Goal: Information Seeking & Learning: Learn about a topic

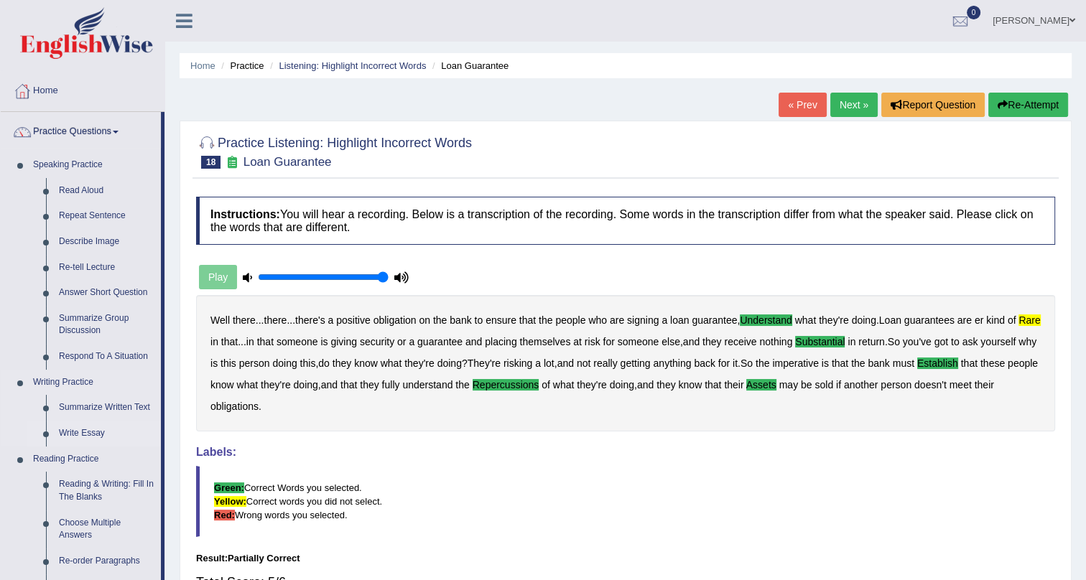
click at [73, 431] on link "Write Essay" at bounding box center [106, 434] width 108 height 26
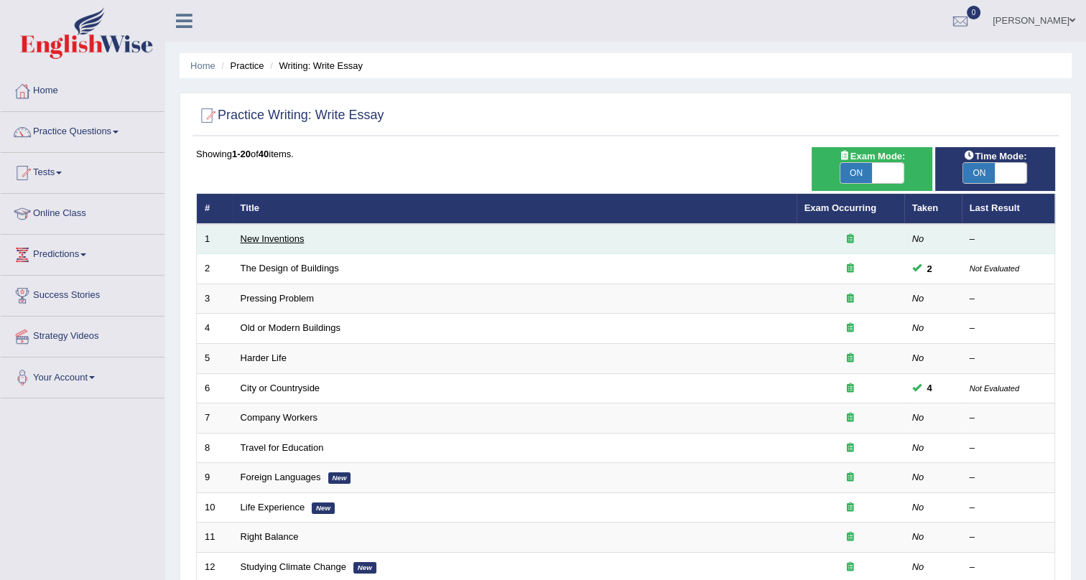
click at [256, 235] on link "New Inventions" at bounding box center [273, 238] width 64 height 11
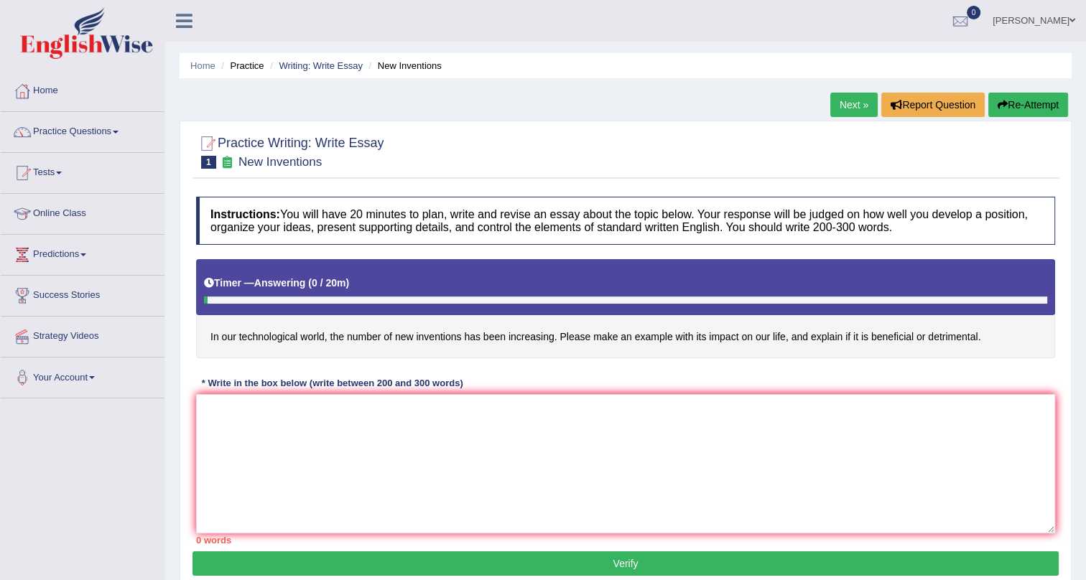
click at [845, 99] on link "Next »" at bounding box center [853, 105] width 47 height 24
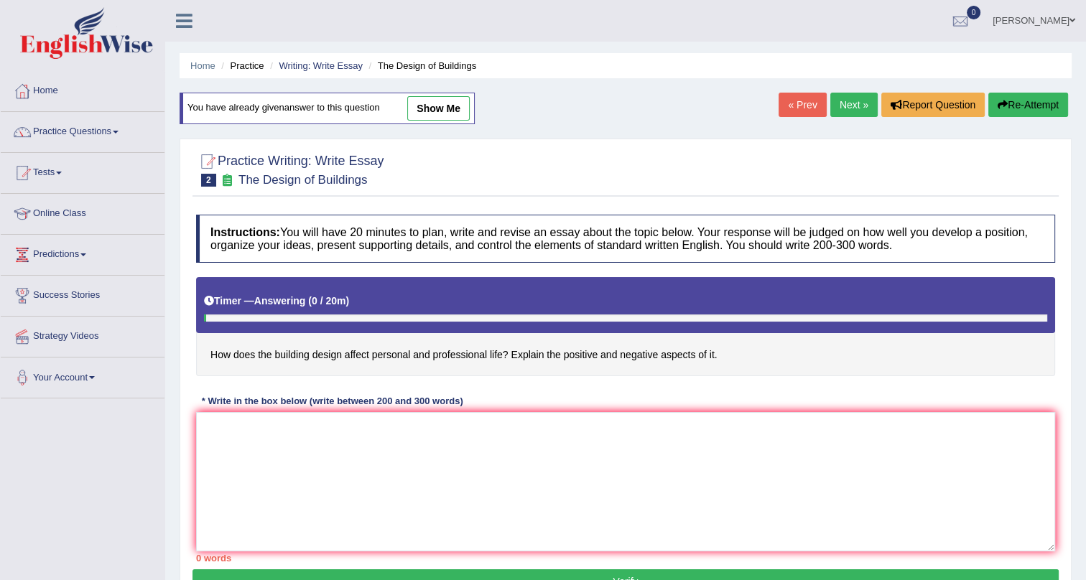
click at [848, 102] on link "Next »" at bounding box center [853, 105] width 47 height 24
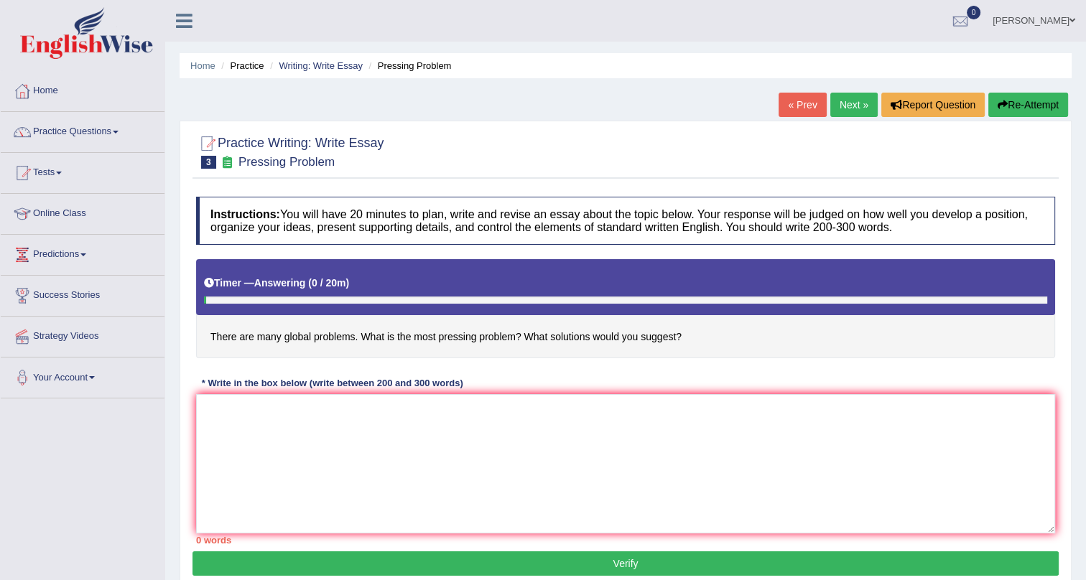
click at [838, 101] on link "Next »" at bounding box center [853, 105] width 47 height 24
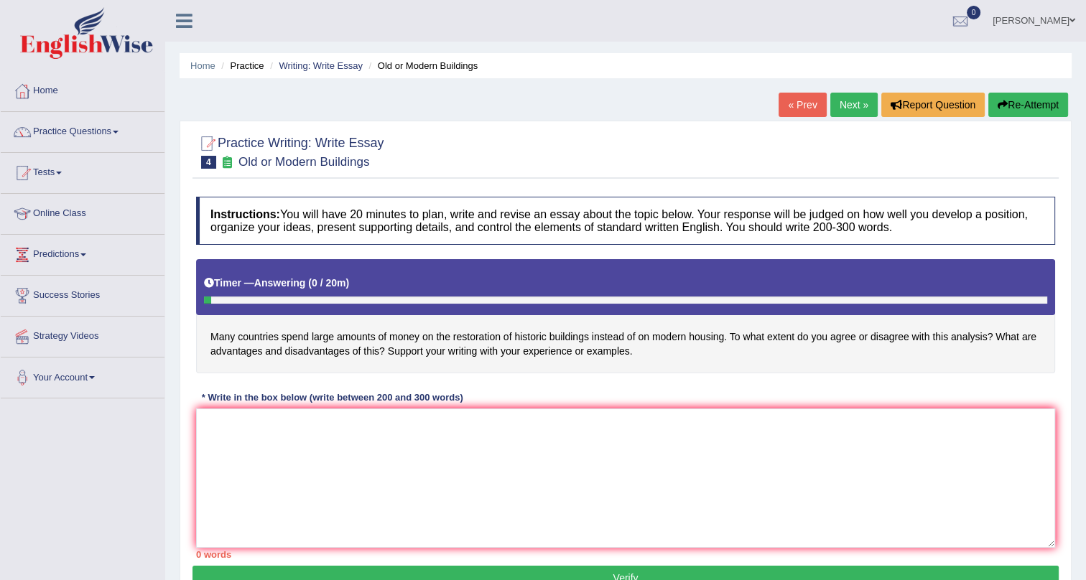
click at [846, 101] on link "Next »" at bounding box center [853, 105] width 47 height 24
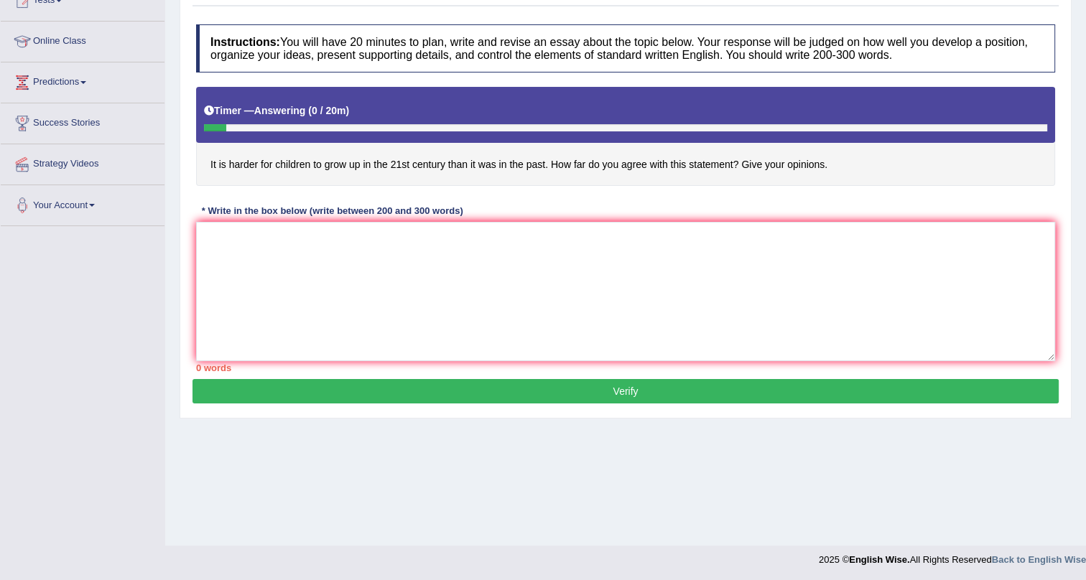
scroll to position [173, 0]
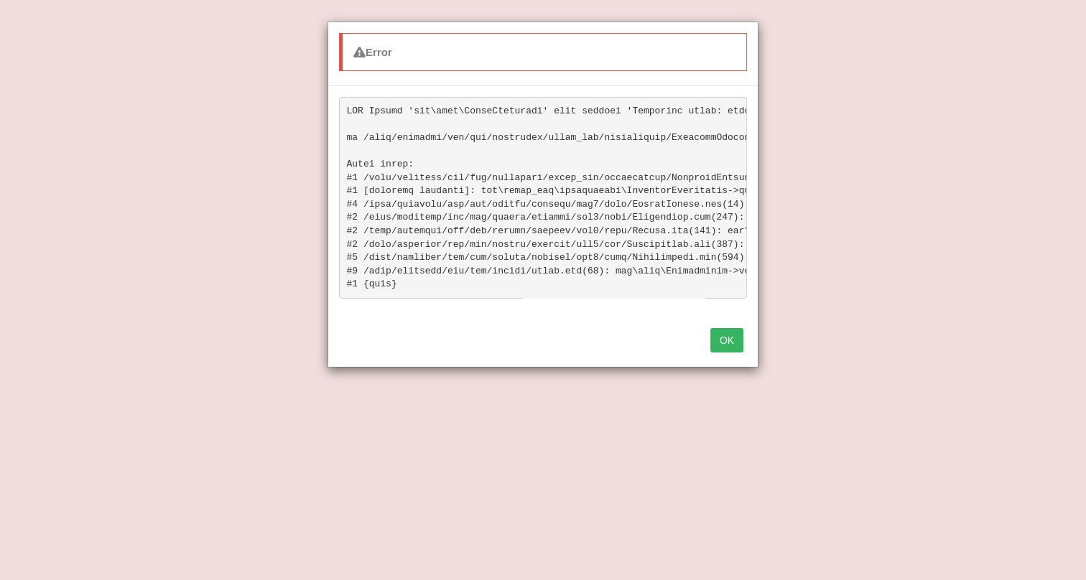
click button "OK" at bounding box center [726, 340] width 33 height 24
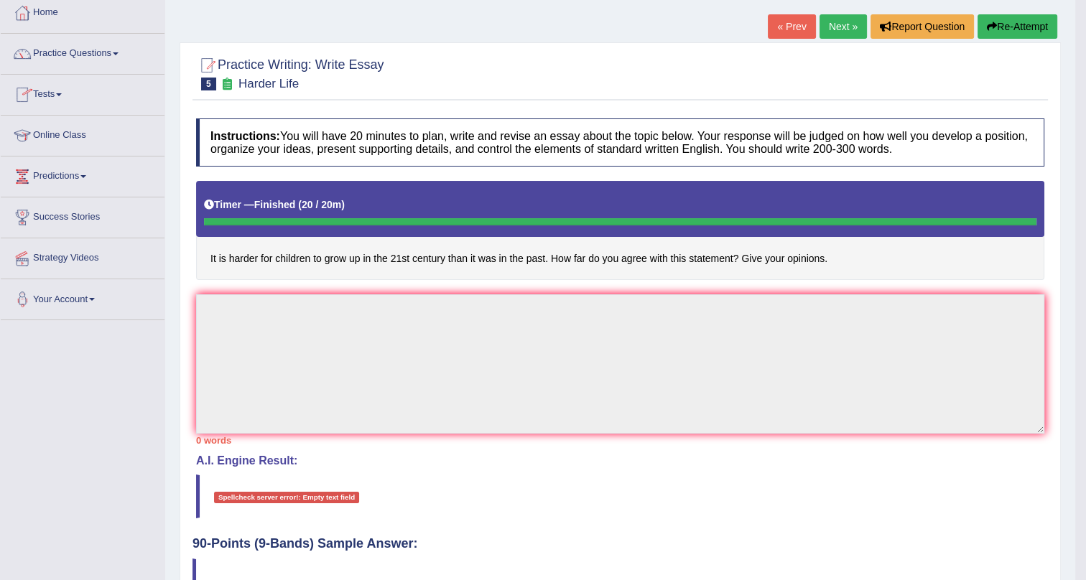
scroll to position [0, 0]
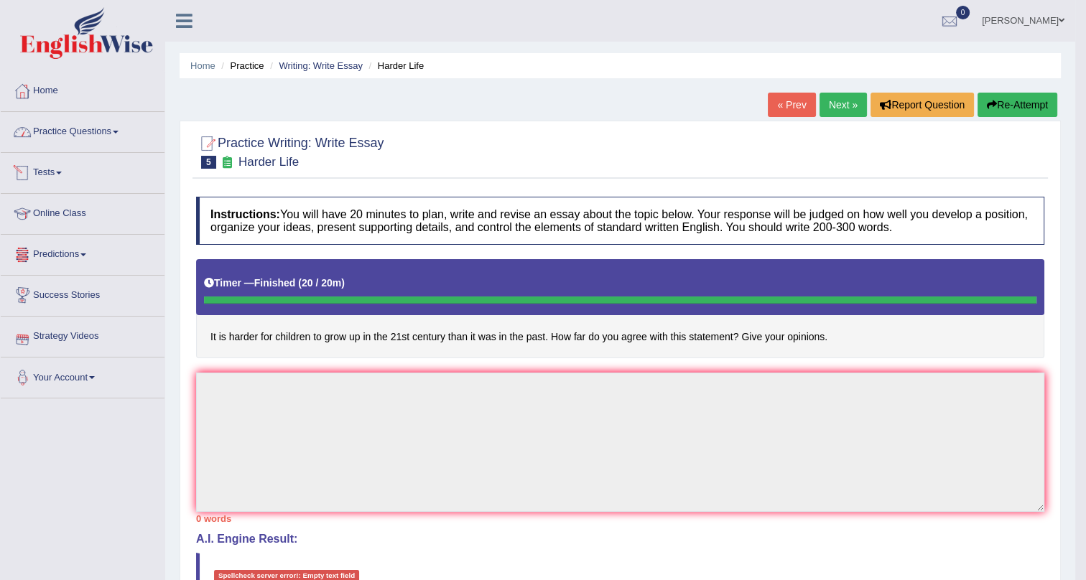
click at [49, 170] on link "Tests" at bounding box center [83, 171] width 164 height 36
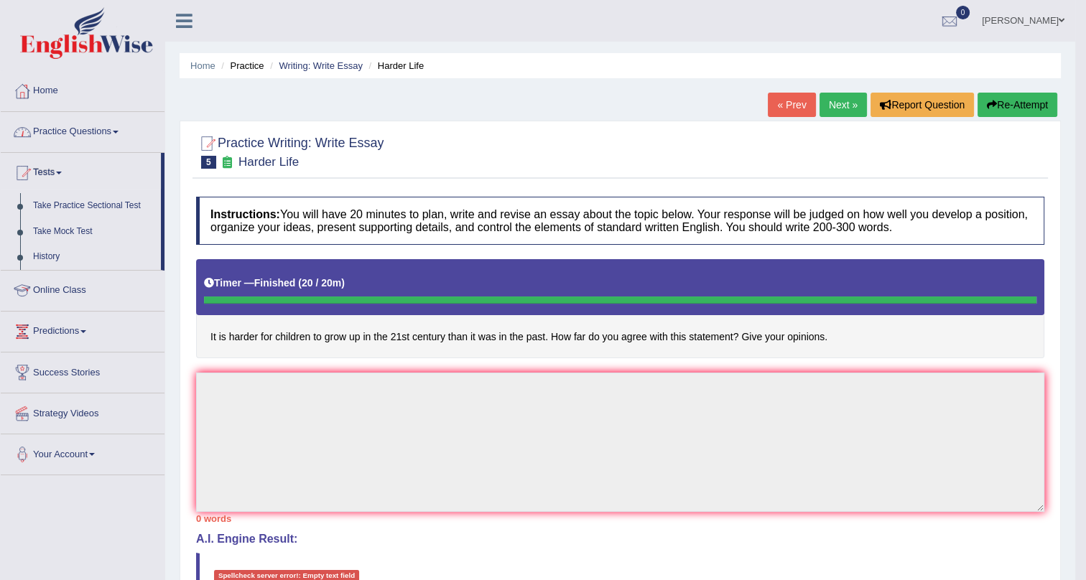
click at [45, 121] on link "Practice Questions" at bounding box center [83, 130] width 164 height 36
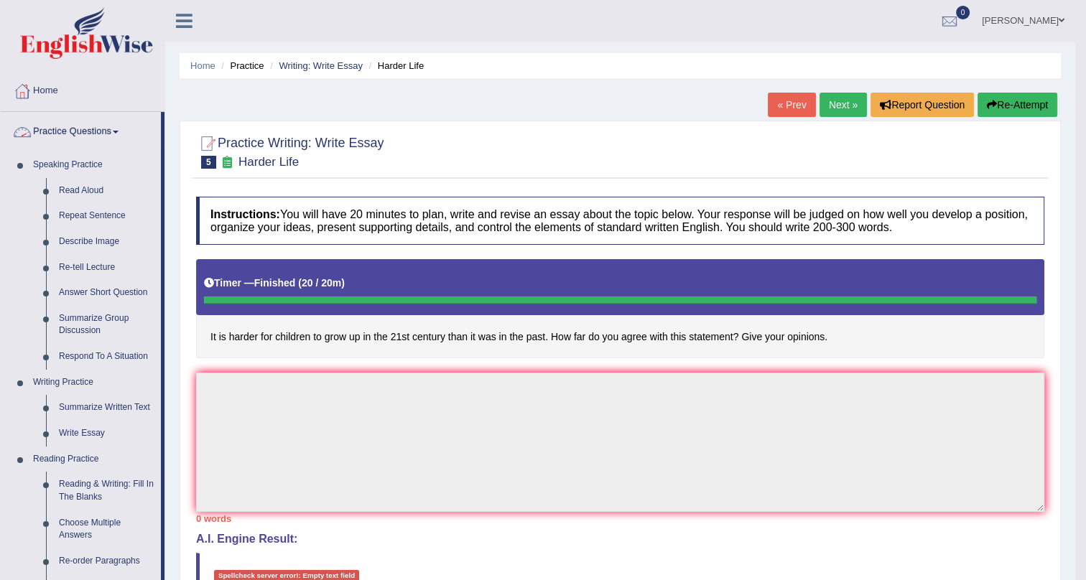
scroll to position [391, 0]
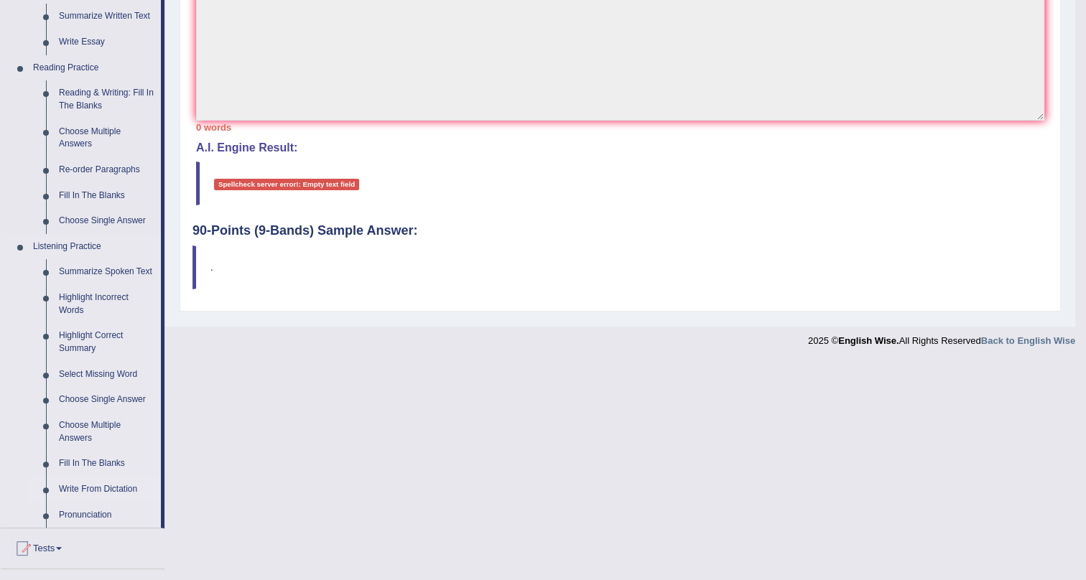
click at [89, 488] on link "Write From Dictation" at bounding box center [106, 490] width 108 height 26
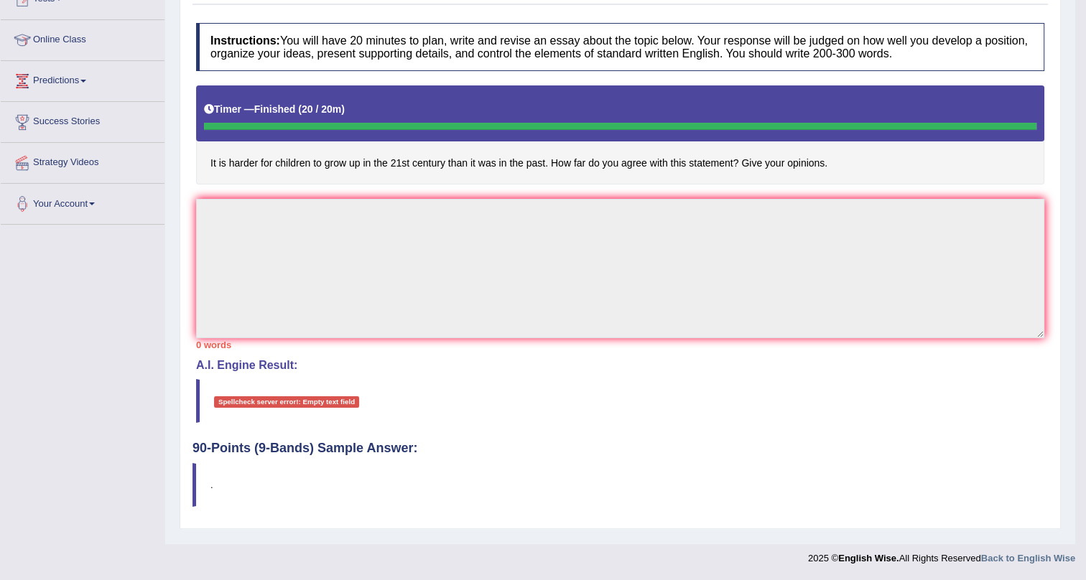
scroll to position [173, 0]
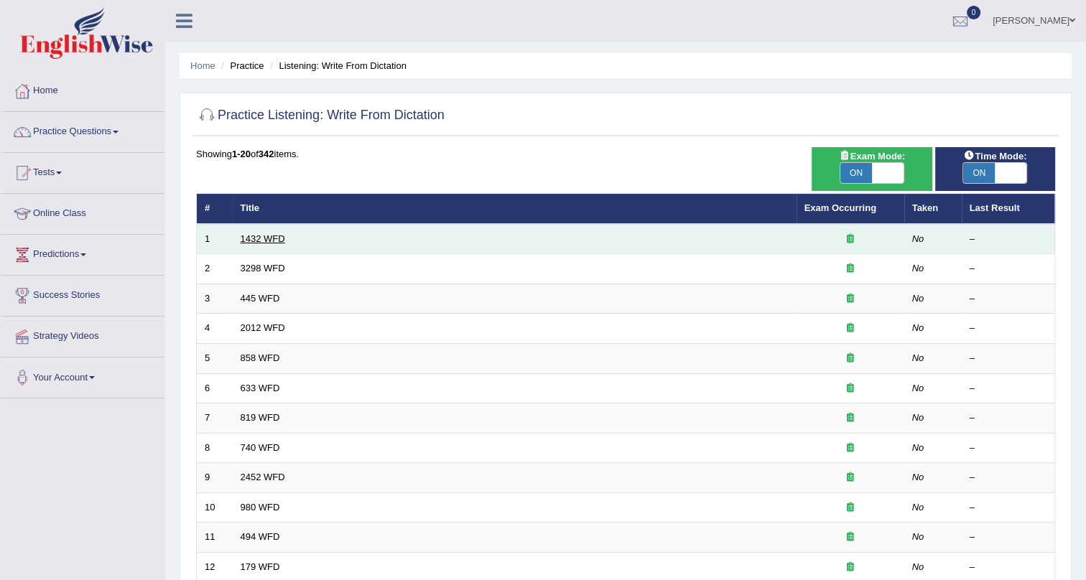
click at [258, 237] on link "1432 WFD" at bounding box center [263, 238] width 45 height 11
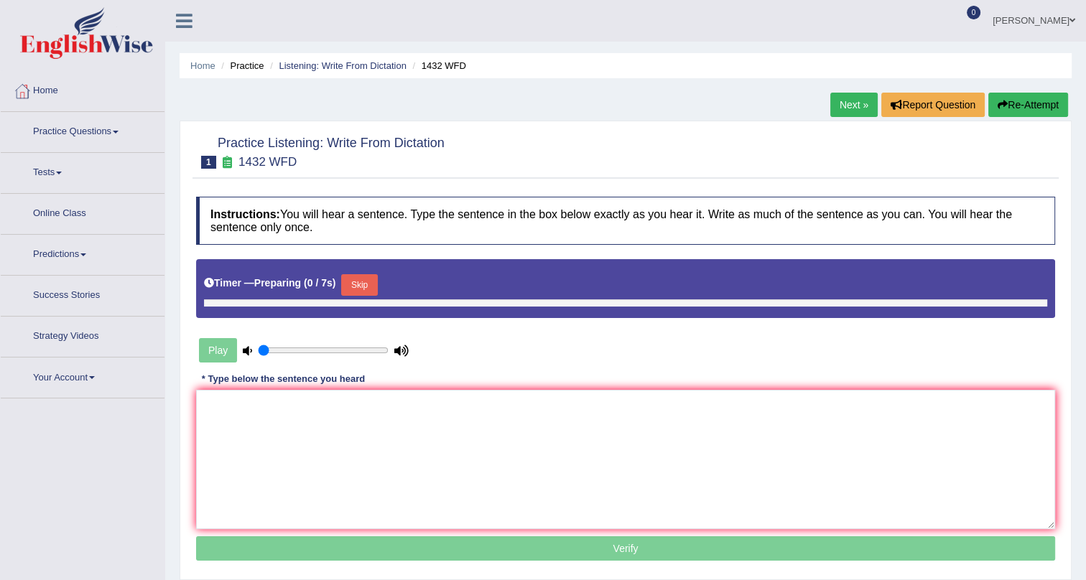
type input "1"
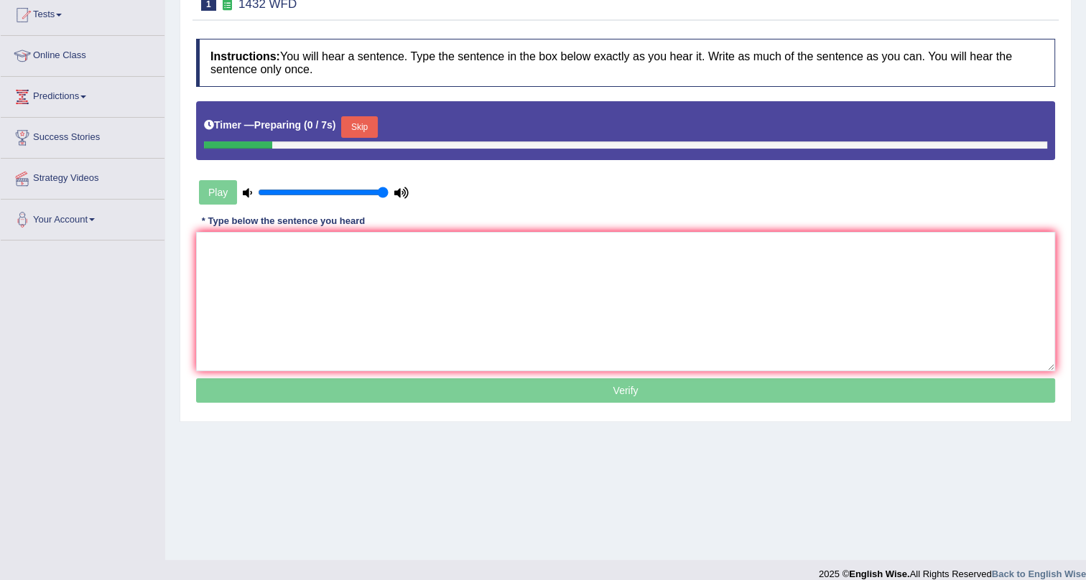
scroll to position [173, 0]
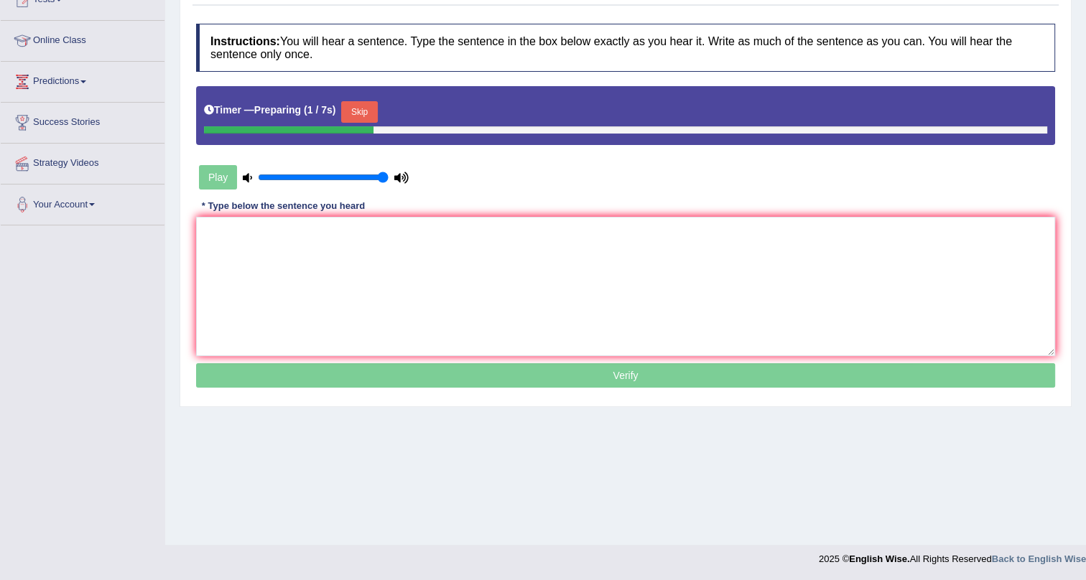
click at [362, 108] on button "Skip" at bounding box center [359, 112] width 36 height 22
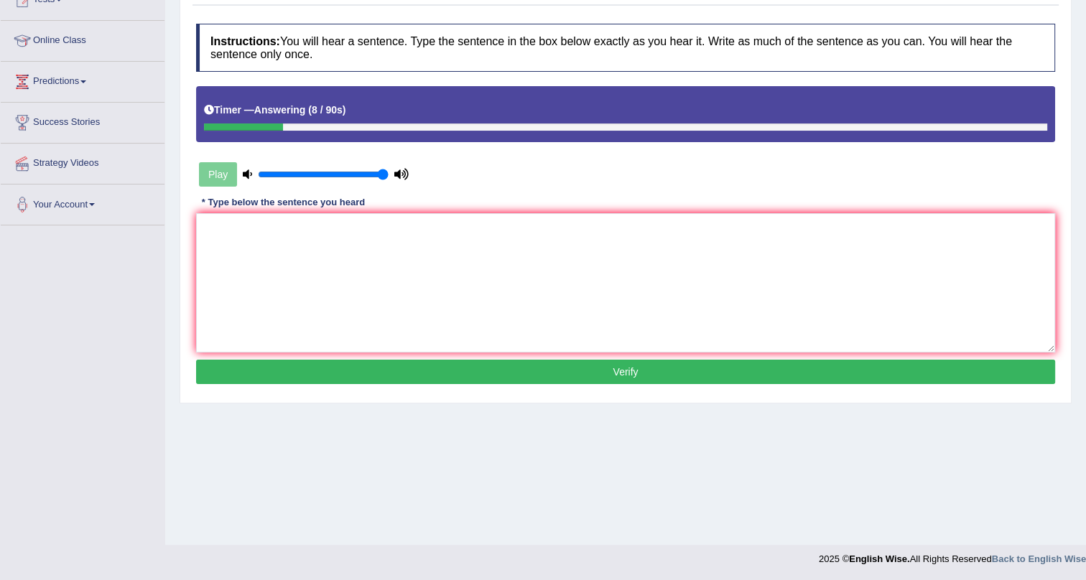
drag, startPoint x: 407, startPoint y: 369, endPoint x: 418, endPoint y: 368, distance: 10.8
click at [409, 368] on button "Verify" at bounding box center [625, 372] width 859 height 24
click at [365, 274] on textarea at bounding box center [625, 282] width 859 height 139
type textarea "ff"
click at [388, 368] on button "Verify" at bounding box center [625, 372] width 859 height 24
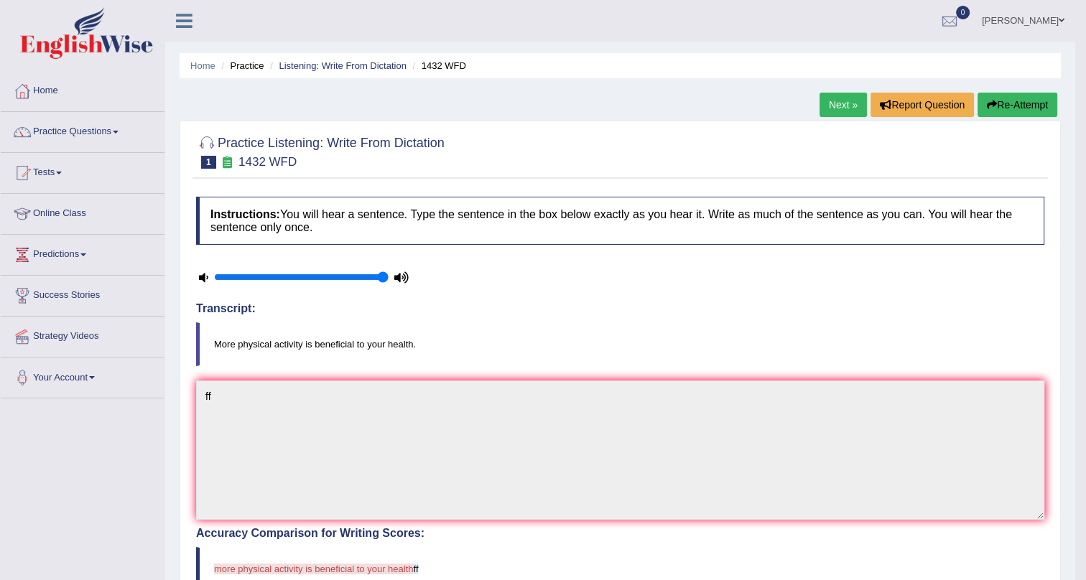
scroll to position [0, 0]
click at [831, 98] on link "Next »" at bounding box center [843, 105] width 47 height 24
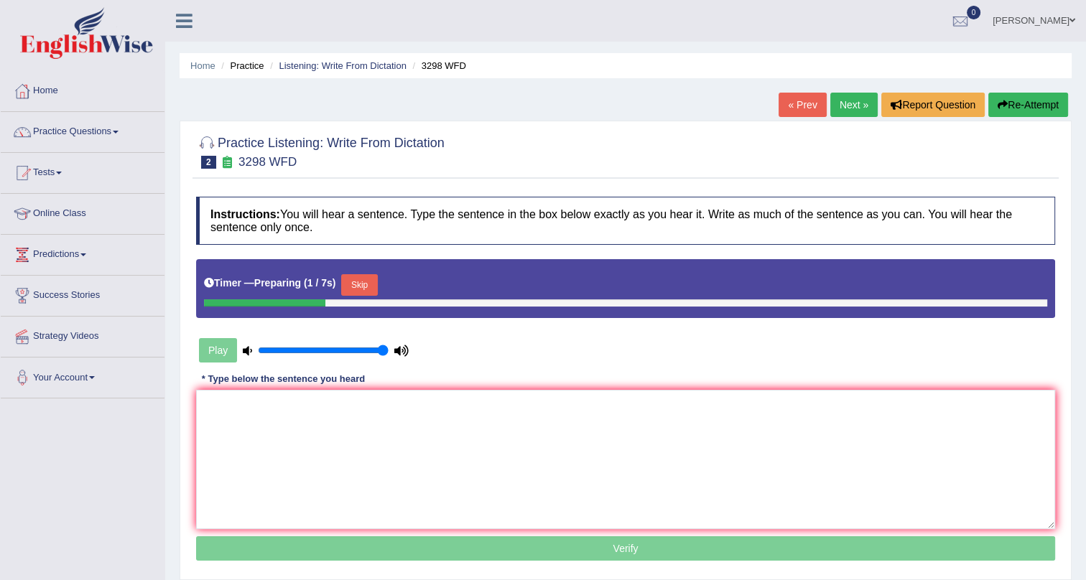
click at [358, 284] on button "Skip" at bounding box center [359, 285] width 36 height 22
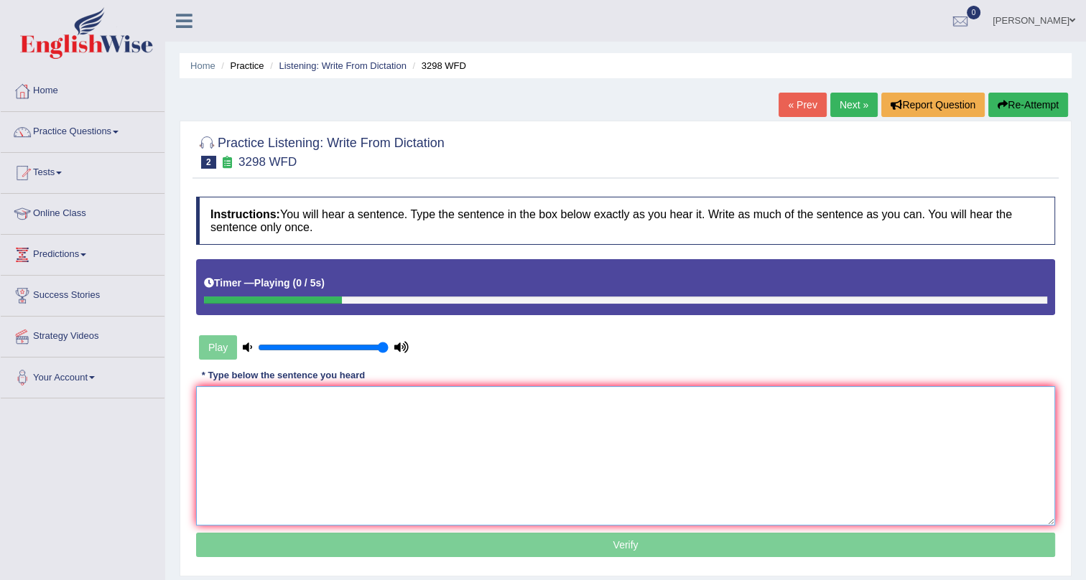
drag, startPoint x: 340, startPoint y: 442, endPoint x: 339, endPoint y: 434, distance: 7.9
click at [340, 435] on textarea at bounding box center [625, 455] width 859 height 139
type textarea "dwe"
click at [333, 541] on p "Verify" at bounding box center [625, 545] width 859 height 24
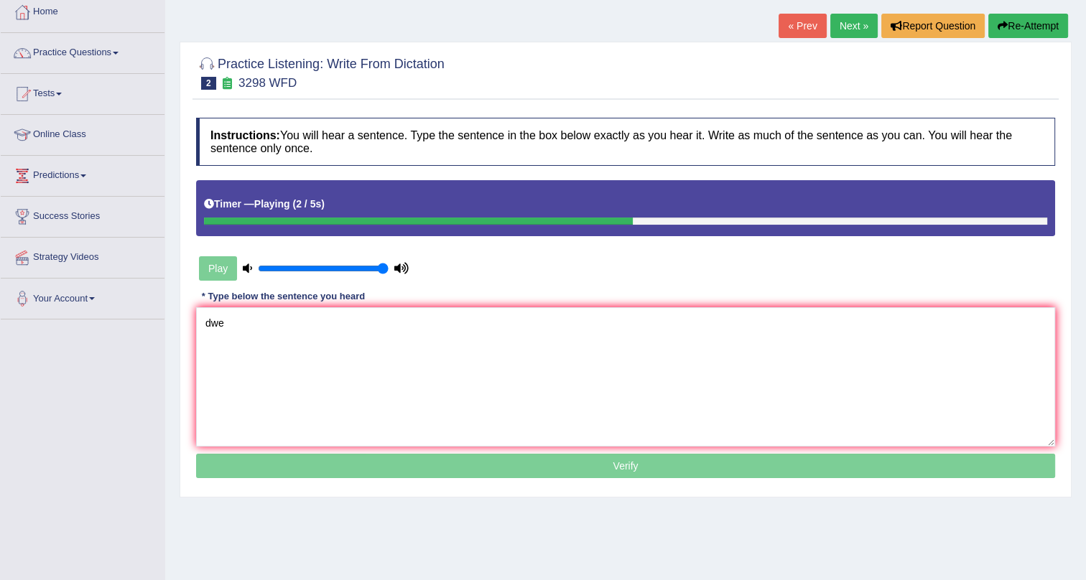
scroll to position [173, 0]
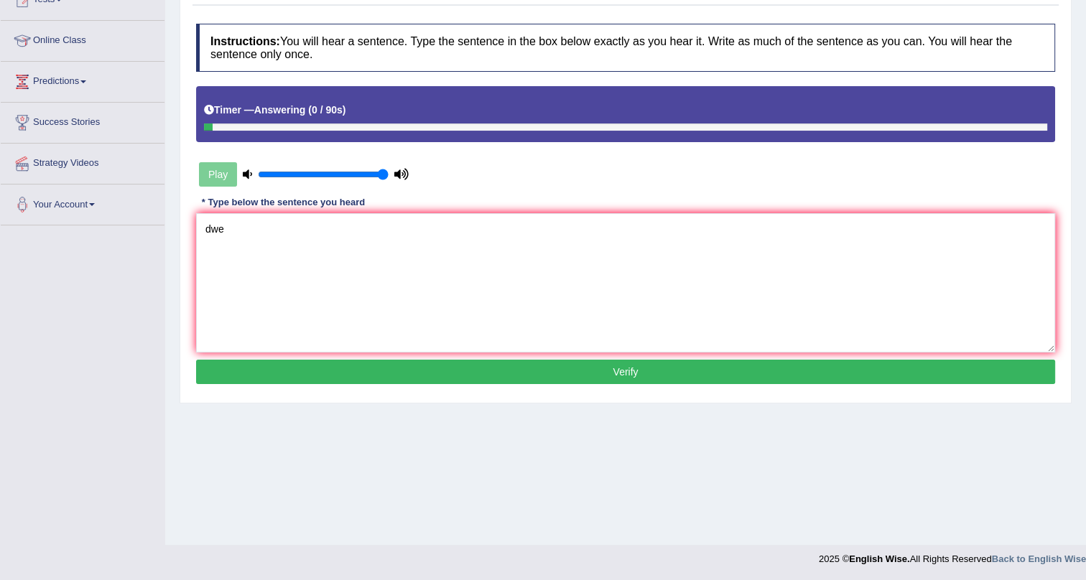
click at [329, 371] on button "Verify" at bounding box center [625, 372] width 859 height 24
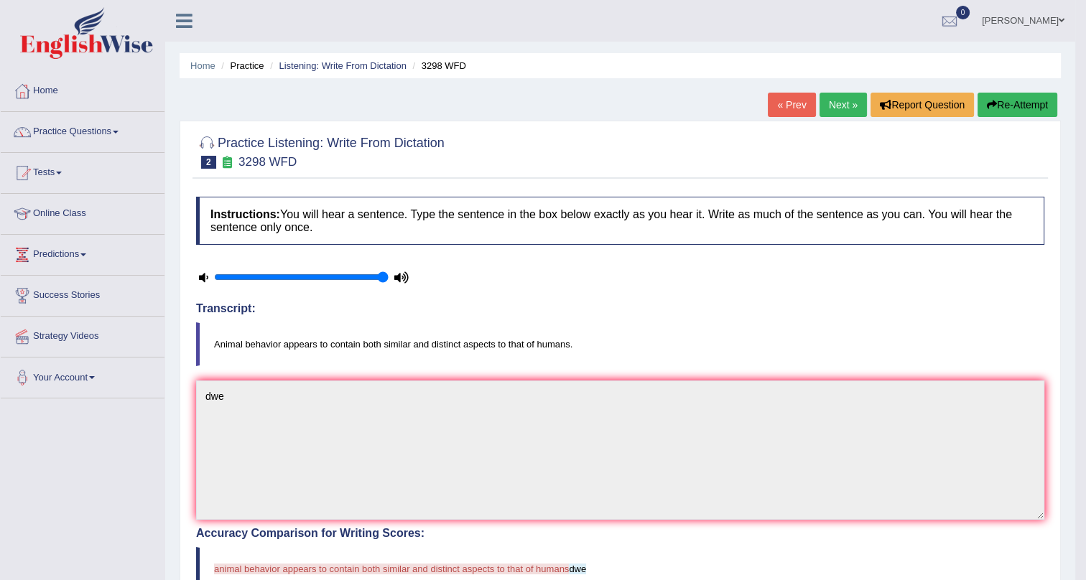
scroll to position [0, 0]
click at [839, 104] on link "Next »" at bounding box center [843, 105] width 47 height 24
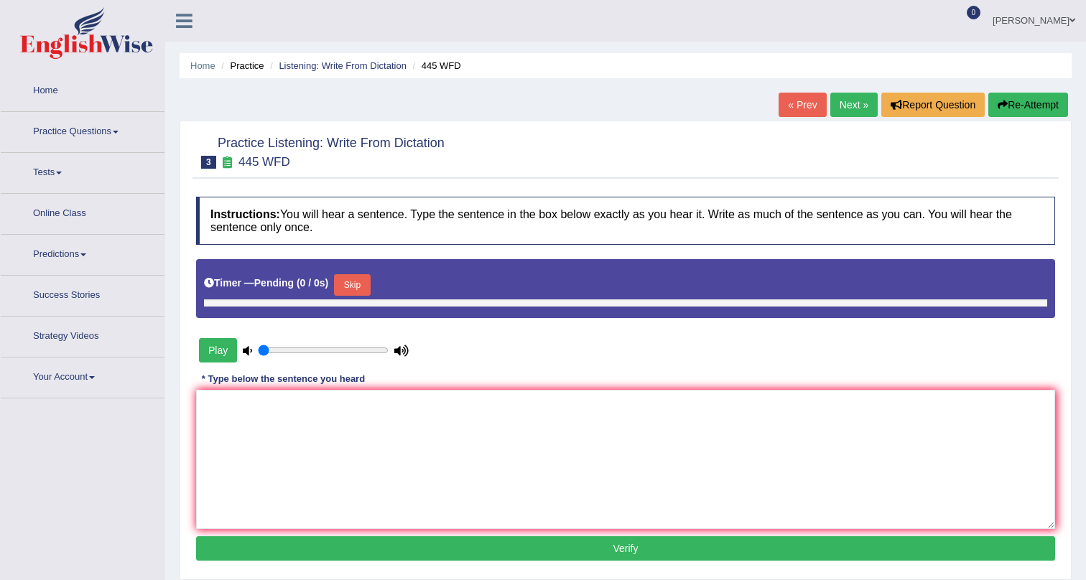
type input "1"
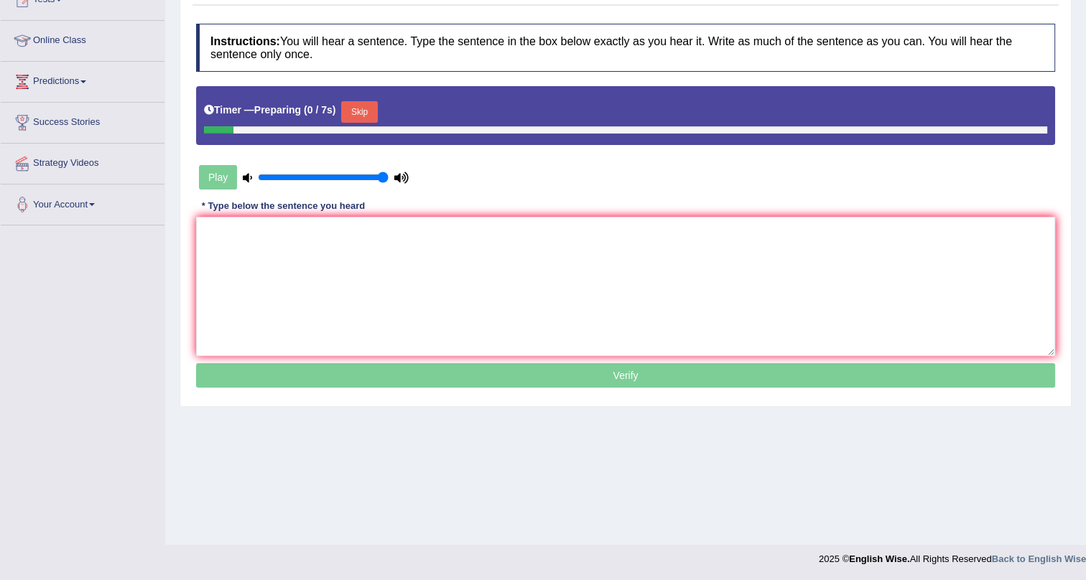
scroll to position [173, 0]
click at [351, 117] on button "Skip" at bounding box center [359, 112] width 36 height 22
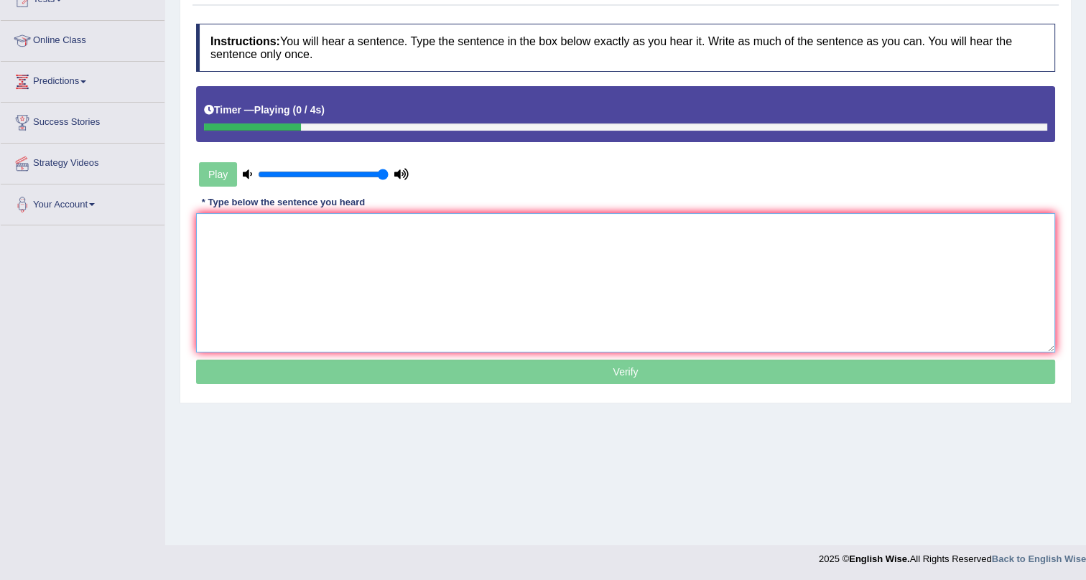
click at [384, 286] on textarea at bounding box center [625, 282] width 859 height 139
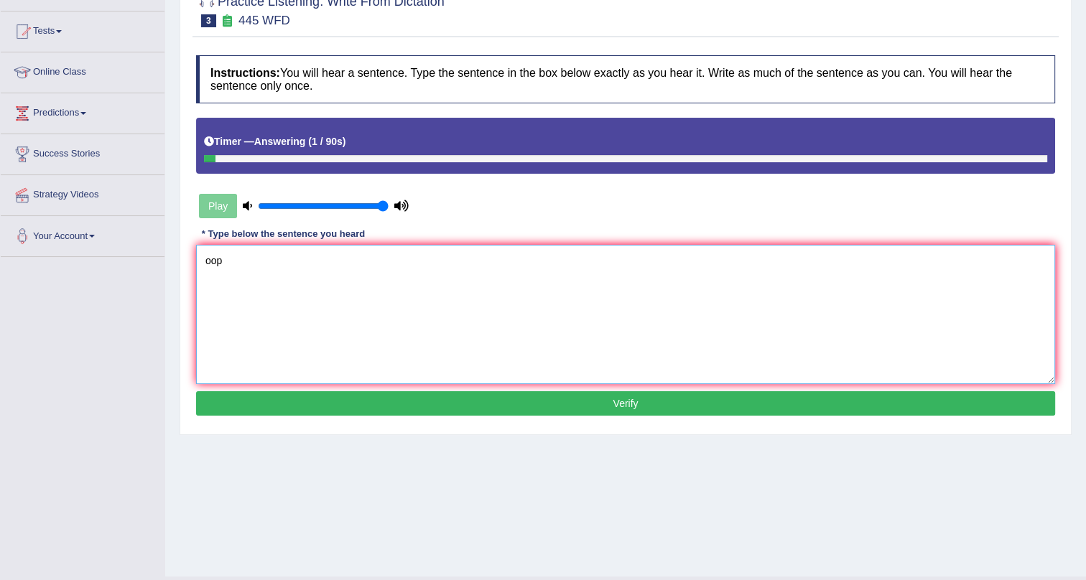
drag, startPoint x: 402, startPoint y: 292, endPoint x: 401, endPoint y: 333, distance: 41.0
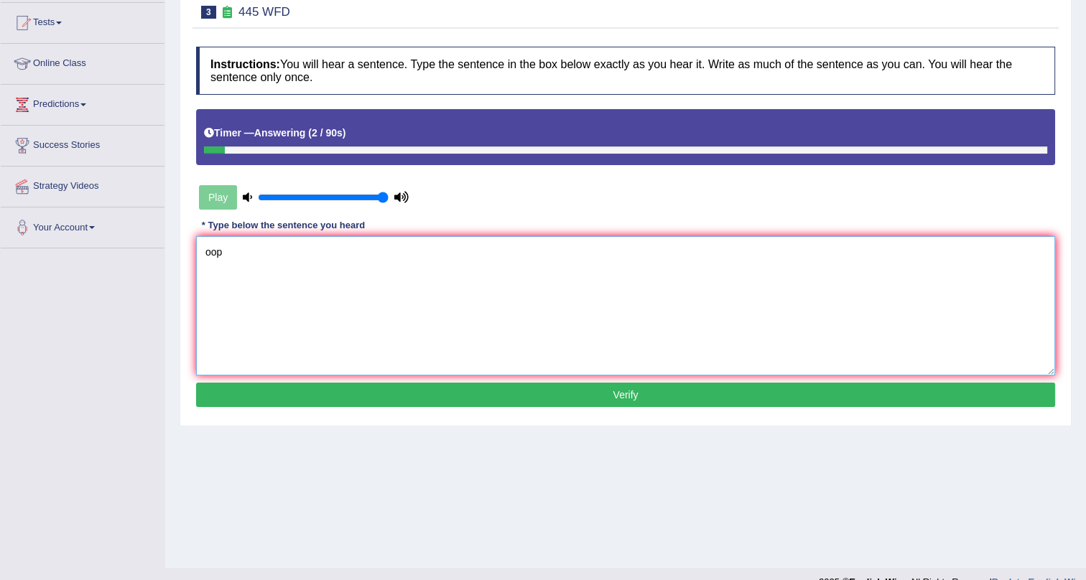
type textarea "oop"
click at [387, 392] on button "Verify" at bounding box center [625, 395] width 859 height 24
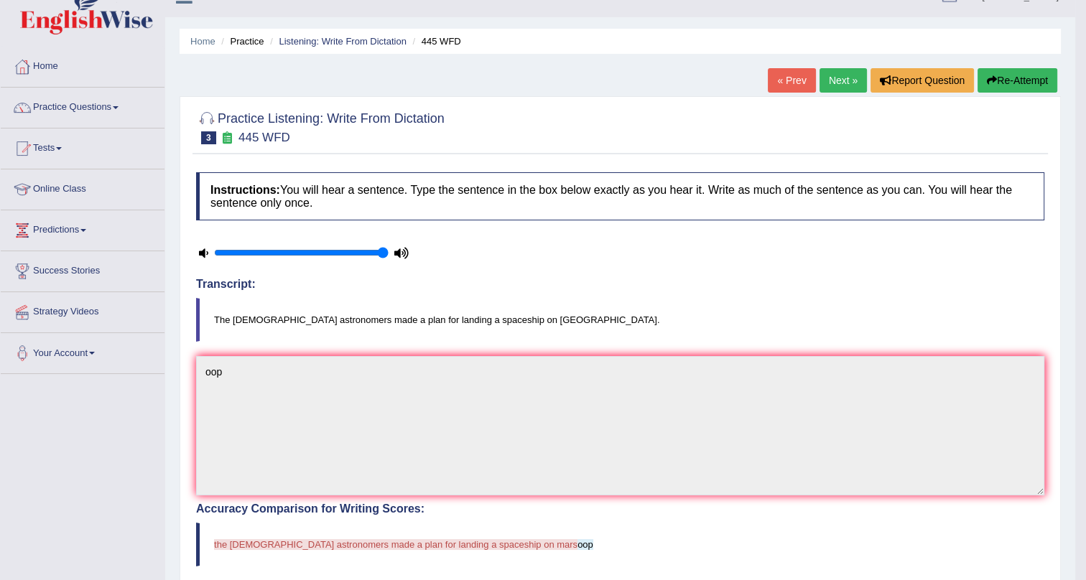
scroll to position [19, 0]
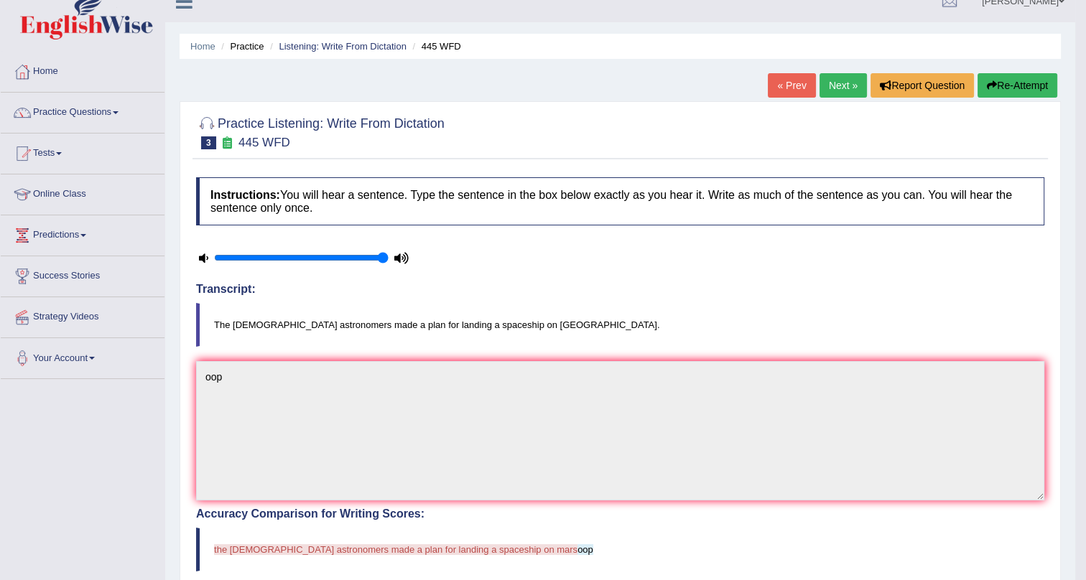
drag, startPoint x: 833, startPoint y: 72, endPoint x: 829, endPoint y: 78, distance: 7.4
click at [831, 75] on div "Home Practice Listening: Write From Dictation 445 WFD « Prev Next » Report Ques…" at bounding box center [620, 449] width 910 height 937
click at [826, 85] on link "Next »" at bounding box center [843, 85] width 47 height 24
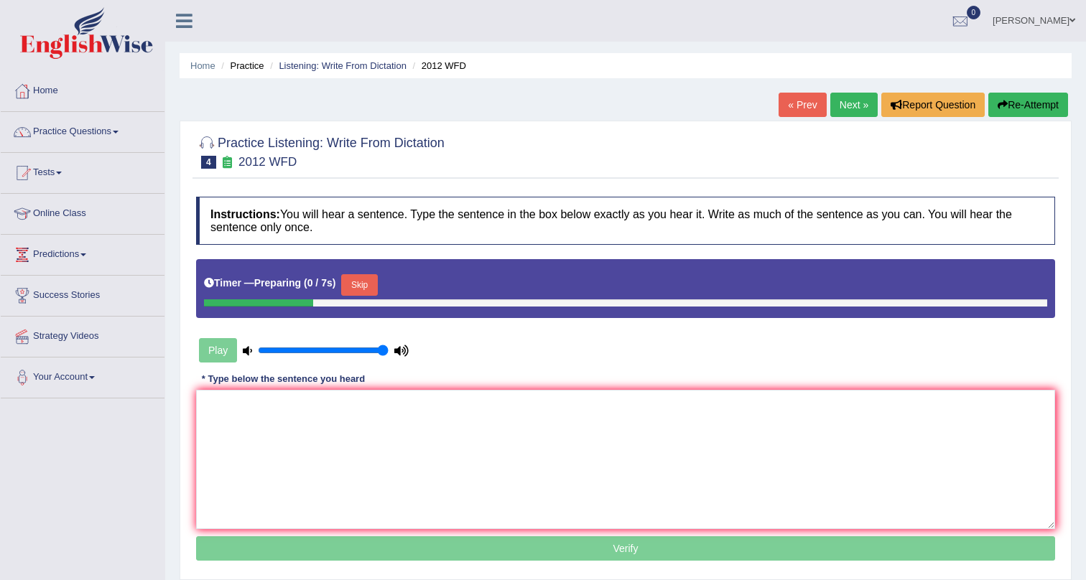
click at [366, 272] on div "Timer — Preparing ( 0 / 7s ) Skip" at bounding box center [625, 285] width 843 height 29
drag, startPoint x: 366, startPoint y: 279, endPoint x: 366, endPoint y: 287, distance: 7.9
click at [366, 280] on button "Skip" at bounding box center [359, 285] width 36 height 22
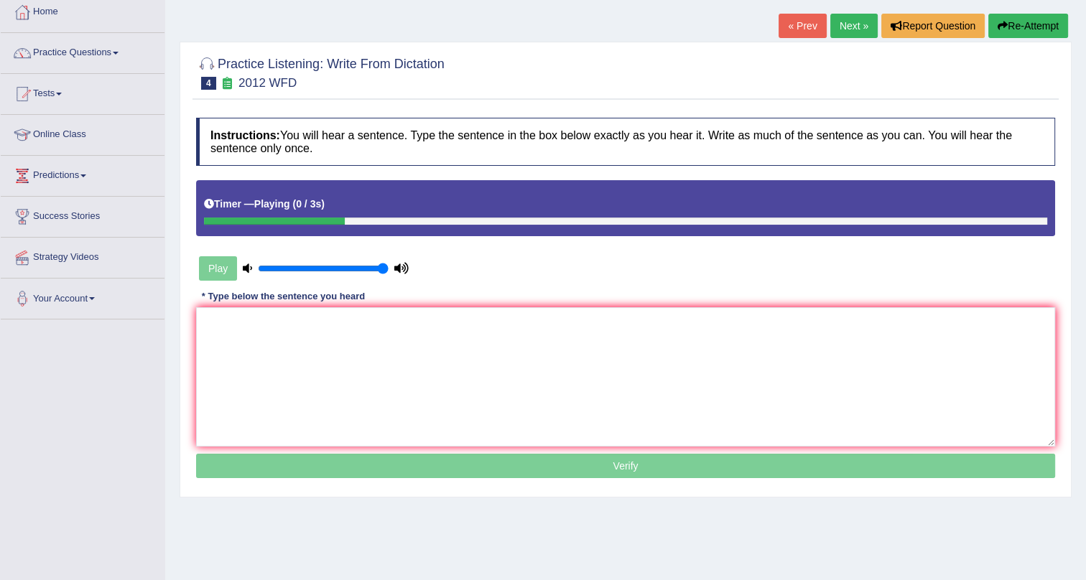
scroll to position [173, 0]
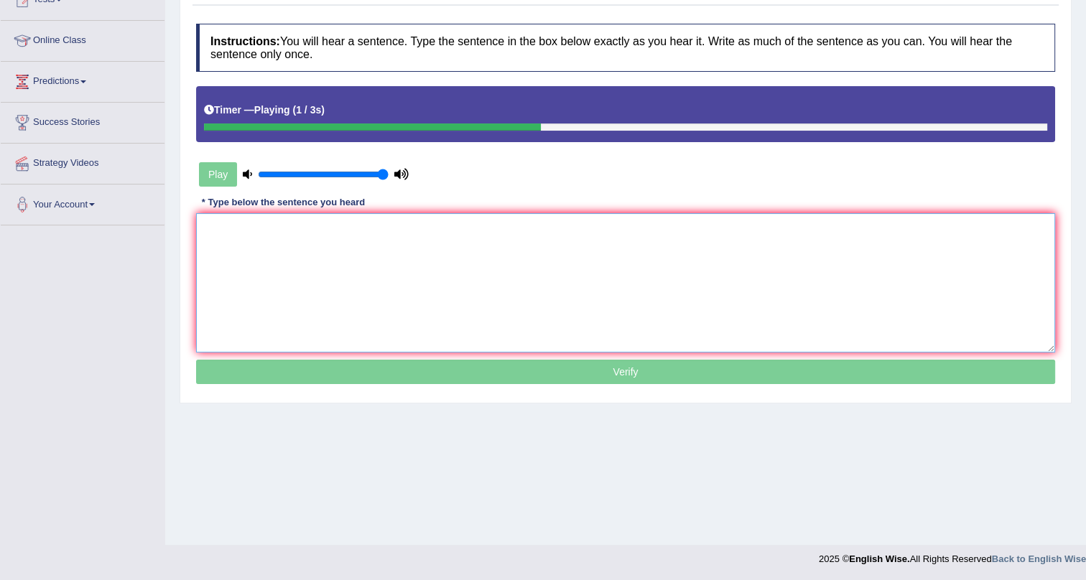
drag, startPoint x: 355, startPoint y: 219, endPoint x: 351, endPoint y: 272, distance: 52.6
click at [355, 221] on textarea at bounding box center [625, 282] width 859 height 139
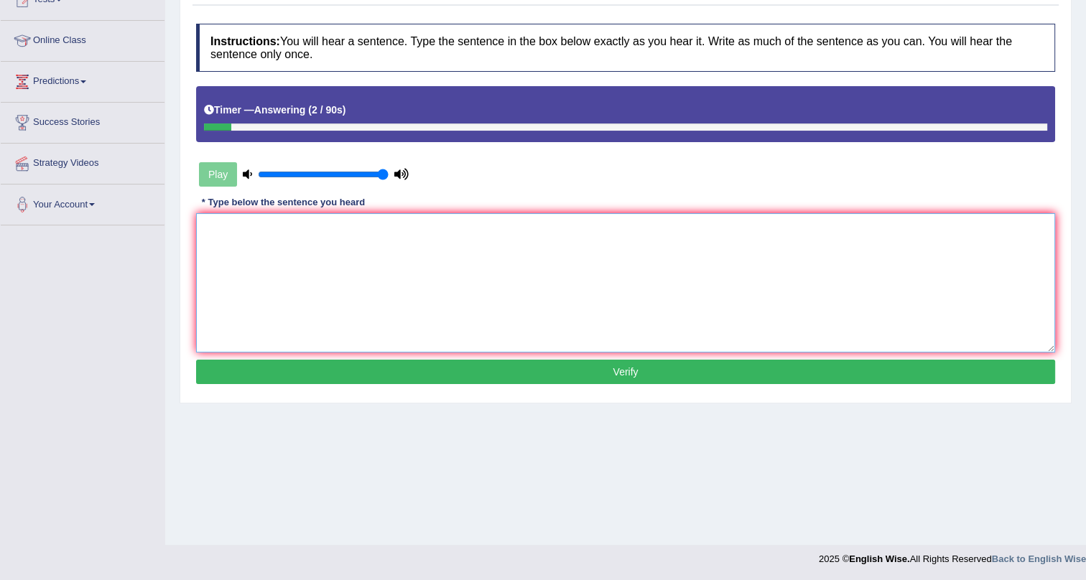
click at [346, 278] on textarea at bounding box center [625, 282] width 859 height 139
type textarea ";p;"
click at [333, 377] on button "Verify" at bounding box center [625, 372] width 859 height 24
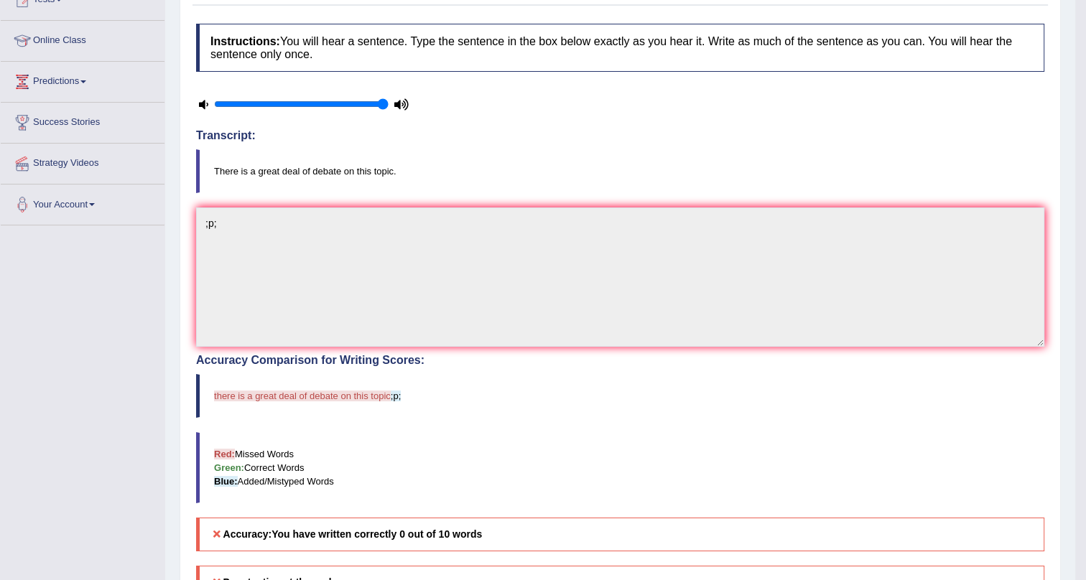
click at [330, 193] on div "Instructions: You will hear a sentence. Type the sentence in the box below exac…" at bounding box center [621, 381] width 856 height 729
drag, startPoint x: 164, startPoint y: 230, endPoint x: 185, endPoint y: 225, distance: 21.4
click at [172, 227] on div "Home Practice Listening: Write From Dictation 2012 WFD « Prev Next » Report Que…" at bounding box center [620, 295] width 910 height 937
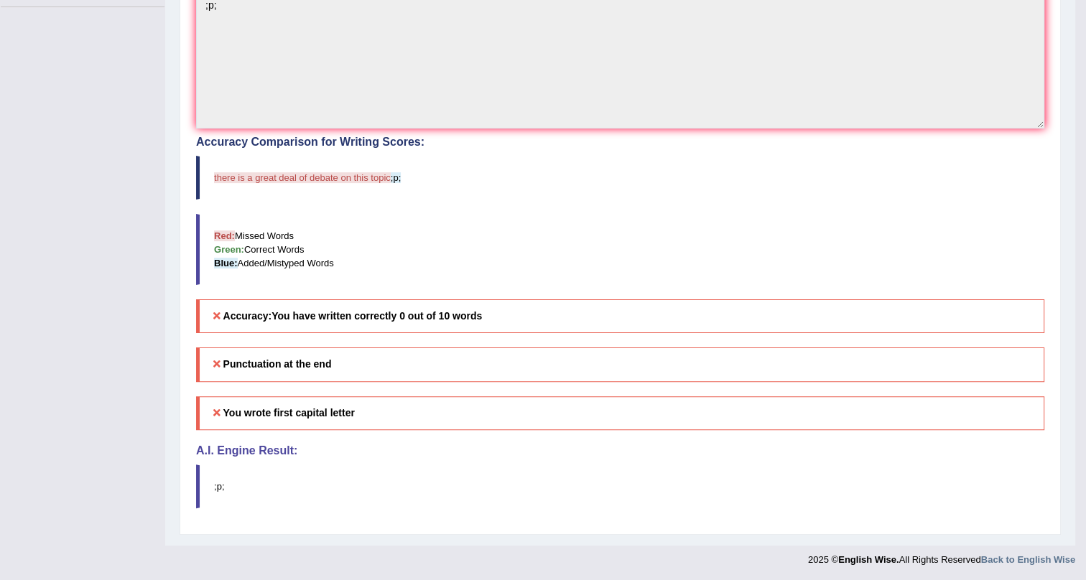
scroll to position [65, 0]
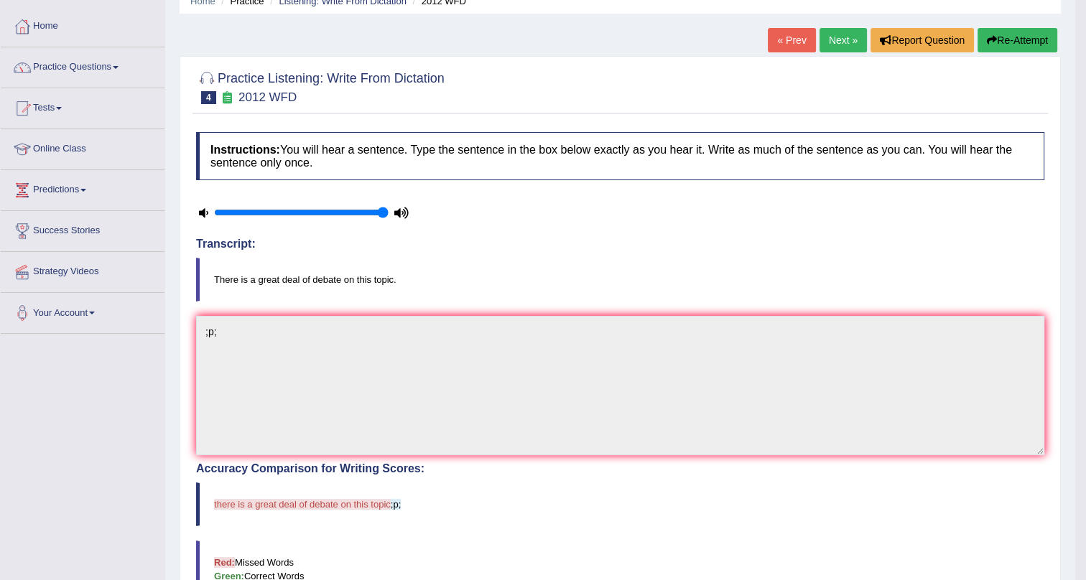
click at [993, 38] on icon "button" at bounding box center [992, 40] width 10 height 10
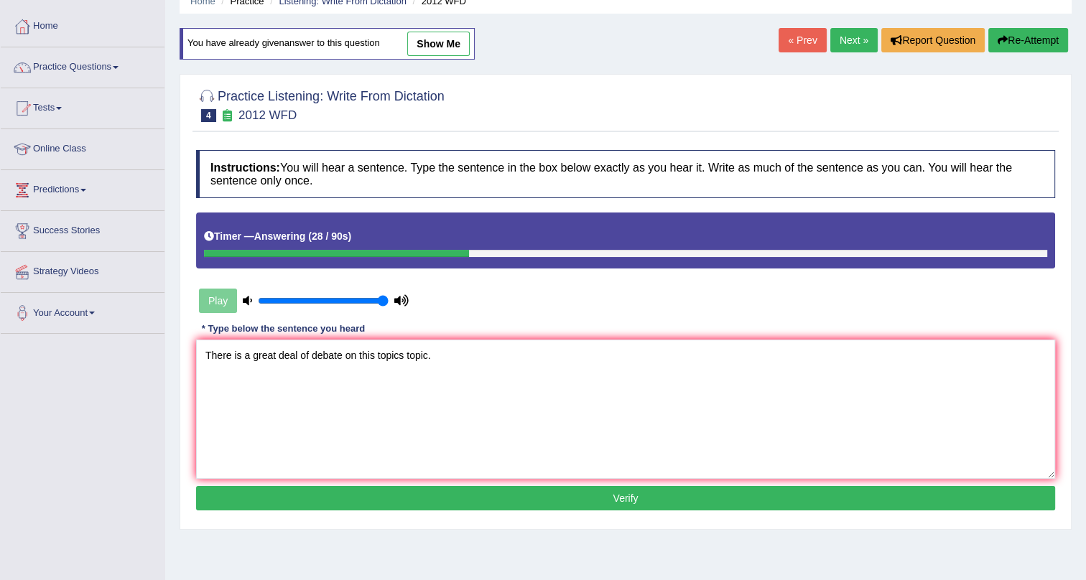
type textarea "There is a great deal of debate on this topics topic."
click at [343, 501] on button "Verify" at bounding box center [625, 498] width 859 height 24
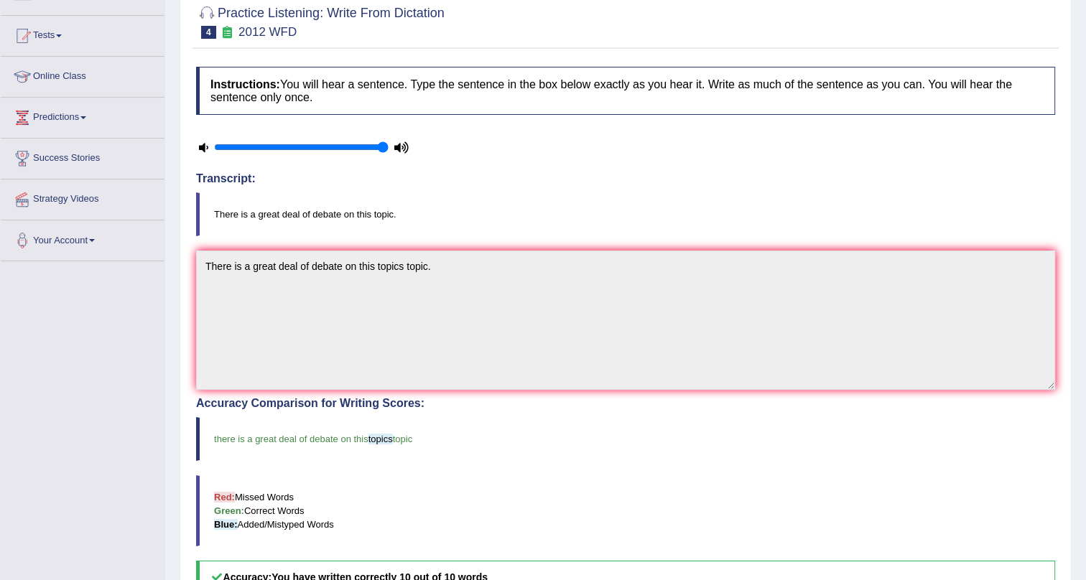
scroll to position [72, 0]
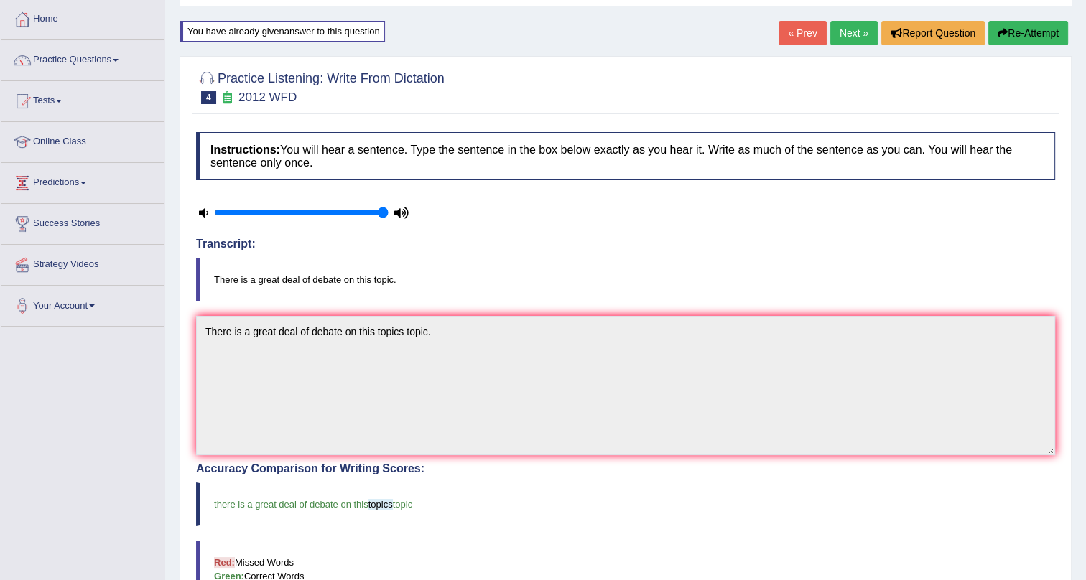
drag, startPoint x: 217, startPoint y: 508, endPoint x: 311, endPoint y: 407, distance: 138.2
click at [334, 483] on blockquote "there is a great deal of debate on this topics topic" at bounding box center [625, 505] width 859 height 44
click at [518, 266] on blockquote "There is a great deal of debate on this topic." at bounding box center [625, 280] width 859 height 44
drag, startPoint x: 308, startPoint y: 273, endPoint x: 228, endPoint y: 261, distance: 81.3
click at [308, 273] on blockquote "There is a great deal of debate on this topic." at bounding box center [625, 280] width 859 height 44
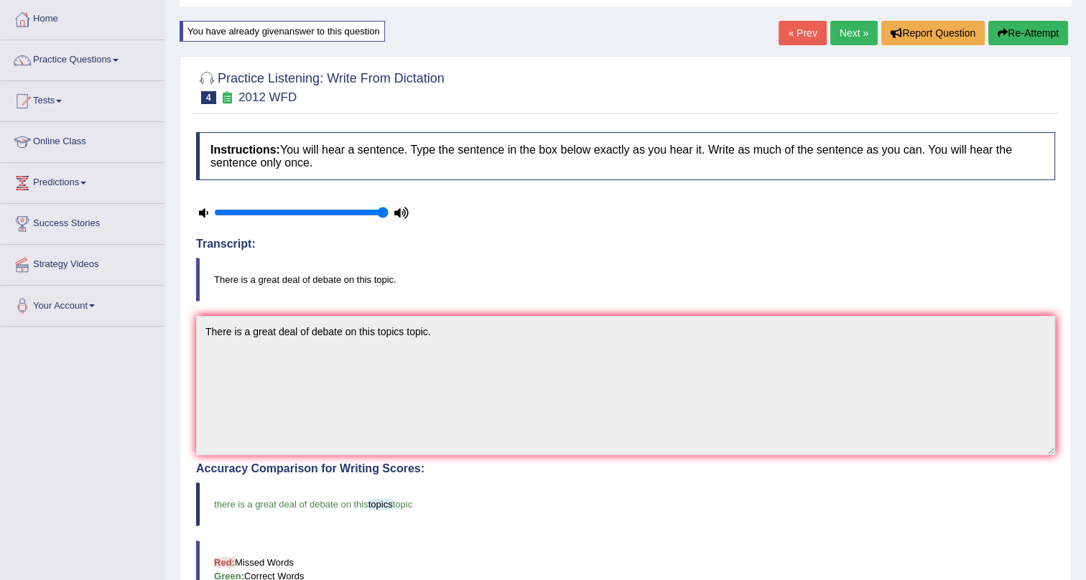
click at [668, 238] on h4 "Transcript:" at bounding box center [625, 244] width 859 height 13
click at [32, 354] on div "Toggle navigation Home Practice Questions Speaking Practice Read Aloud Repeat S…" at bounding box center [543, 414] width 1086 height 973
click at [206, 347] on div "Practice Listening: Write From Dictation 4 2012 WFD Instructions: You will hear…" at bounding box center [626, 459] width 892 height 806
drag, startPoint x: 217, startPoint y: 274, endPoint x: 313, endPoint y: 289, distance: 97.5
click at [313, 289] on blockquote "There is a great deal of debate on this topic." at bounding box center [625, 280] width 859 height 44
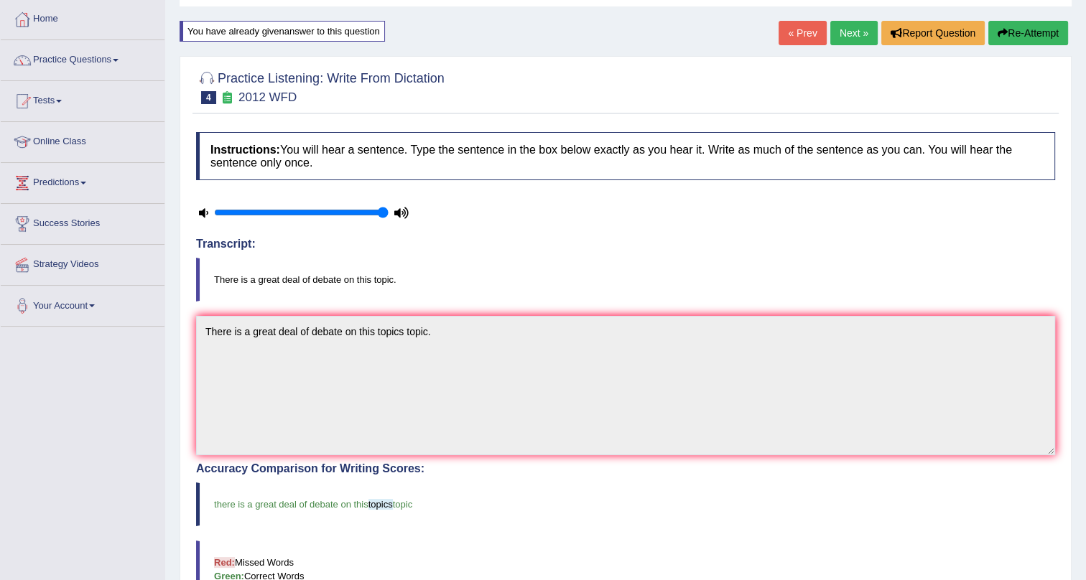
drag, startPoint x: 227, startPoint y: 278, endPoint x: 348, endPoint y: 347, distance: 139.6
click at [429, 313] on div "Instructions: You will hear a sentence. Type the sentence in the box below exac…" at bounding box center [626, 489] width 866 height 729
click at [1042, 24] on button "Re-Attempt" at bounding box center [1028, 33] width 80 height 24
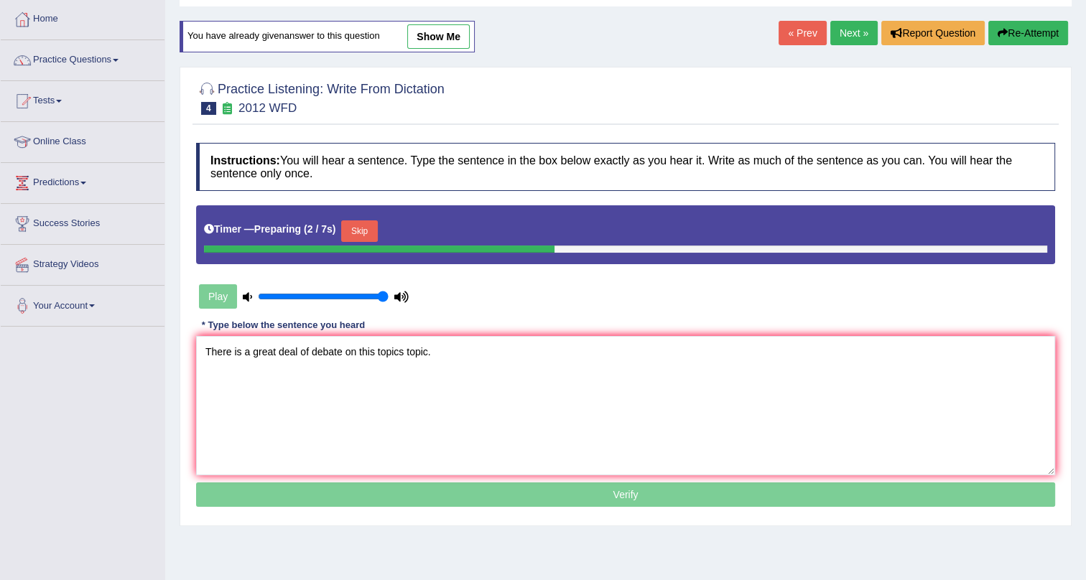
click at [467, 345] on textarea "There is a great deal of debate on this topics topic." at bounding box center [625, 405] width 859 height 139
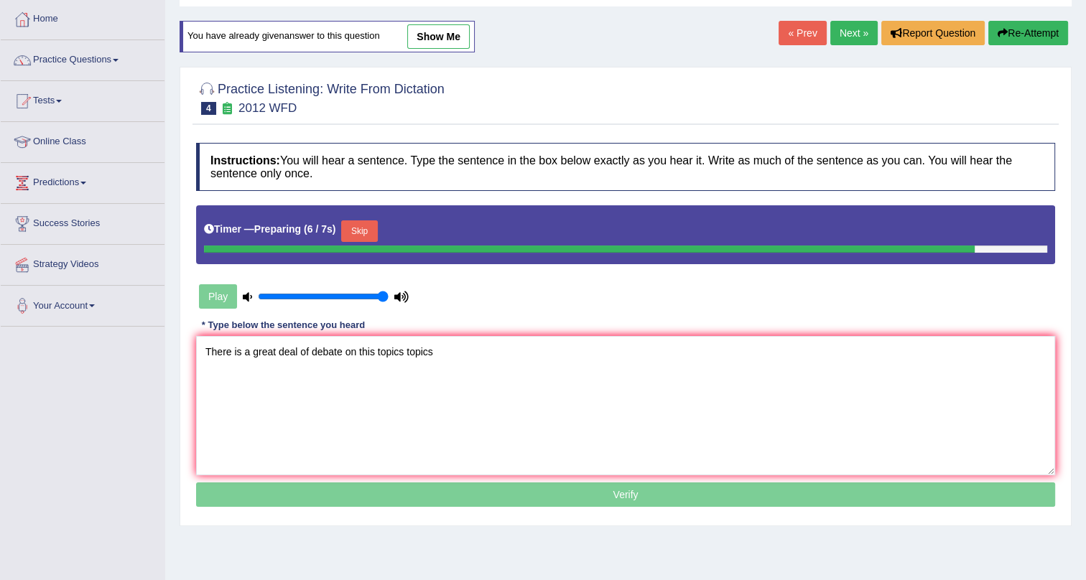
click at [402, 354] on textarea "There is a great deal of debate on this topics topics" at bounding box center [625, 405] width 859 height 139
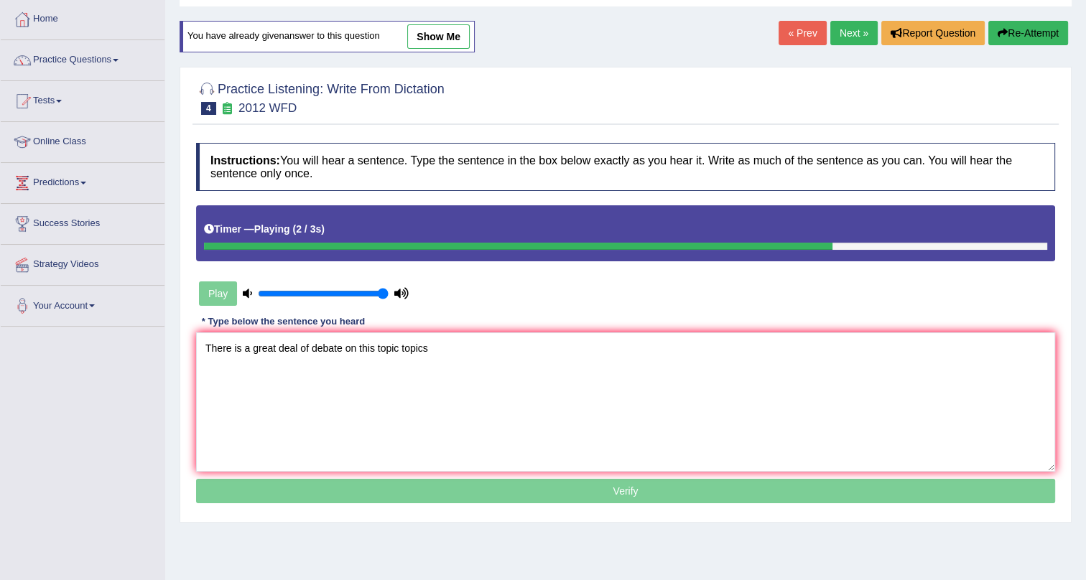
click at [445, 351] on textarea "There is a great deal of debate on this topic topics" at bounding box center [625, 402] width 859 height 139
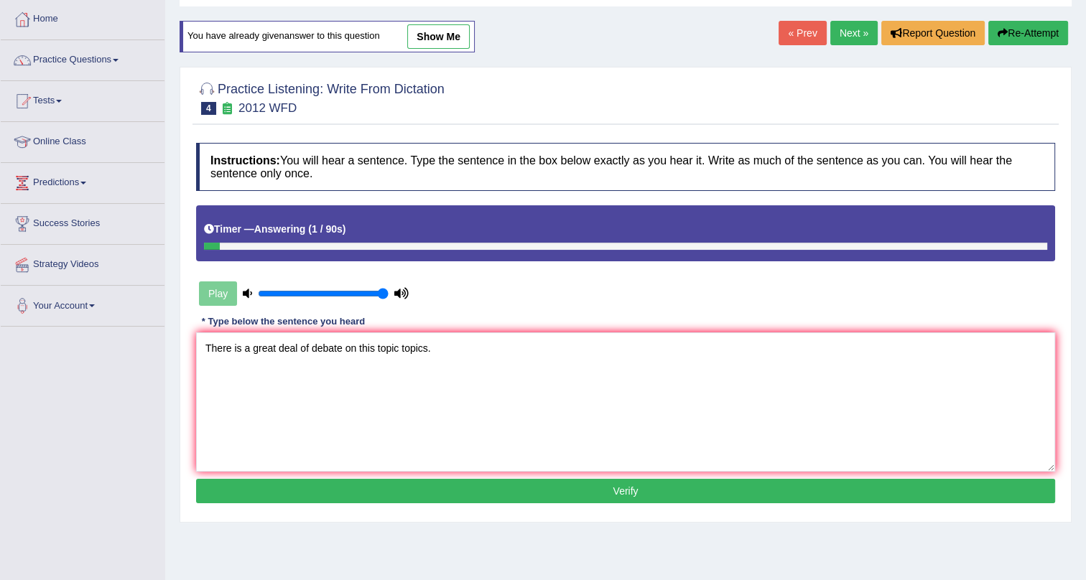
type textarea "There is a great deal of debate on this topic topics."
click at [479, 491] on button "Verify" at bounding box center [625, 491] width 859 height 24
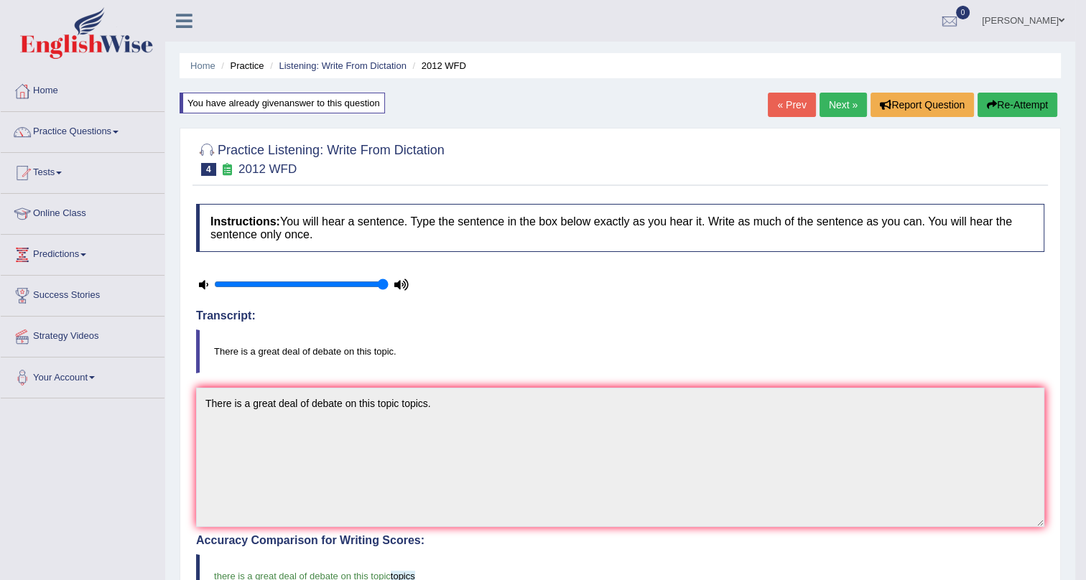
click at [845, 102] on link "Next »" at bounding box center [843, 105] width 47 height 24
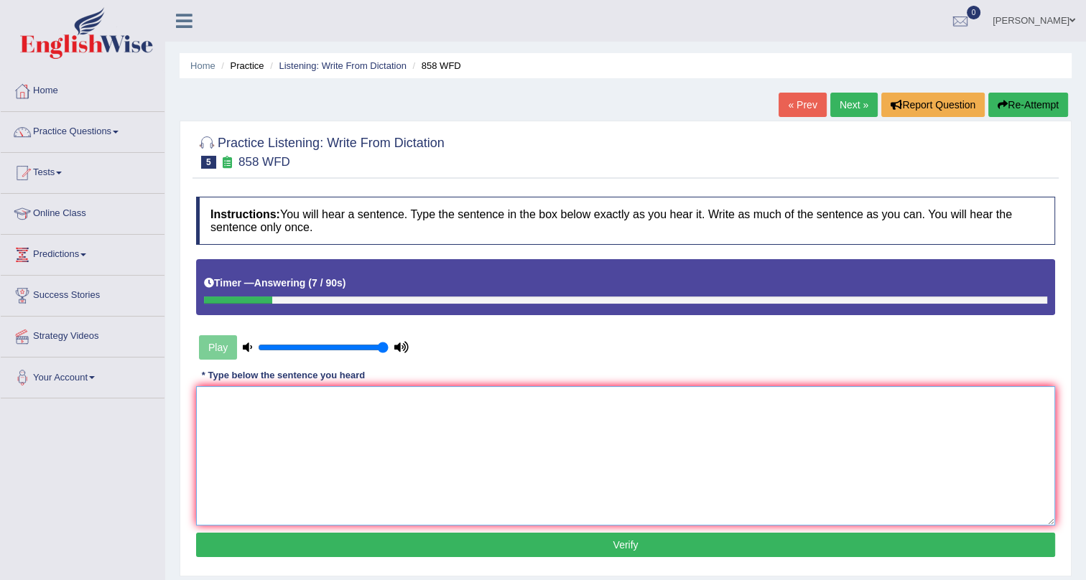
click at [496, 425] on textarea at bounding box center [625, 455] width 859 height 139
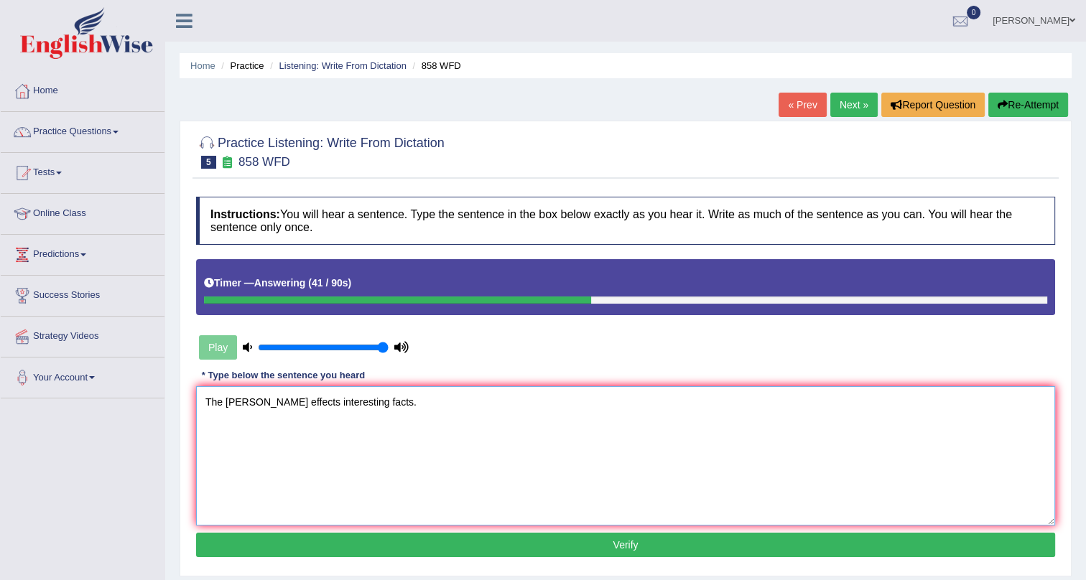
type textarea "The ward effects interesting facts."
click at [481, 546] on button "Verify" at bounding box center [625, 545] width 859 height 24
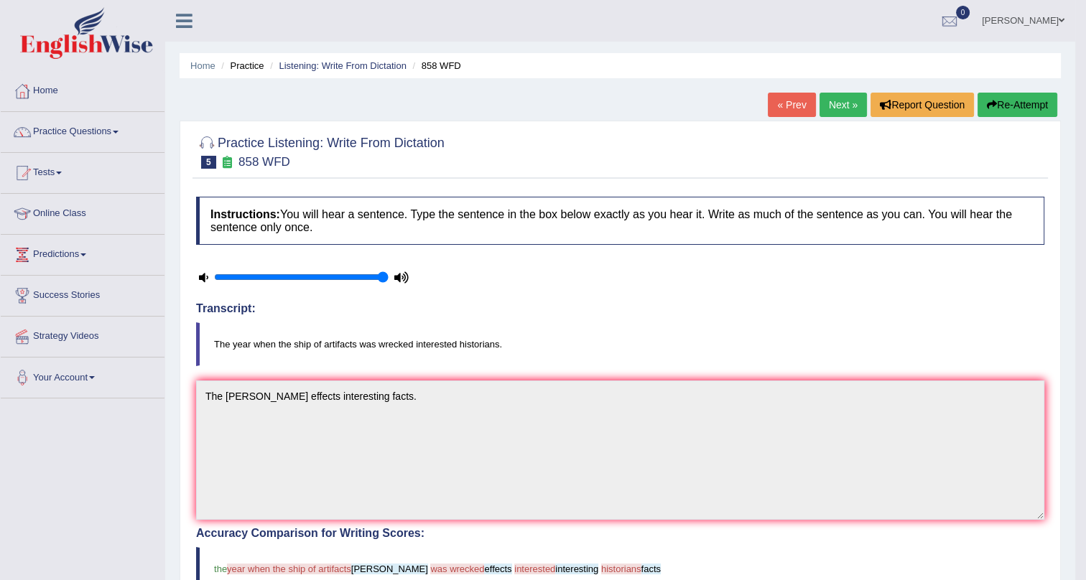
click at [838, 101] on link "Next »" at bounding box center [843, 105] width 47 height 24
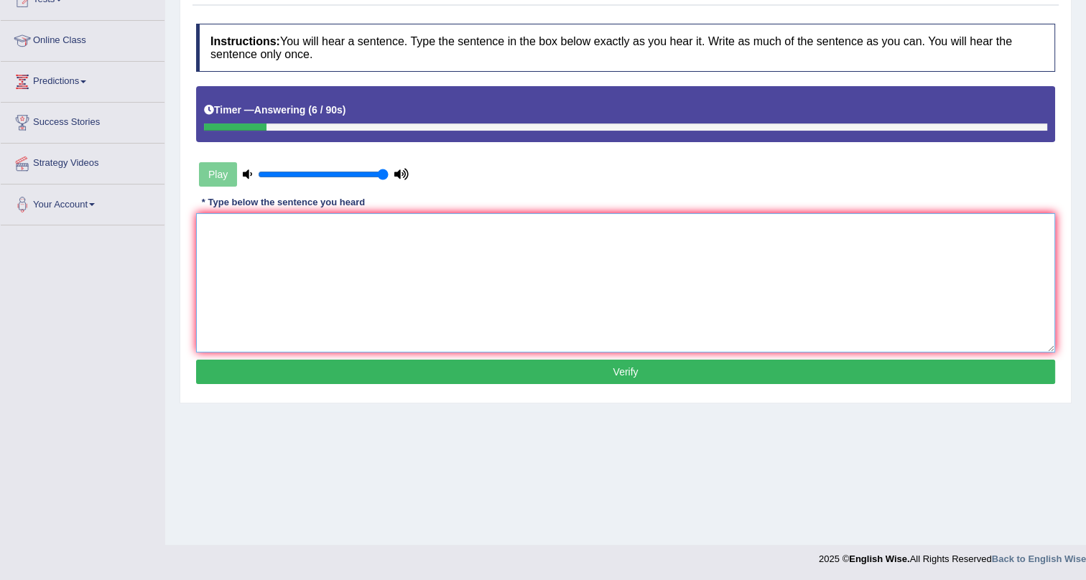
drag, startPoint x: 491, startPoint y: 235, endPoint x: 577, endPoint y: 305, distance: 110.8
click at [491, 236] on textarea at bounding box center [625, 282] width 859 height 139
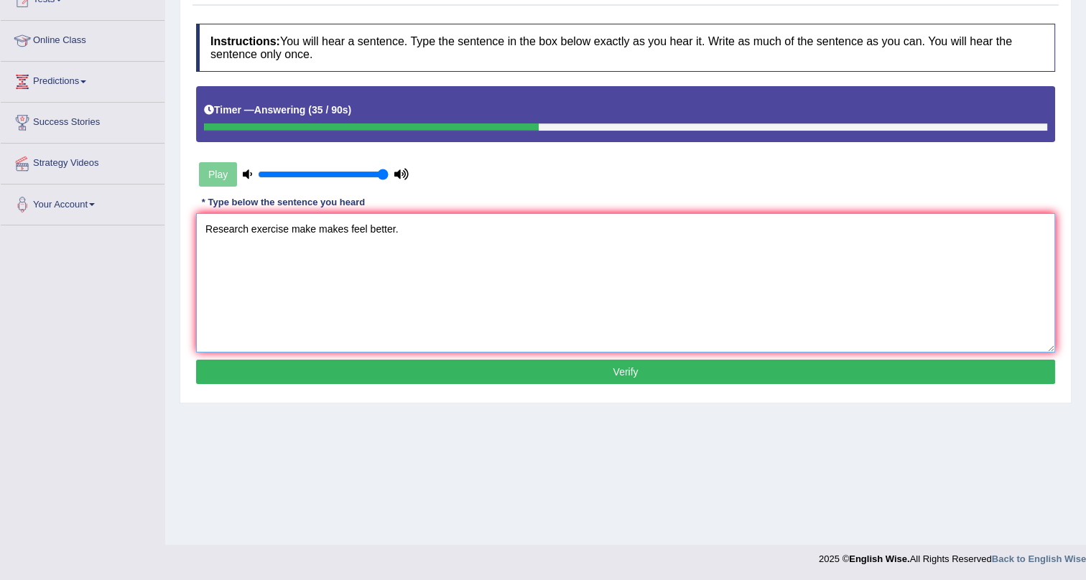
type textarea "Research exercise make makes feel better."
click at [394, 360] on button "Verify" at bounding box center [625, 372] width 859 height 24
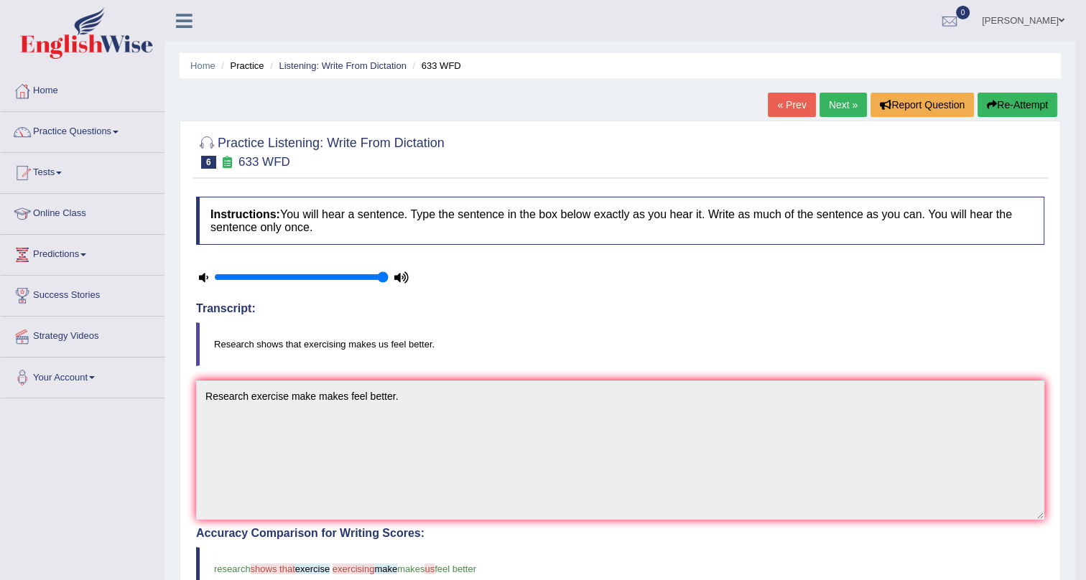
drag, startPoint x: 830, startPoint y: 100, endPoint x: 848, endPoint y: 104, distance: 17.8
click at [832, 100] on link "Next »" at bounding box center [843, 105] width 47 height 24
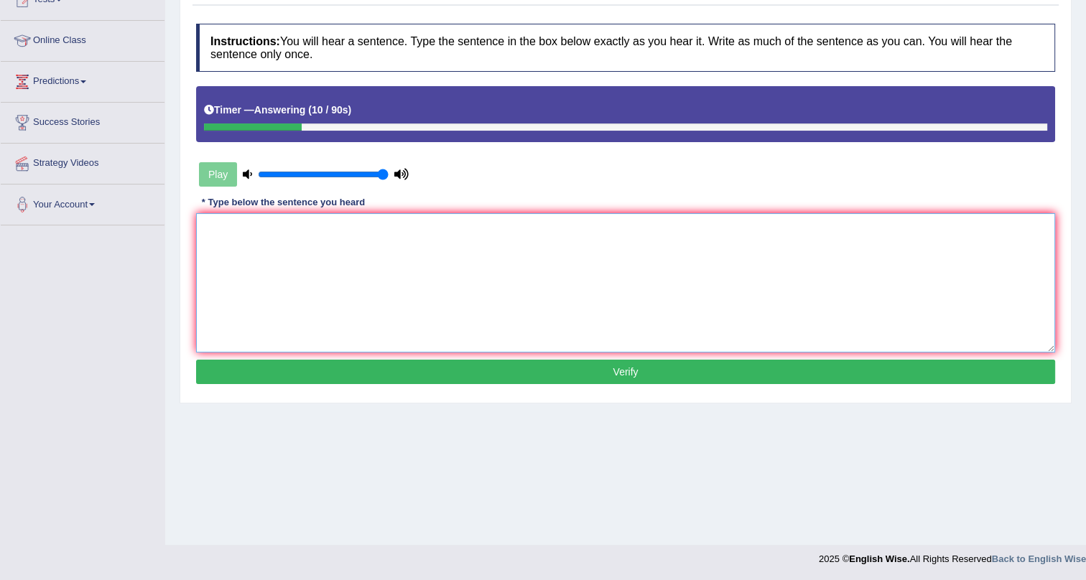
click at [470, 261] on textarea at bounding box center [625, 282] width 859 height 139
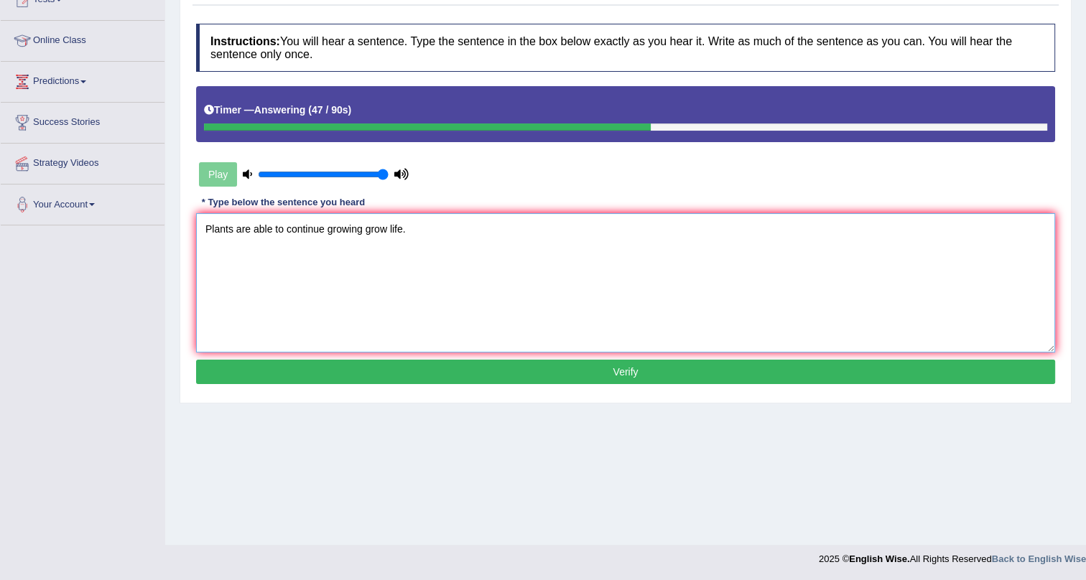
type textarea "Plants are able to continue growing grow life."
click at [477, 366] on button "Verify" at bounding box center [625, 372] width 859 height 24
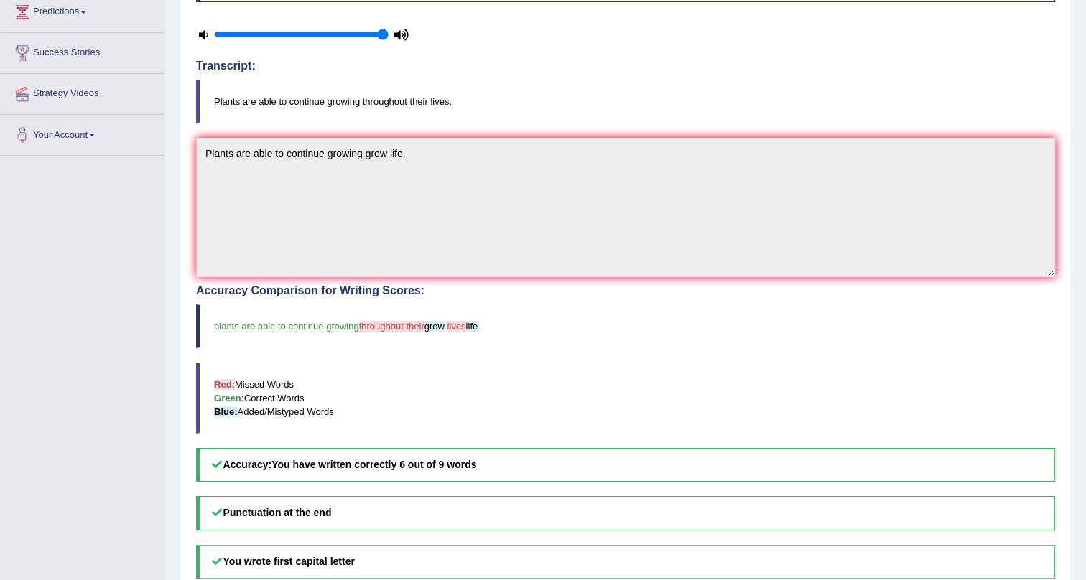
scroll to position [238, 0]
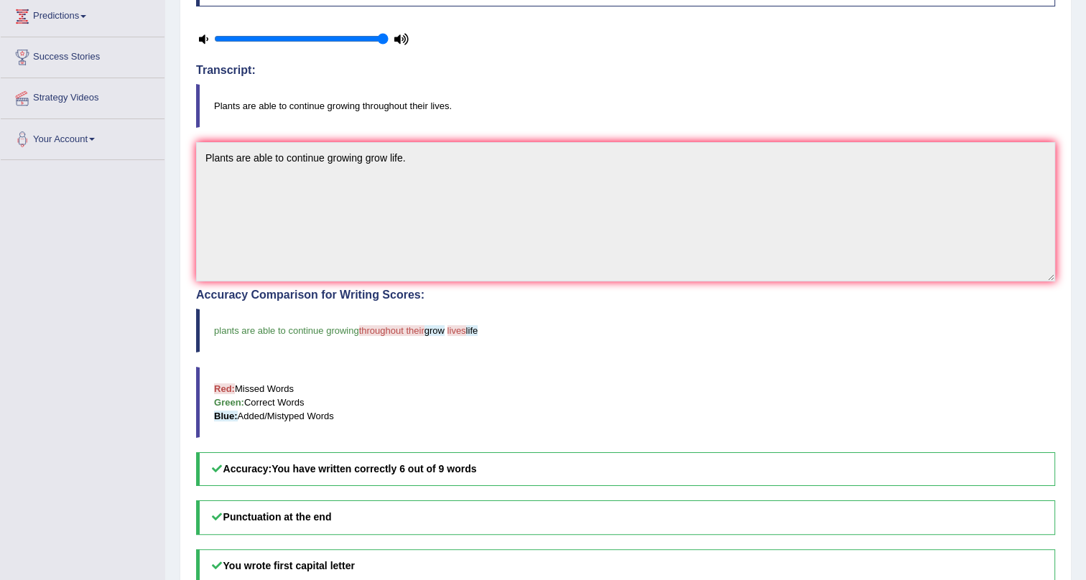
drag, startPoint x: 193, startPoint y: 154, endPoint x: 199, endPoint y: 157, distance: 7.4
click at [194, 157] on div "Instructions: You will hear a sentence. Type the sentence in the box below exac…" at bounding box center [626, 315] width 866 height 729
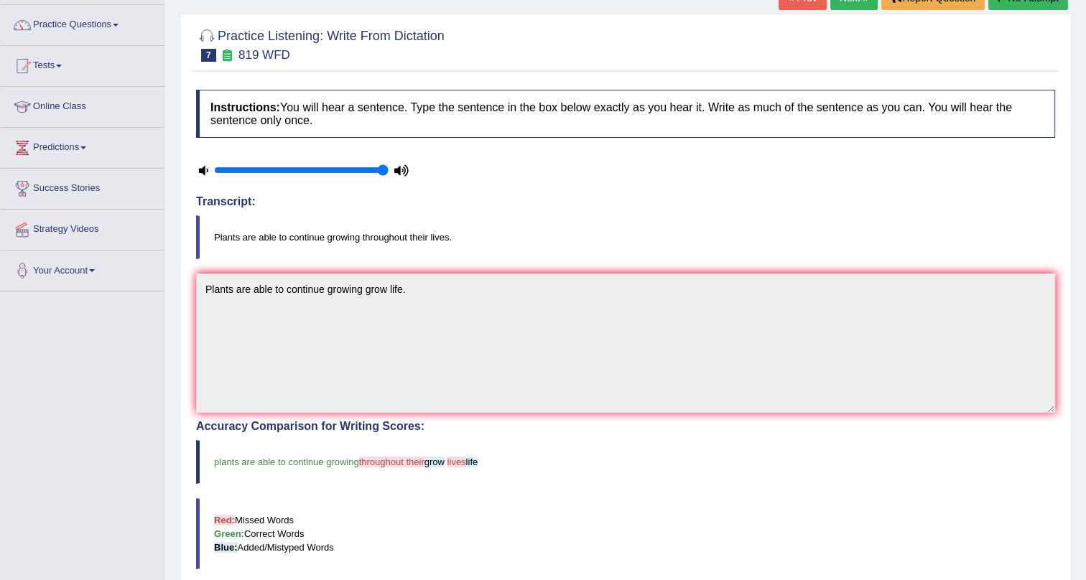
scroll to position [0, 0]
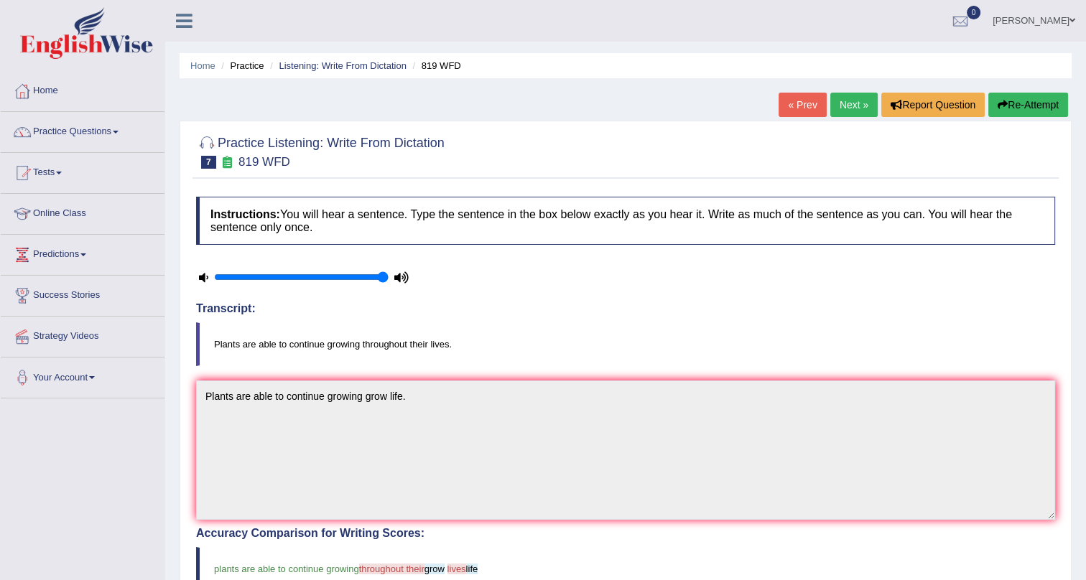
click at [1021, 98] on button "Re-Attempt" at bounding box center [1028, 105] width 80 height 24
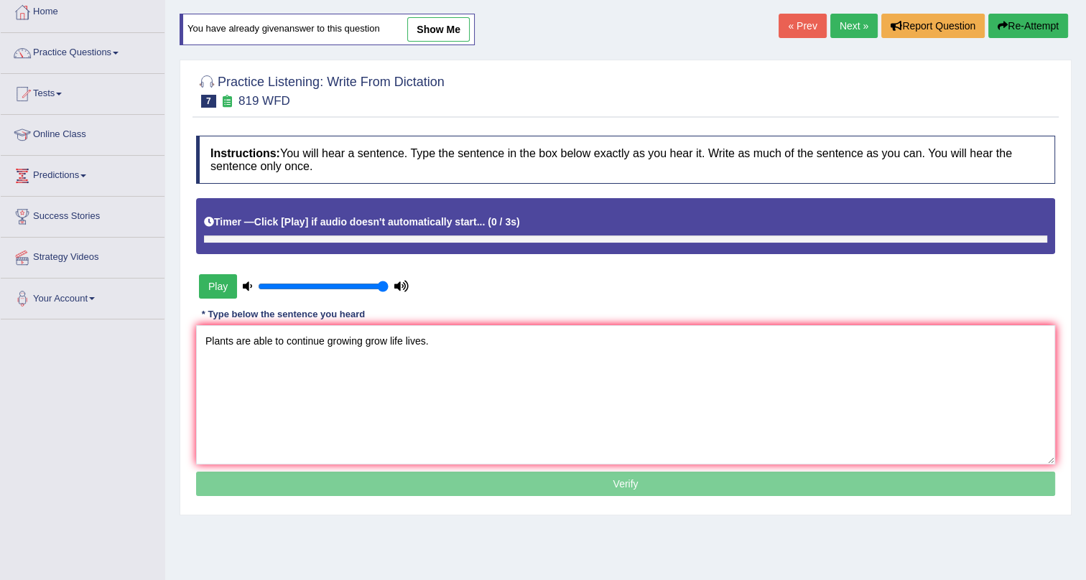
scroll to position [173, 0]
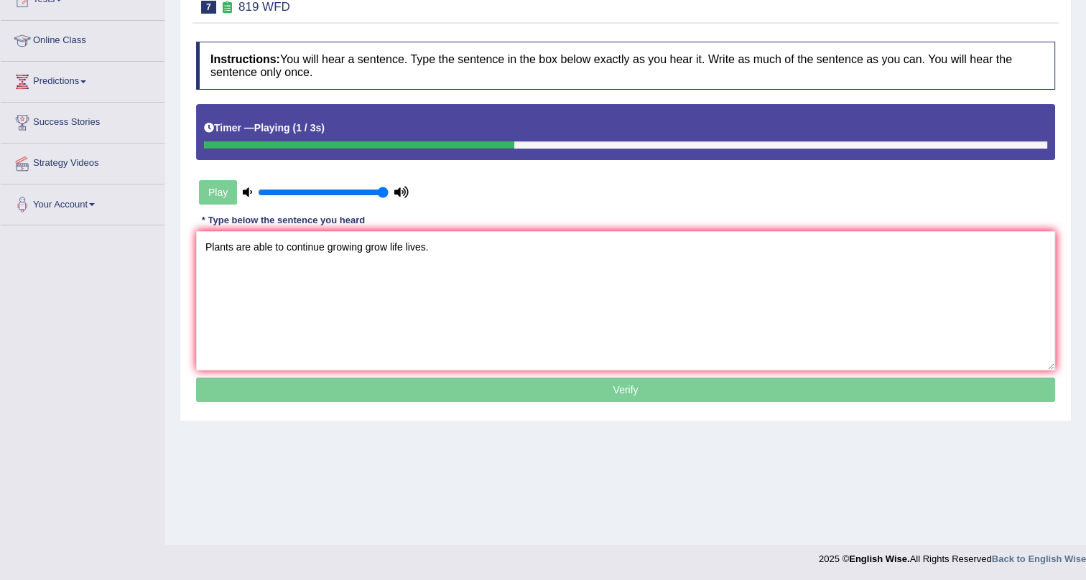
type textarea "Plants are able to continue growing grow life lives."
click at [652, 384] on p "Verify" at bounding box center [625, 390] width 859 height 24
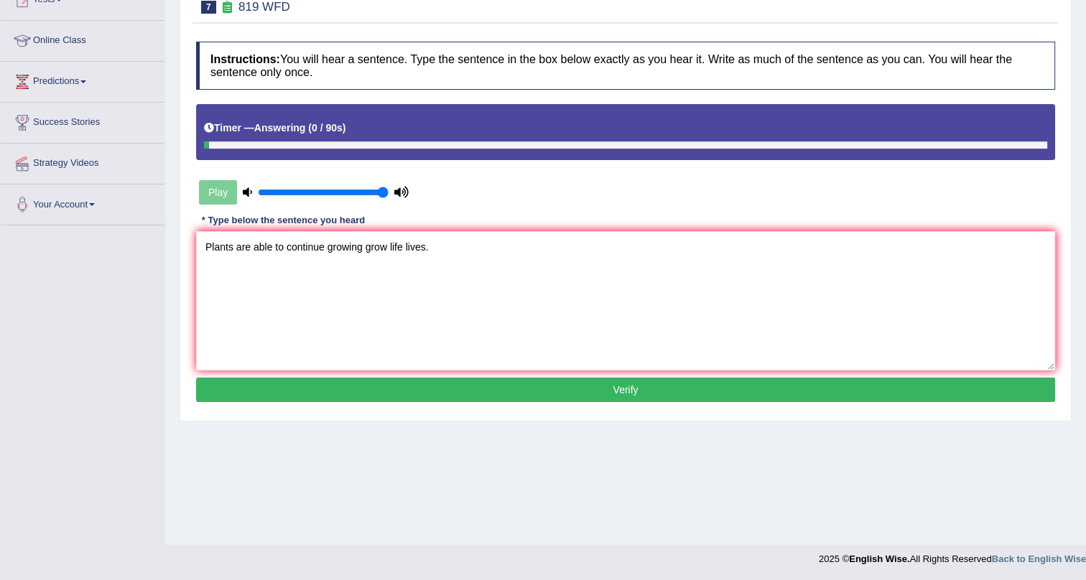
click at [619, 389] on button "Verify" at bounding box center [625, 390] width 859 height 24
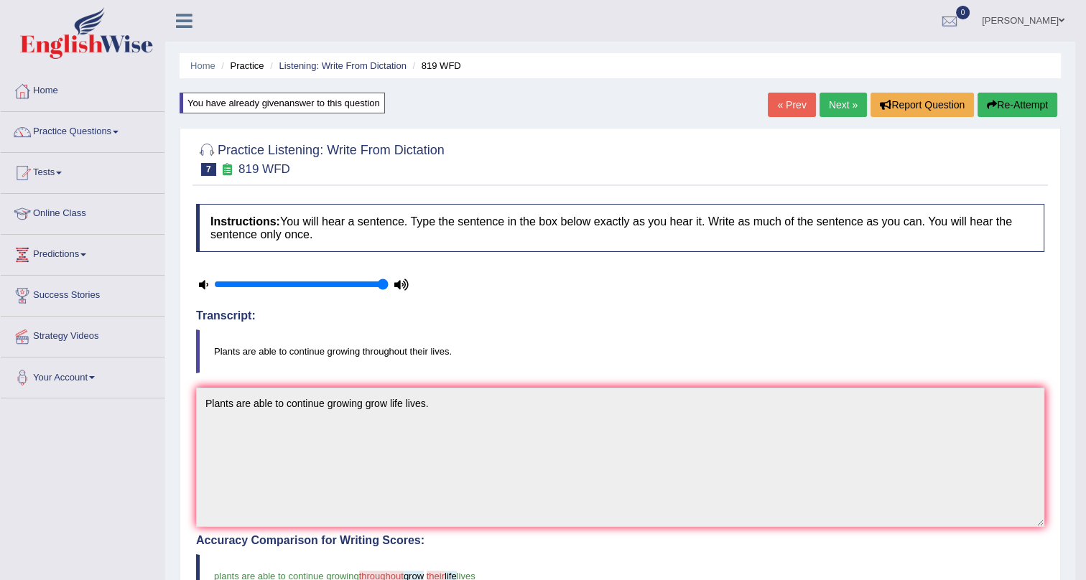
scroll to position [0, 0]
click at [848, 101] on link "Next »" at bounding box center [843, 105] width 47 height 24
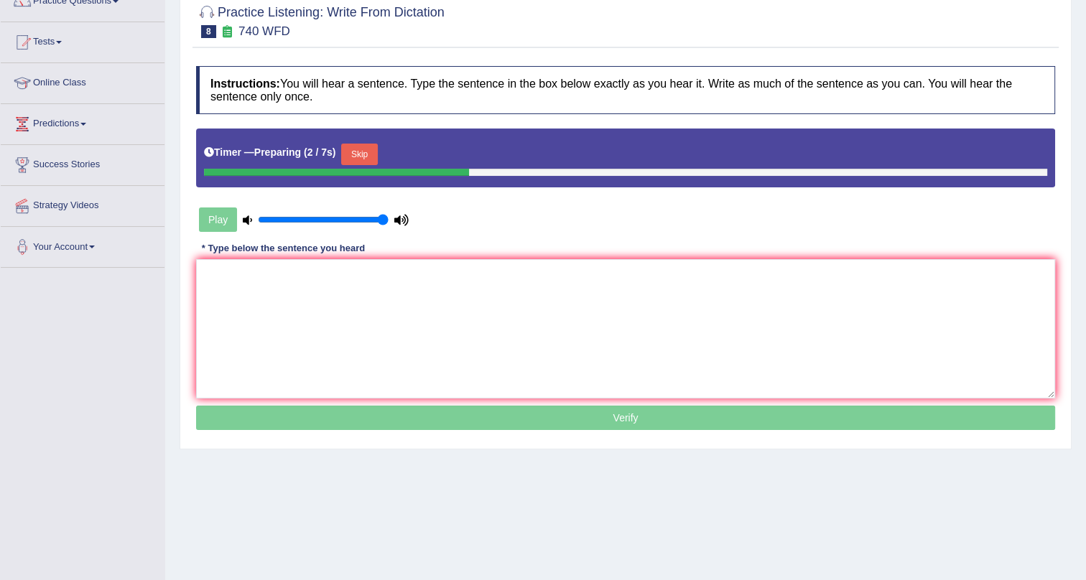
scroll to position [173, 0]
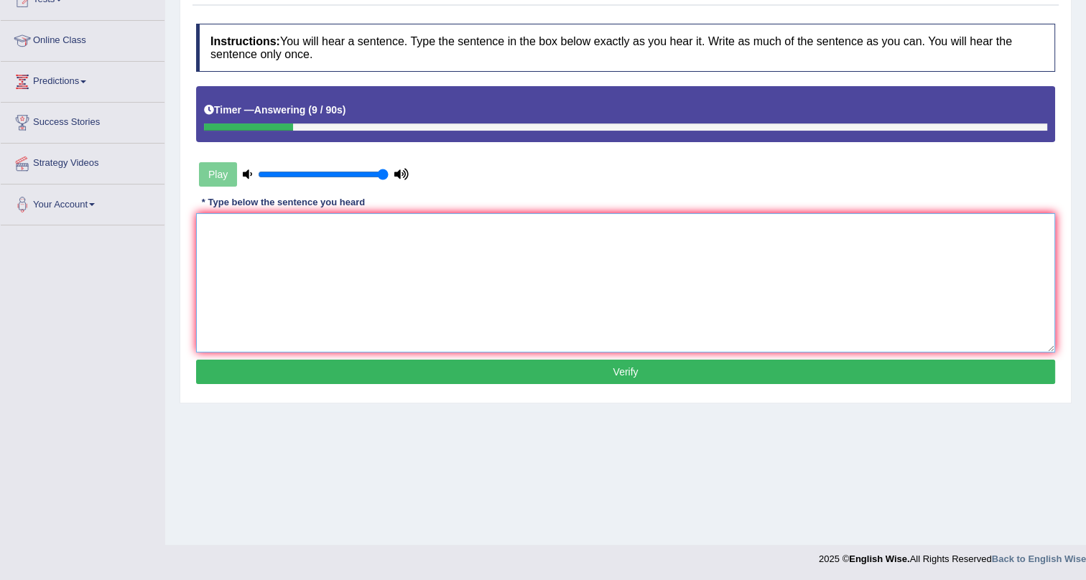
click at [333, 230] on textarea at bounding box center [625, 282] width 859 height 139
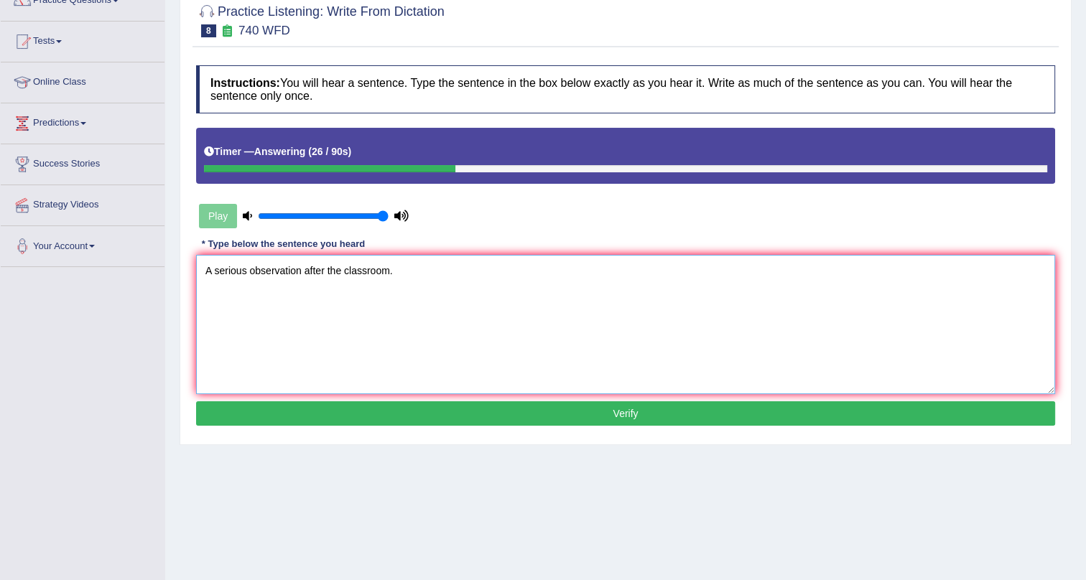
scroll to position [108, 0]
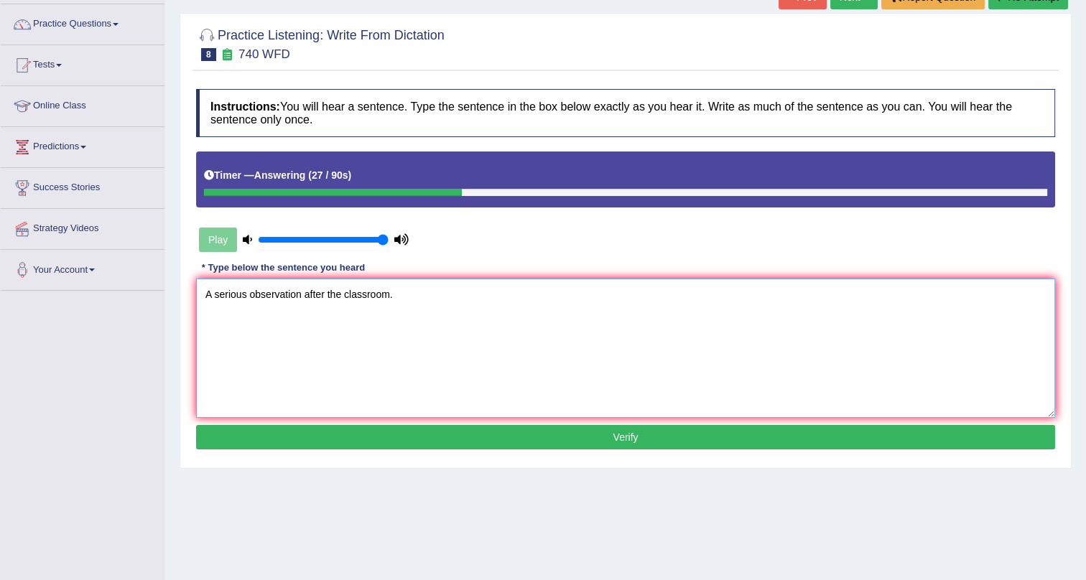
type textarea "A serious observation after the classroom."
click at [551, 430] on button "Verify" at bounding box center [625, 437] width 859 height 24
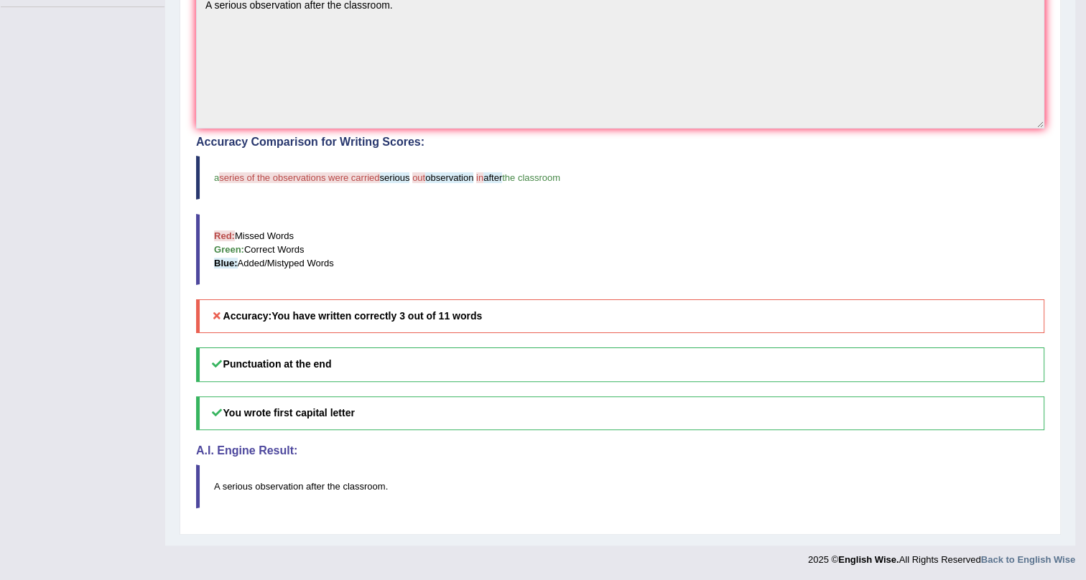
scroll to position [0, 0]
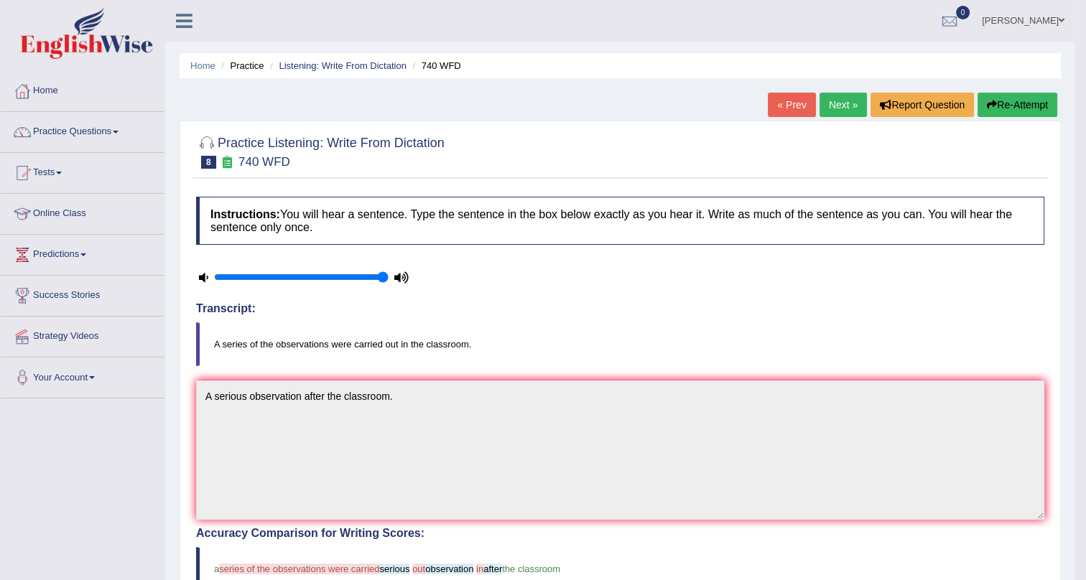
click at [828, 98] on link "Next »" at bounding box center [843, 105] width 47 height 24
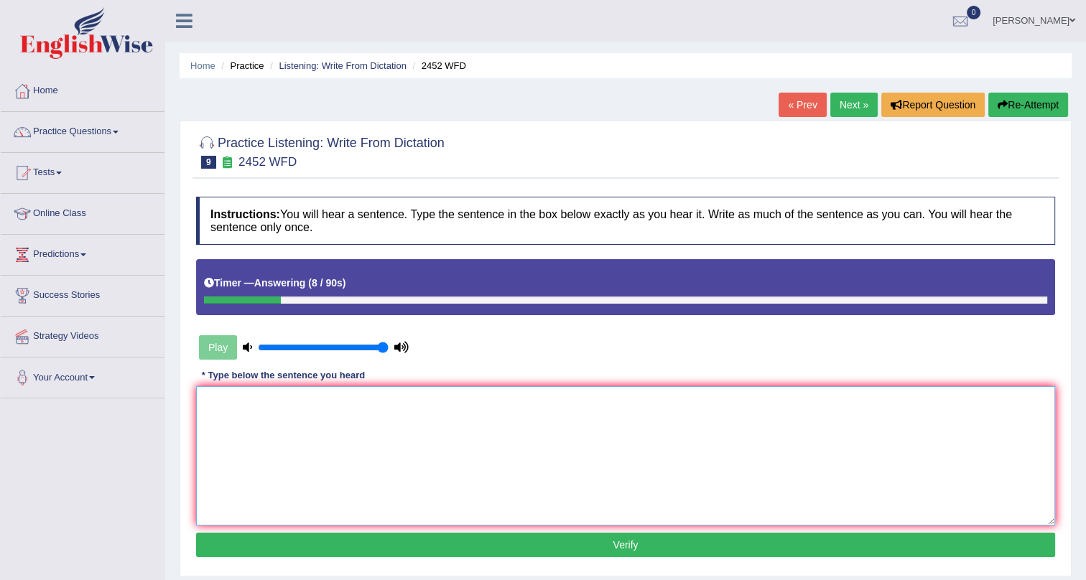
drag, startPoint x: 462, startPoint y: 453, endPoint x: 483, endPoint y: 423, distance: 36.1
click at [467, 434] on textarea at bounding box center [625, 455] width 859 height 139
type textarea "It is the debate about the vlaue of knowledge."
click at [417, 539] on button "Verify" at bounding box center [625, 545] width 859 height 24
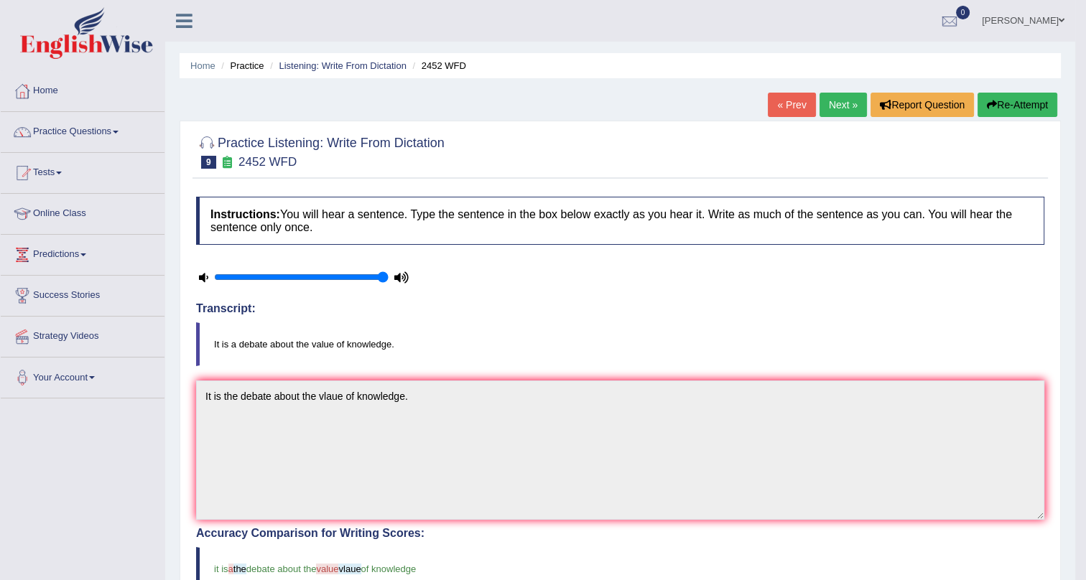
click at [824, 107] on link "Next »" at bounding box center [843, 105] width 47 height 24
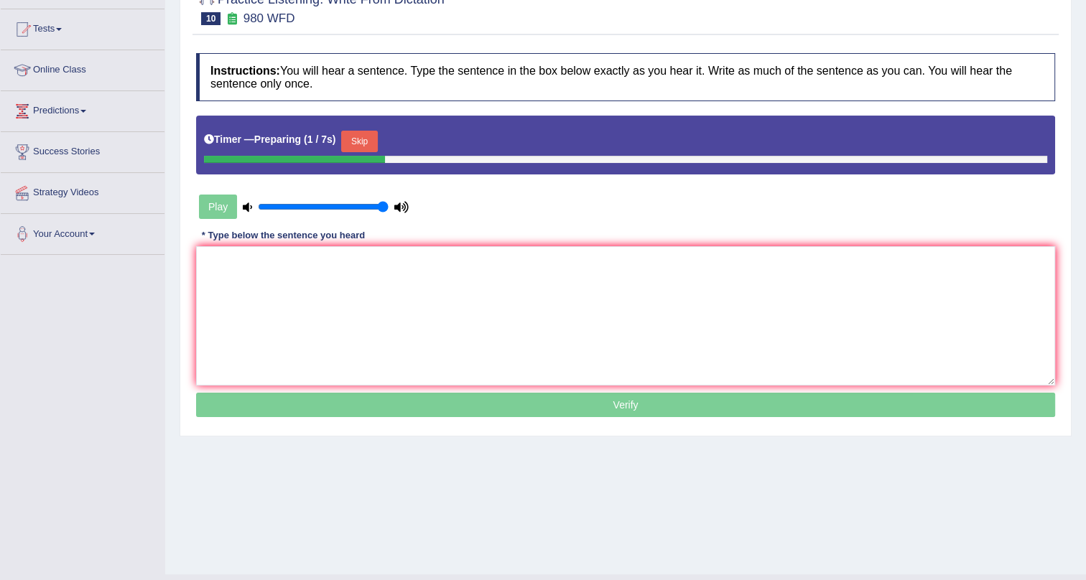
scroll to position [173, 0]
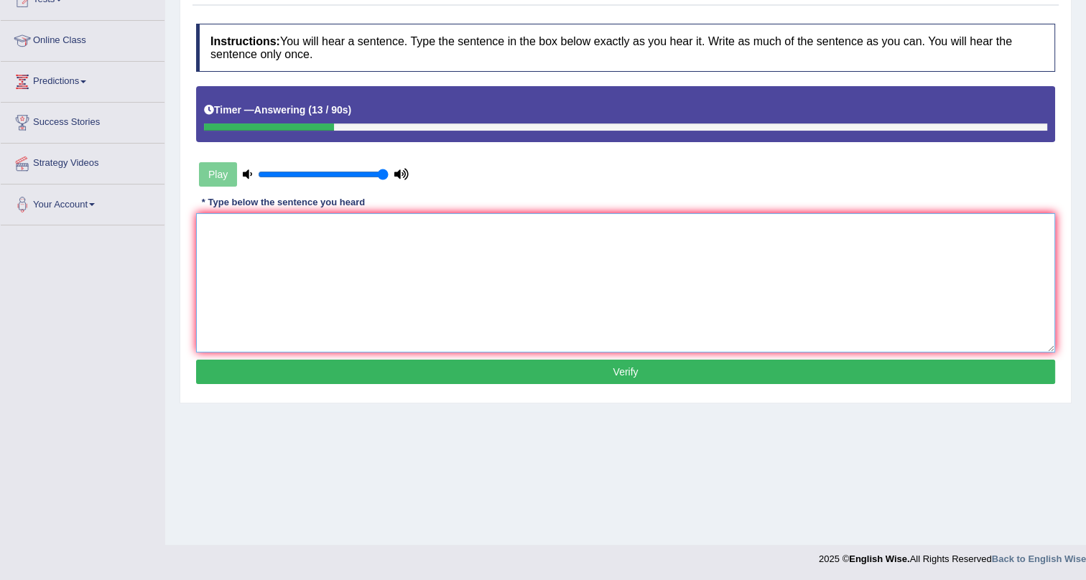
drag, startPoint x: 0, startPoint y: 0, endPoint x: 551, endPoint y: 267, distance: 612.3
click at [551, 267] on textarea at bounding box center [625, 282] width 859 height 139
type textarea "Y"
type textarea "y"
type textarea "T"
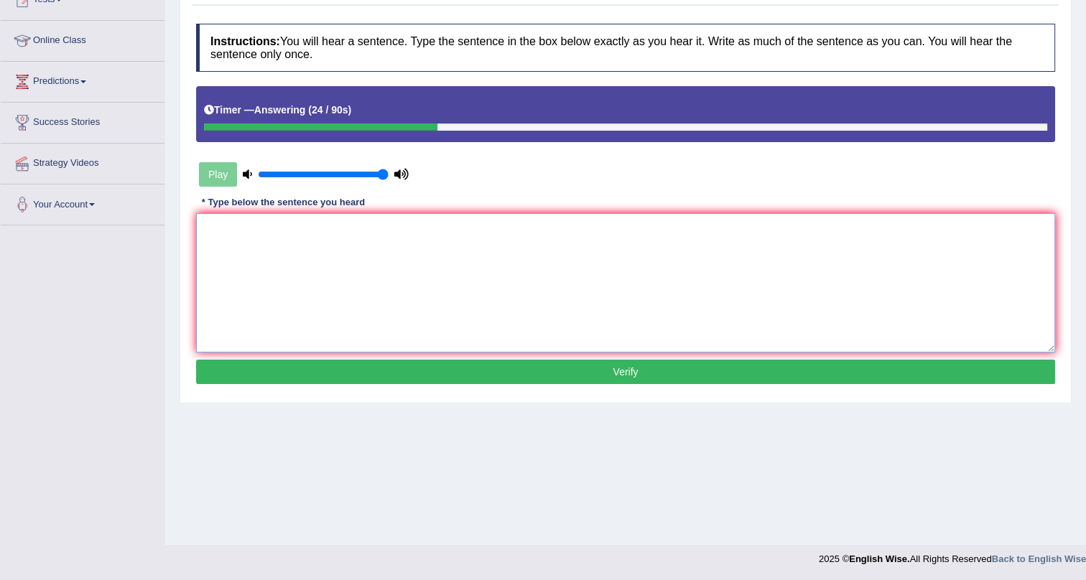
type textarea "y"
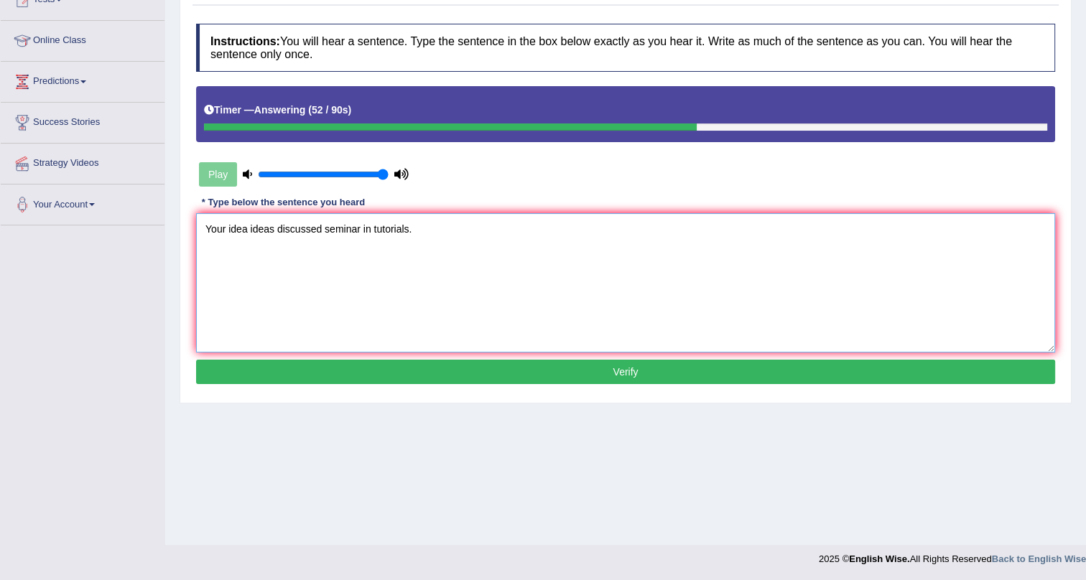
type textarea "Your idea ideas discussed seminar in tutorials."
drag, startPoint x: 552, startPoint y: 363, endPoint x: 564, endPoint y: 376, distance: 16.8
click at [556, 368] on button "Verify" at bounding box center [625, 372] width 859 height 24
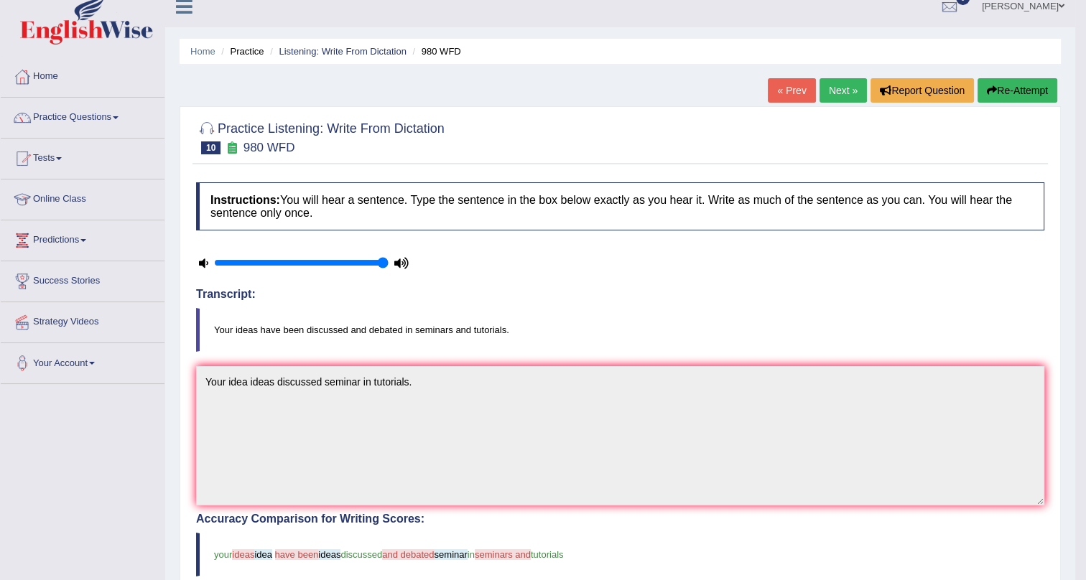
scroll to position [0, 0]
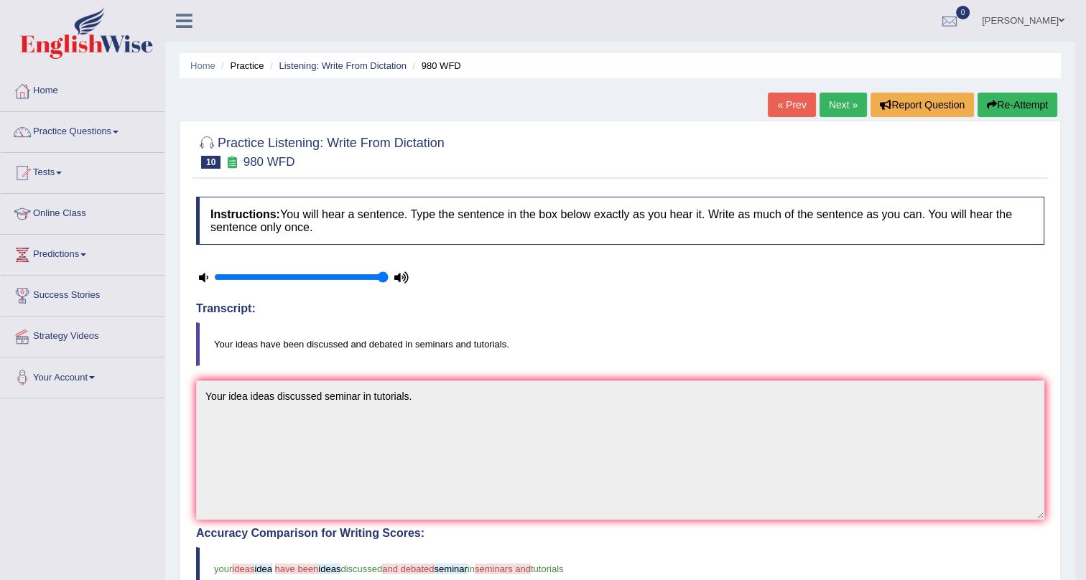
click at [840, 101] on link "Next »" at bounding box center [843, 105] width 47 height 24
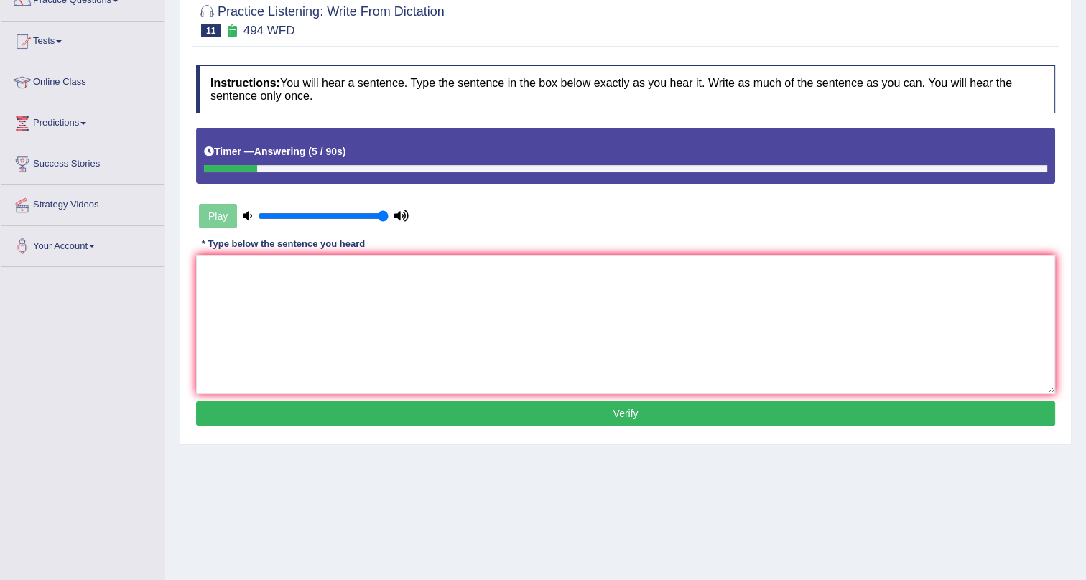
scroll to position [108, 0]
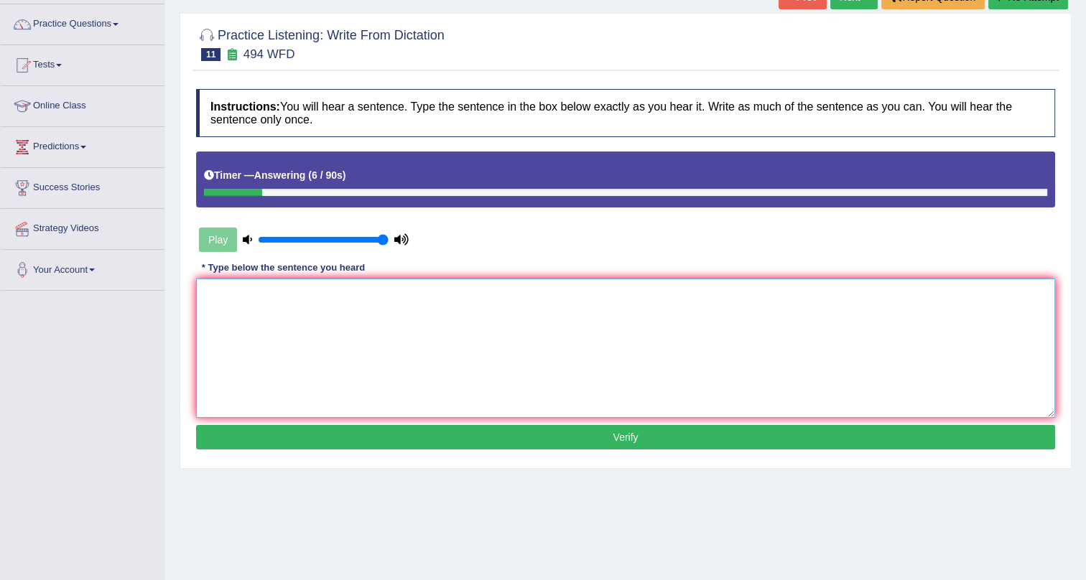
click at [405, 328] on textarea at bounding box center [625, 348] width 859 height 139
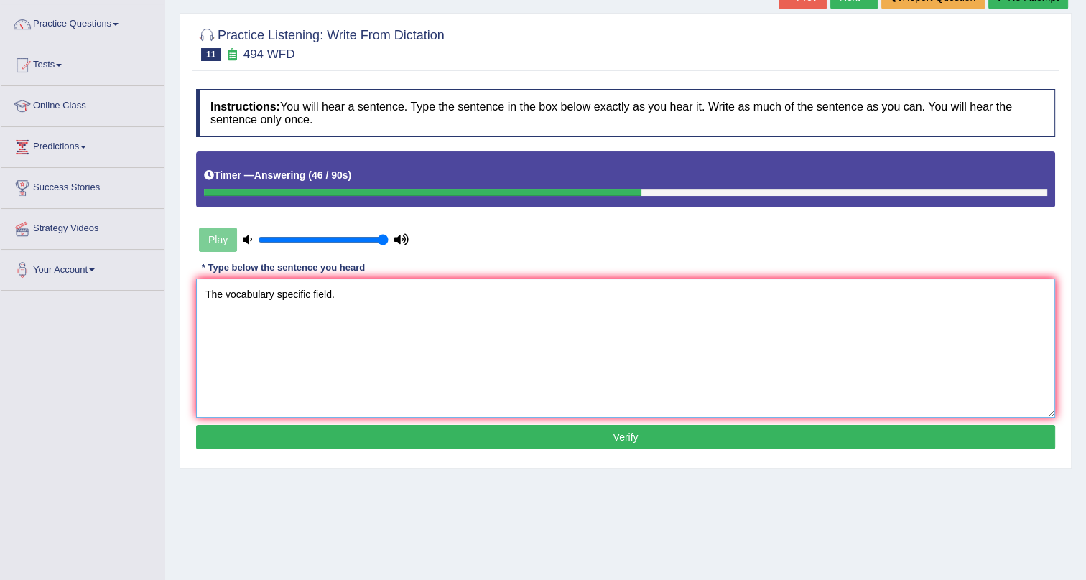
type textarea "The vocabulary specific field."
click at [419, 431] on button "Verify" at bounding box center [625, 437] width 859 height 24
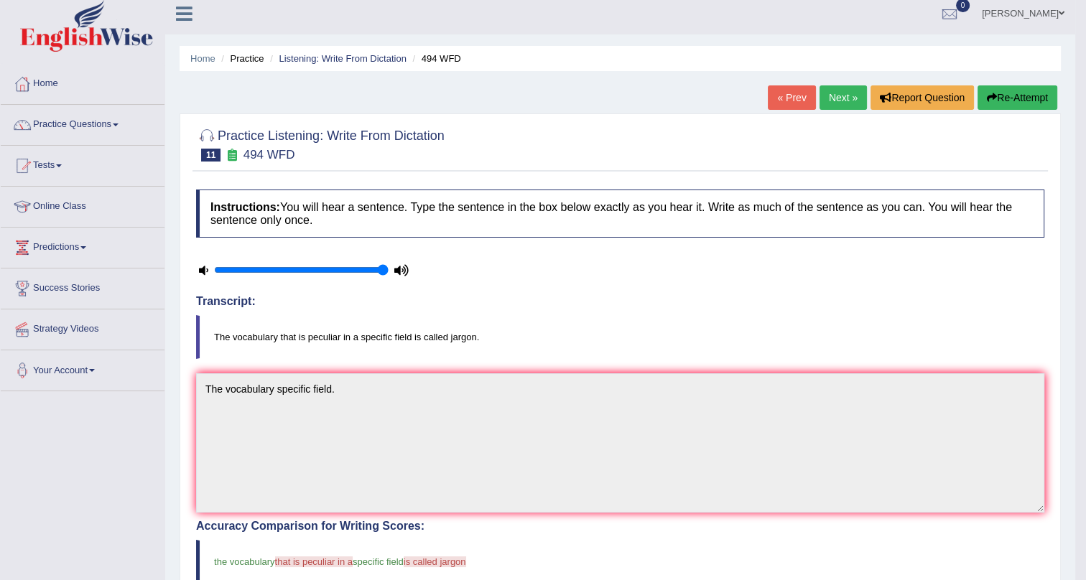
scroll to position [0, 0]
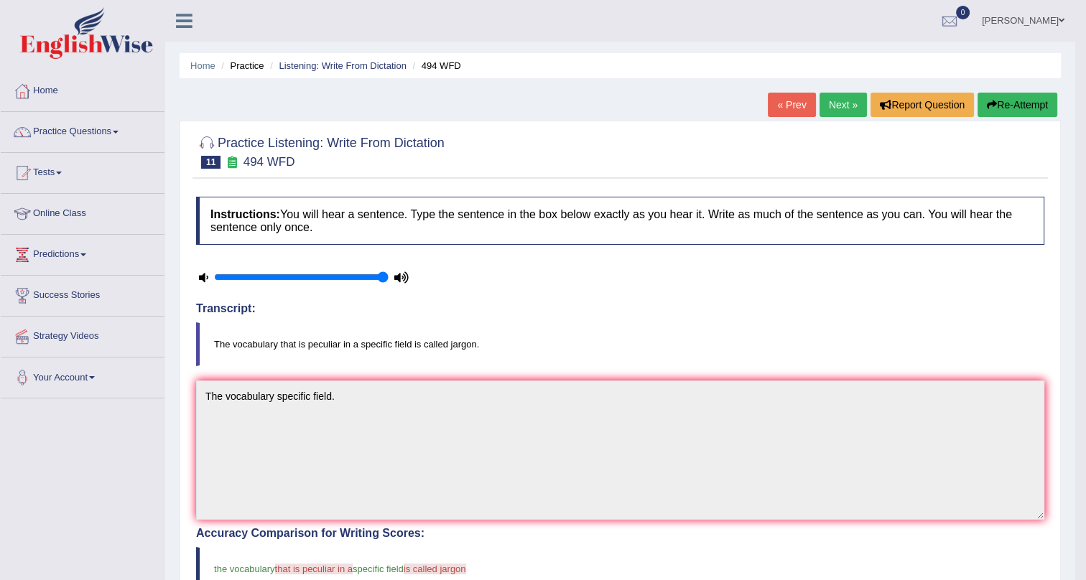
click at [840, 96] on link "Next »" at bounding box center [843, 105] width 47 height 24
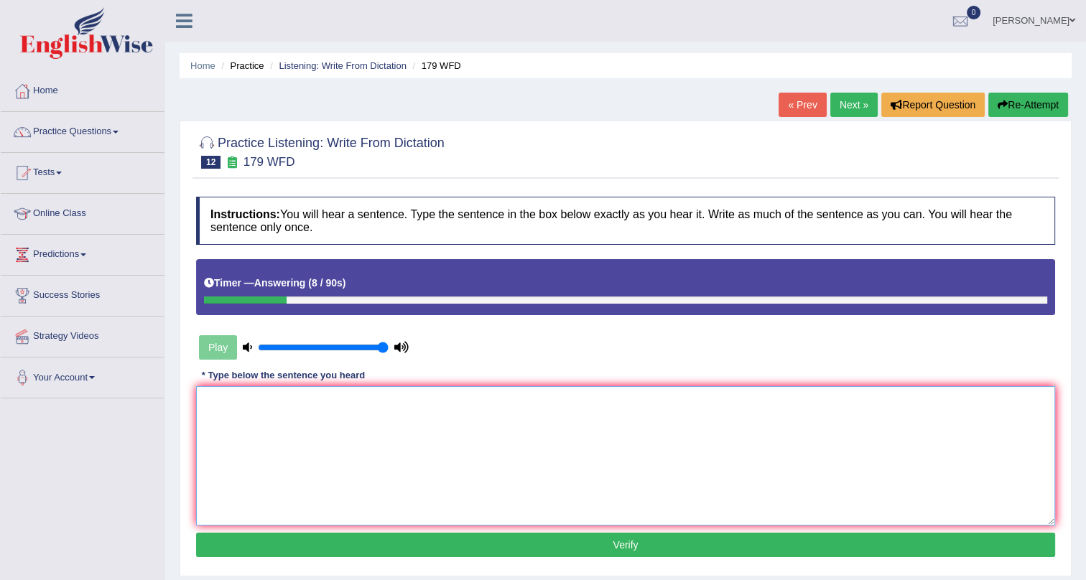
drag, startPoint x: 856, startPoint y: 93, endPoint x: 453, endPoint y: 430, distance: 524.2
click at [453, 430] on textarea at bounding box center [625, 455] width 859 height 139
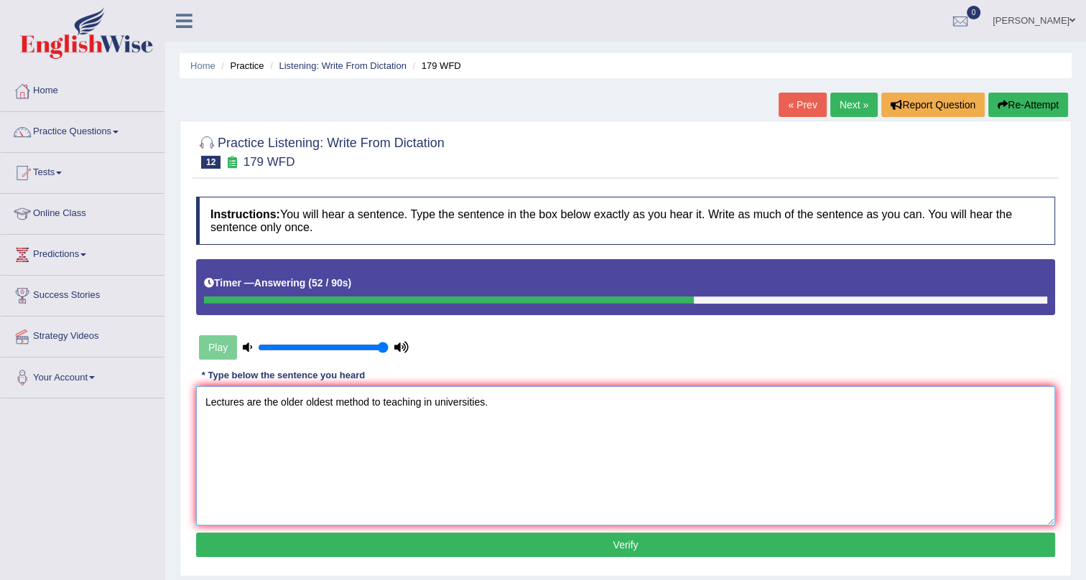
type textarea "Lectures are the older oldest method to teaching in universities."
click at [386, 542] on button "Verify" at bounding box center [625, 545] width 859 height 24
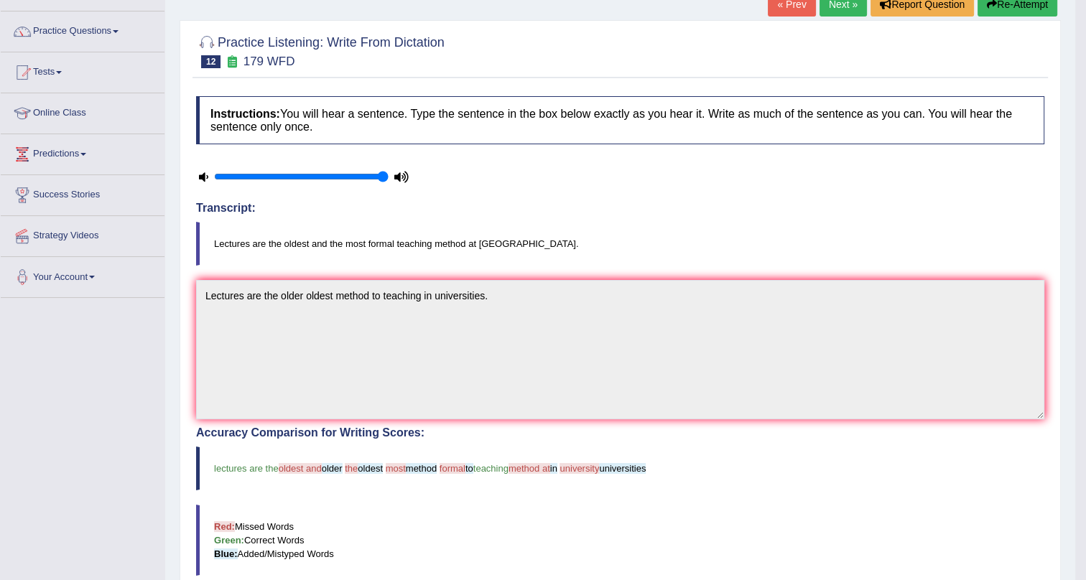
drag, startPoint x: 573, startPoint y: 518, endPoint x: 615, endPoint y: 578, distance: 73.3
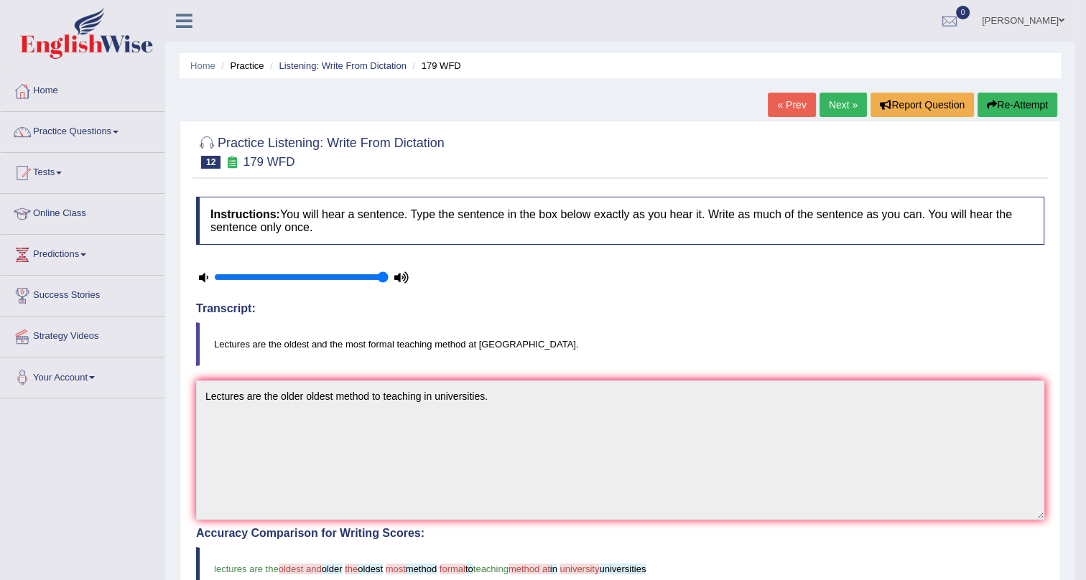
click at [101, 136] on link "Practice Questions" at bounding box center [83, 130] width 164 height 36
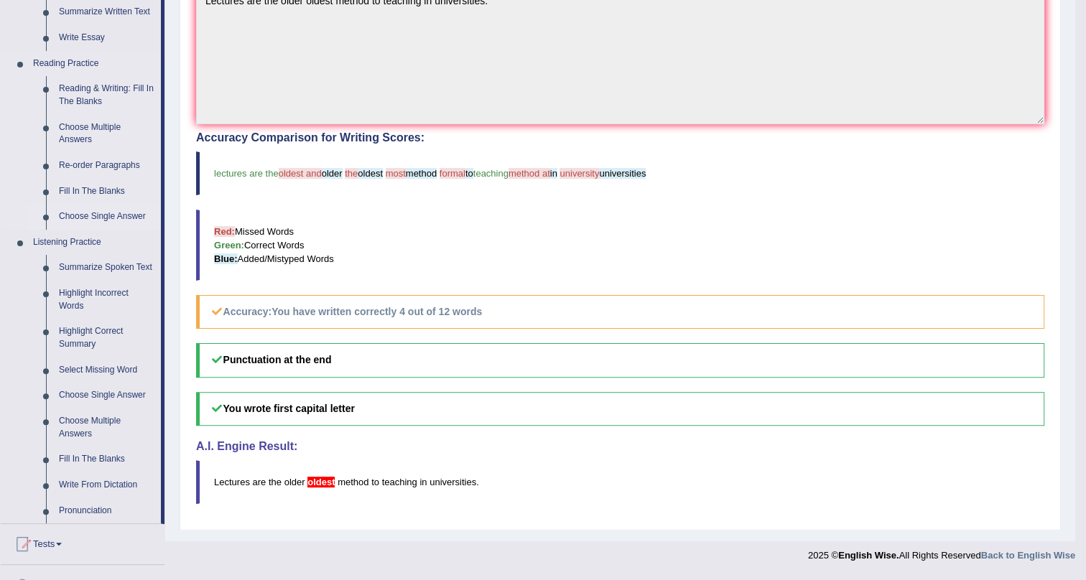
scroll to position [389, 0]
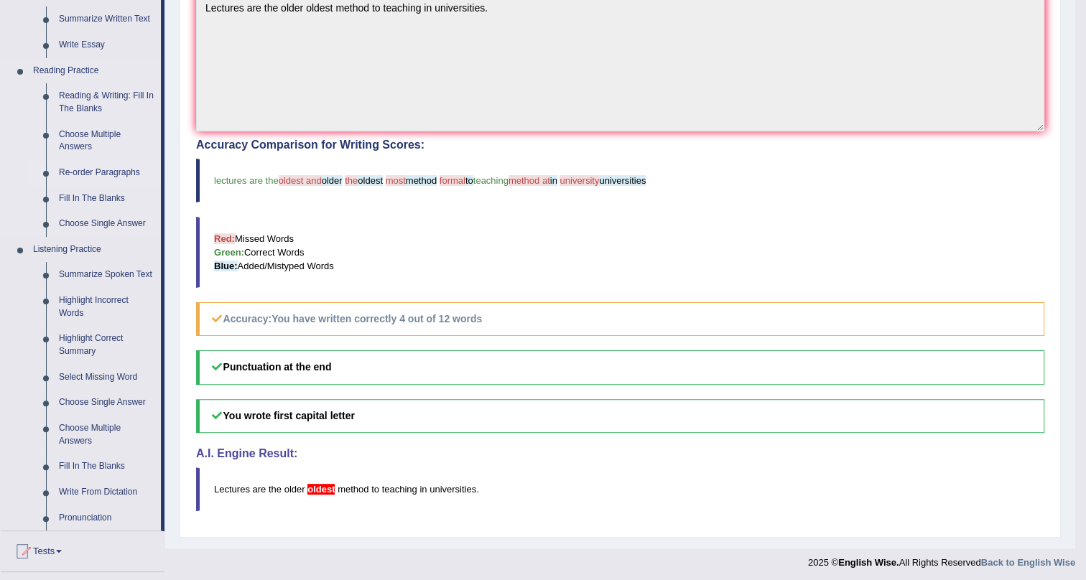
click at [107, 172] on link "Re-order Paragraphs" at bounding box center [106, 173] width 108 height 26
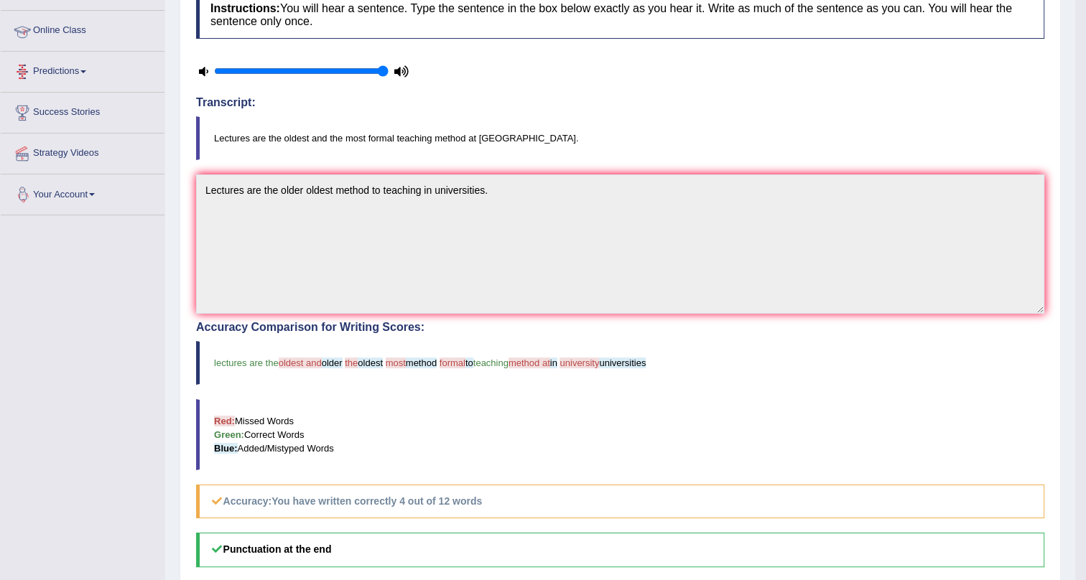
scroll to position [277, 0]
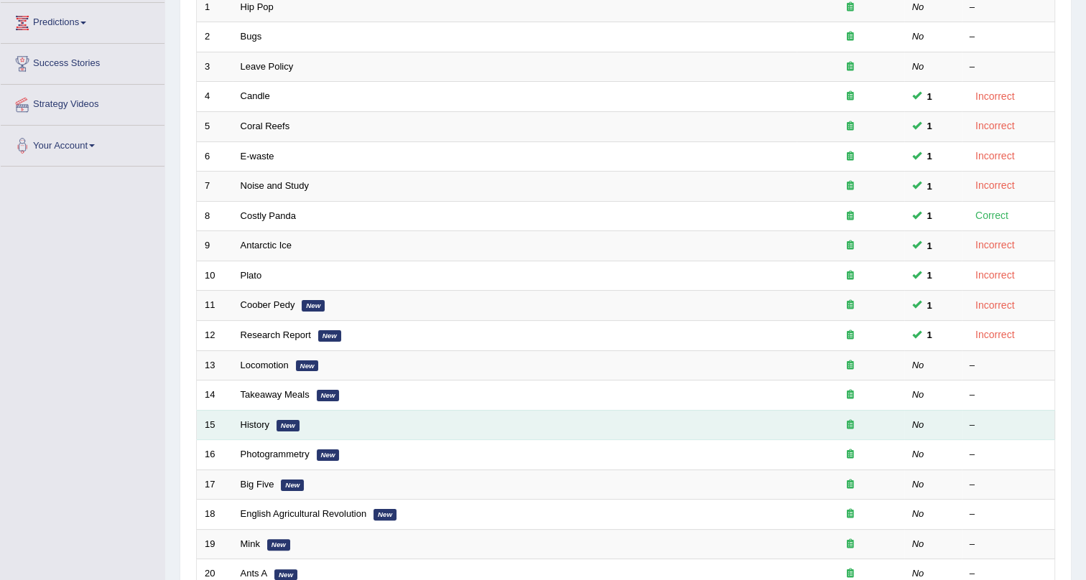
scroll to position [261, 0]
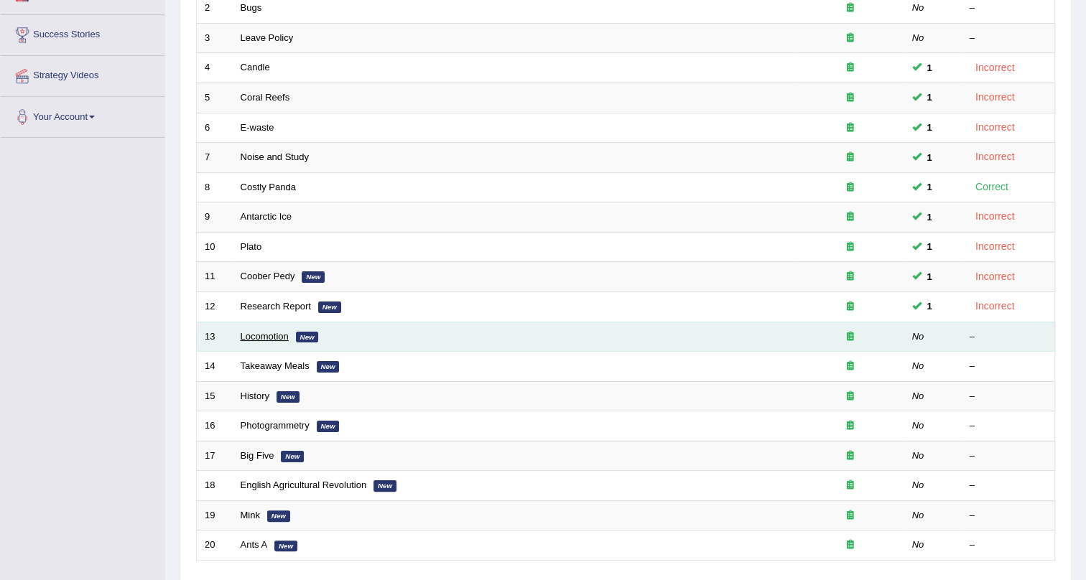
click at [269, 337] on link "Locomotion" at bounding box center [265, 336] width 48 height 11
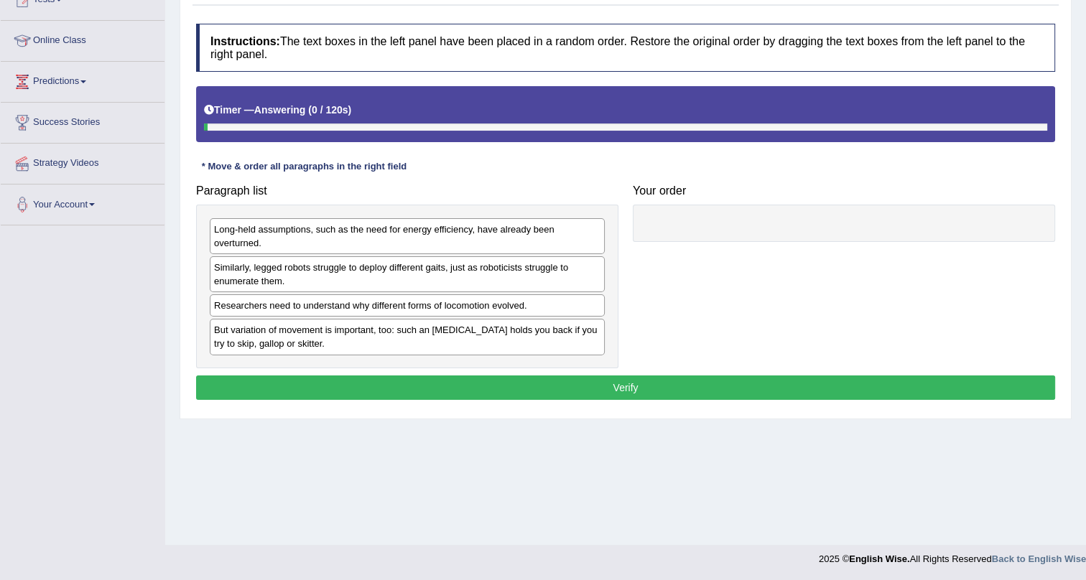
scroll to position [173, 0]
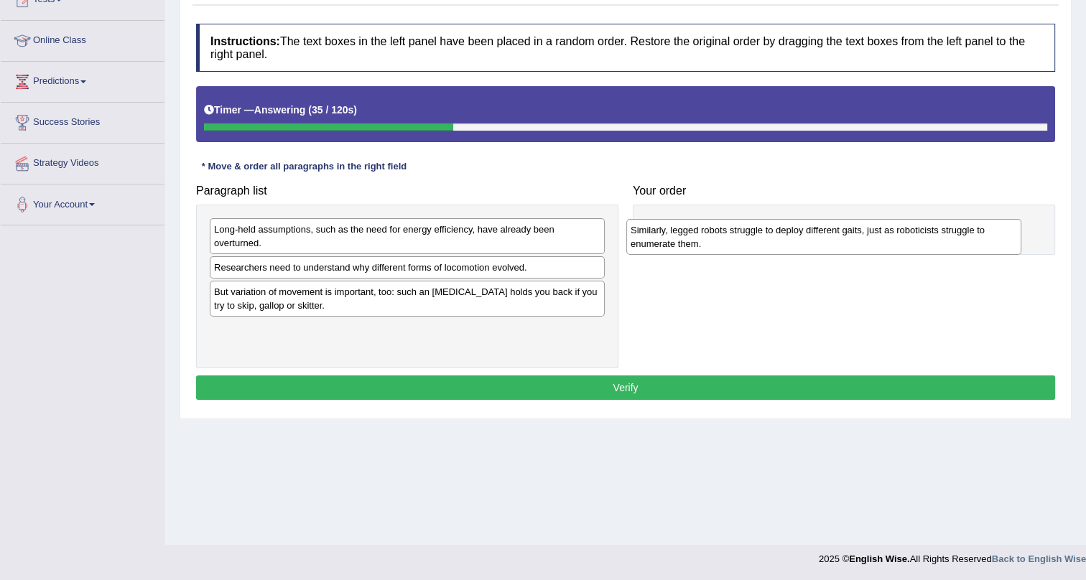
drag, startPoint x: 294, startPoint y: 273, endPoint x: 710, endPoint y: 236, distance: 418.2
click at [710, 236] on div "Similarly, legged robots struggle to deploy different gaits, just as roboticist…" at bounding box center [823, 237] width 395 height 36
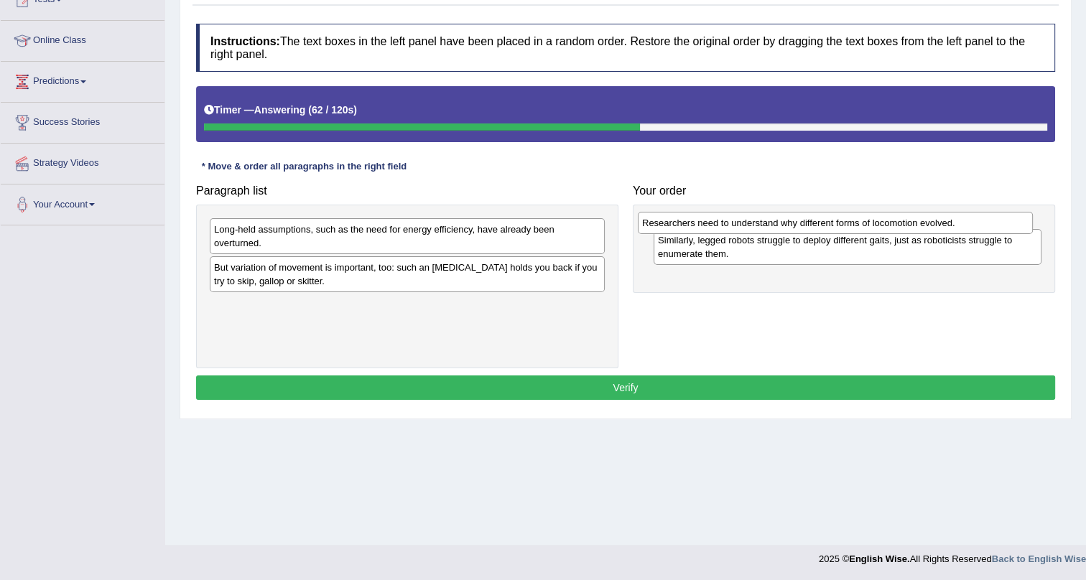
drag, startPoint x: 509, startPoint y: 270, endPoint x: 937, endPoint y: 227, distance: 430.3
click at [937, 227] on div "Researchers need to understand why different forms of locomotion evolved." at bounding box center [835, 223] width 395 height 22
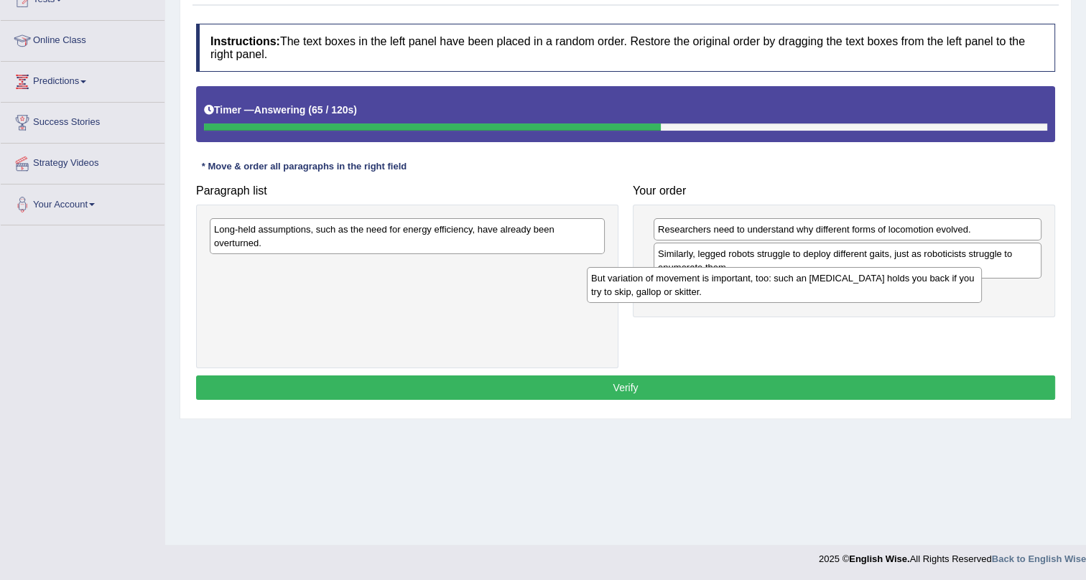
drag, startPoint x: 374, startPoint y: 275, endPoint x: 754, endPoint y: 295, distance: 381.2
click at [754, 295] on div "But variation of movement is important, too: such an [MEDICAL_DATA] holds you b…" at bounding box center [784, 285] width 395 height 36
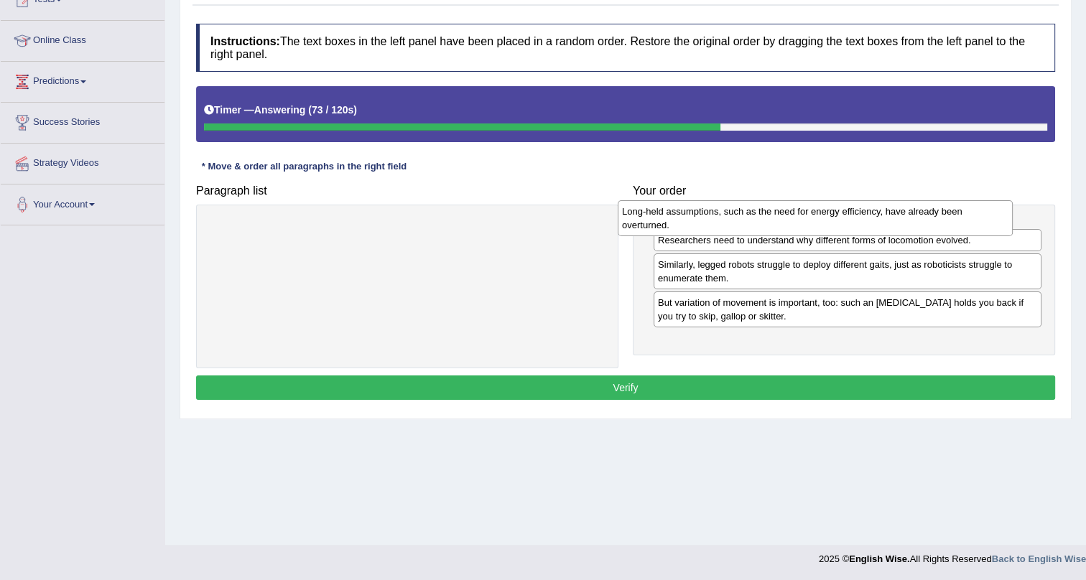
drag, startPoint x: 288, startPoint y: 237, endPoint x: 697, endPoint y: 212, distance: 410.2
click at [697, 212] on div "Long-held assumptions, such as the need for energy efficiency, have already bee…" at bounding box center [815, 218] width 395 height 36
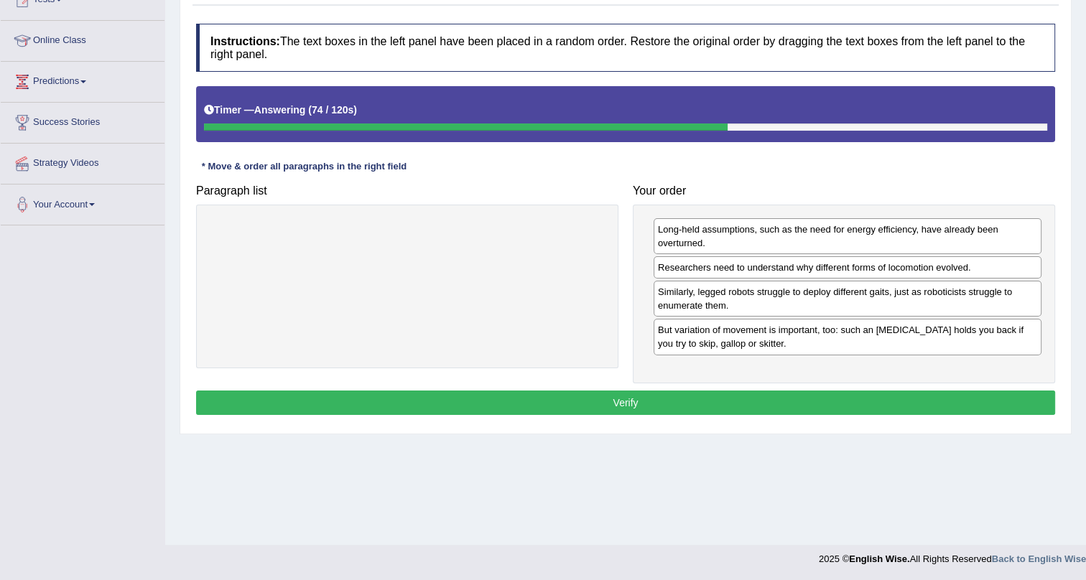
click at [682, 395] on button "Verify" at bounding box center [625, 403] width 859 height 24
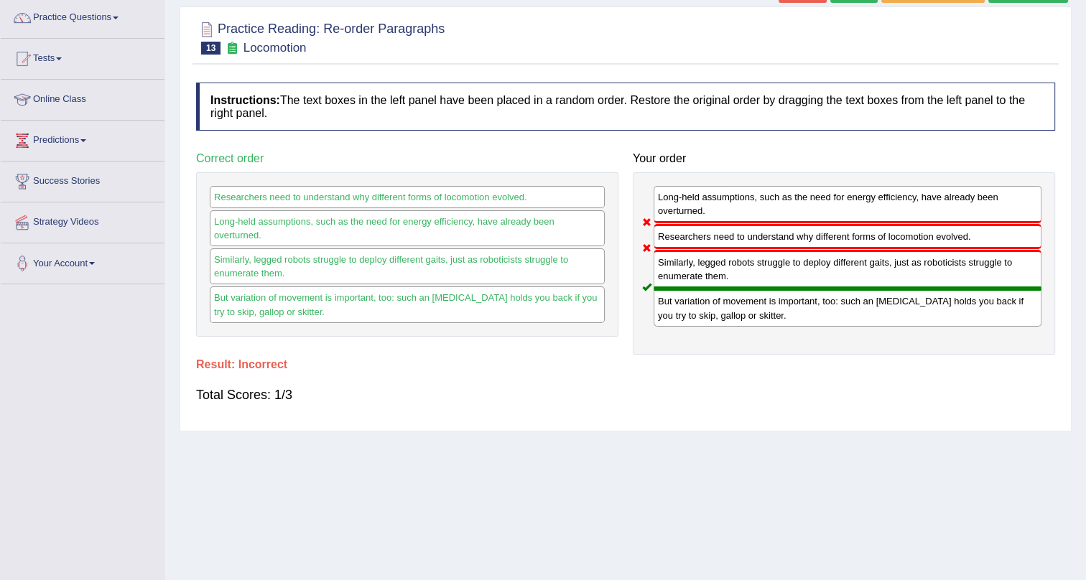
scroll to position [0, 0]
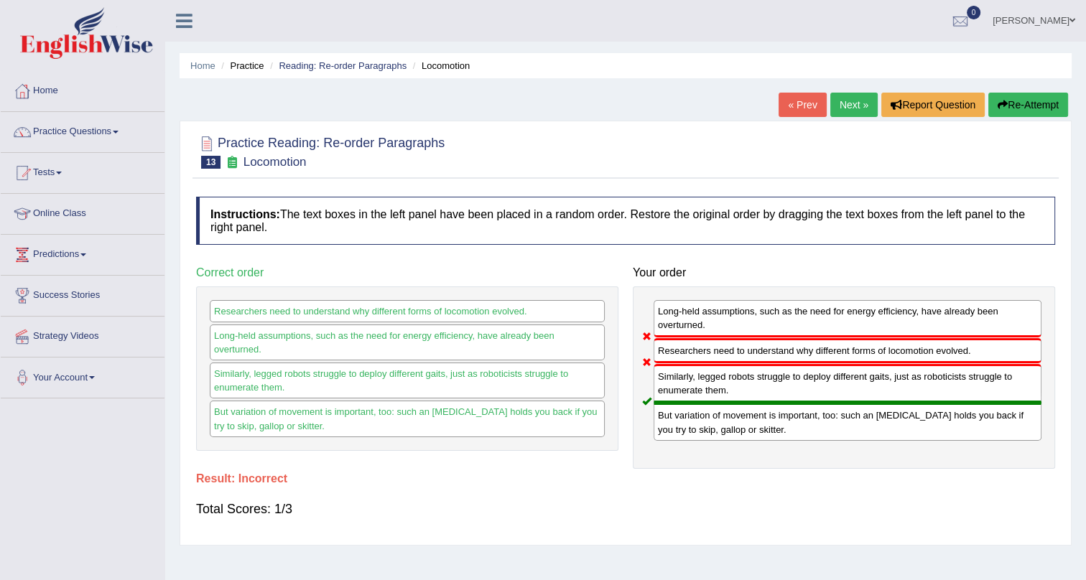
drag, startPoint x: 687, startPoint y: 352, endPoint x: 797, endPoint y: 316, distance: 115.6
click at [791, 358] on div "Researchers need to understand why different forms of locomotion evolved." at bounding box center [848, 350] width 388 height 25
click at [833, 103] on link "Next »" at bounding box center [853, 105] width 47 height 24
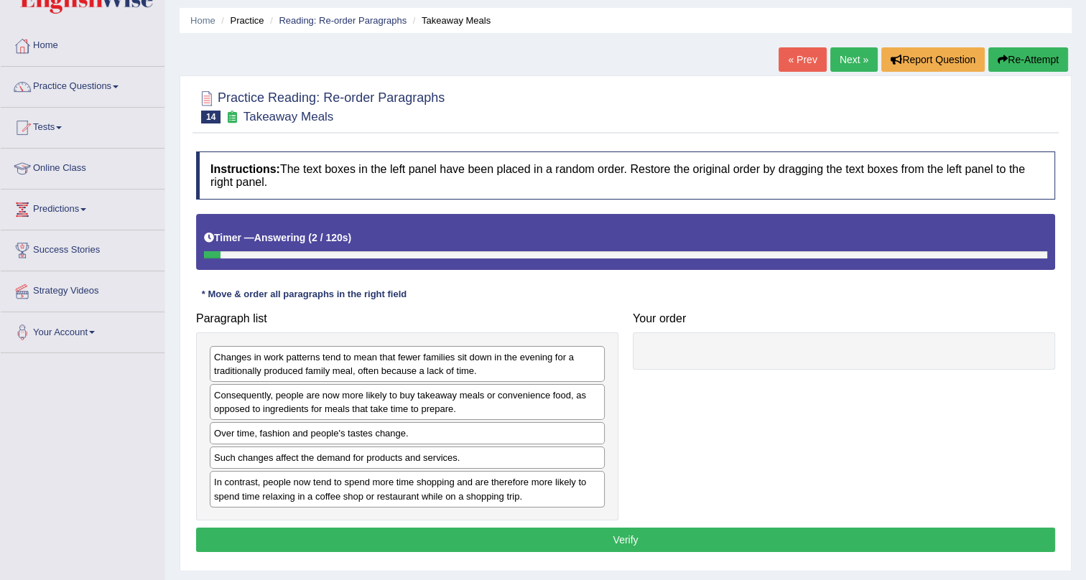
scroll to position [173, 0]
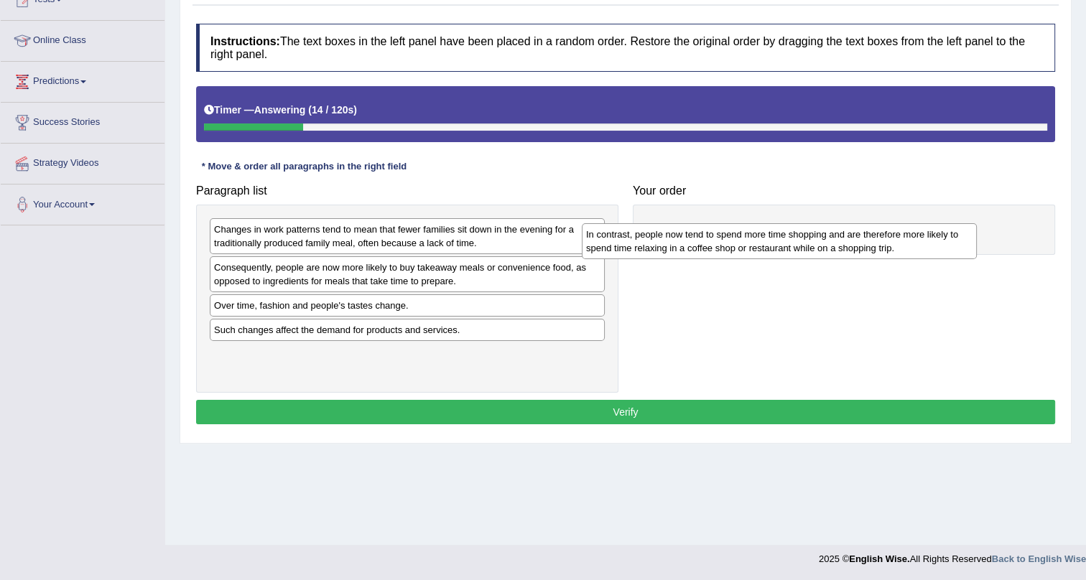
drag, startPoint x: 419, startPoint y: 364, endPoint x: 833, endPoint y: 208, distance: 442.8
click at [826, 223] on div "In contrast, people now tend to spend more time shopping and are therefore more…" at bounding box center [779, 241] width 395 height 36
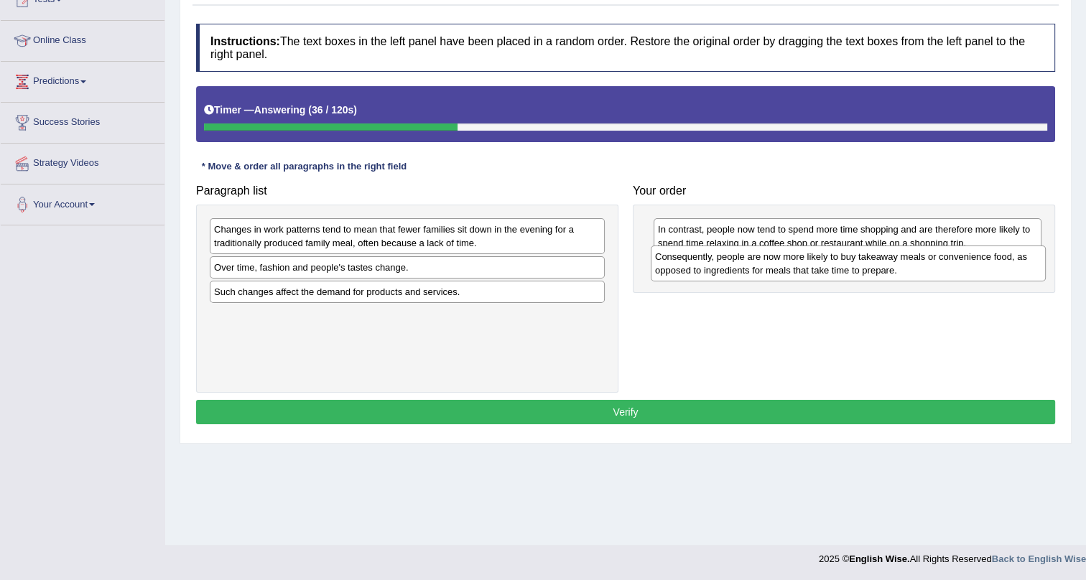
drag, startPoint x: 312, startPoint y: 279, endPoint x: 755, endPoint y: 272, distance: 442.5
click at [754, 269] on div "Consequently, people are now more likely to buy takeaway meals or convenience f…" at bounding box center [848, 264] width 395 height 36
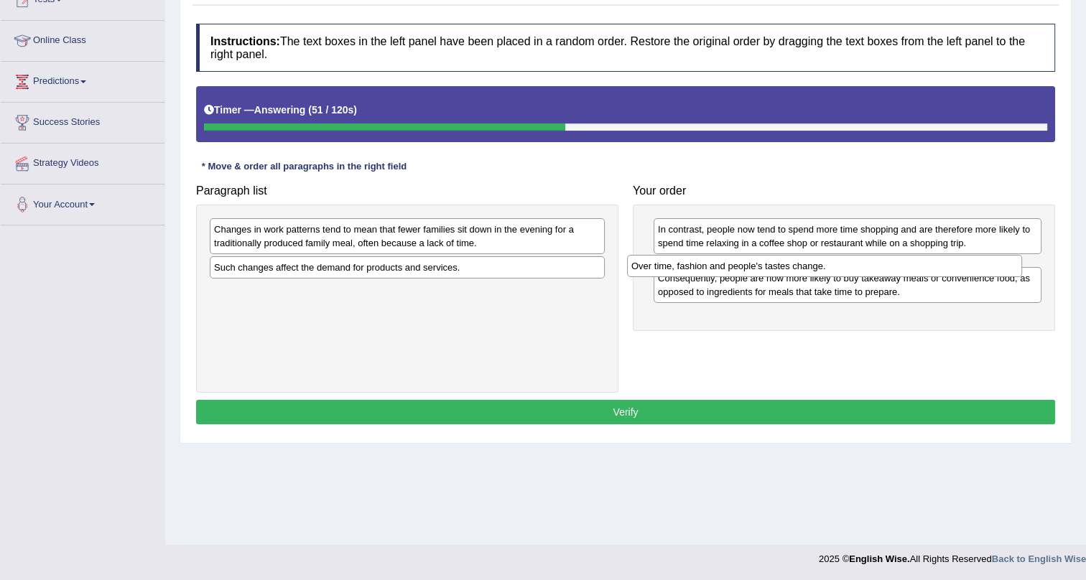
drag, startPoint x: 297, startPoint y: 261, endPoint x: 715, endPoint y: 260, distance: 417.3
click at [715, 260] on div "Over time, fashion and people's tastes change." at bounding box center [824, 266] width 395 height 22
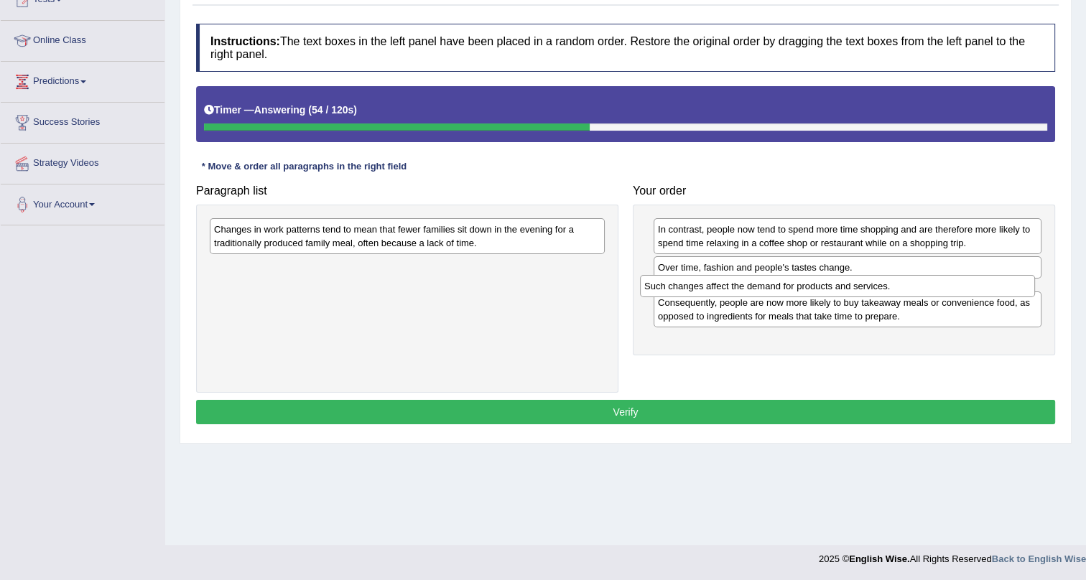
drag, startPoint x: 333, startPoint y: 272, endPoint x: 764, endPoint y: 293, distance: 431.5
click at [764, 291] on div "Such changes affect the demand for products and services." at bounding box center [837, 286] width 395 height 22
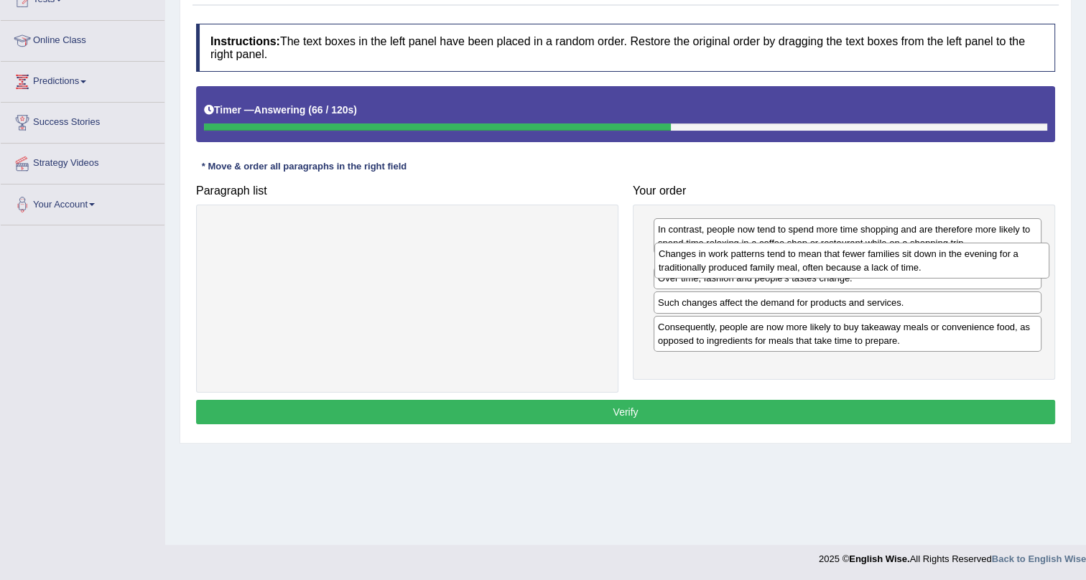
drag, startPoint x: 404, startPoint y: 244, endPoint x: 848, endPoint y: 291, distance: 446.4
click at [847, 267] on div "Changes in work patterns tend to mean that fewer families sit down in the eveni…" at bounding box center [851, 261] width 395 height 36
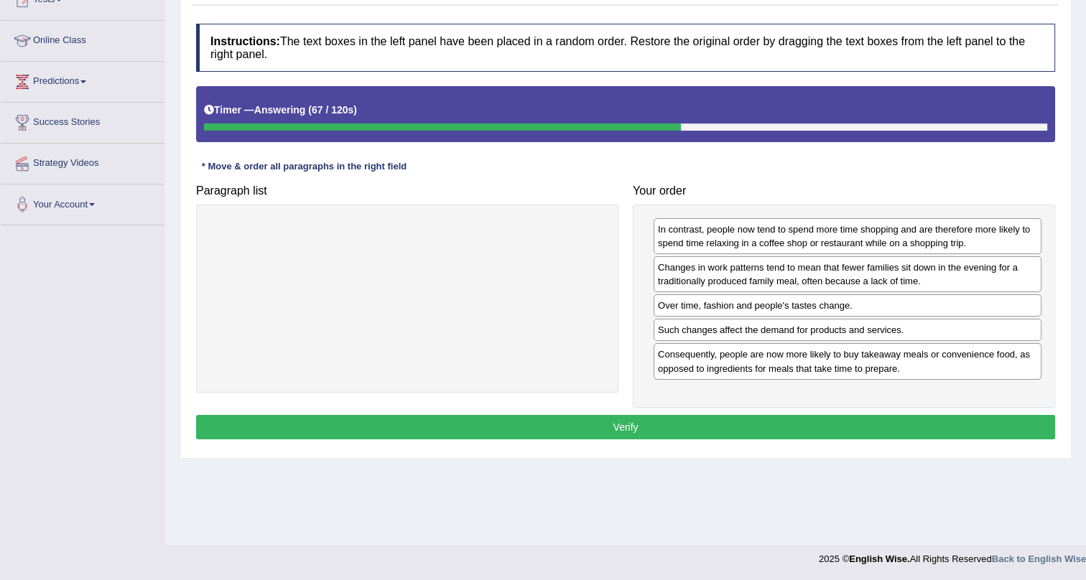
click at [766, 425] on button "Verify" at bounding box center [625, 427] width 859 height 24
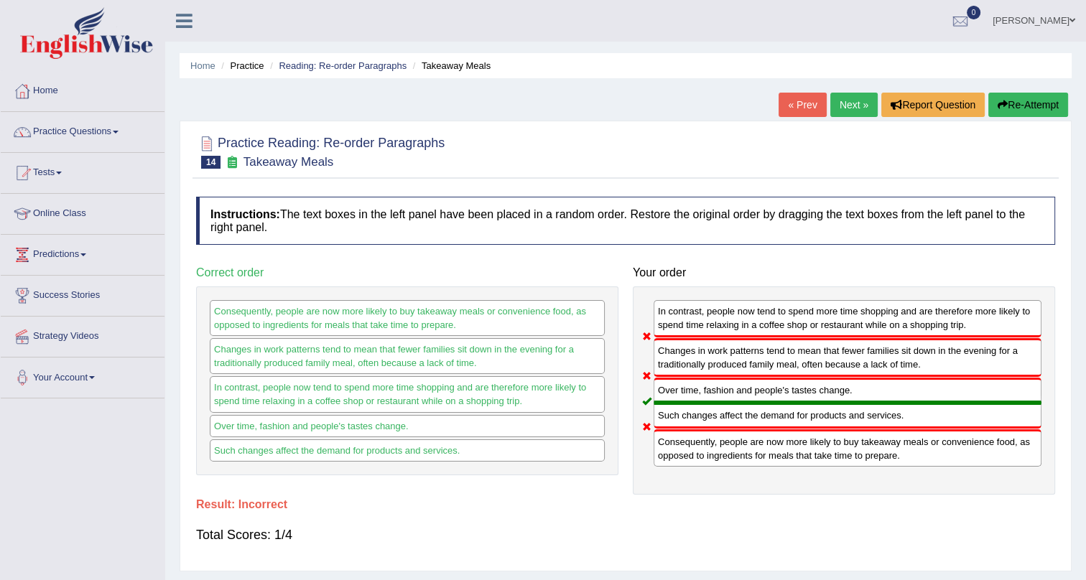
scroll to position [0, 0]
click at [838, 103] on link "Next »" at bounding box center [853, 105] width 47 height 24
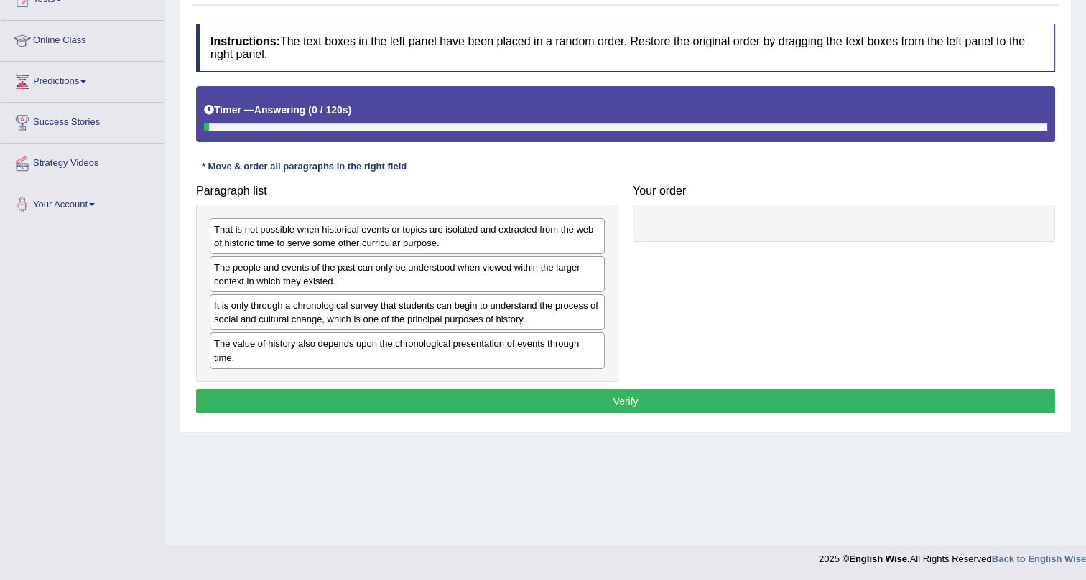
scroll to position [173, 0]
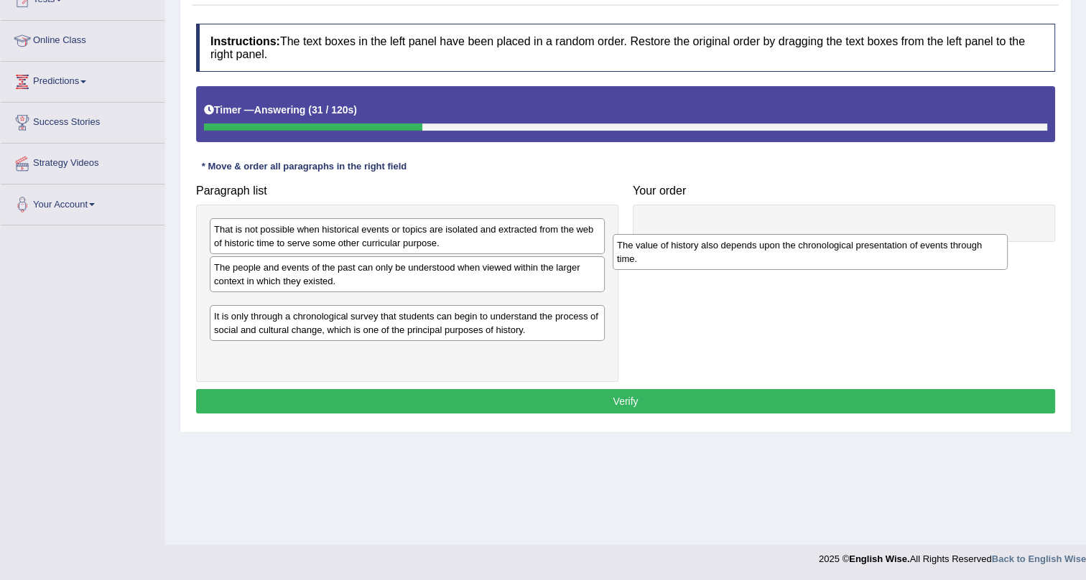
drag, startPoint x: 249, startPoint y: 362, endPoint x: 705, endPoint y: 223, distance: 476.7
click at [705, 234] on div "The value of history also depends upon the chronological presentation of events…" at bounding box center [810, 252] width 395 height 36
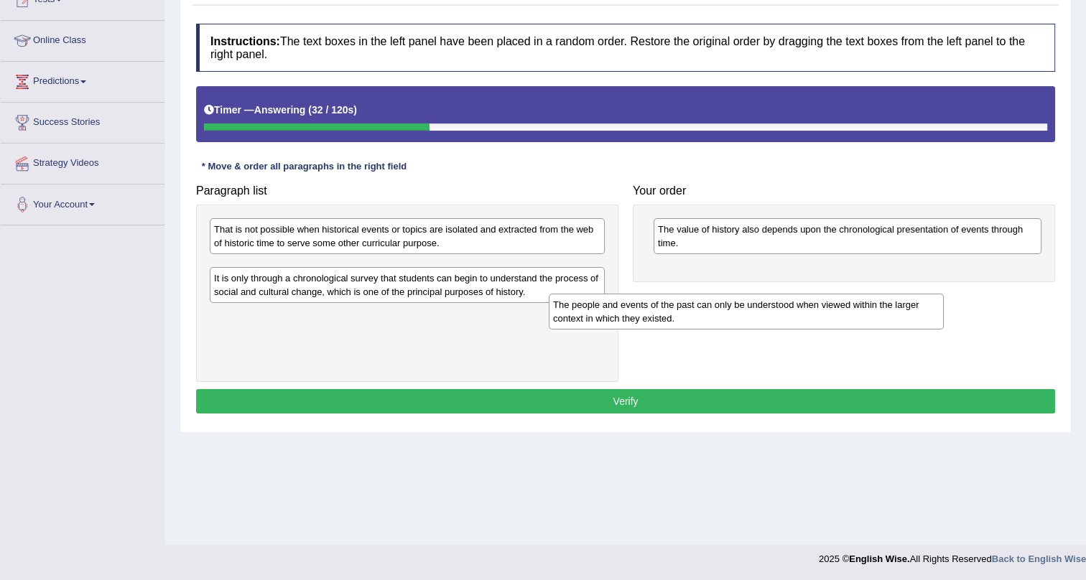
drag, startPoint x: 485, startPoint y: 274, endPoint x: 826, endPoint y: 311, distance: 343.2
click at [826, 311] on div "The people and events of the past can only be understood when viewed within the…" at bounding box center [746, 312] width 395 height 36
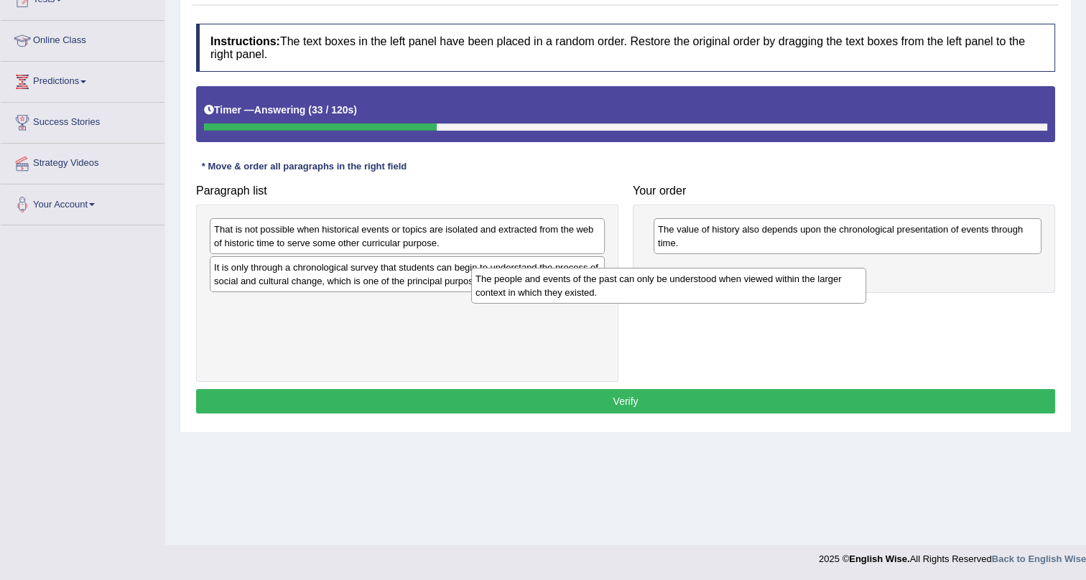
drag, startPoint x: 549, startPoint y: 287, endPoint x: 781, endPoint y: 282, distance: 232.1
click at [866, 295] on div "The people and events of the past can only be understood when viewed within the…" at bounding box center [668, 286] width 395 height 36
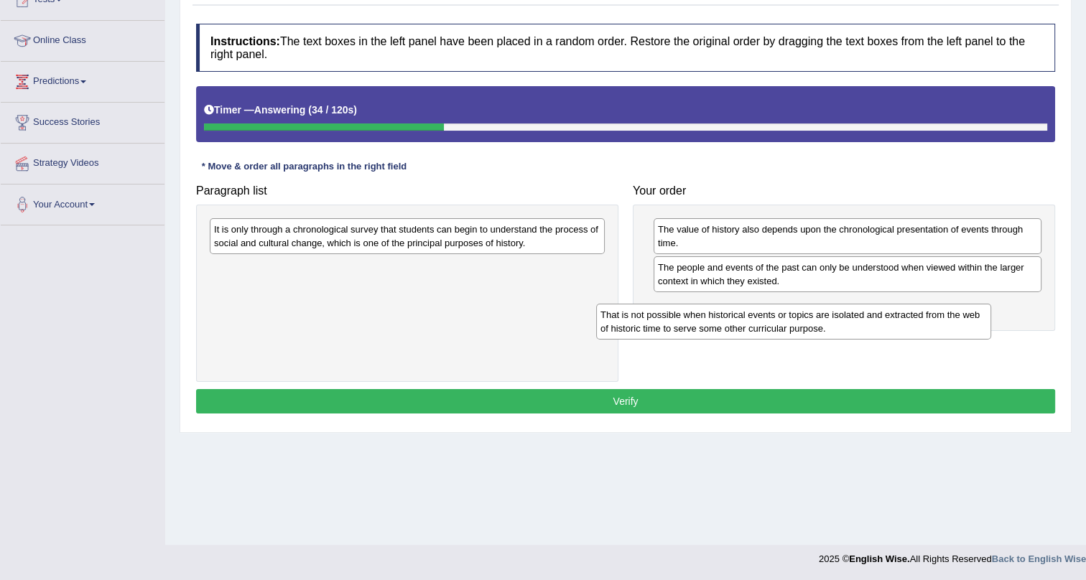
drag, startPoint x: 496, startPoint y: 238, endPoint x: 912, endPoint y: 304, distance: 421.8
click at [912, 304] on div "That is not possible when historical events or topics are isolated and extracte…" at bounding box center [793, 322] width 395 height 36
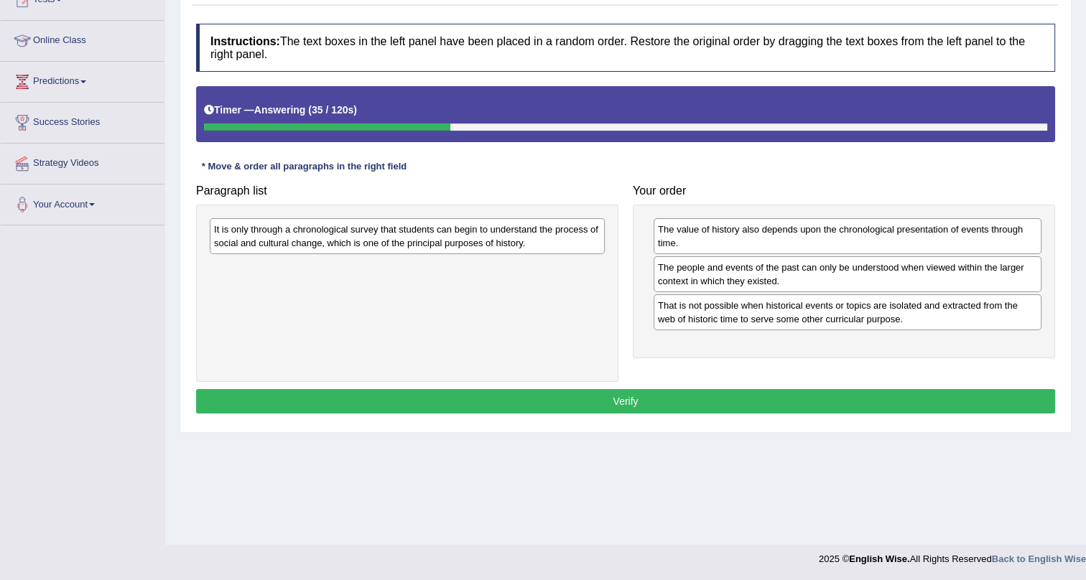
drag, startPoint x: 561, startPoint y: 236, endPoint x: 550, endPoint y: 289, distance: 54.9
click at [818, 370] on div "Paragraph list It is only through a chronological survey that students can begi…" at bounding box center [625, 279] width 873 height 205
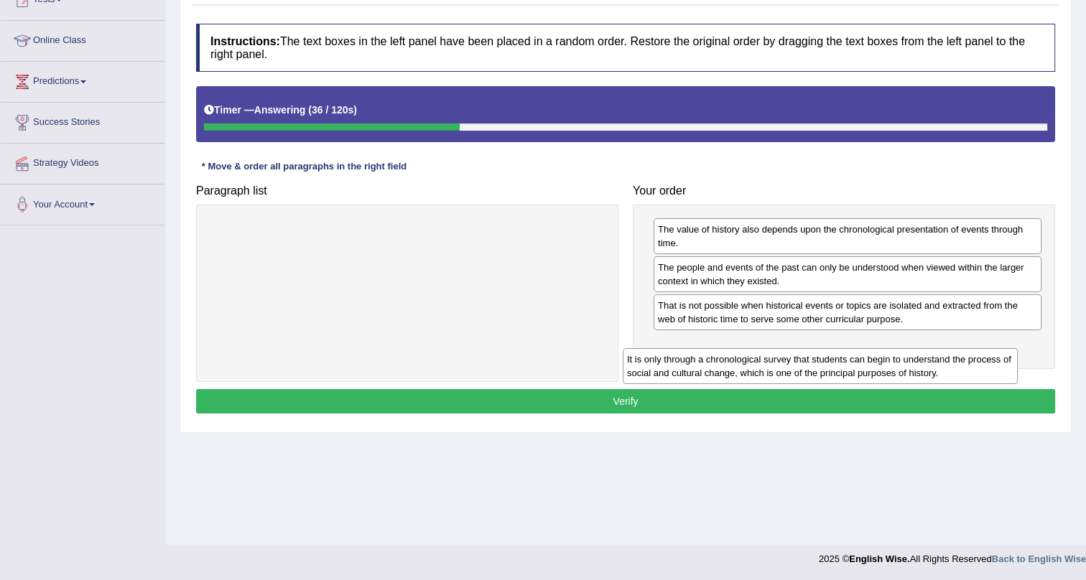
drag, startPoint x: 413, startPoint y: 251, endPoint x: 820, endPoint y: 371, distance: 424.6
click at [821, 371] on div "It is only through a chronological survey that students can begin to understand…" at bounding box center [820, 366] width 395 height 36
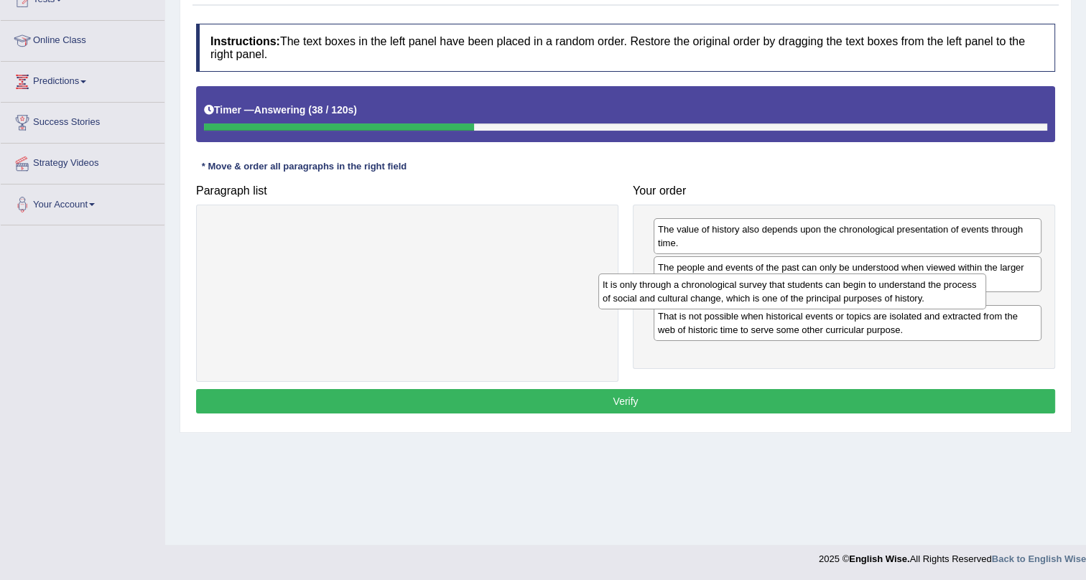
drag, startPoint x: 740, startPoint y: 351, endPoint x: 715, endPoint y: 343, distance: 26.6
click at [696, 287] on div "It is only through a chronological survey that students can begin to understand…" at bounding box center [792, 292] width 388 height 36
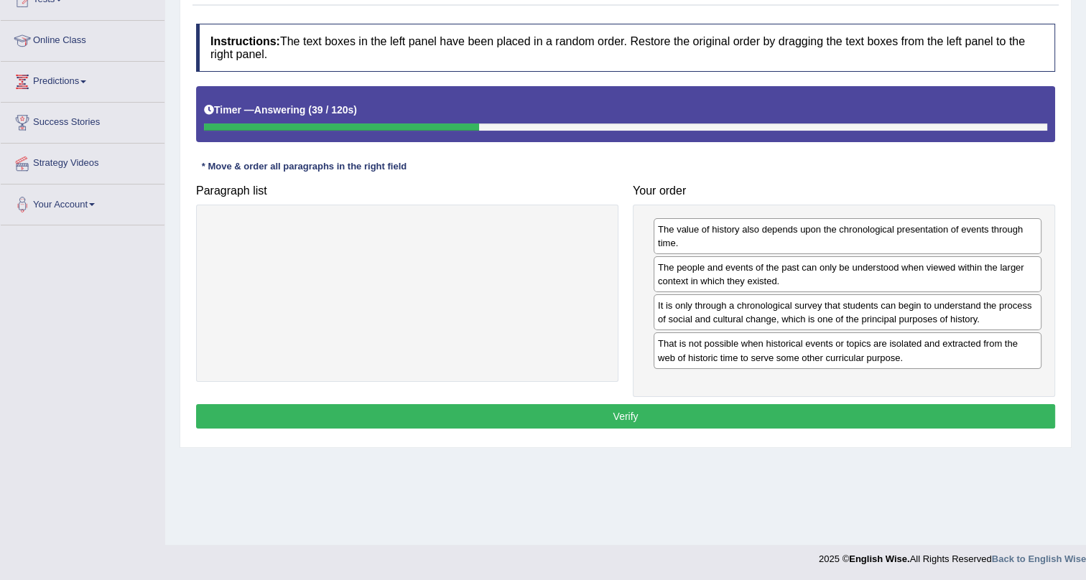
click at [712, 412] on button "Verify" at bounding box center [625, 416] width 859 height 24
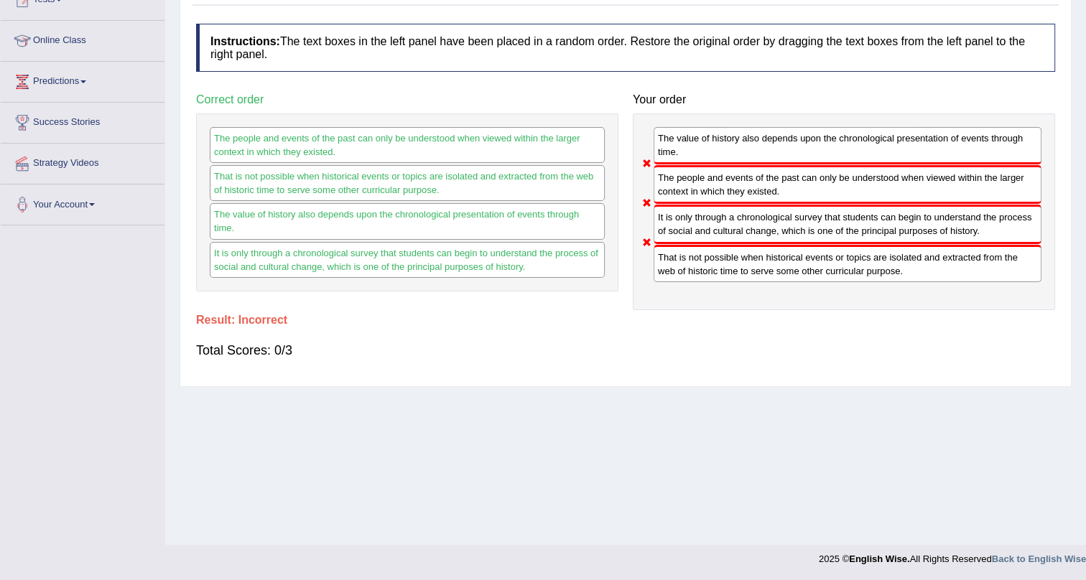
drag, startPoint x: 318, startPoint y: 260, endPoint x: 524, endPoint y: 116, distance: 251.7
click at [79, 156] on div "Toggle navigation Home Practice Questions Speaking Practice Read Aloud Repeat S…" at bounding box center [543, 200] width 1086 height 747
drag, startPoint x: 0, startPoint y: 253, endPoint x: 527, endPoint y: 98, distance: 548.9
click at [527, 98] on div "Correct order The people and events of the past can only be understood when vie…" at bounding box center [407, 188] width 437 height 205
click at [754, 0] on html "Toggle navigation Home Practice Questions Speaking Practice Read Aloud Repeat S…" at bounding box center [543, 117] width 1086 height 580
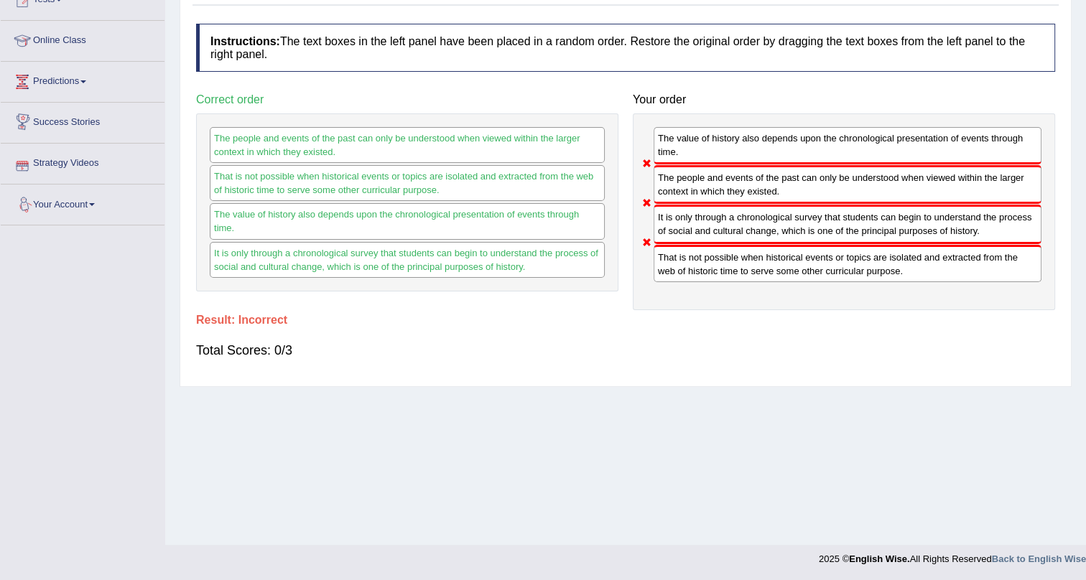
scroll to position [41, 0]
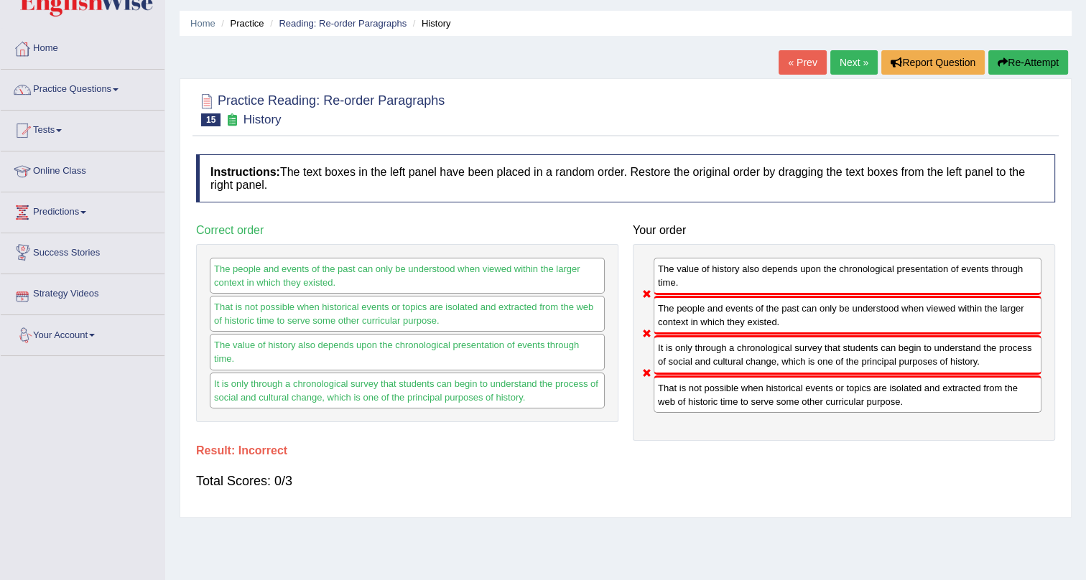
drag, startPoint x: 950, startPoint y: 483, endPoint x: 954, endPoint y: 606, distance: 122.9
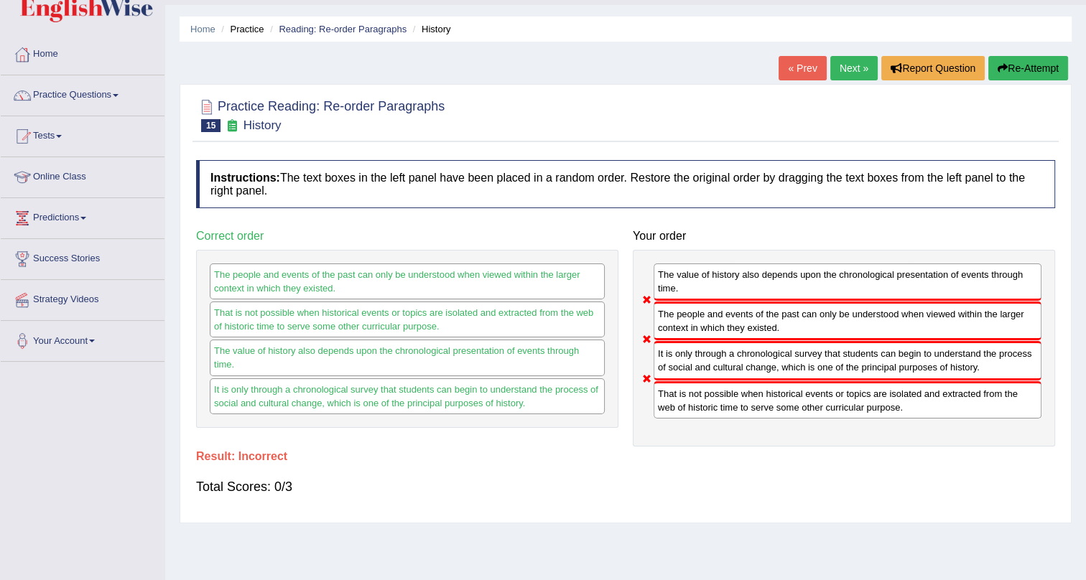
scroll to position [0, 0]
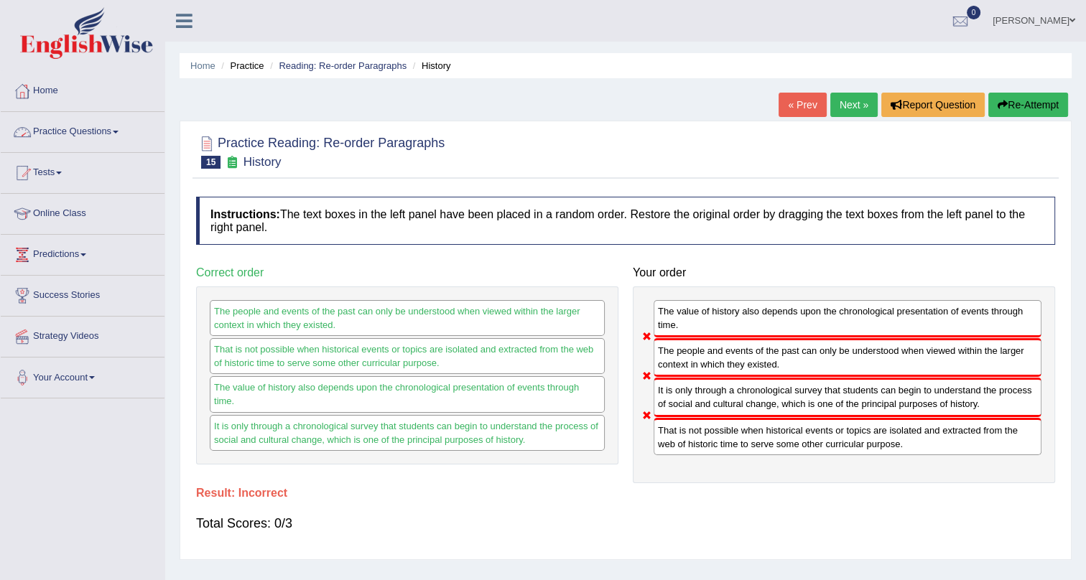
drag, startPoint x: 146, startPoint y: 131, endPoint x: 170, endPoint y: 103, distance: 36.2
drag, startPoint x: 843, startPoint y: 268, endPoint x: 614, endPoint y: 217, distance: 234.0
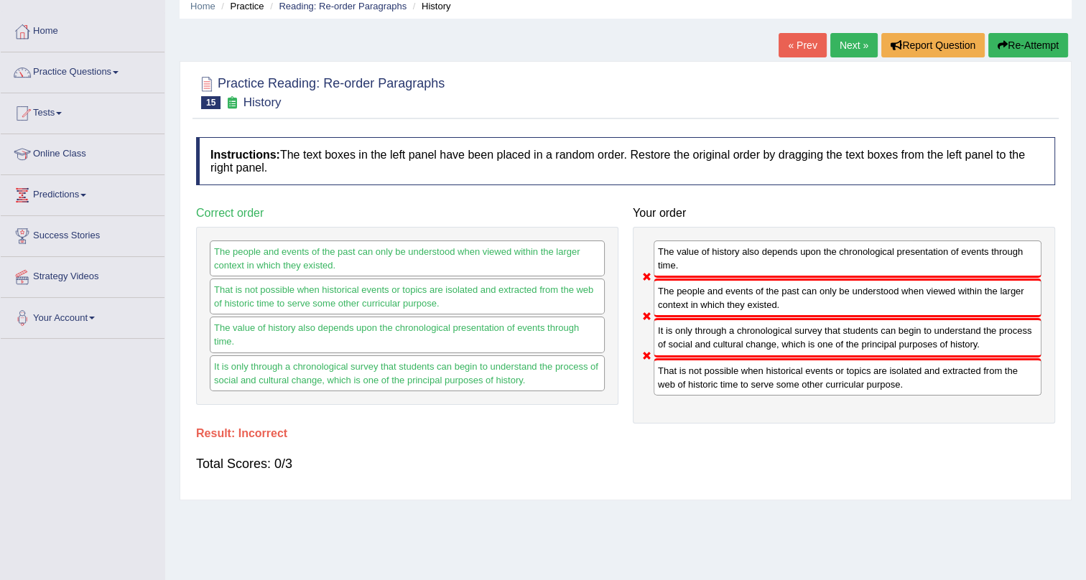
drag, startPoint x: 605, startPoint y: 176, endPoint x: 833, endPoint y: 147, distance: 230.3
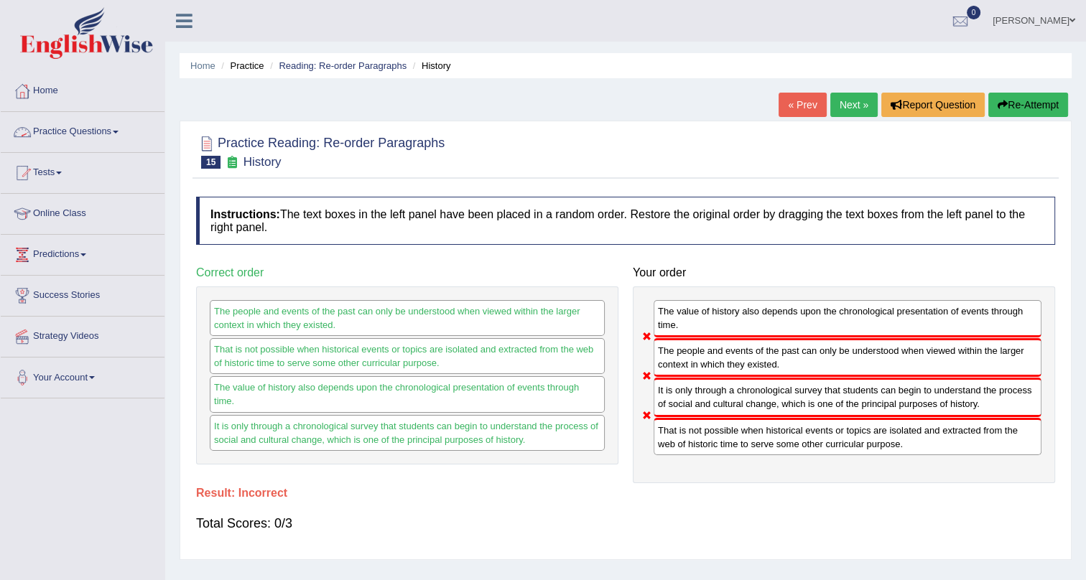
scroll to position [65, 0]
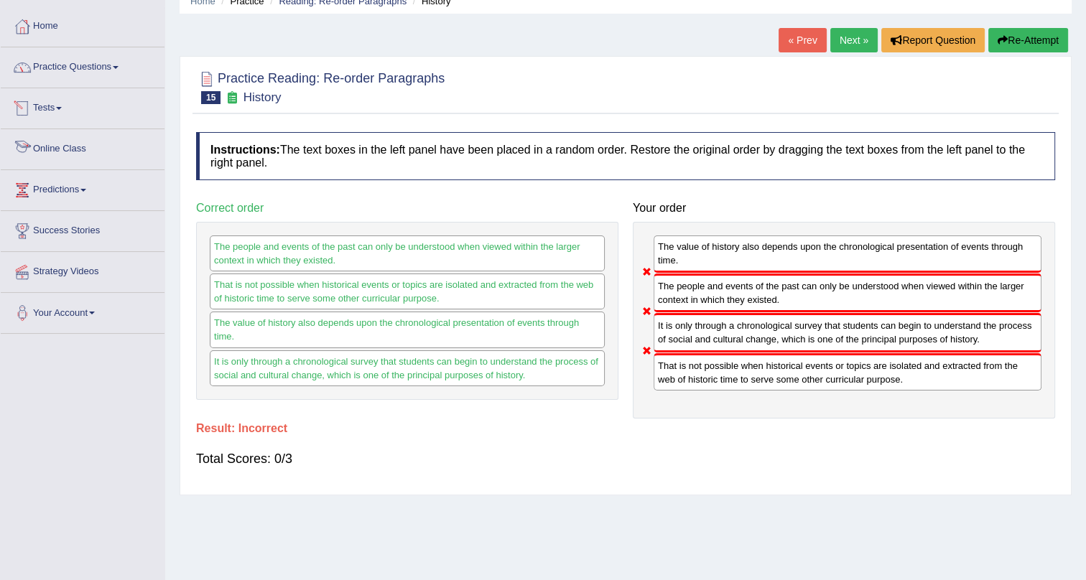
click at [116, 78] on link "Practice Questions" at bounding box center [83, 65] width 164 height 36
click at [113, 72] on link "Practice Questions" at bounding box center [81, 65] width 160 height 36
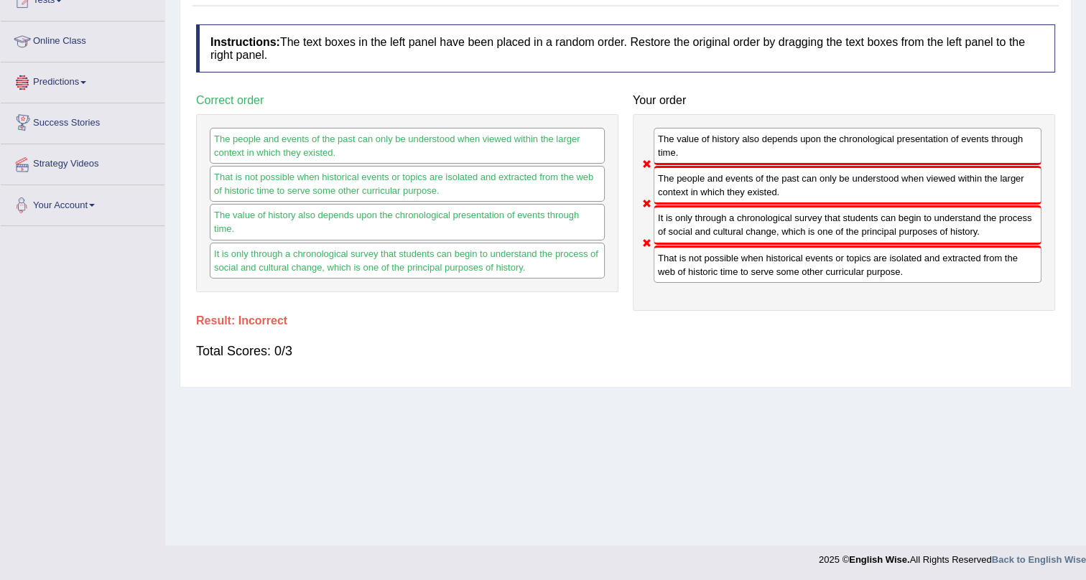
scroll to position [0, 0]
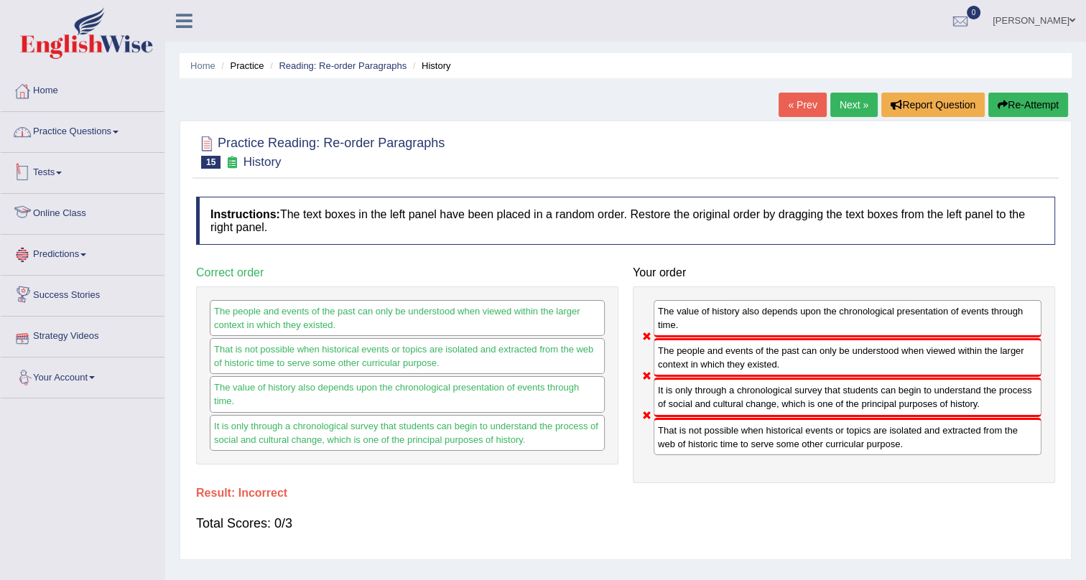
click at [95, 129] on link "Practice Questions" at bounding box center [83, 130] width 164 height 36
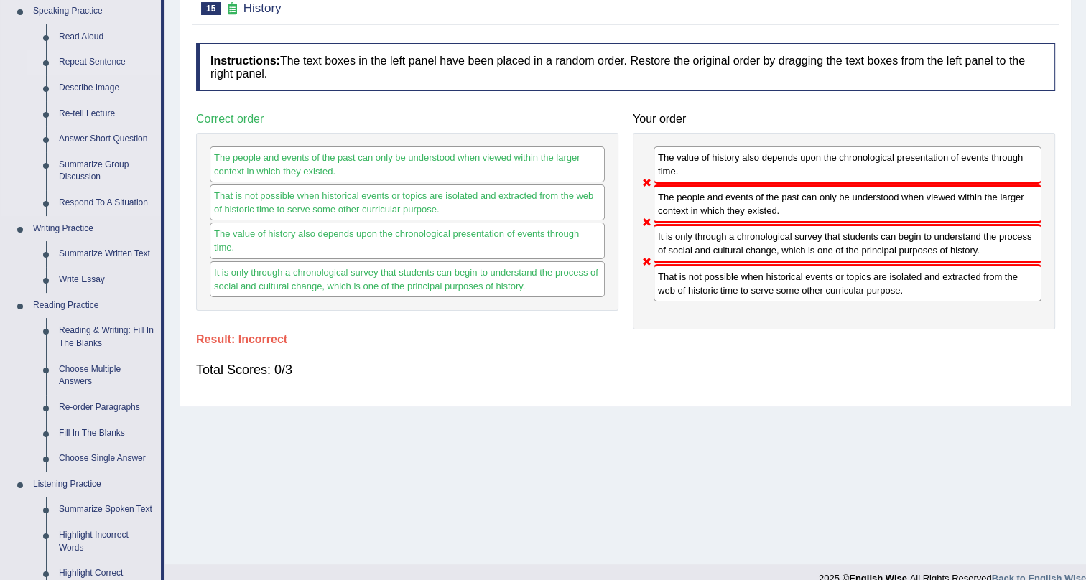
scroll to position [130, 0]
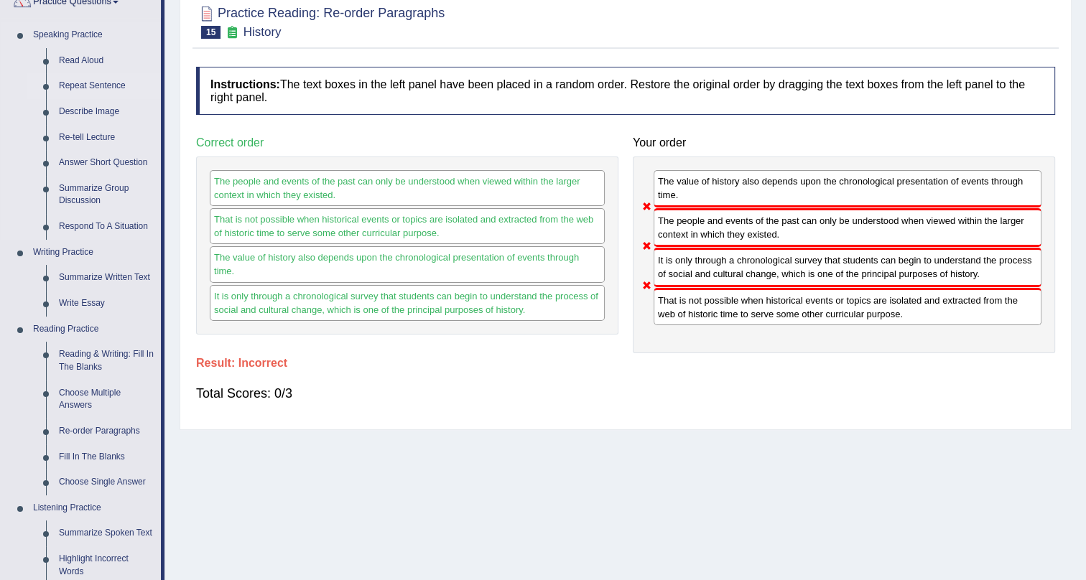
click at [91, 85] on link "Repeat Sentence" at bounding box center [106, 86] width 108 height 26
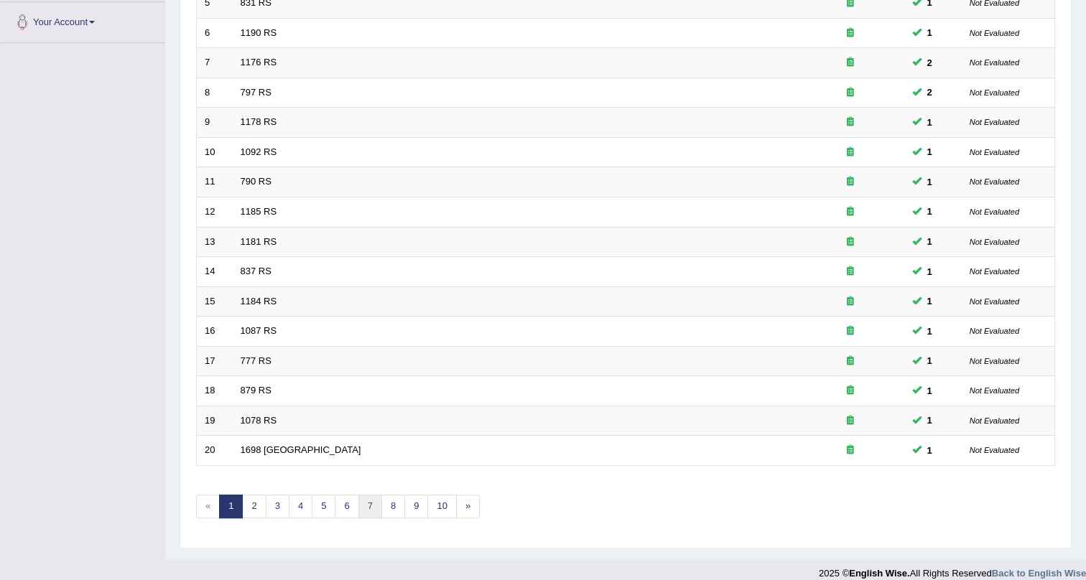
click at [360, 501] on link "7" at bounding box center [370, 507] width 24 height 24
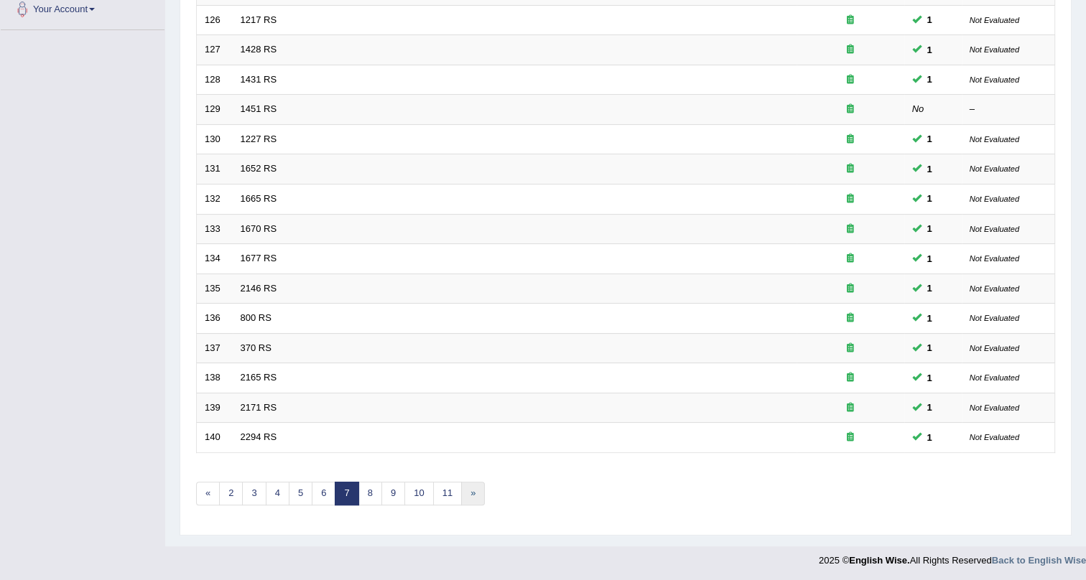
click at [476, 494] on link "»" at bounding box center [473, 494] width 24 height 24
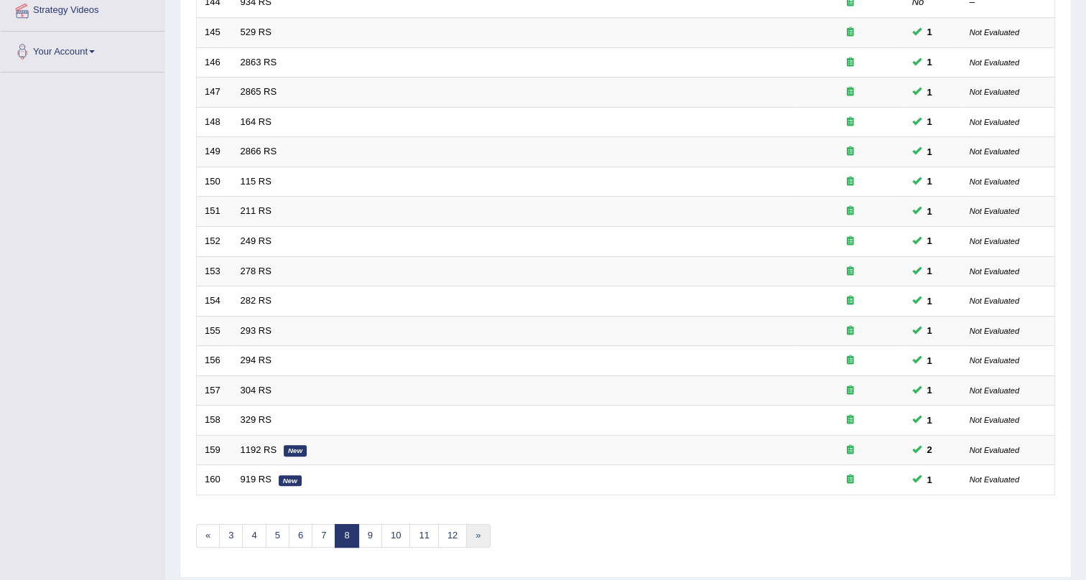
click at [479, 536] on link "»" at bounding box center [478, 536] width 24 height 24
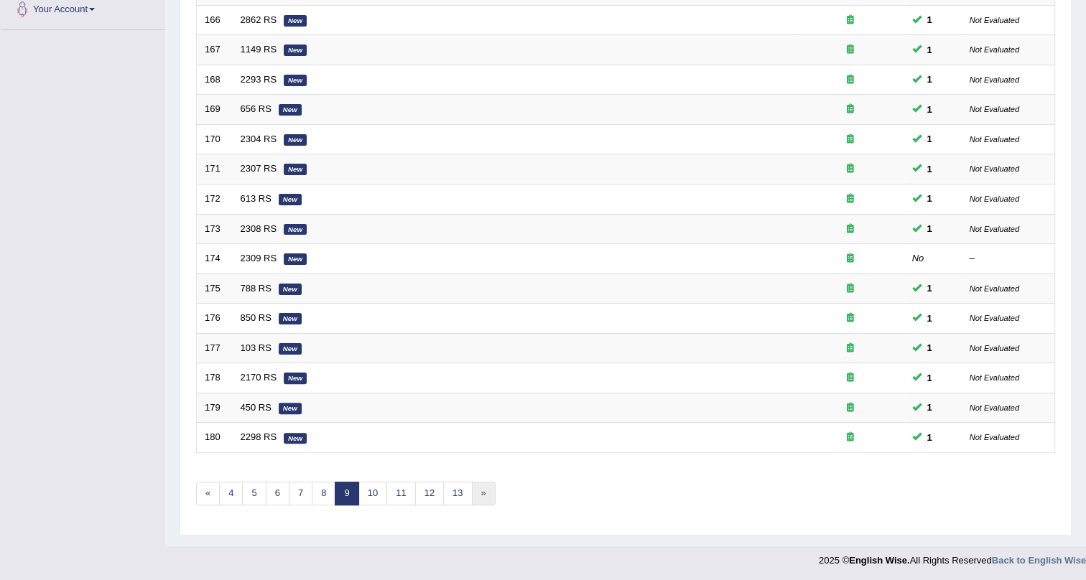
click at [475, 489] on link "»" at bounding box center [484, 494] width 24 height 24
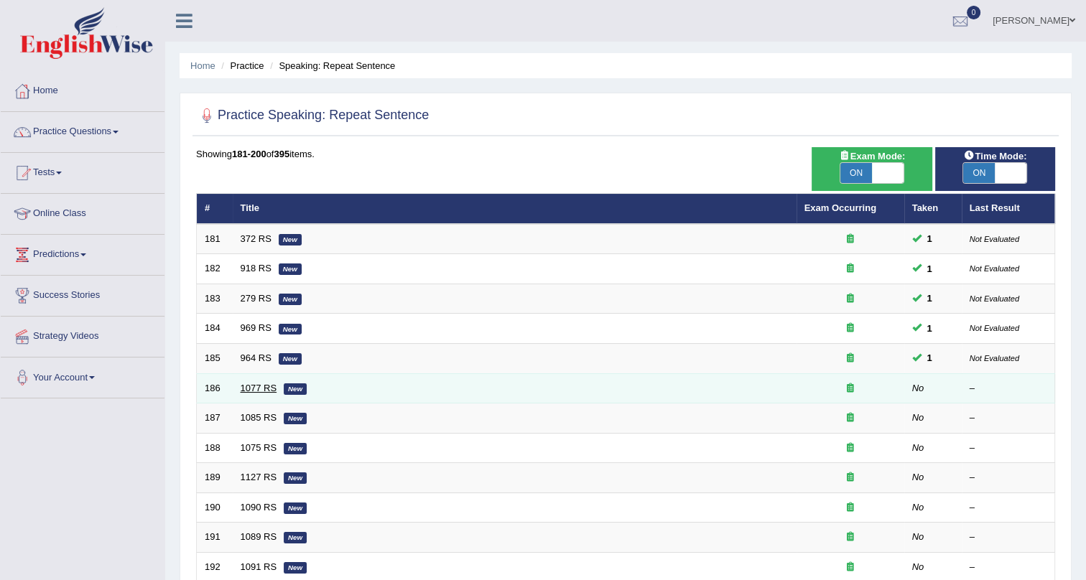
click at [250, 387] on link "1077 RS" at bounding box center [259, 388] width 37 height 11
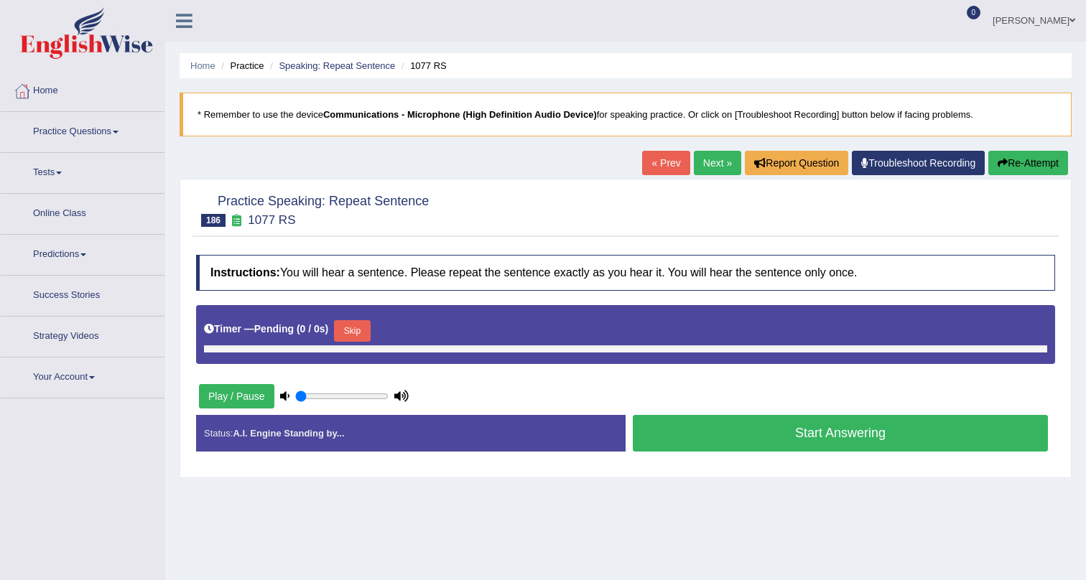
type input "1"
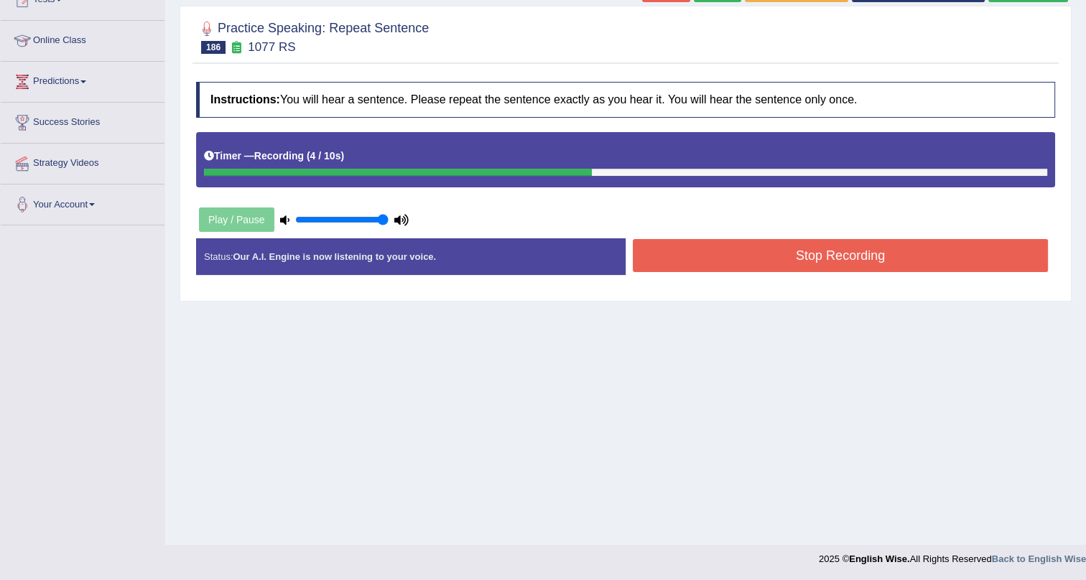
click at [760, 246] on button "Stop Recording" at bounding box center [840, 255] width 415 height 33
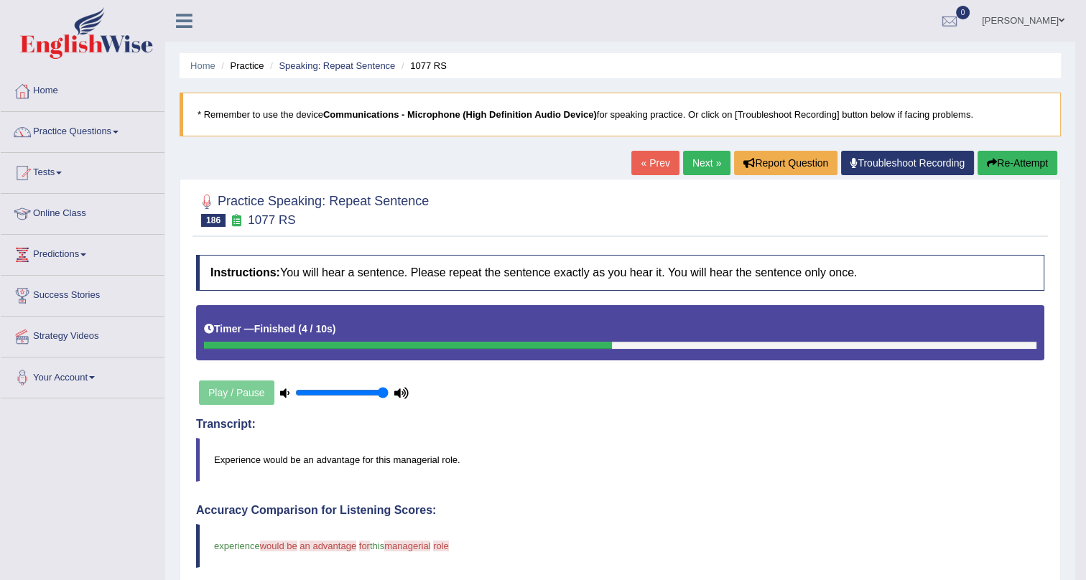
click at [703, 159] on link "Next »" at bounding box center [706, 163] width 47 height 24
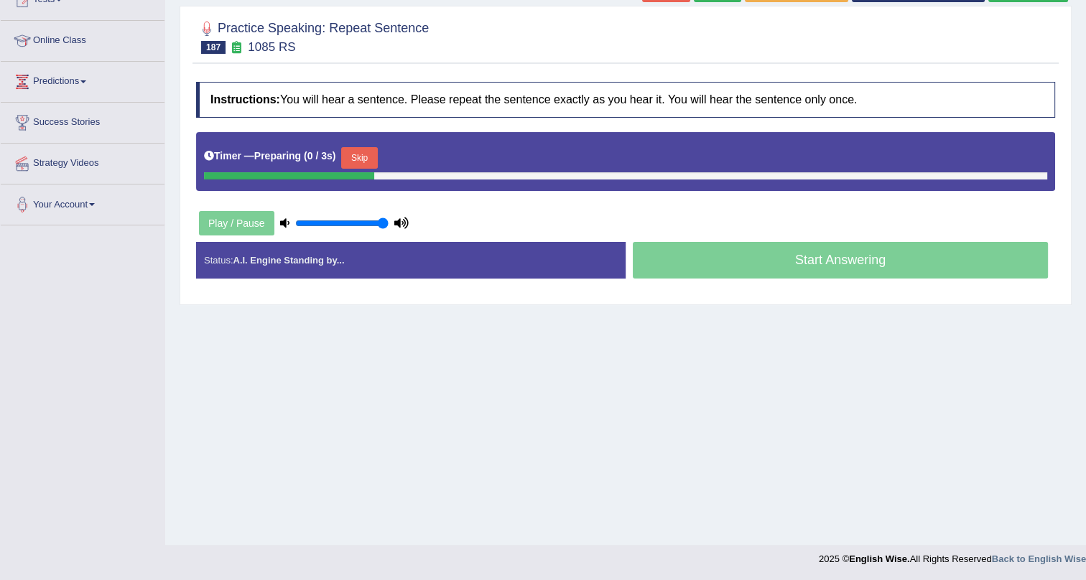
scroll to position [173, 0]
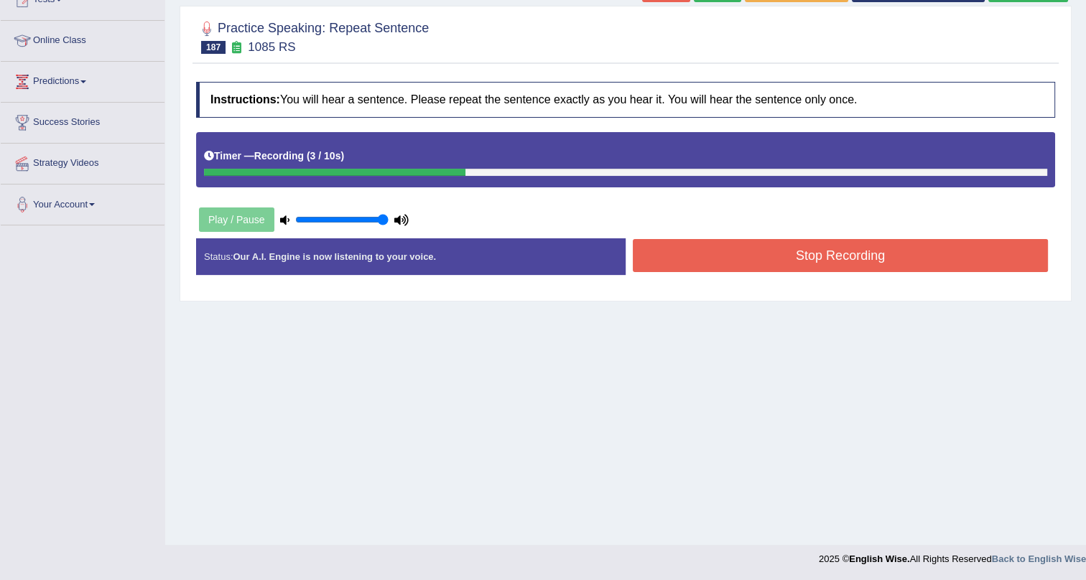
click at [693, 246] on button "Stop Recording" at bounding box center [840, 255] width 415 height 33
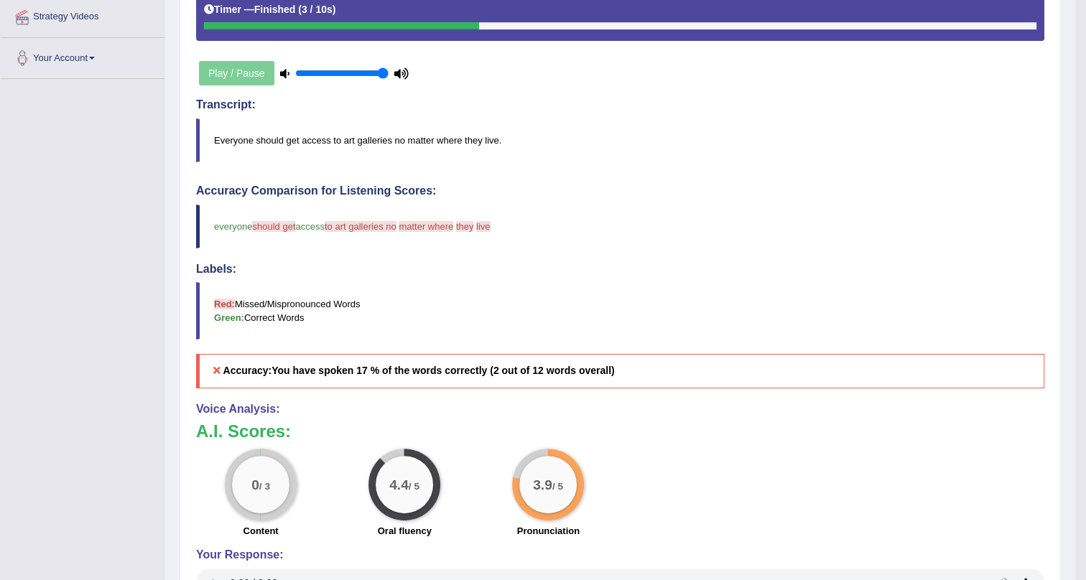
scroll to position [450, 0]
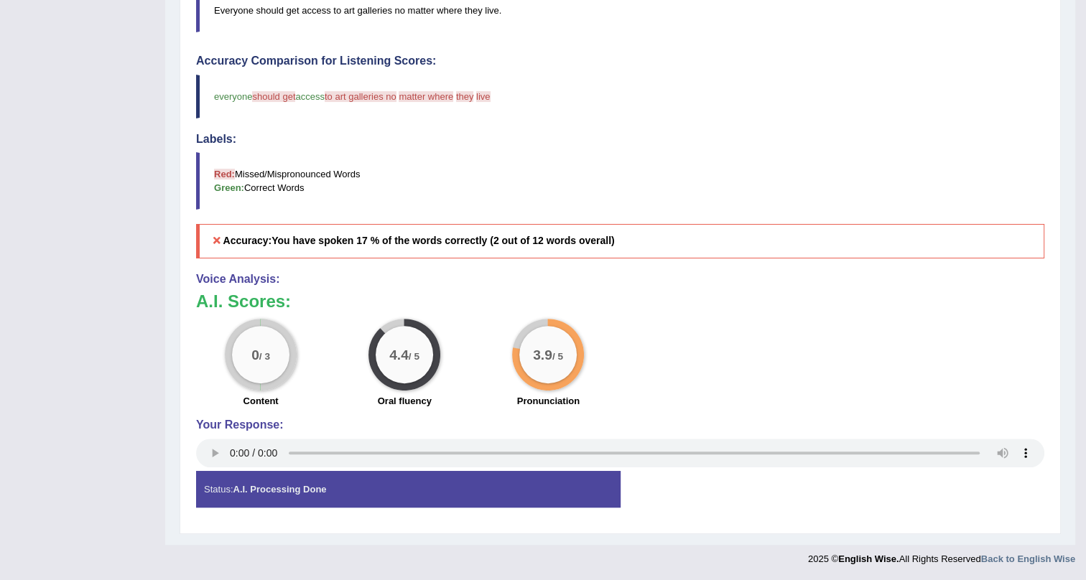
drag, startPoint x: 480, startPoint y: 337, endPoint x: 586, endPoint y: 523, distance: 214.3
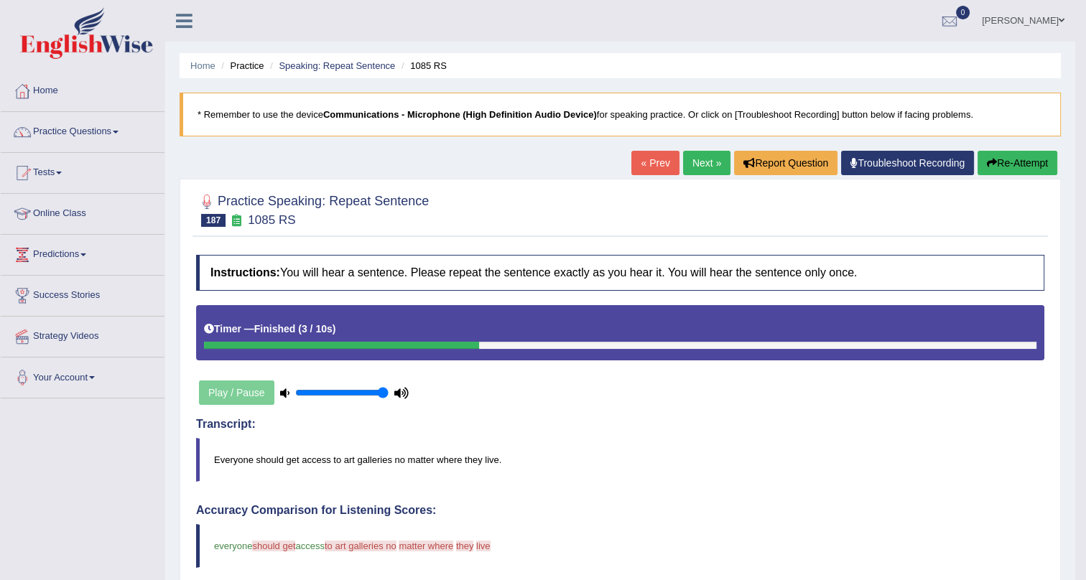
drag, startPoint x: 696, startPoint y: 136, endPoint x: 700, endPoint y: 162, distance: 25.4
click at [698, 157] on div "Home Practice Speaking: Repeat Sentence 1085 RS * Remember to use the device Co…" at bounding box center [620, 497] width 910 height 995
click at [700, 162] on link "Next »" at bounding box center [706, 163] width 47 height 24
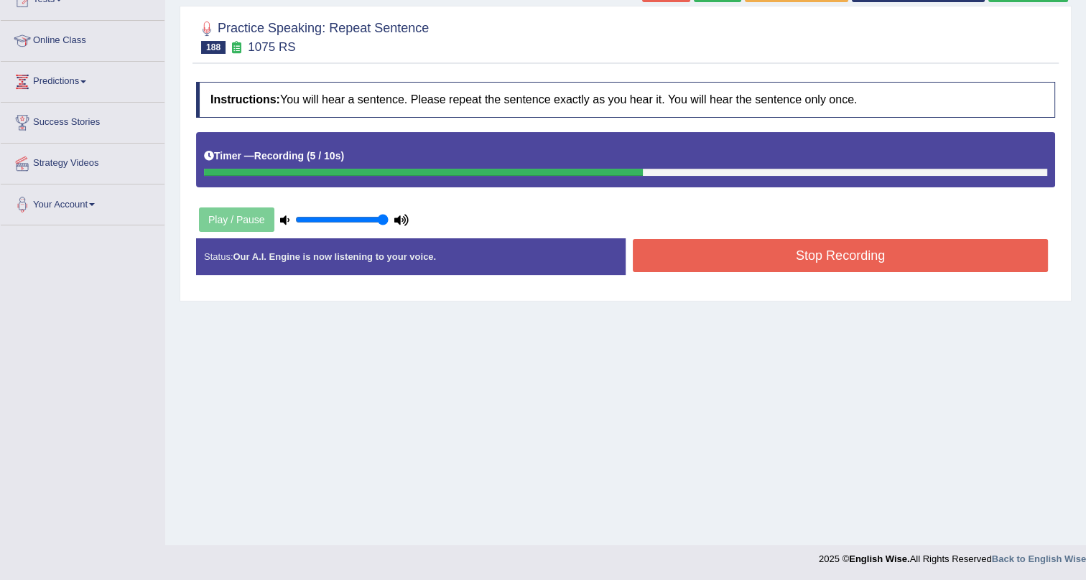
click at [772, 252] on button "Stop Recording" at bounding box center [840, 255] width 415 height 33
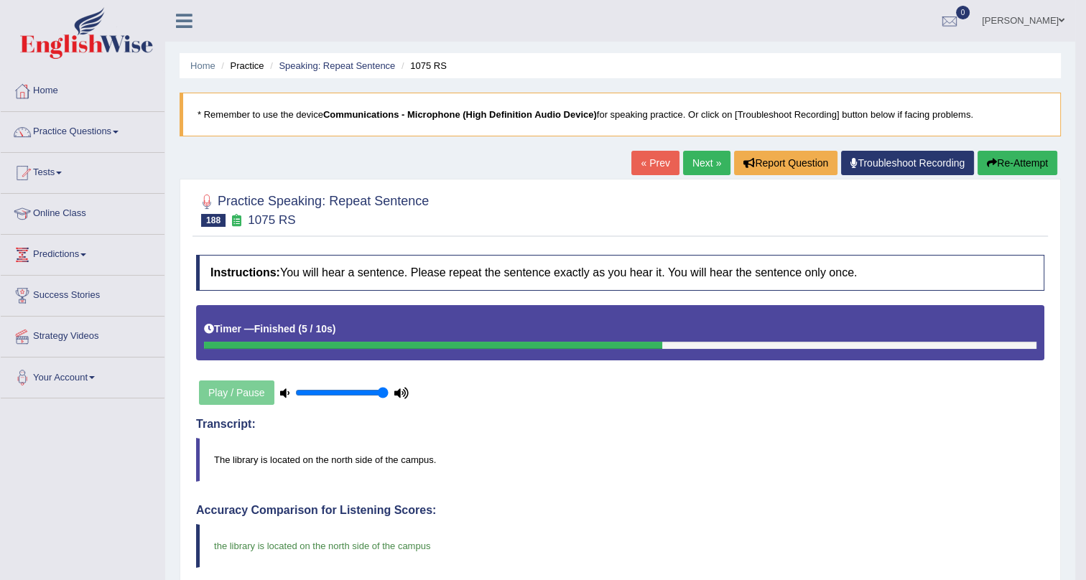
click at [701, 157] on link "Next »" at bounding box center [706, 163] width 47 height 24
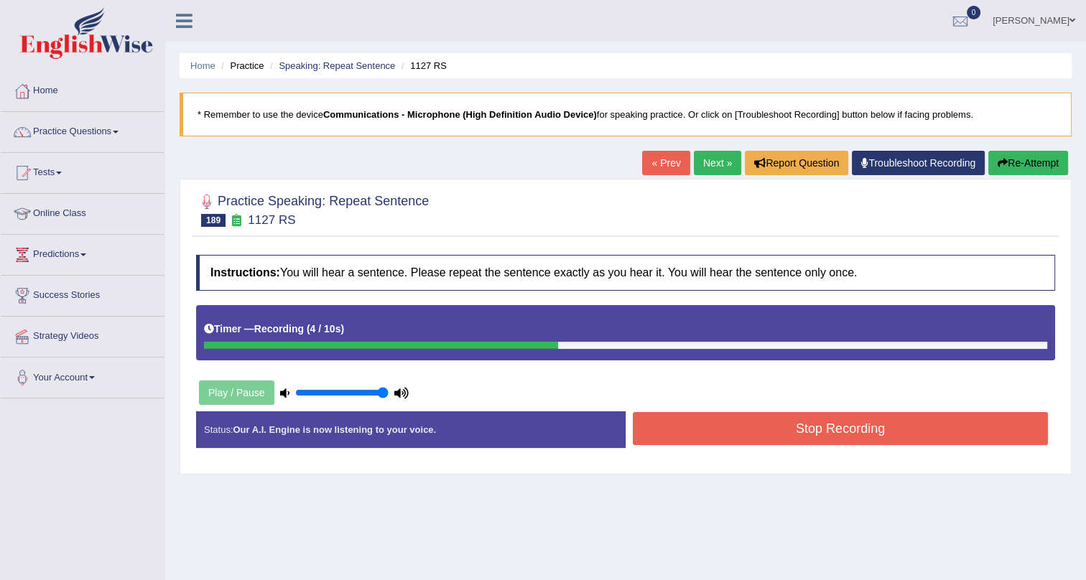
click at [674, 425] on button "Stop Recording" at bounding box center [840, 428] width 415 height 33
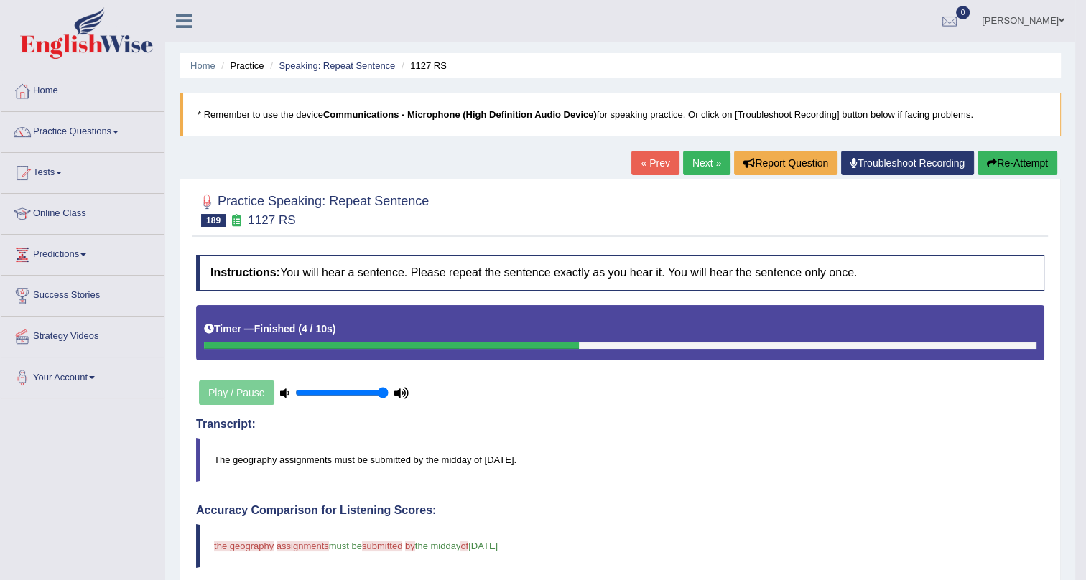
click at [696, 156] on link "Next »" at bounding box center [706, 163] width 47 height 24
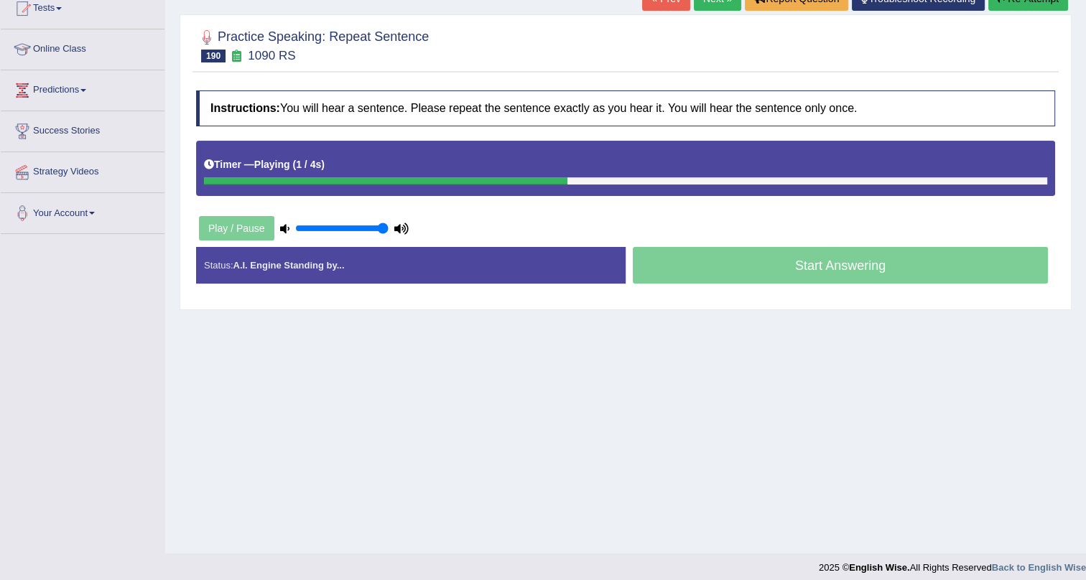
scroll to position [173, 0]
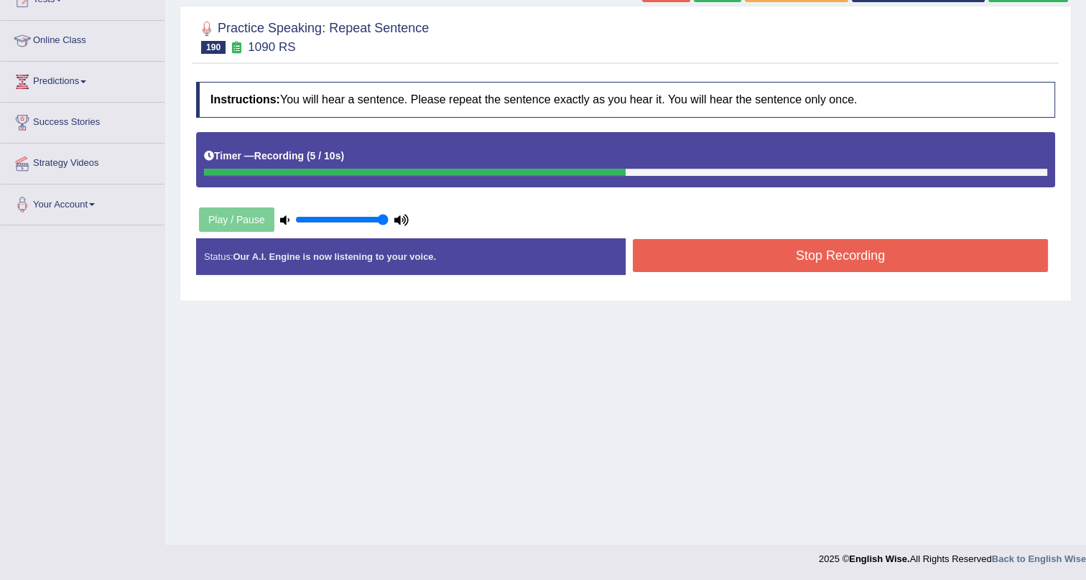
click at [821, 264] on button "Stop Recording" at bounding box center [840, 255] width 415 height 33
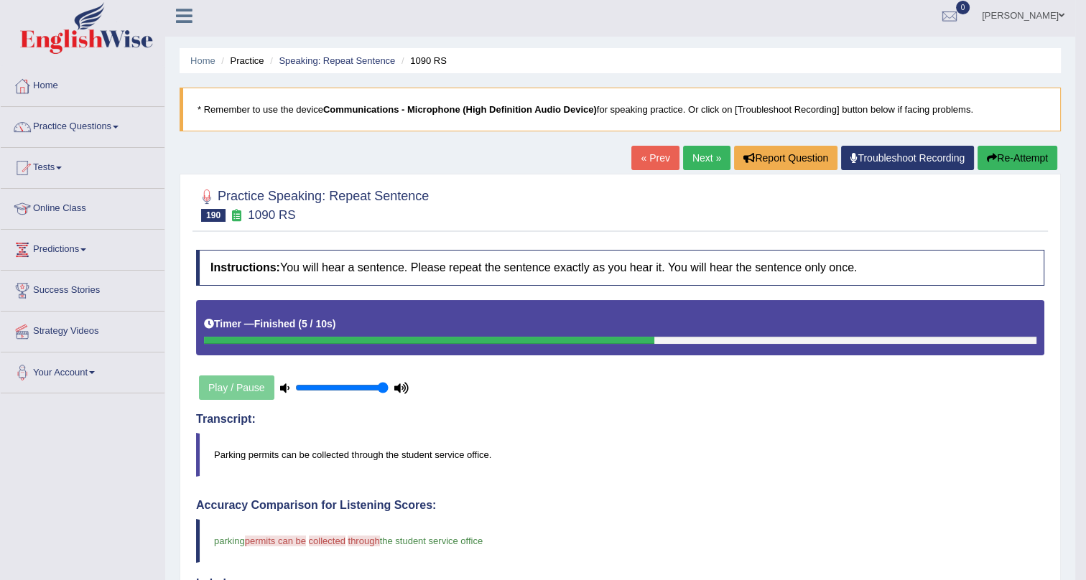
scroll to position [0, 0]
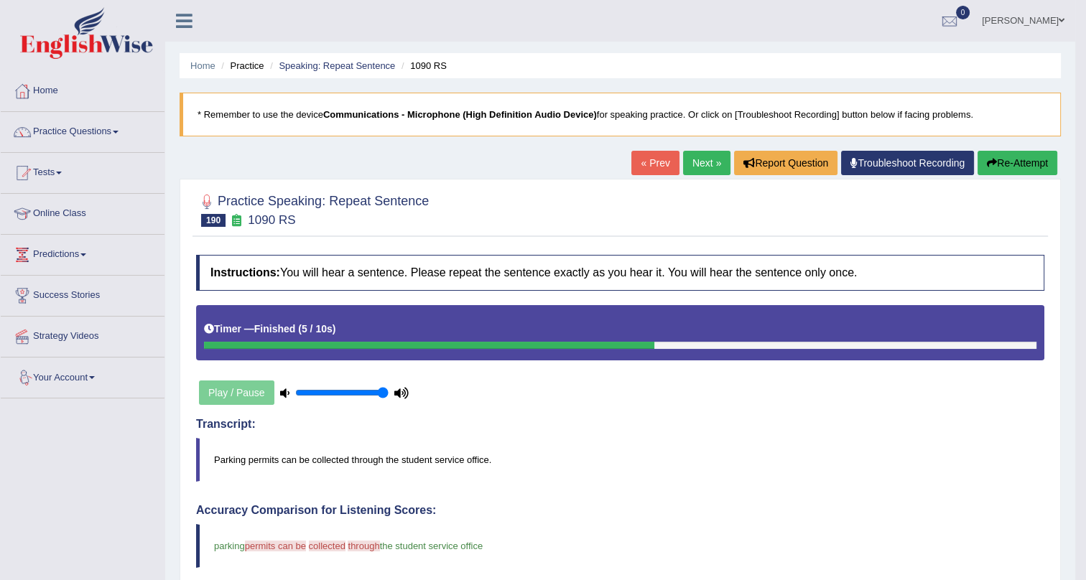
click at [687, 163] on link "Next »" at bounding box center [706, 163] width 47 height 24
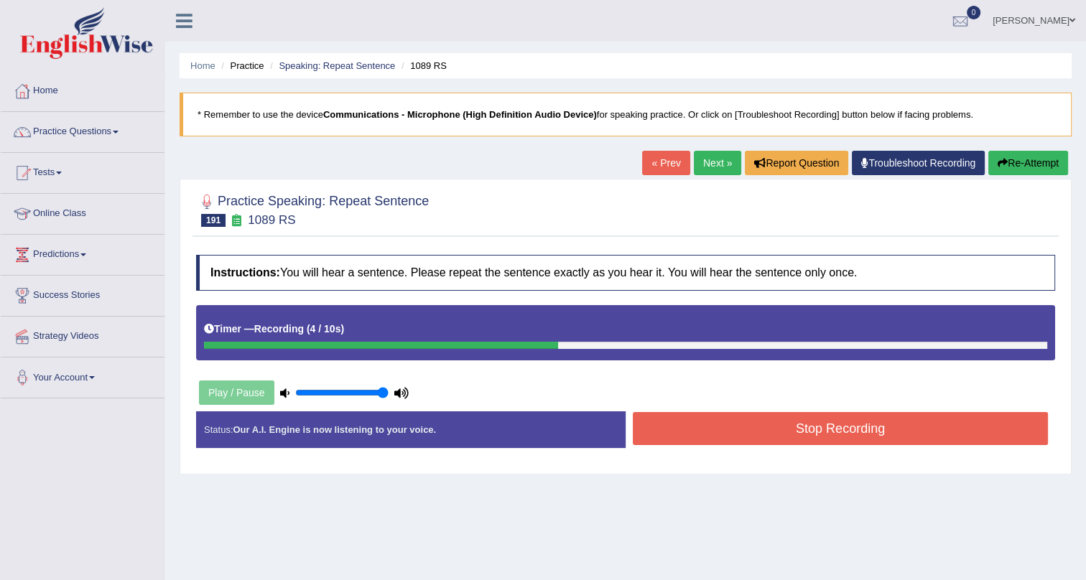
click at [837, 417] on button "Stop Recording" at bounding box center [840, 428] width 415 height 33
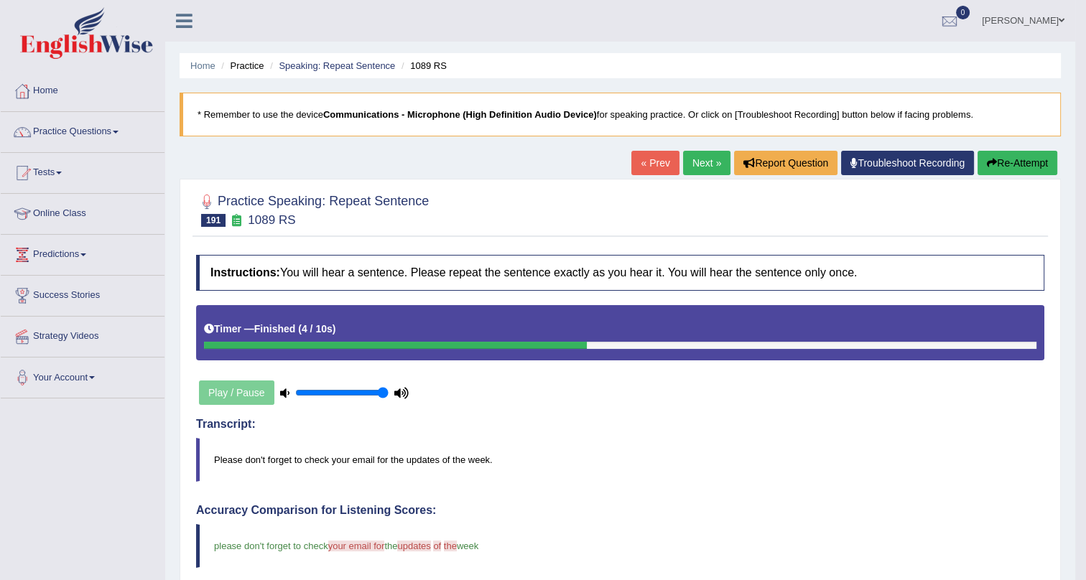
click at [703, 155] on link "Next »" at bounding box center [706, 163] width 47 height 24
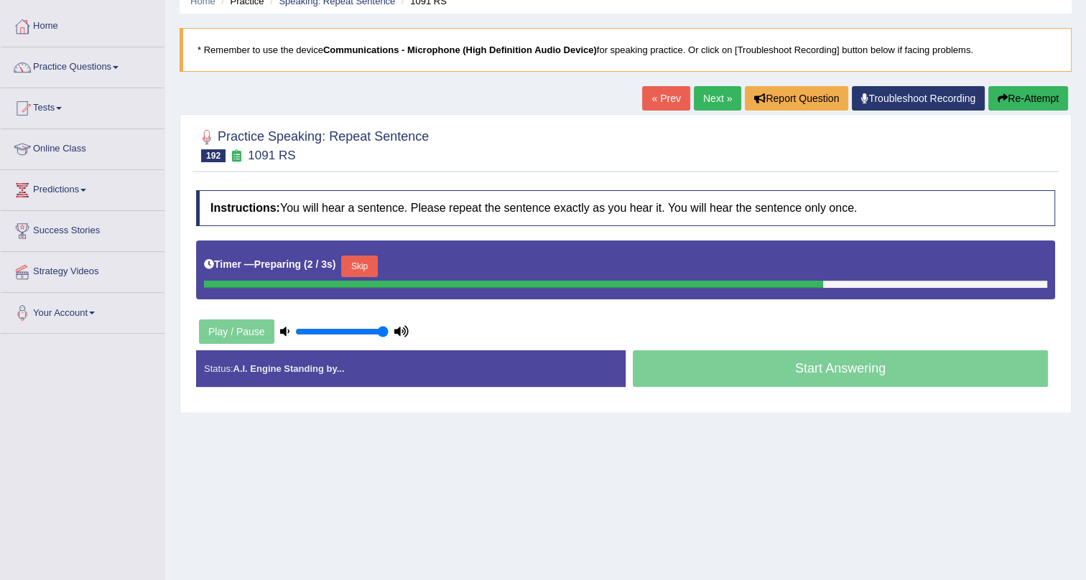
scroll to position [173, 0]
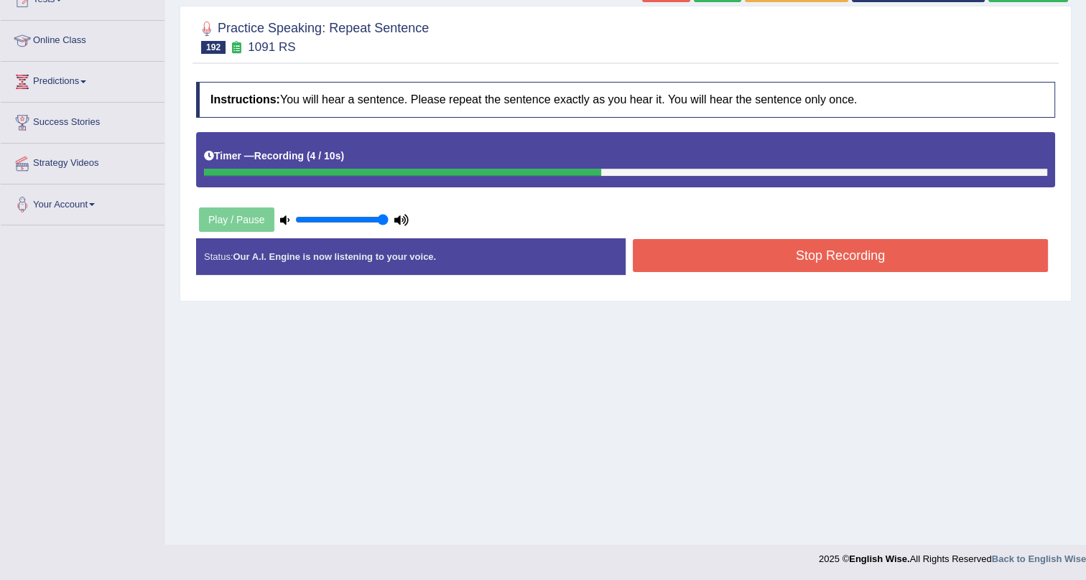
click at [861, 251] on button "Stop Recording" at bounding box center [840, 255] width 415 height 33
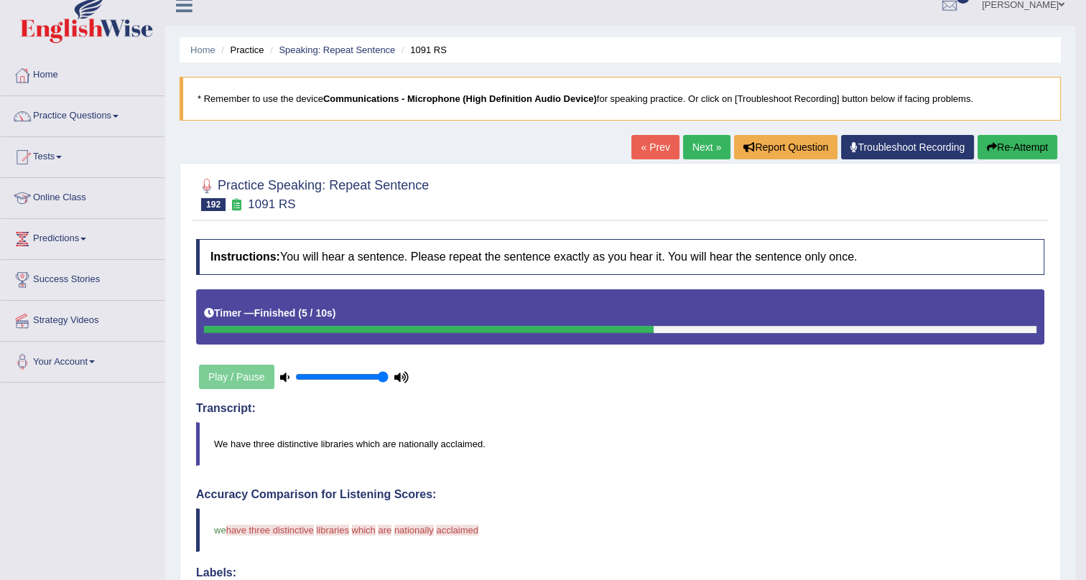
scroll to position [0, 0]
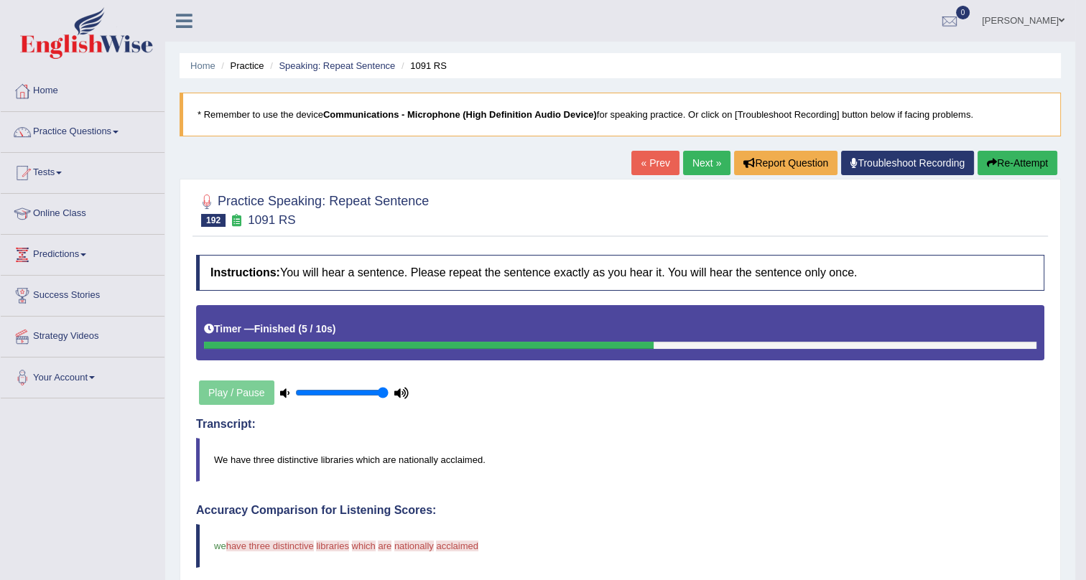
click at [708, 161] on link "Next »" at bounding box center [706, 163] width 47 height 24
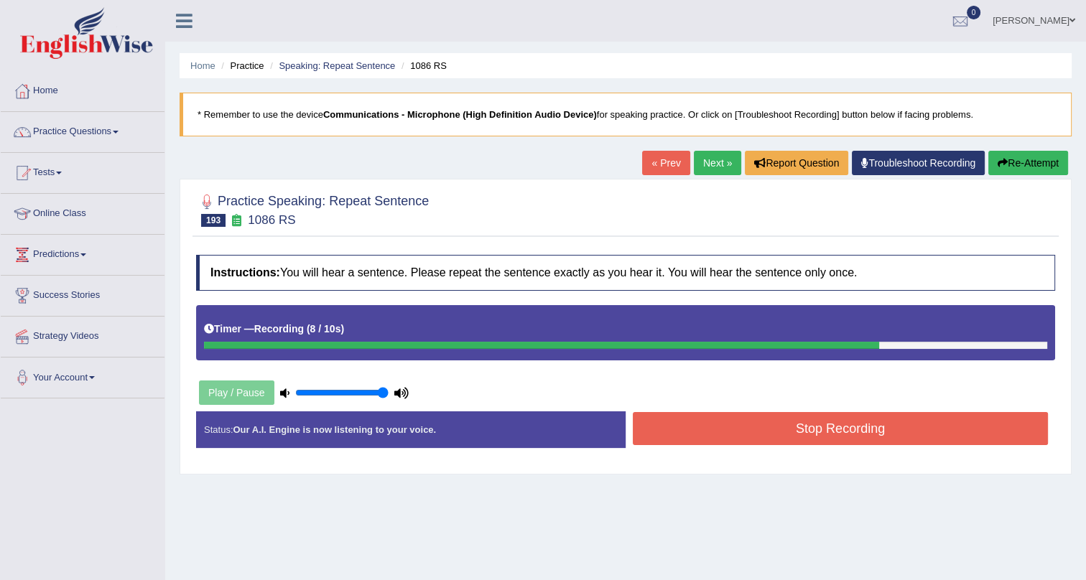
click at [828, 432] on button "Stop Recording" at bounding box center [840, 428] width 415 height 33
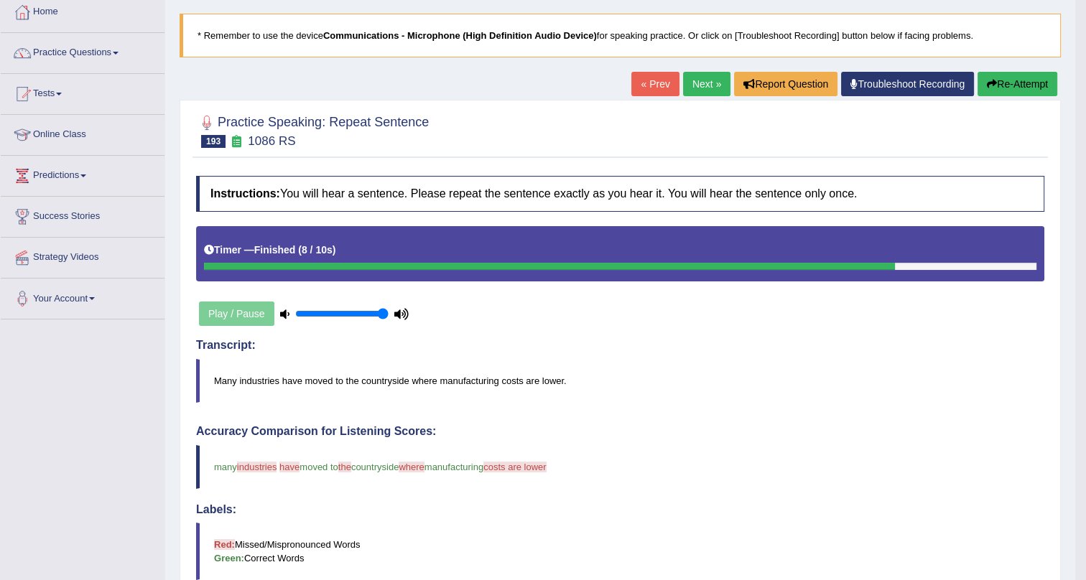
scroll to position [57, 0]
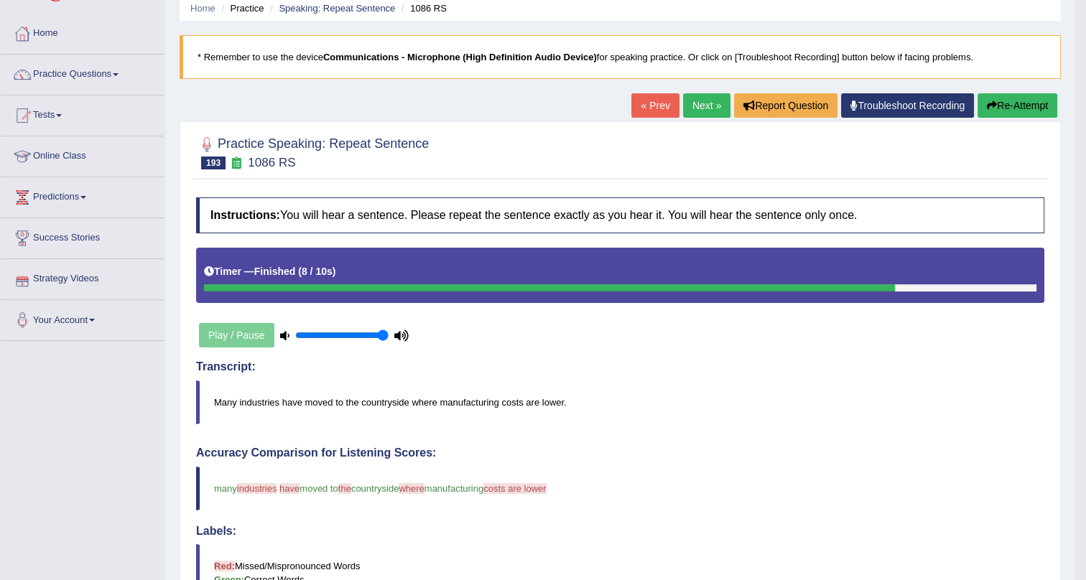
click at [685, 103] on link "Next »" at bounding box center [706, 105] width 47 height 24
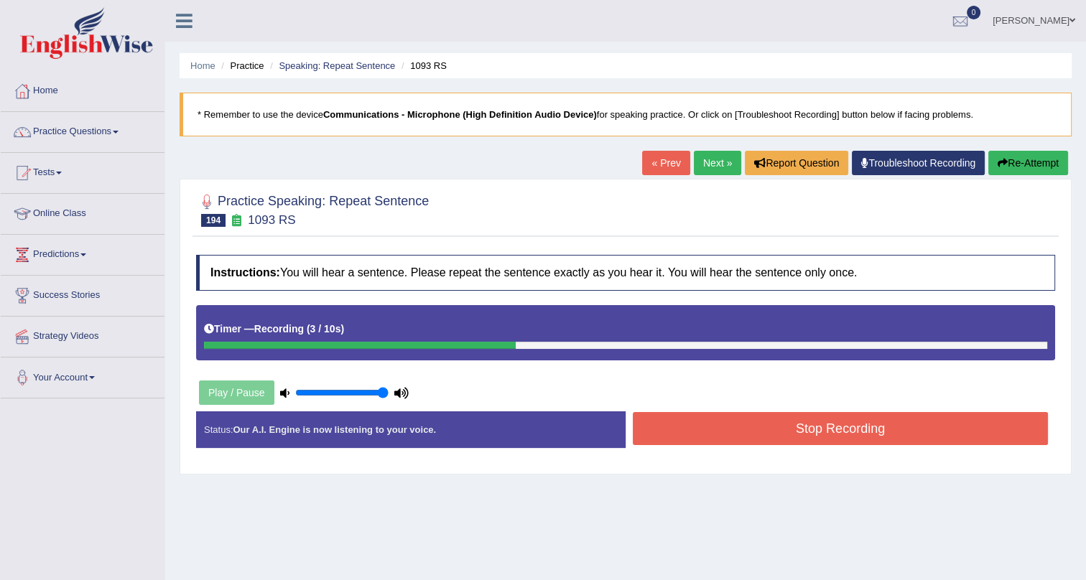
click at [684, 437] on button "Stop Recording" at bounding box center [840, 428] width 415 height 33
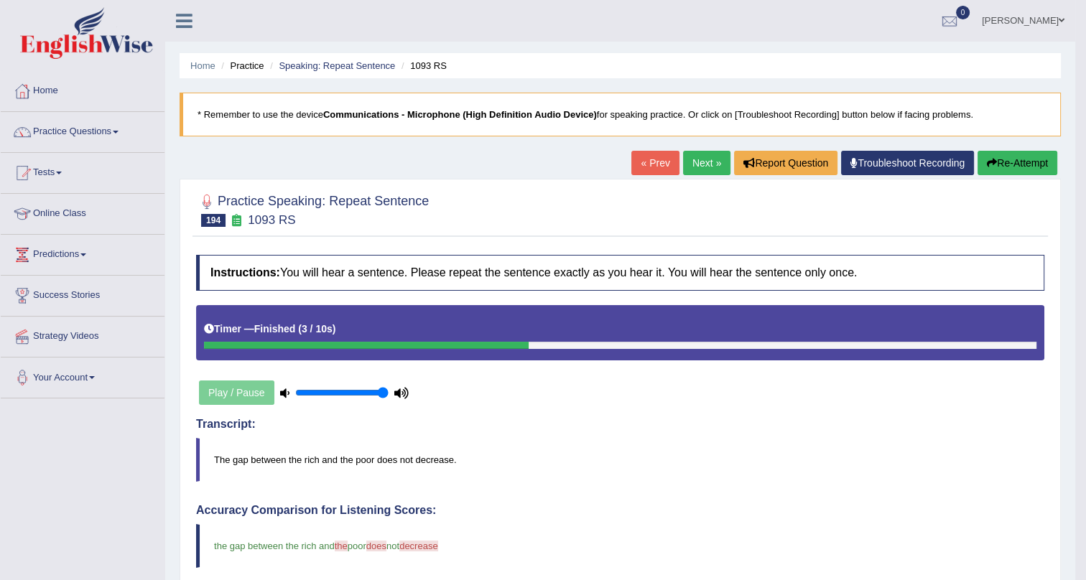
click at [696, 154] on link "Next »" at bounding box center [706, 163] width 47 height 24
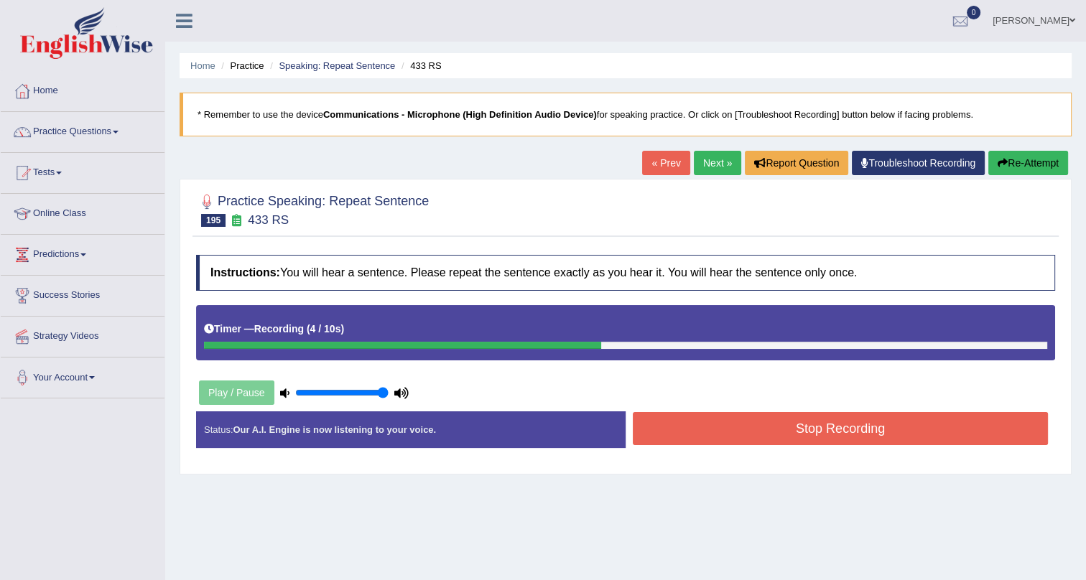
click at [743, 427] on button "Stop Recording" at bounding box center [840, 428] width 415 height 33
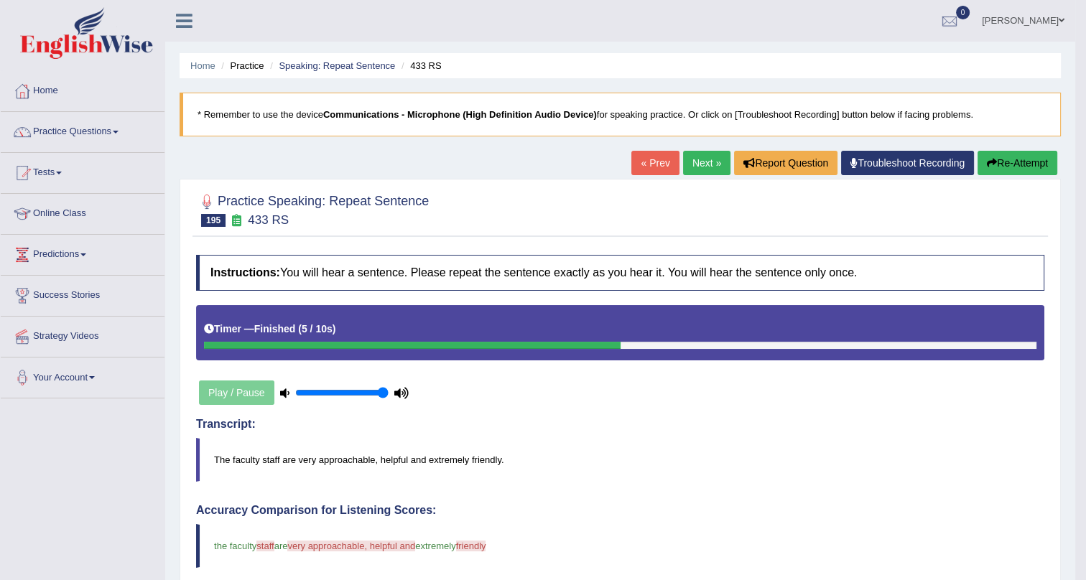
click at [694, 159] on link "Next »" at bounding box center [706, 163] width 47 height 24
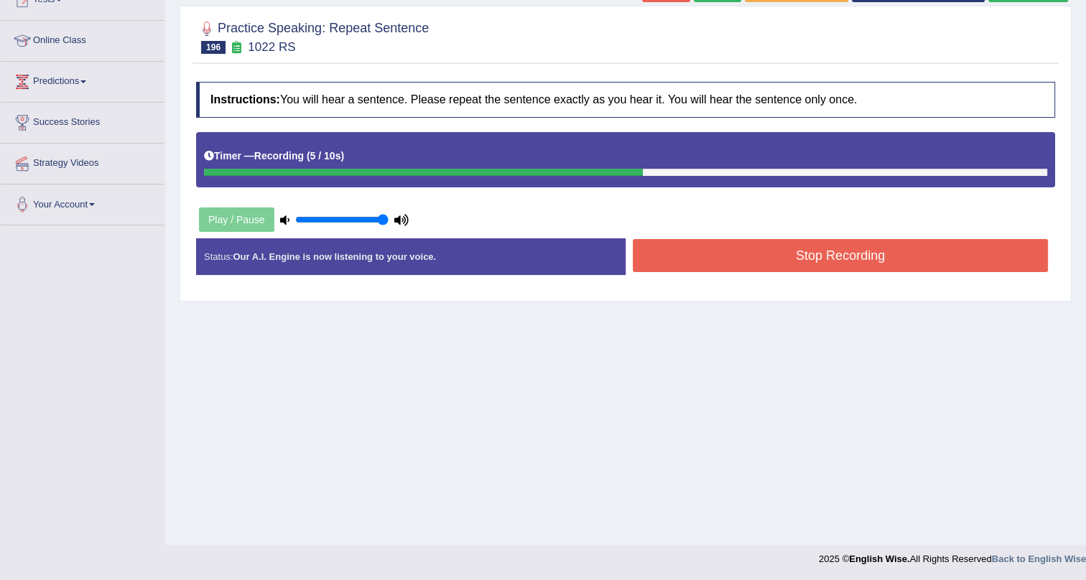
click at [825, 239] on button "Stop Recording" at bounding box center [840, 255] width 415 height 33
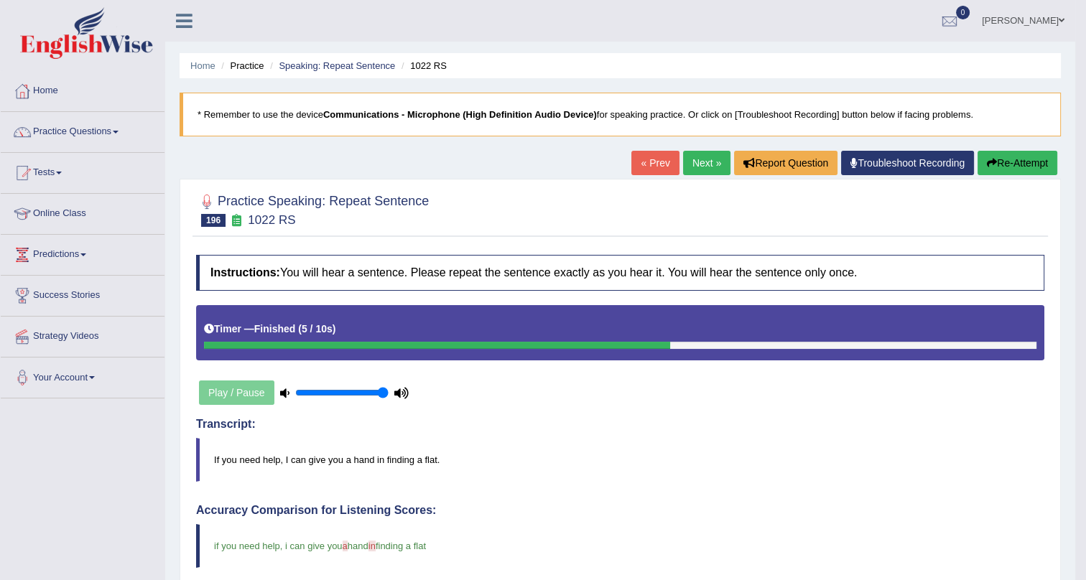
click at [696, 160] on link "Next »" at bounding box center [706, 163] width 47 height 24
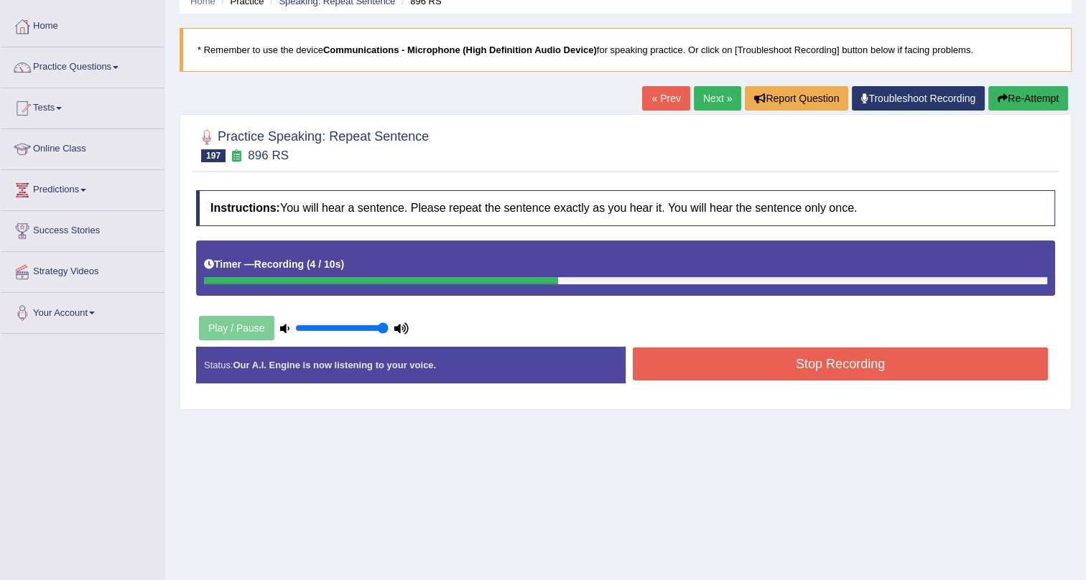
click at [700, 355] on button "Stop Recording" at bounding box center [840, 364] width 415 height 33
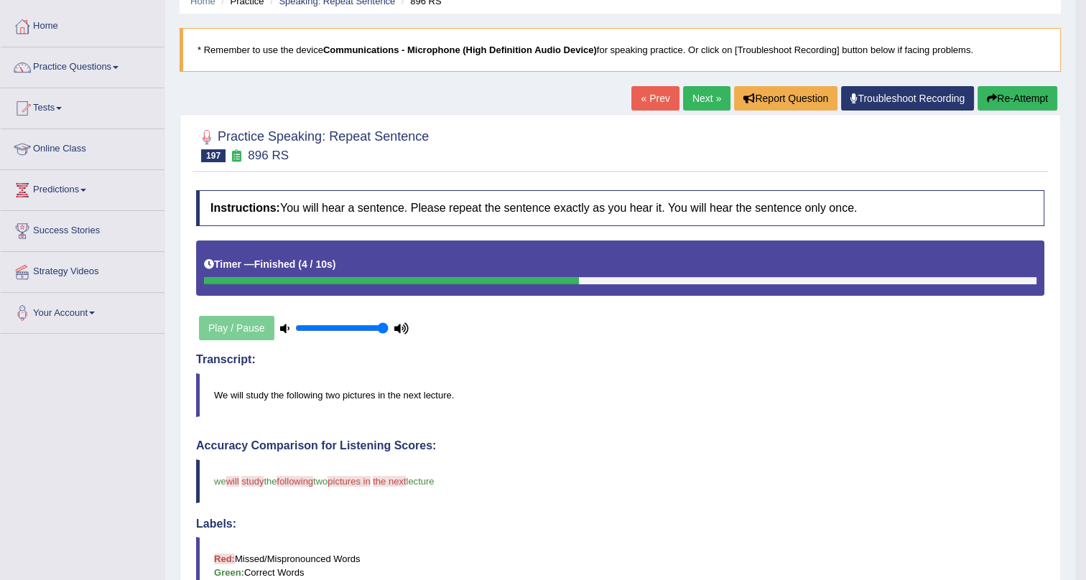
drag, startPoint x: 362, startPoint y: 404, endPoint x: 379, endPoint y: 405, distance: 16.6
click at [371, 405] on blockquote "We will study the following two pictures in the next lecture." at bounding box center [620, 396] width 848 height 44
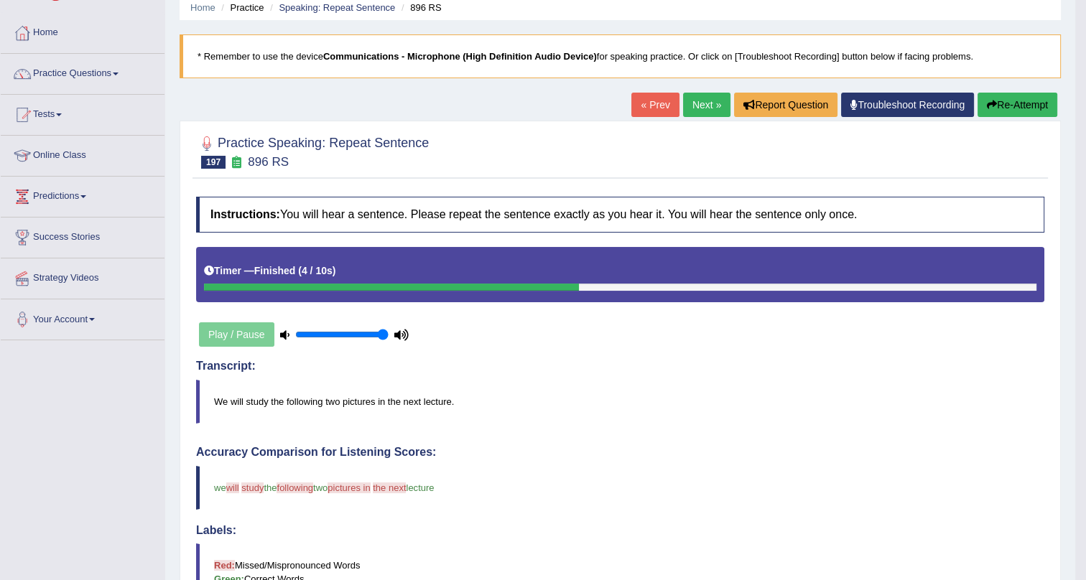
scroll to position [57, 0]
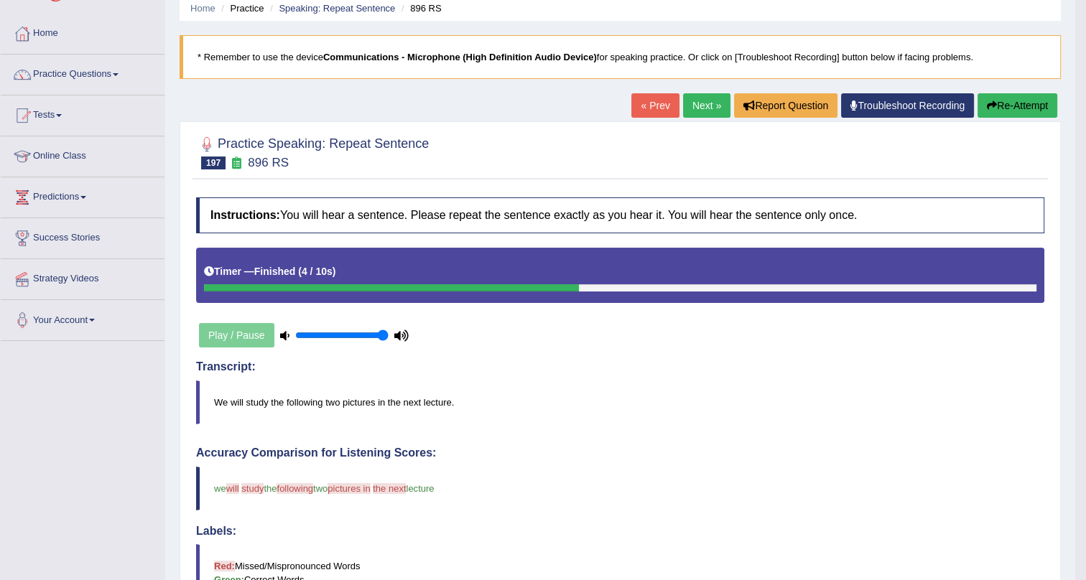
click at [703, 96] on link "Next »" at bounding box center [706, 105] width 47 height 24
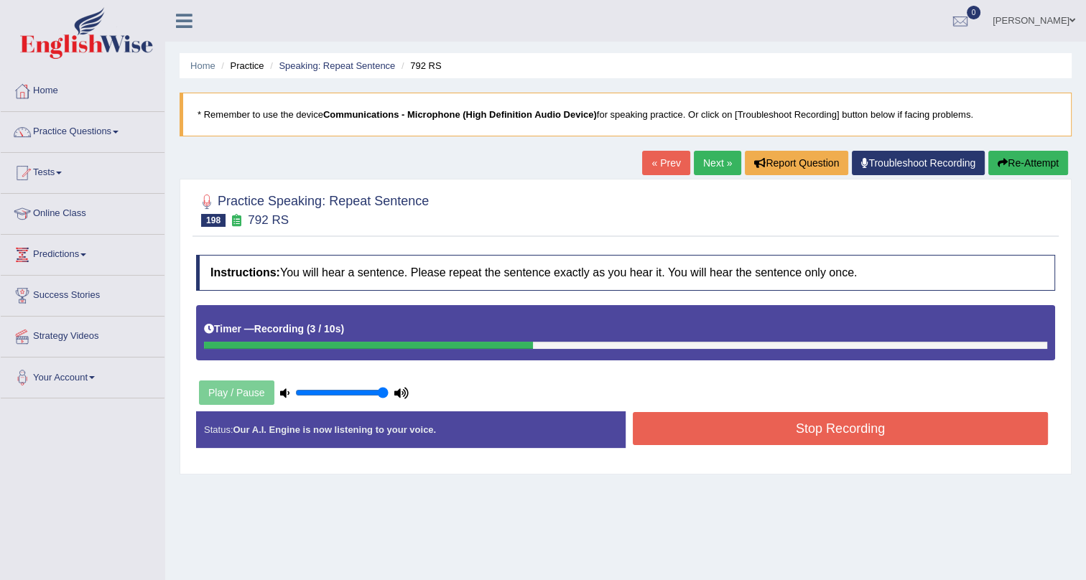
click at [720, 424] on button "Stop Recording" at bounding box center [840, 428] width 415 height 33
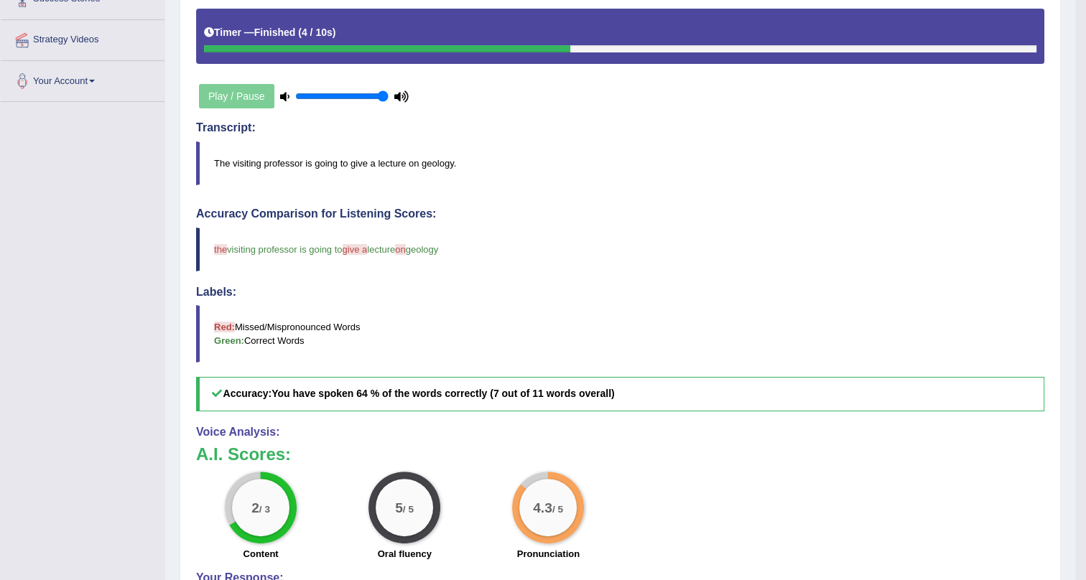
scroll to position [326, 0]
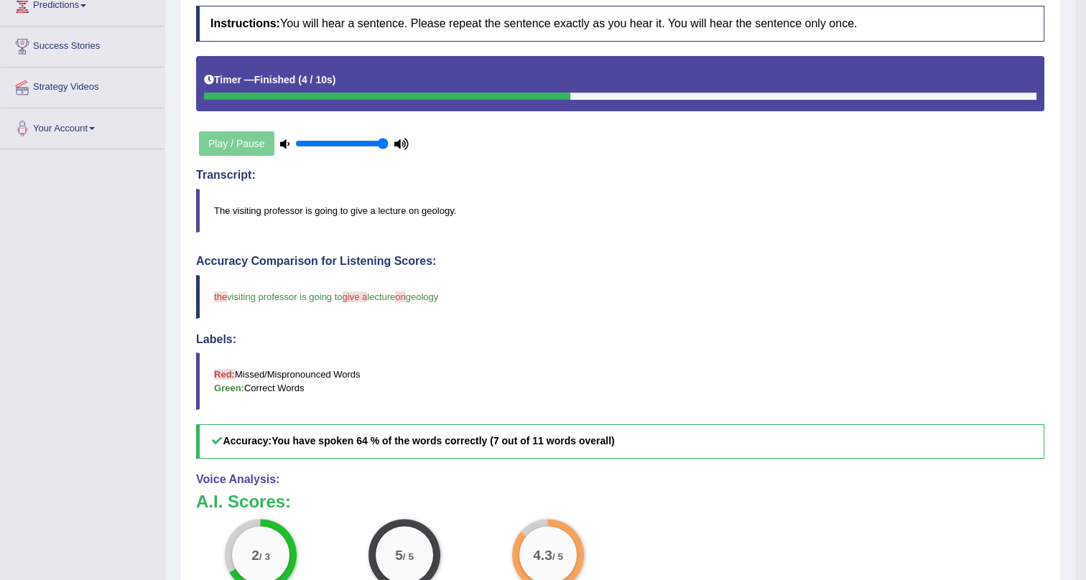
drag, startPoint x: 491, startPoint y: 482, endPoint x: 493, endPoint y: 458, distance: 24.5
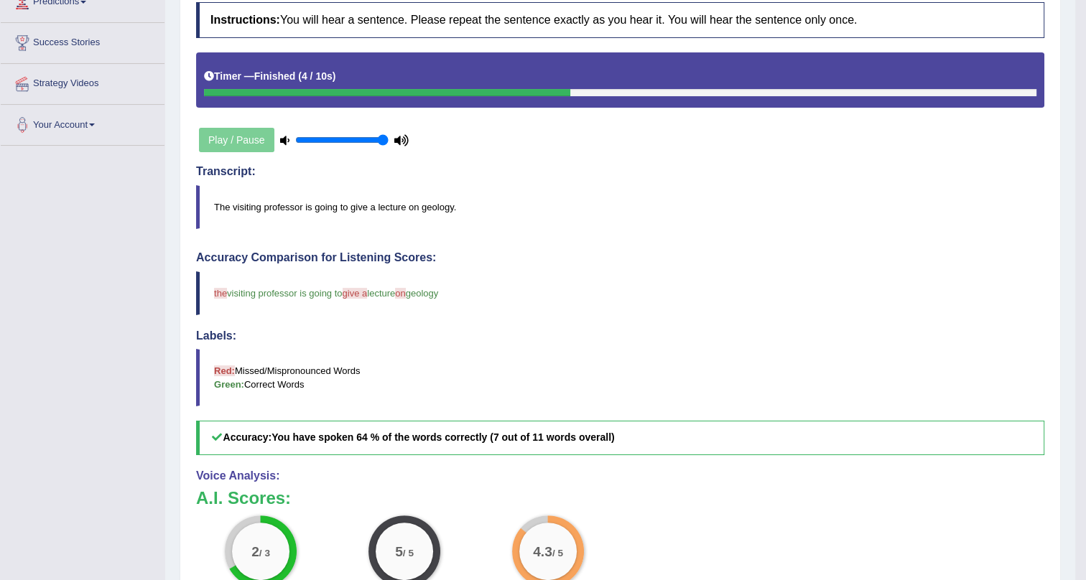
scroll to position [0, 0]
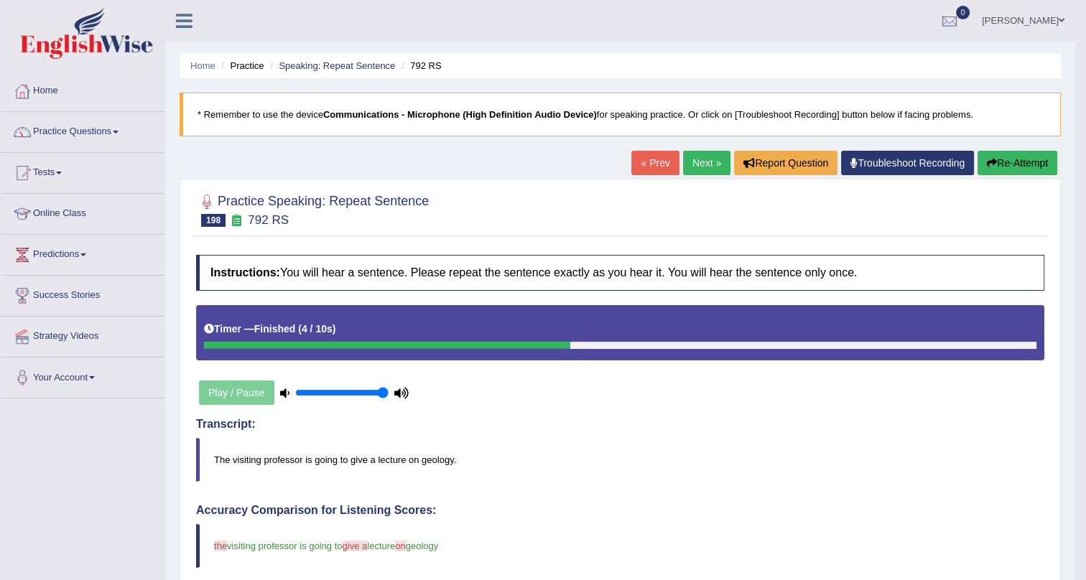
click at [700, 162] on link "Next »" at bounding box center [706, 163] width 47 height 24
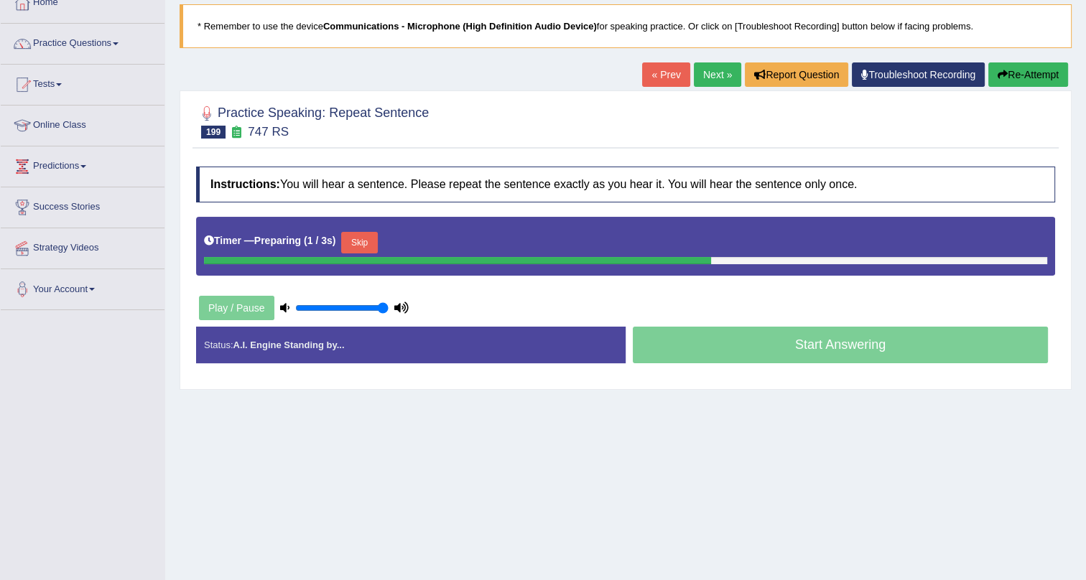
scroll to position [65, 0]
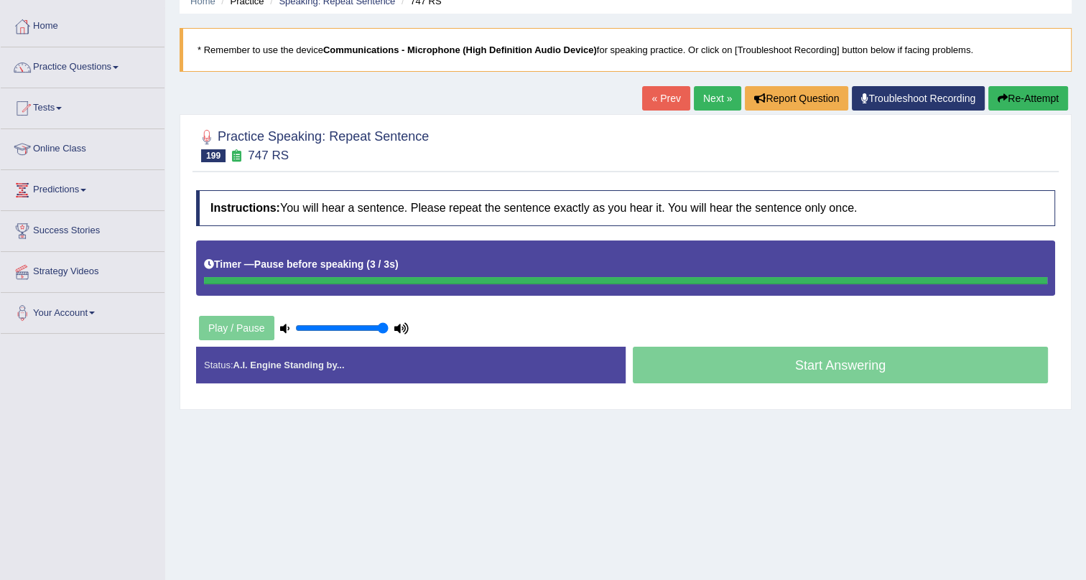
click at [927, 92] on link "Troubleshoot Recording" at bounding box center [918, 98] width 133 height 24
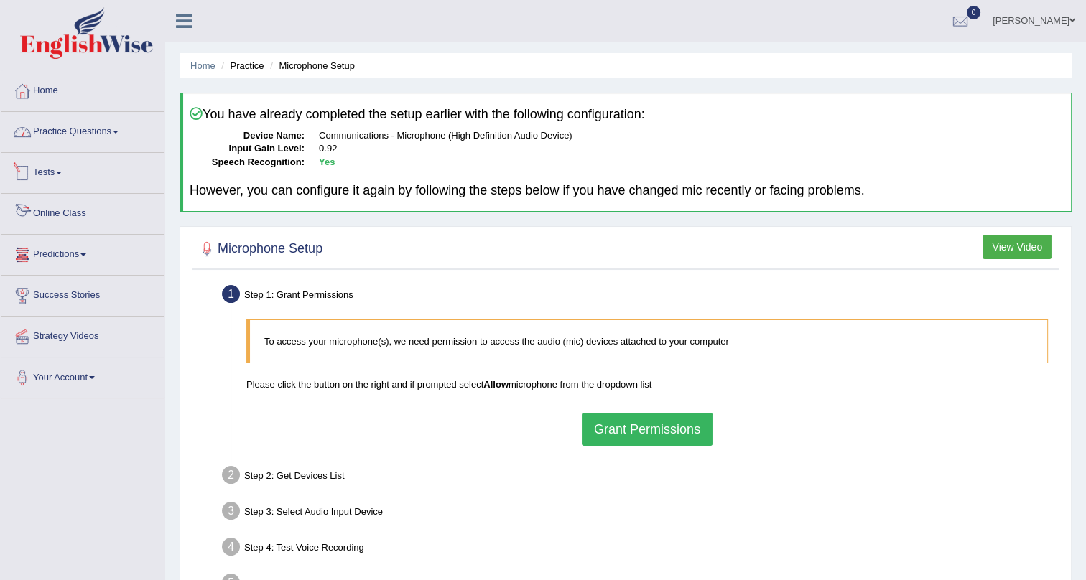
click at [115, 131] on link "Practice Questions" at bounding box center [83, 130] width 164 height 36
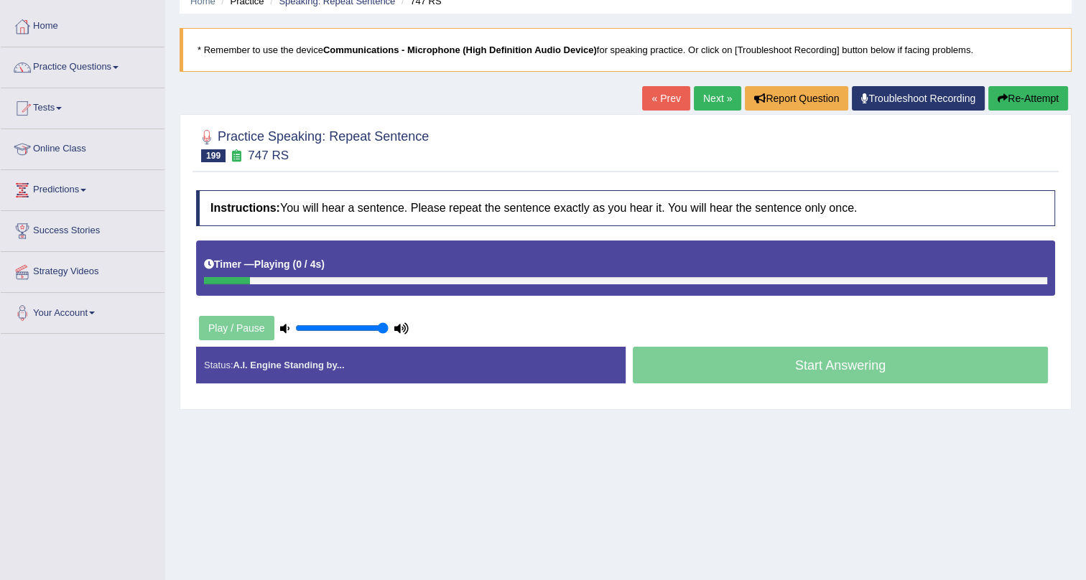
click at [704, 96] on link "Next »" at bounding box center [717, 98] width 47 height 24
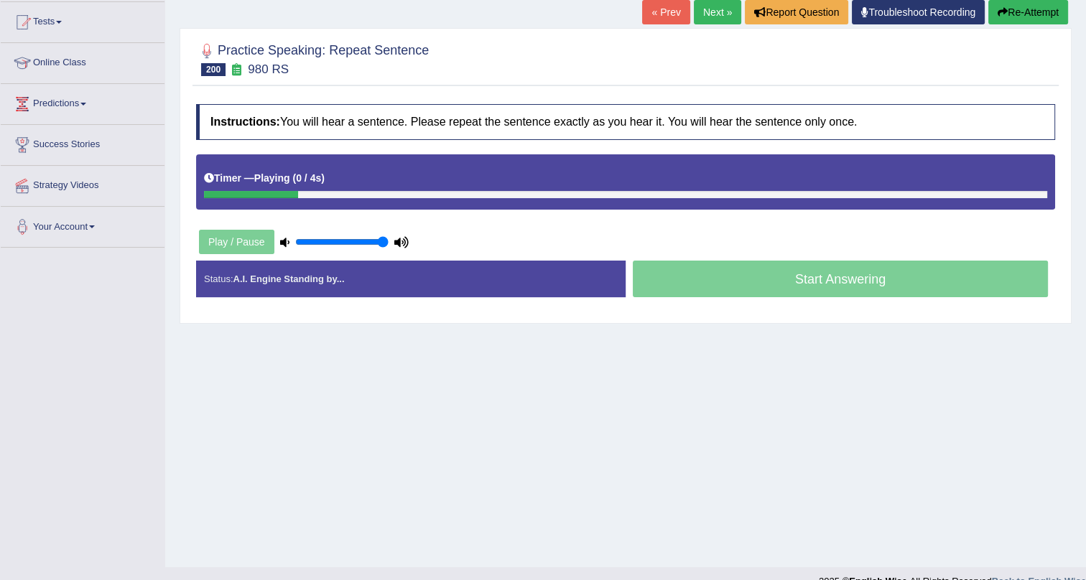
scroll to position [173, 0]
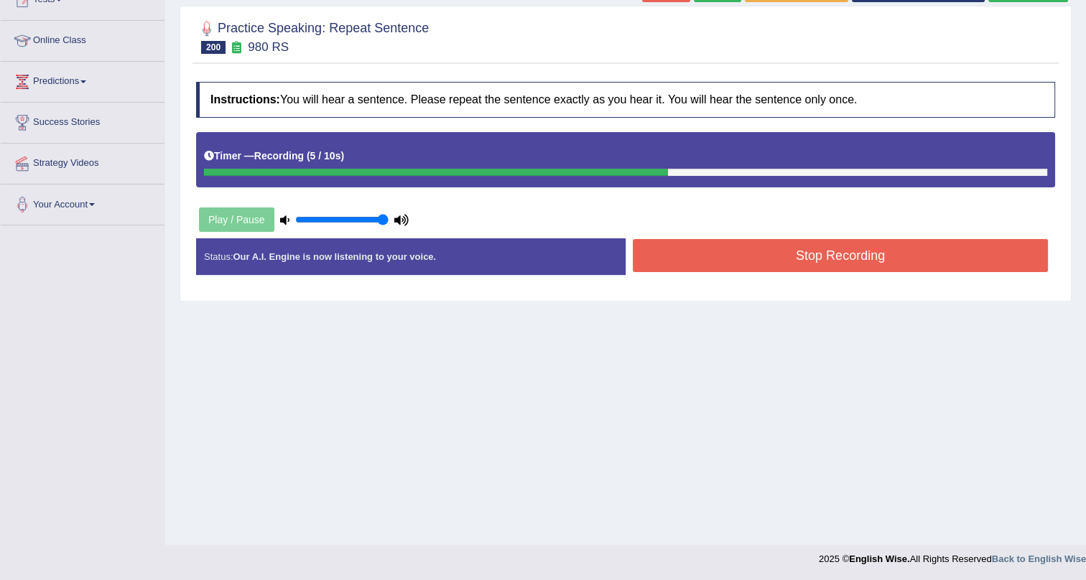
click at [680, 259] on button "Stop Recording" at bounding box center [840, 255] width 415 height 33
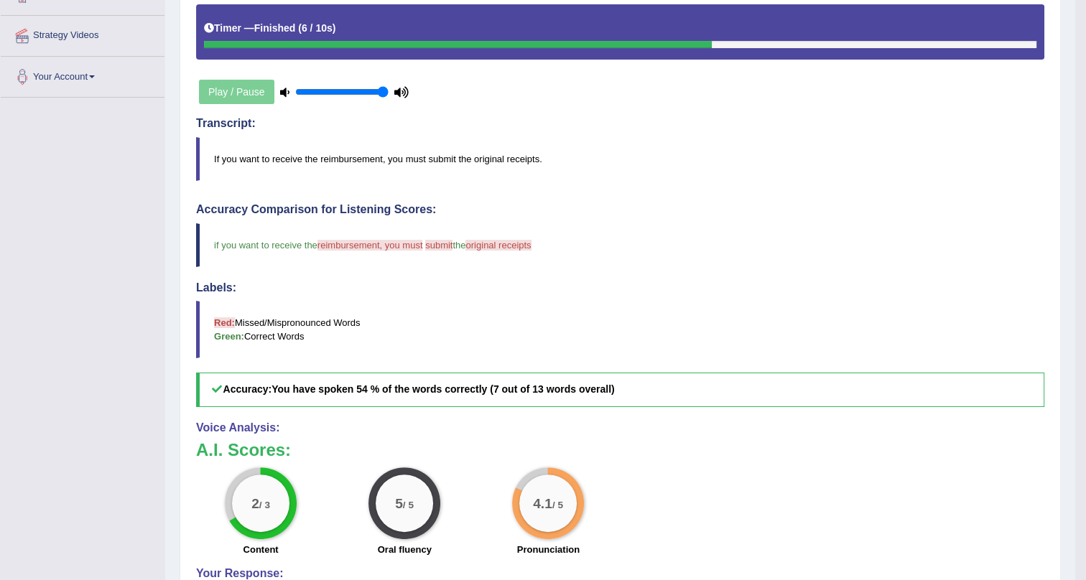
scroll to position [123, 0]
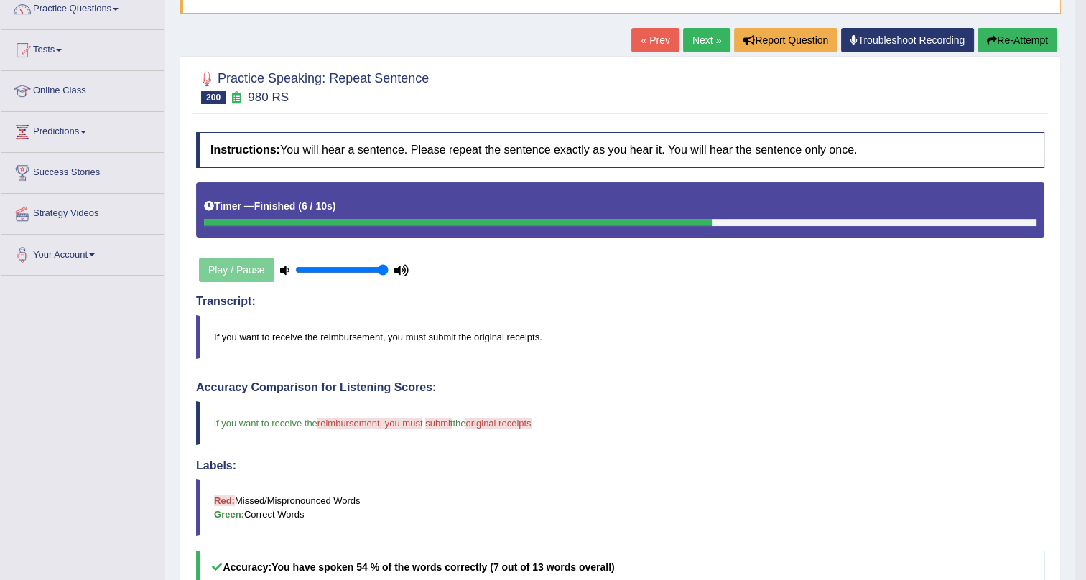
click at [687, 34] on link "Next »" at bounding box center [706, 40] width 47 height 24
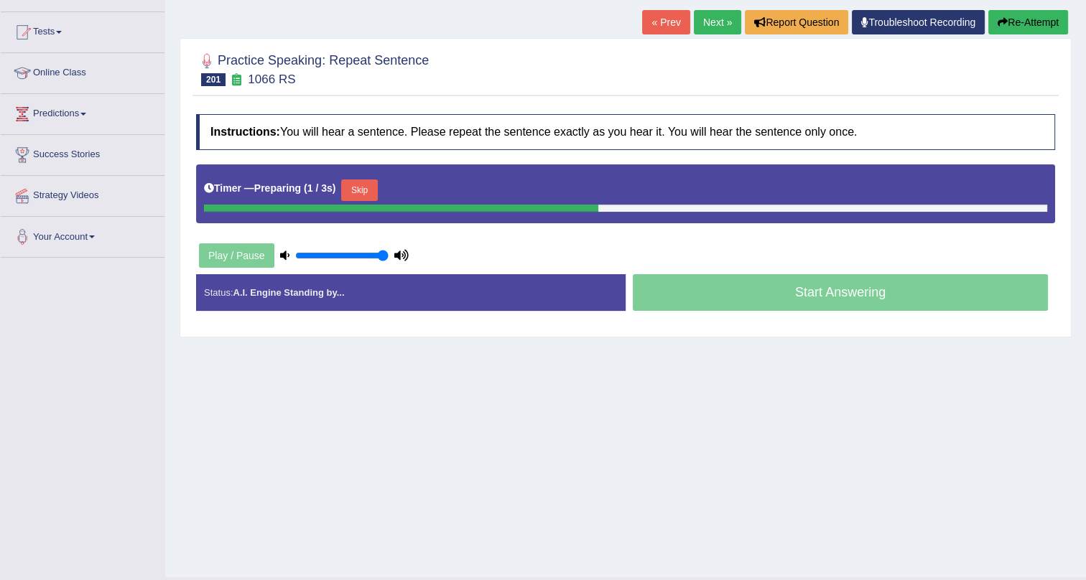
scroll to position [173, 0]
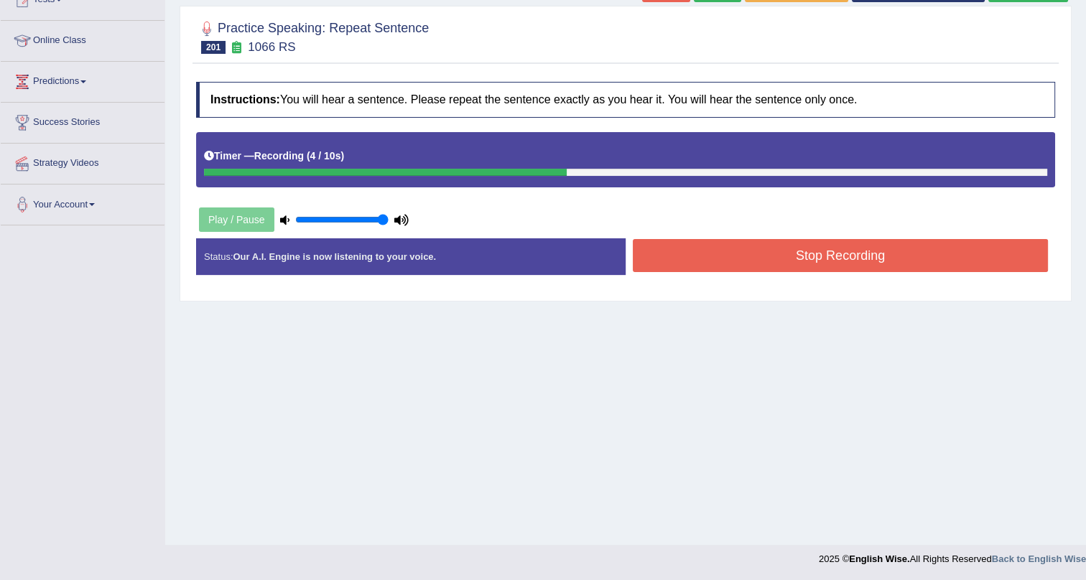
click at [769, 253] on button "Stop Recording" at bounding box center [840, 255] width 415 height 33
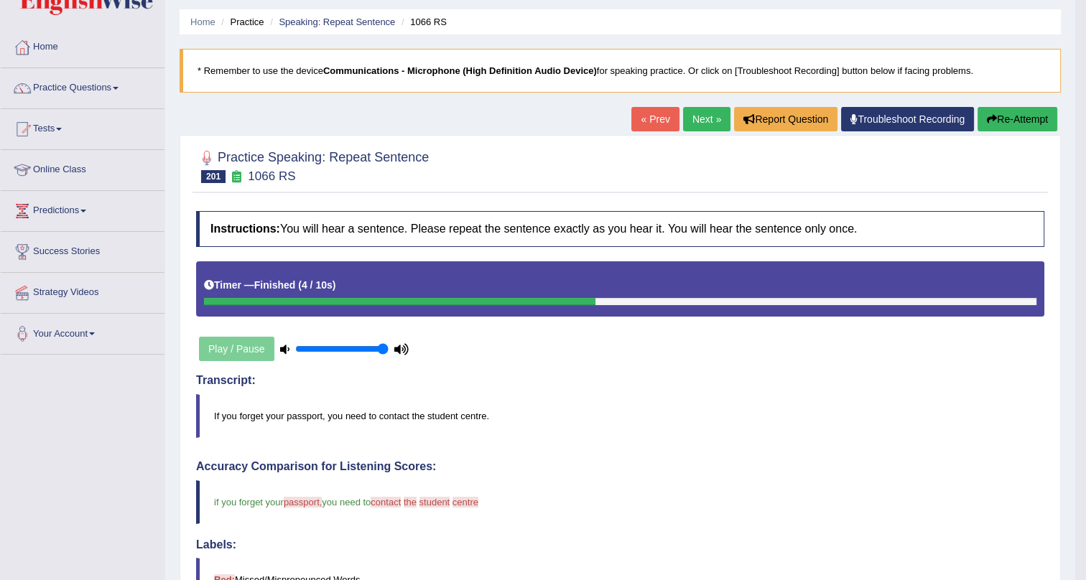
scroll to position [0, 0]
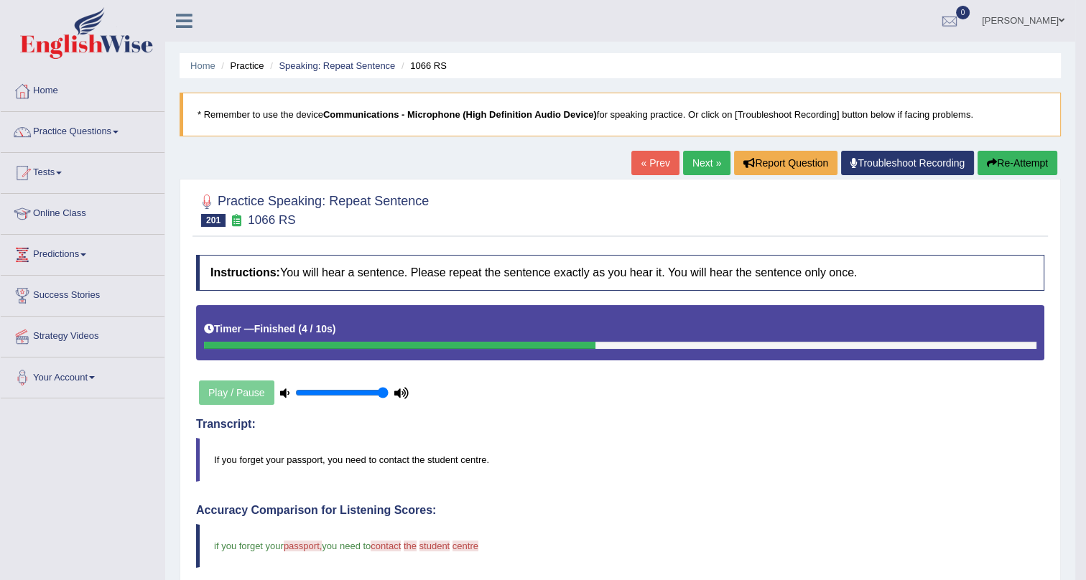
click at [694, 156] on link "Next »" at bounding box center [706, 163] width 47 height 24
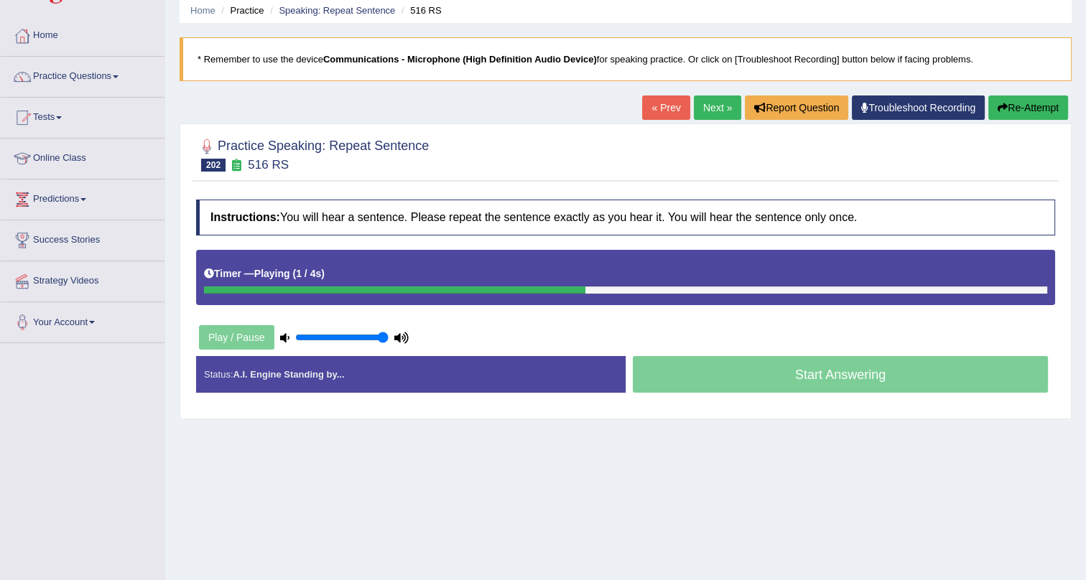
scroll to position [43, 0]
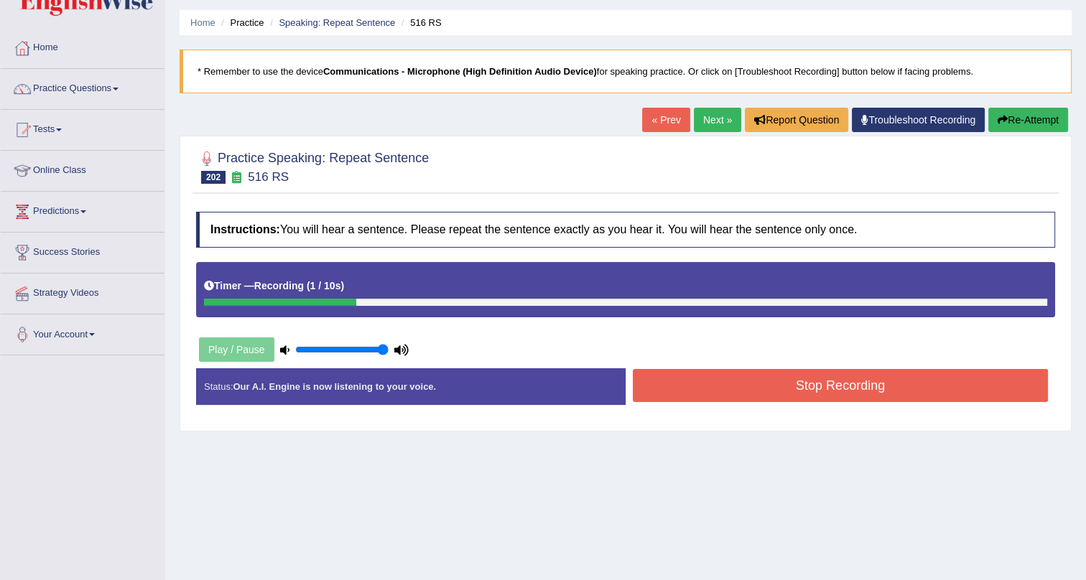
click at [732, 386] on button "Stop Recording" at bounding box center [840, 385] width 415 height 33
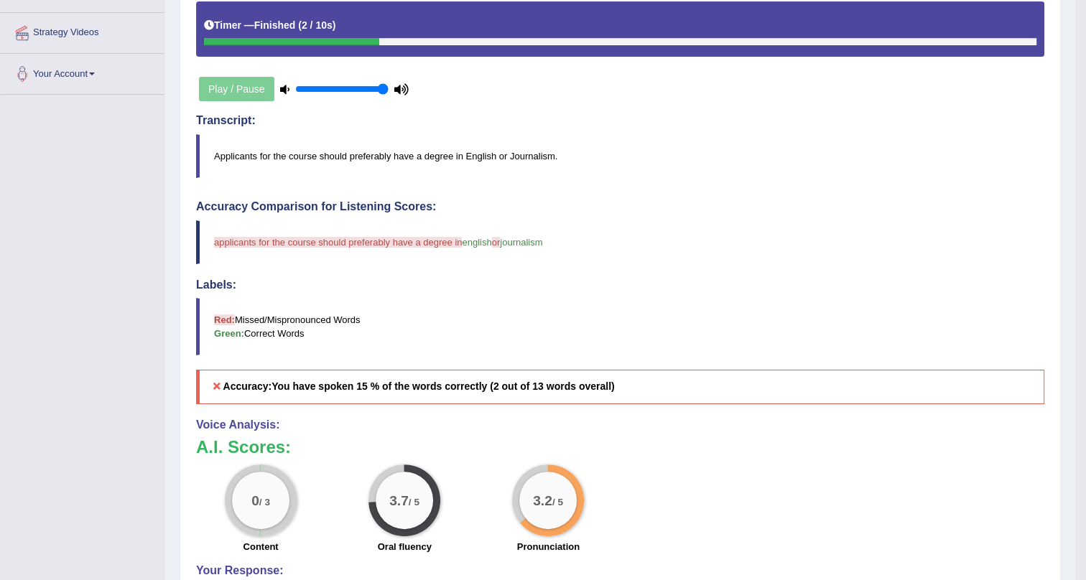
drag, startPoint x: 683, startPoint y: 437, endPoint x: 699, endPoint y: 380, distance: 58.9
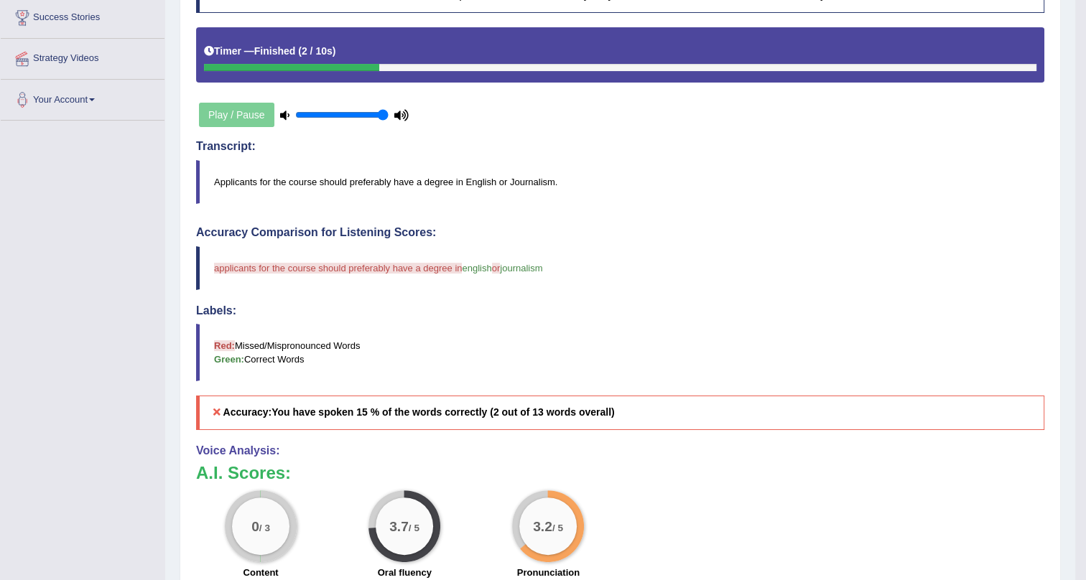
scroll to position [0, 0]
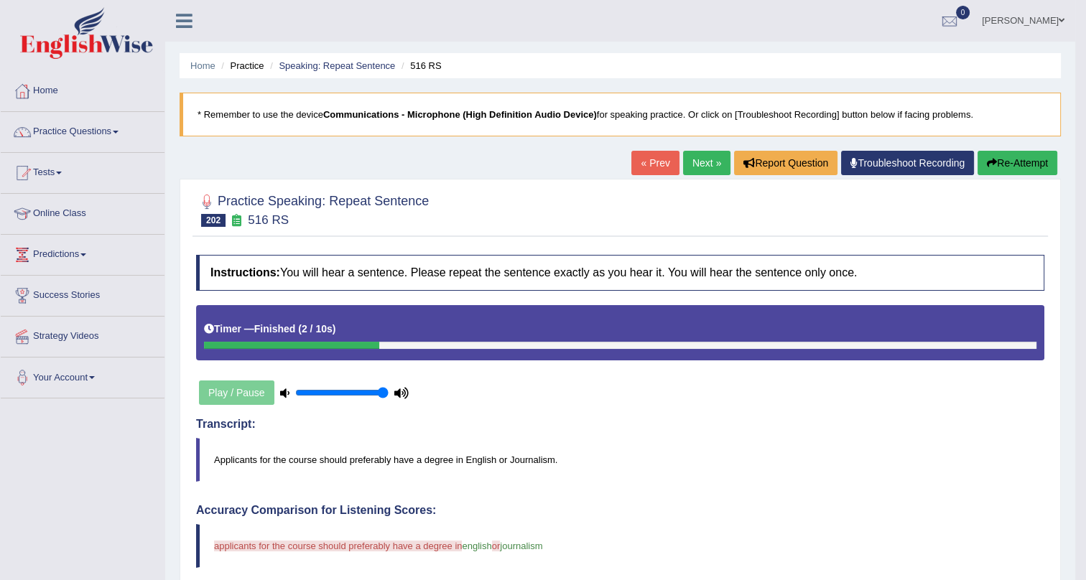
click at [700, 158] on link "Next »" at bounding box center [706, 163] width 47 height 24
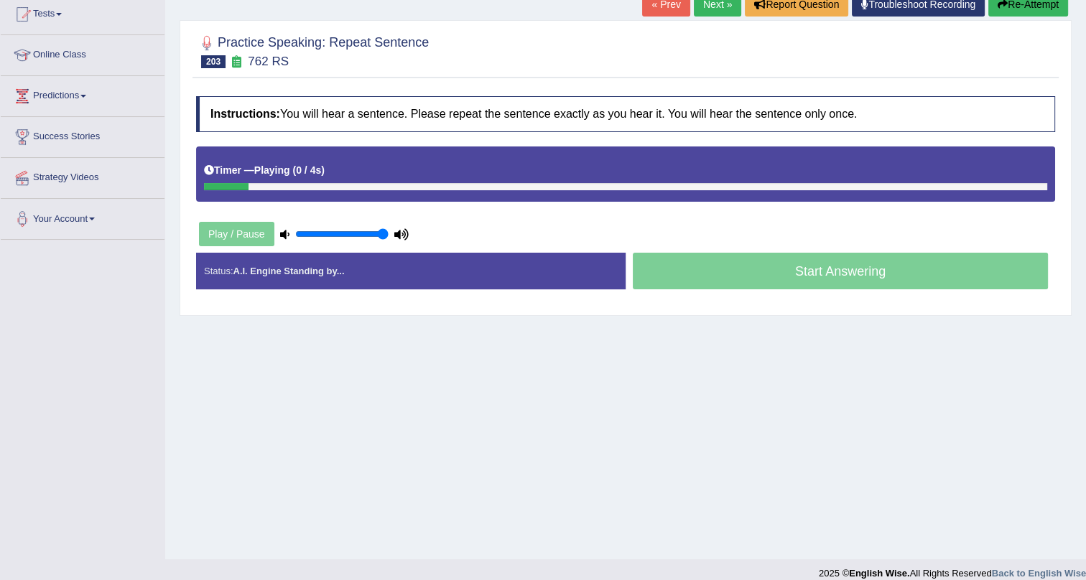
scroll to position [173, 0]
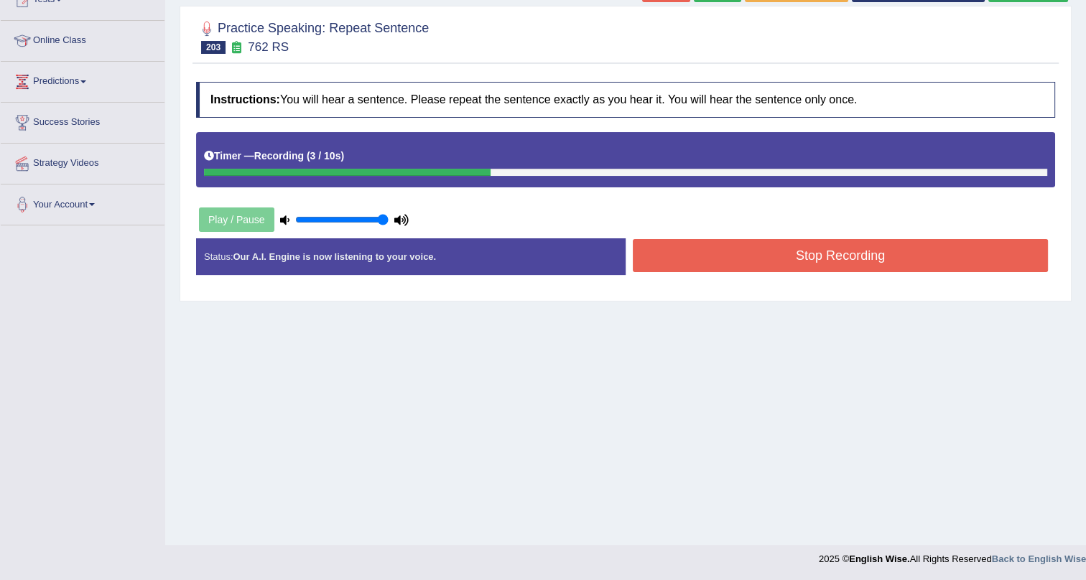
drag, startPoint x: 770, startPoint y: 256, endPoint x: 762, endPoint y: 240, distance: 17.7
click at [770, 255] on button "Stop Recording" at bounding box center [840, 255] width 415 height 33
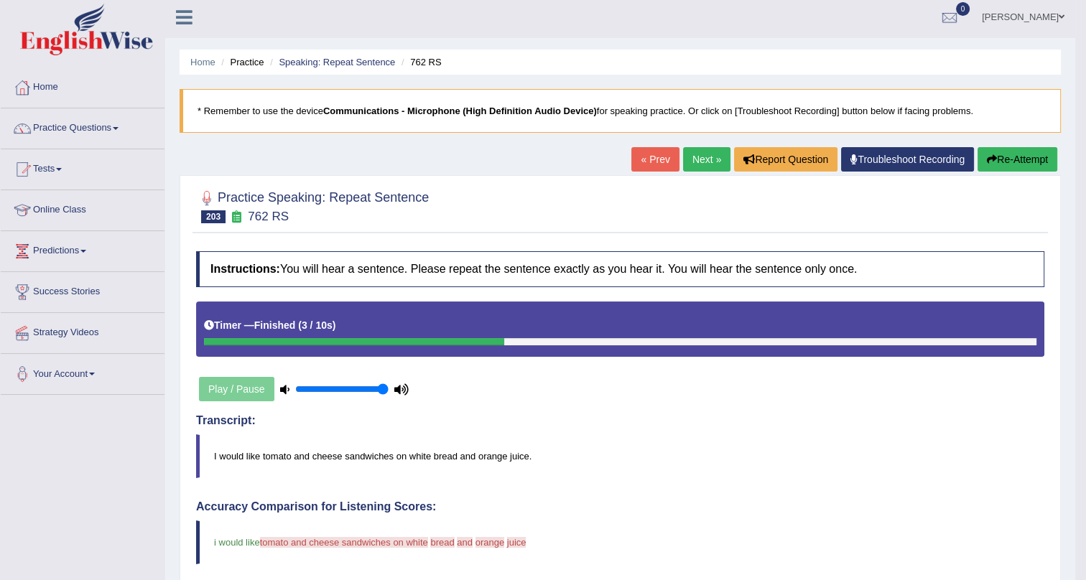
scroll to position [0, 0]
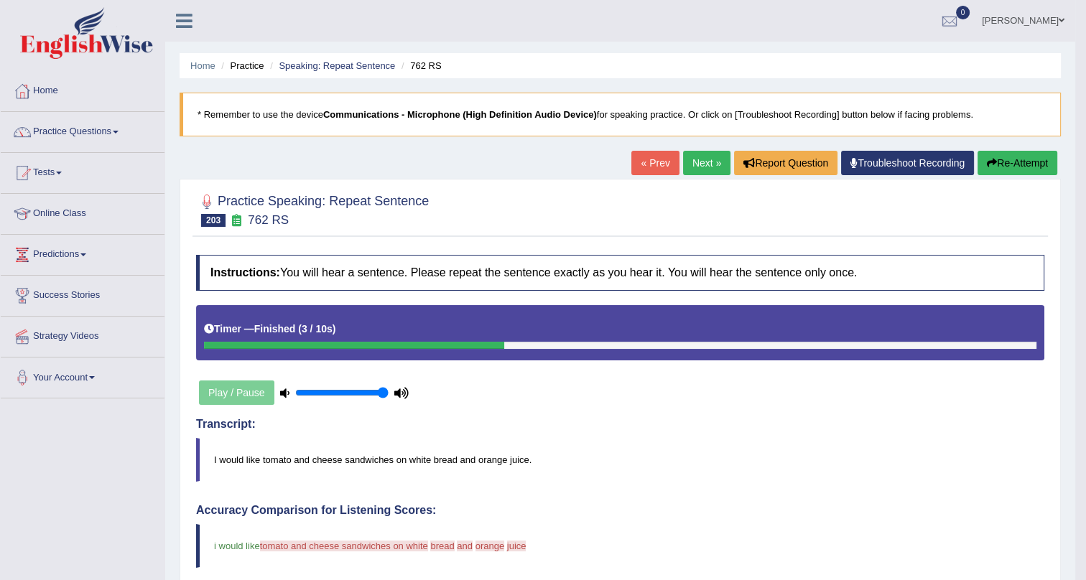
click at [703, 159] on link "Next »" at bounding box center [706, 163] width 47 height 24
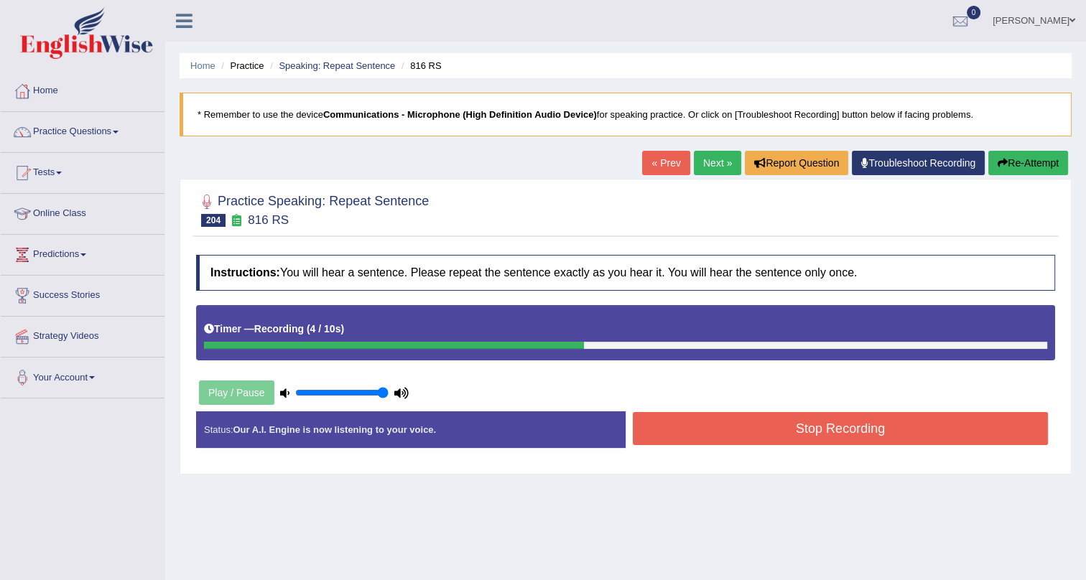
click at [725, 422] on button "Stop Recording" at bounding box center [840, 428] width 415 height 33
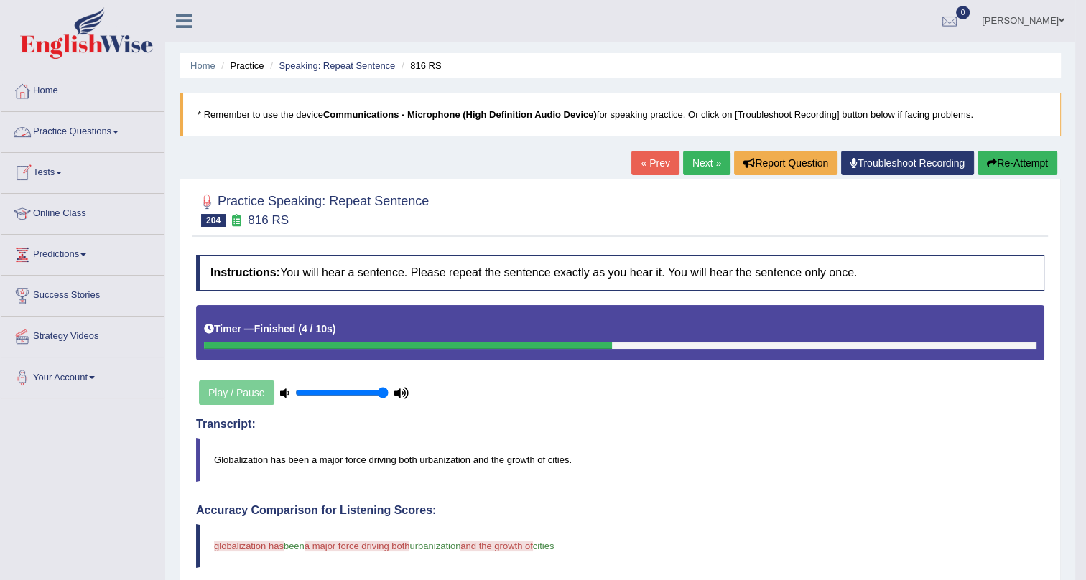
click at [69, 129] on link "Practice Questions" at bounding box center [83, 130] width 164 height 36
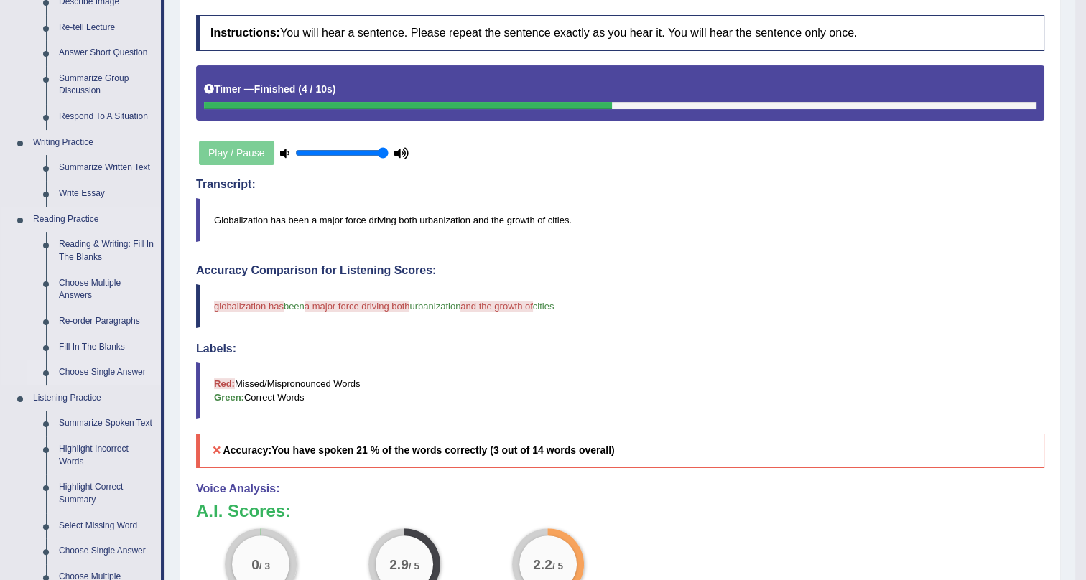
scroll to position [261, 0]
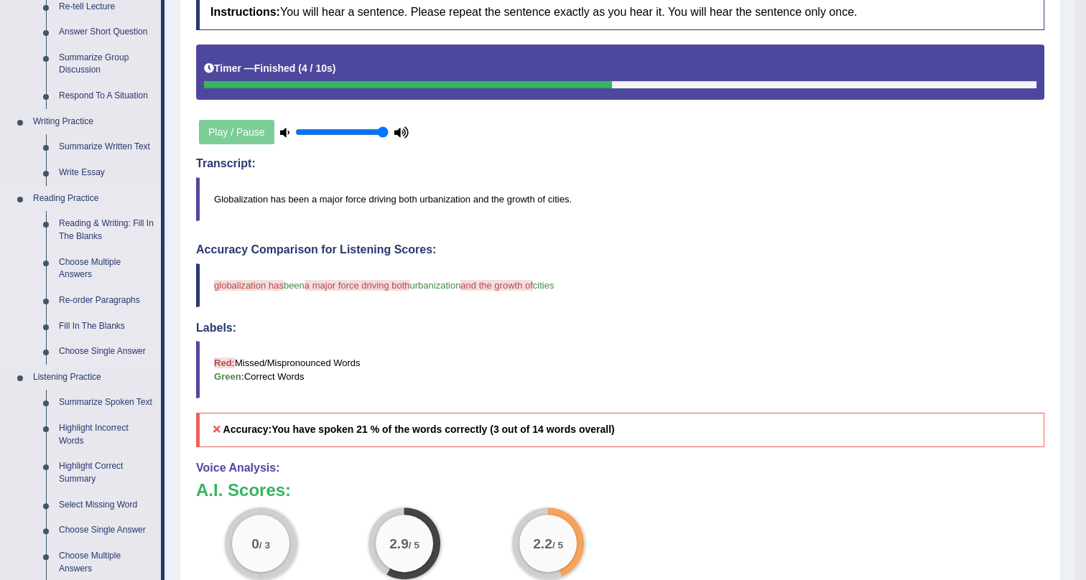
click at [91, 227] on link "Reading & Writing: Fill In The Blanks" at bounding box center [106, 230] width 108 height 38
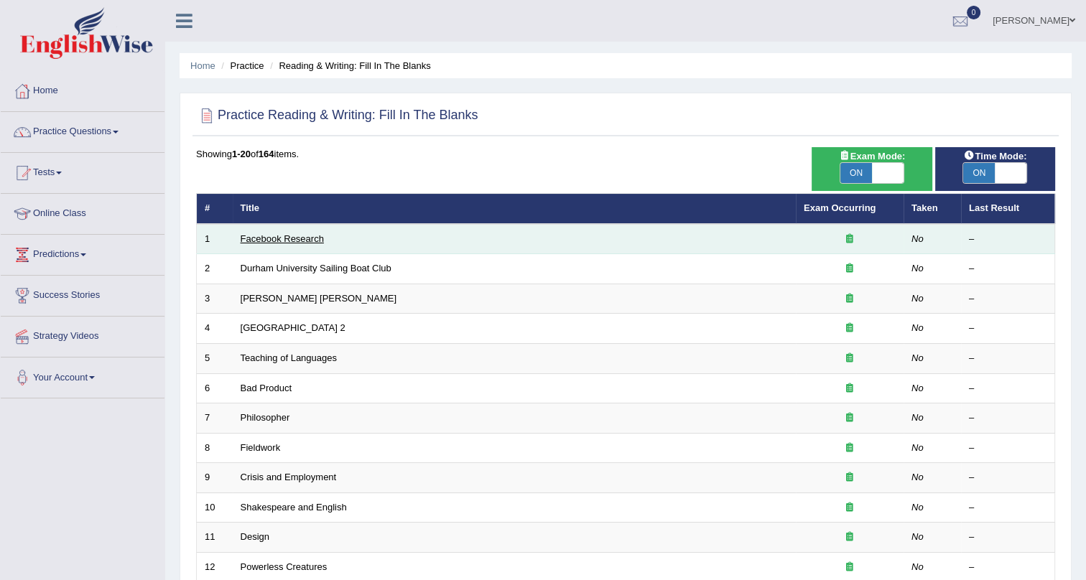
click at [287, 233] on link "Facebook Research" at bounding box center [282, 238] width 83 height 11
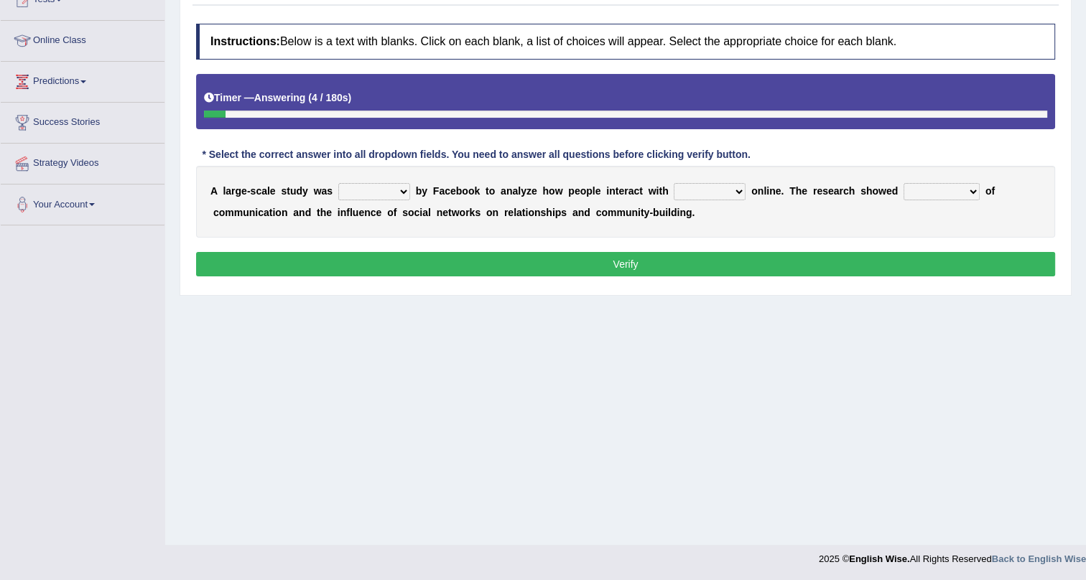
click at [366, 193] on select "surveyed had asked made" at bounding box center [374, 191] width 72 height 17
select select "surveyed"
click at [338, 183] on select "surveyed had asked made" at bounding box center [374, 191] width 72 height 17
click at [697, 188] on select "together all each other another" at bounding box center [710, 191] width 72 height 17
select select "each other"
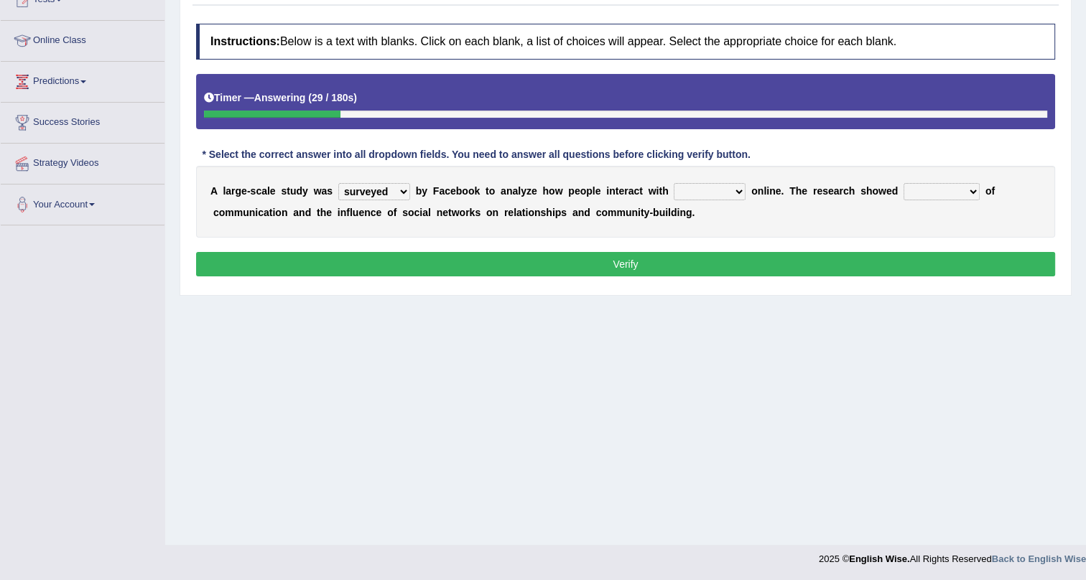
click at [674, 183] on select "together all each other another" at bounding box center [710, 191] width 72 height 17
drag, startPoint x: 943, startPoint y: 190, endPoint x: 954, endPoint y: 193, distance: 11.2
click at [943, 190] on select "advantages standards fellowships patterns" at bounding box center [942, 191] width 76 height 17
select select "advantages"
click at [904, 183] on select "advantages standards fellowships patterns" at bounding box center [942, 191] width 76 height 17
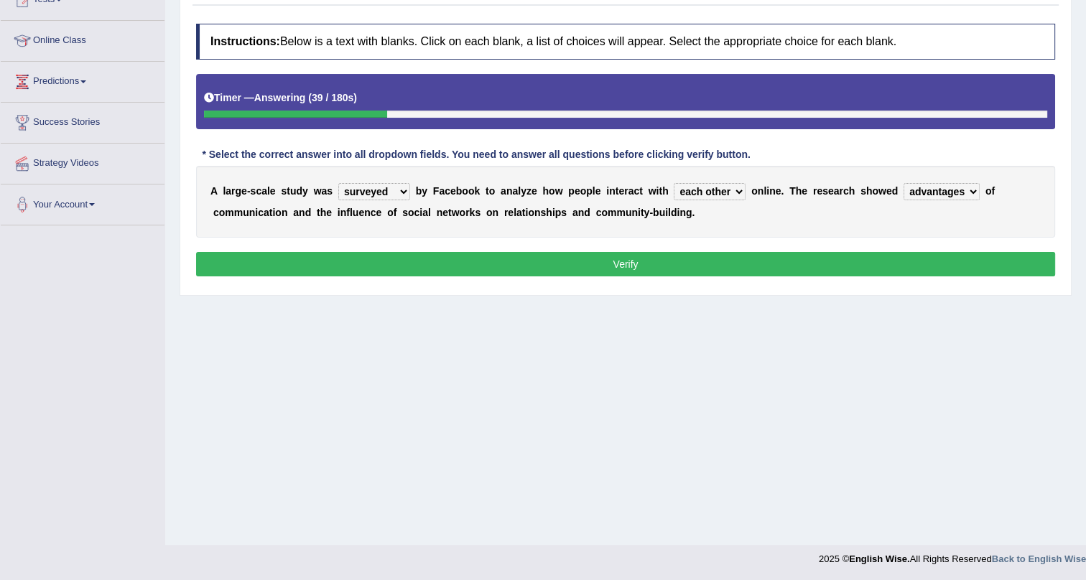
click at [924, 268] on button "Verify" at bounding box center [625, 264] width 859 height 24
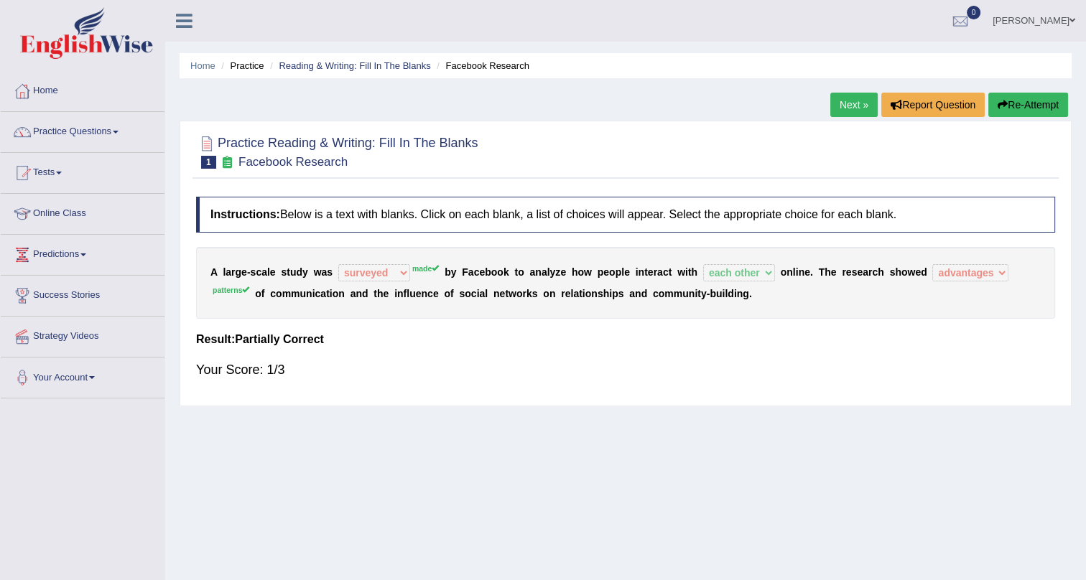
click at [843, 97] on link "Next »" at bounding box center [853, 105] width 47 height 24
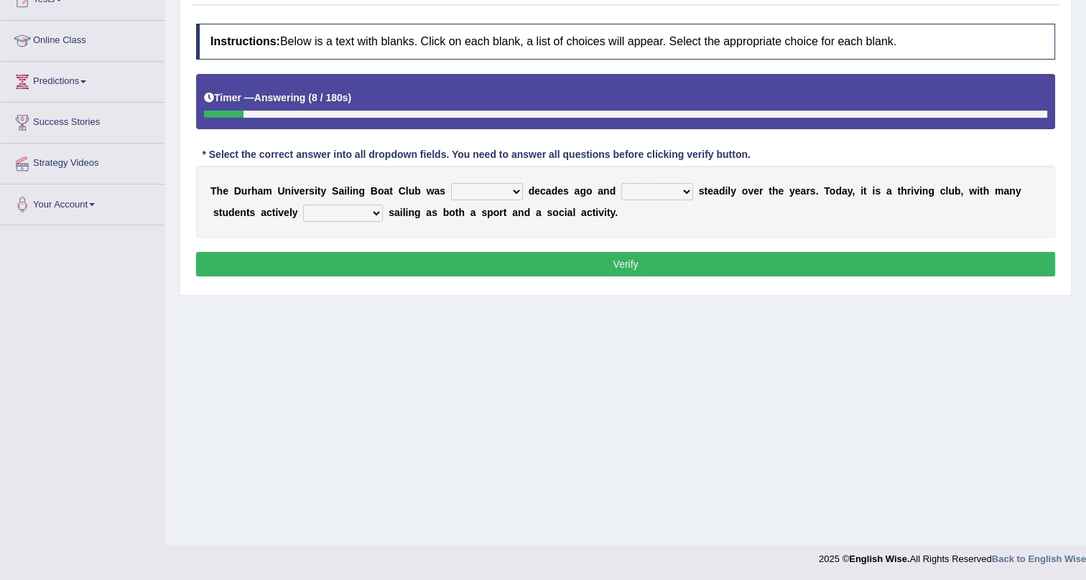
click at [483, 187] on select "found fund founded find" at bounding box center [487, 191] width 72 height 17
click at [451, 183] on select "found fund founded find" at bounding box center [487, 191] width 72 height 17
click at [490, 186] on select "found fund founded find" at bounding box center [487, 191] width 72 height 17
select select "fund"
click at [451, 183] on select "found fund founded find" at bounding box center [487, 191] width 72 height 17
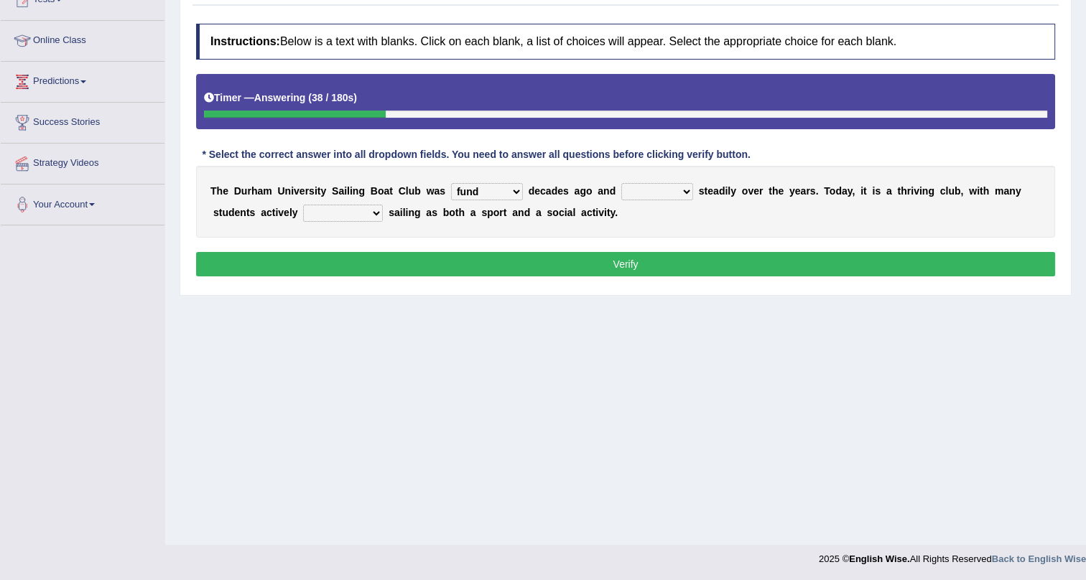
click at [642, 190] on select "grow growing has grown grown" at bounding box center [657, 191] width 72 height 17
drag, startPoint x: 652, startPoint y: 269, endPoint x: 660, endPoint y: 255, distance: 16.1
click at [652, 269] on button "Verify" at bounding box center [625, 264] width 859 height 24
drag, startPoint x: 667, startPoint y: 188, endPoint x: 664, endPoint y: 197, distance: 9.3
click at [665, 194] on select "grow growing has grown grown" at bounding box center [657, 191] width 72 height 17
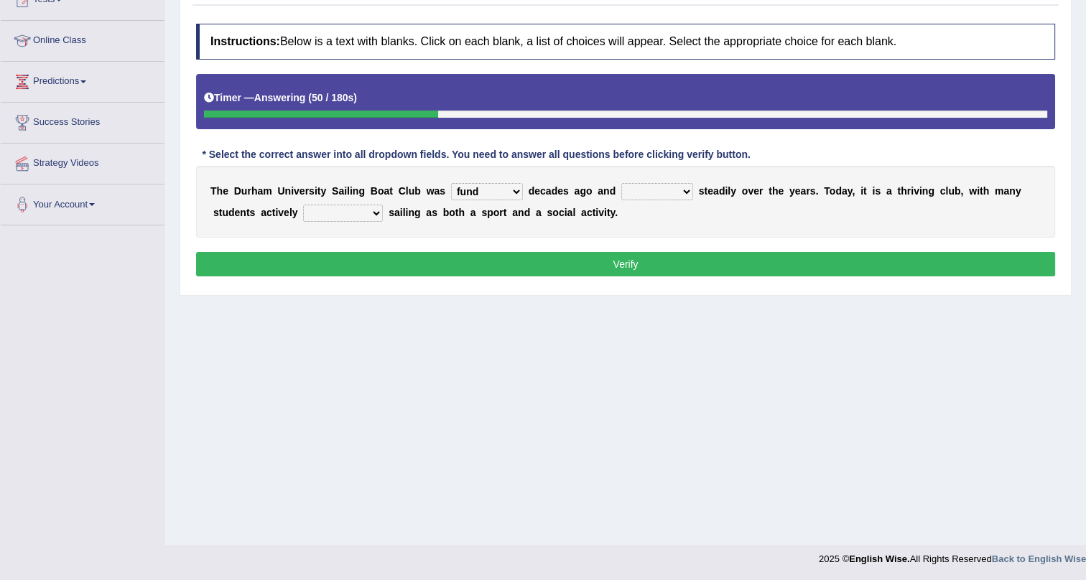
select select "grown"
click at [621, 183] on select "grow growing has grown grown" at bounding box center [657, 191] width 72 height 17
click at [358, 213] on select "enjoy enjoyed are enjoying enjoying" at bounding box center [343, 213] width 80 height 17
select select "are enjoying"
click at [303, 205] on select "enjoy enjoyed are enjoying enjoying" at bounding box center [343, 213] width 80 height 17
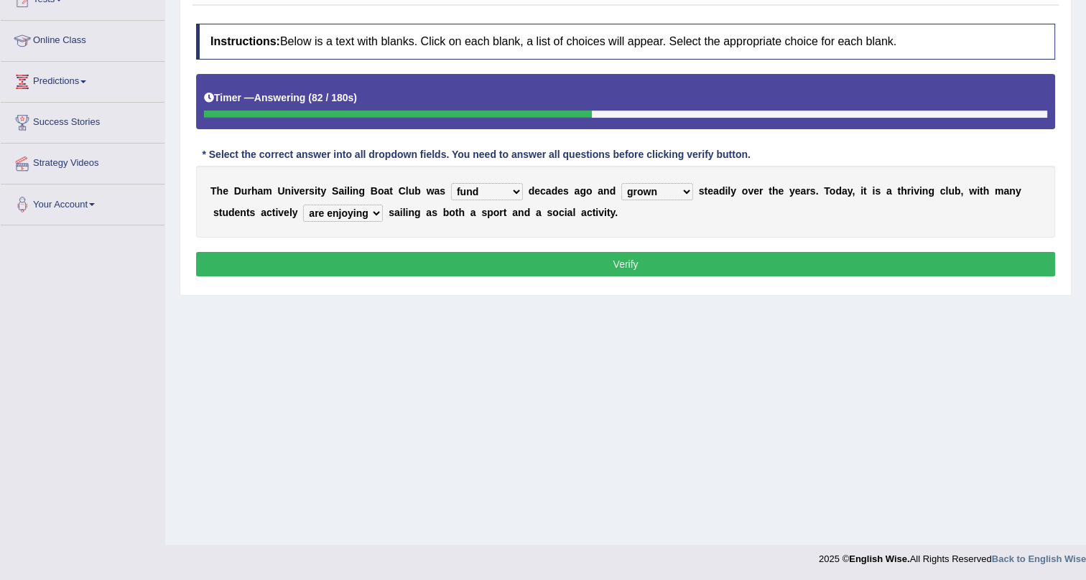
click at [656, 261] on button "Verify" at bounding box center [625, 264] width 859 height 24
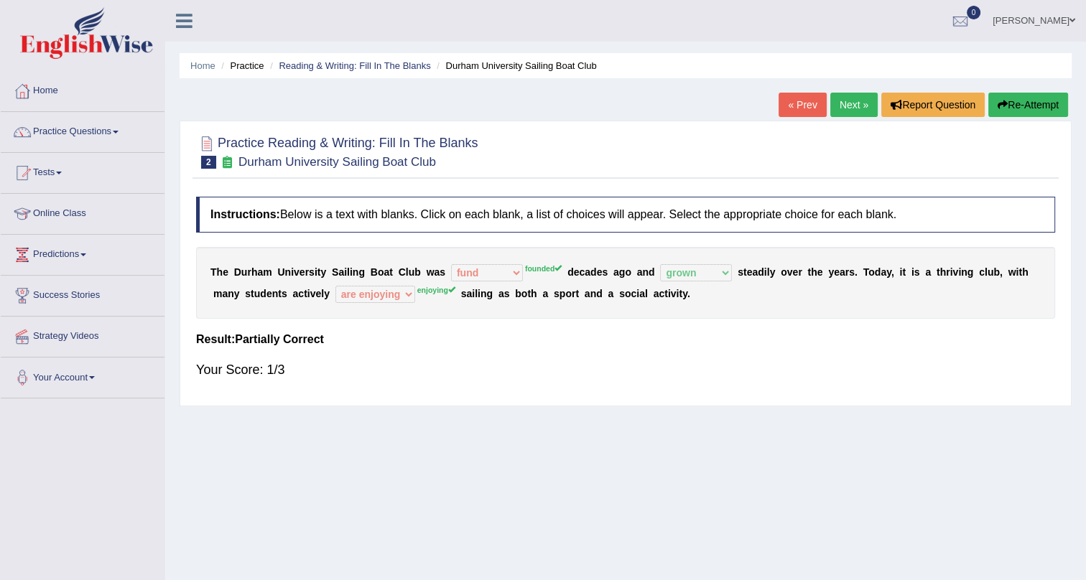
click at [848, 101] on link "Next »" at bounding box center [853, 105] width 47 height 24
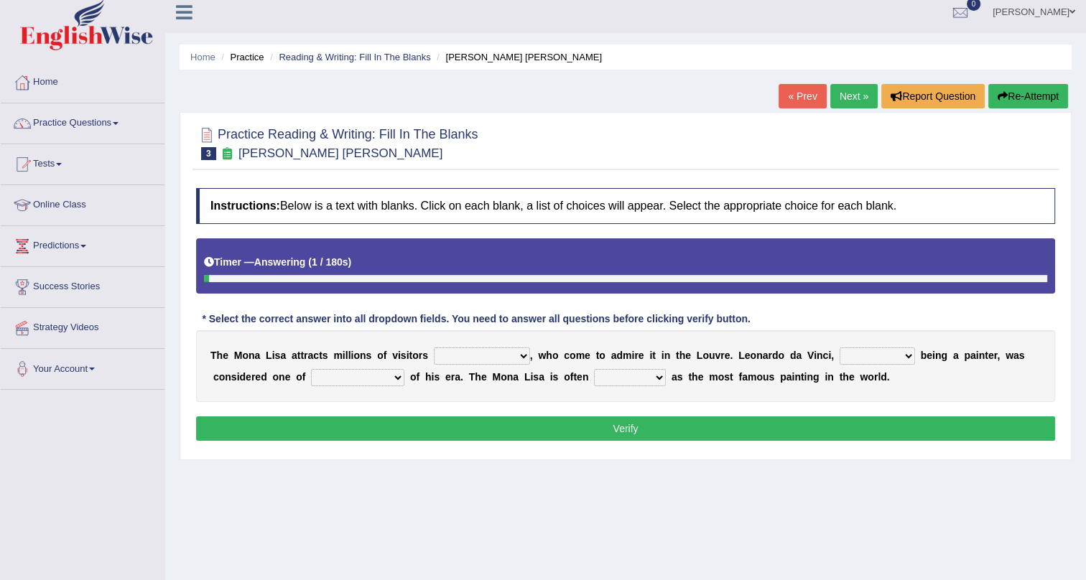
scroll to position [173, 0]
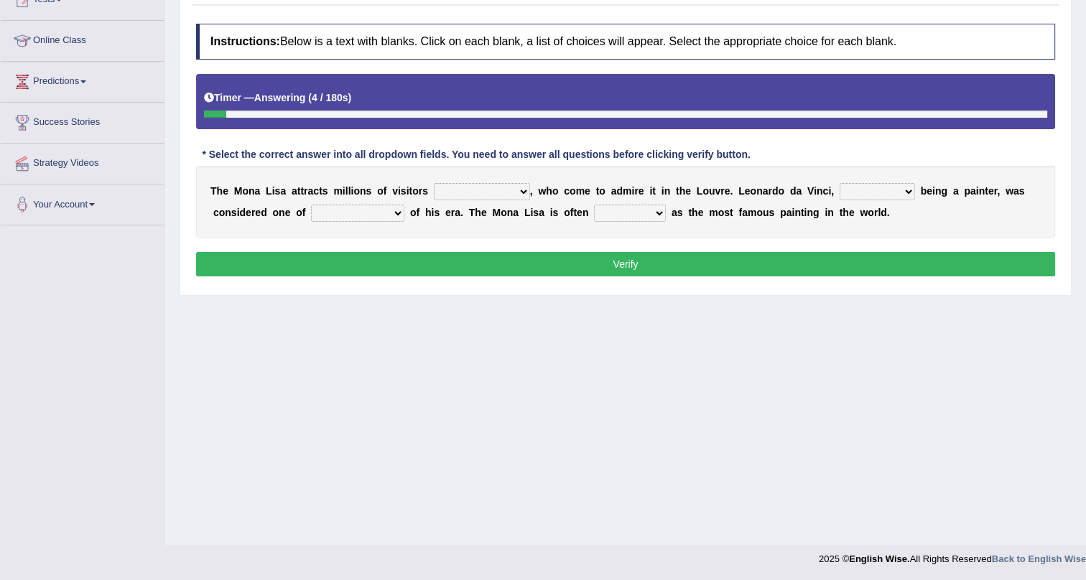
click at [509, 193] on select "around the year the all year all year round per year" at bounding box center [482, 191] width 96 height 17
select select "per year"
click at [434, 183] on select "around the year the all year all year round per year" at bounding box center [482, 191] width 96 height 17
click at [866, 189] on select "rather than as much as as well as as long as" at bounding box center [877, 191] width 75 height 17
select select "as well as"
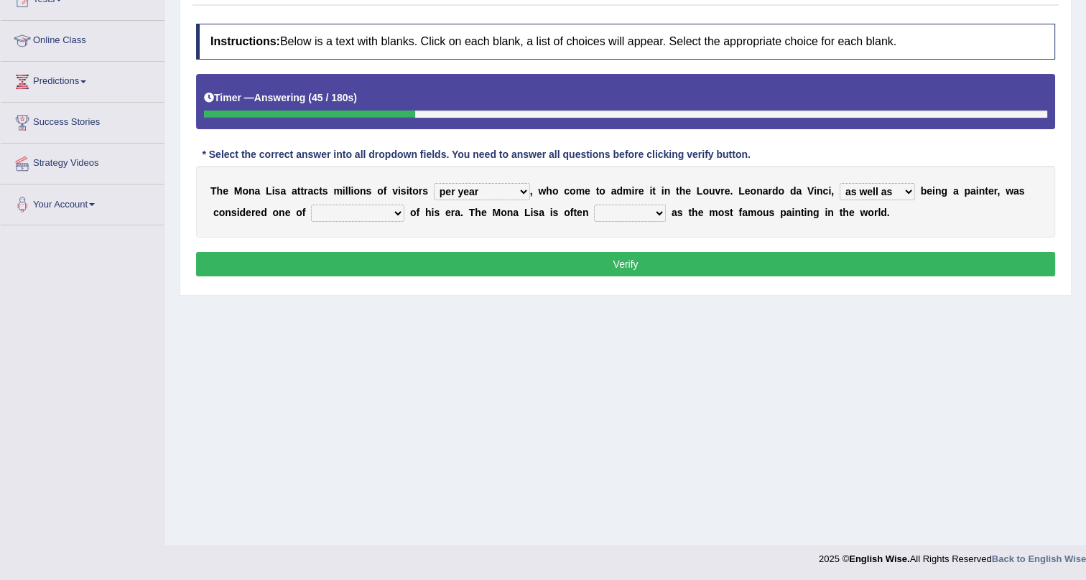
click at [840, 183] on select "rather than as much as as well as as long as" at bounding box center [877, 191] width 75 height 17
click at [370, 208] on select "better artists artist the better artist the best artists" at bounding box center [357, 213] width 93 height 17
select select "the best artists"
click at [311, 205] on select "better artists artist the better artist the best artists" at bounding box center [357, 213] width 93 height 17
click at [644, 214] on select "classified suggested predicted described" at bounding box center [630, 213] width 72 height 17
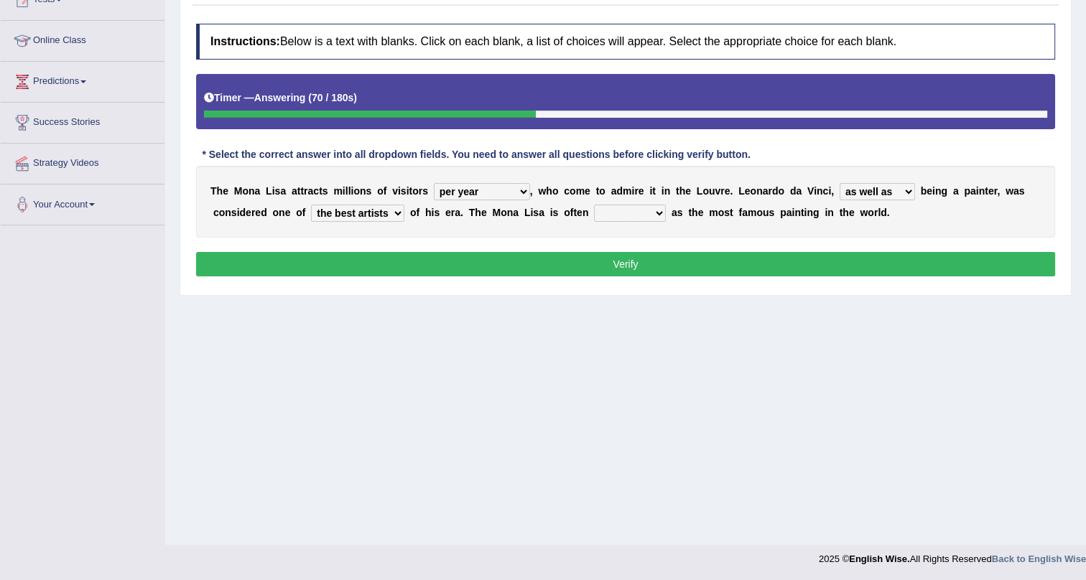
select select "predicted"
click at [595, 205] on select "classified suggested predicted described" at bounding box center [630, 213] width 72 height 17
click at [636, 256] on button "Verify" at bounding box center [625, 264] width 859 height 24
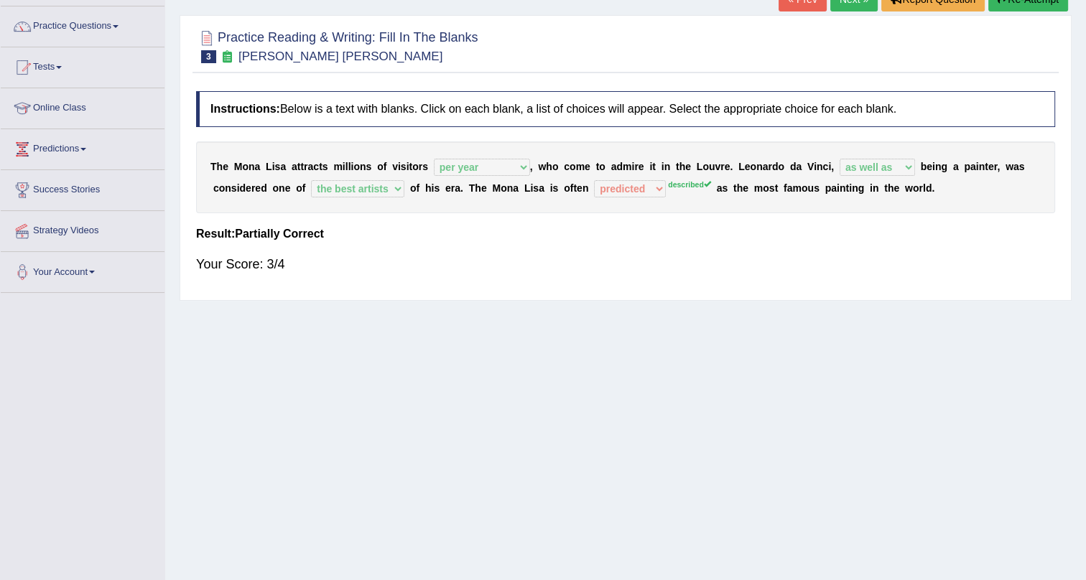
scroll to position [0, 0]
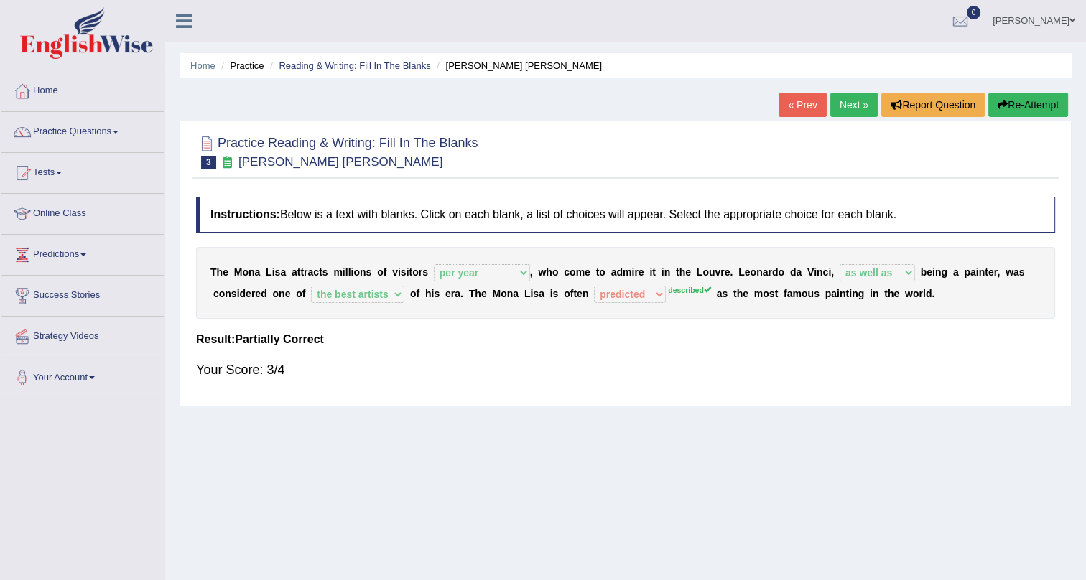
click at [858, 98] on link "Next »" at bounding box center [853, 105] width 47 height 24
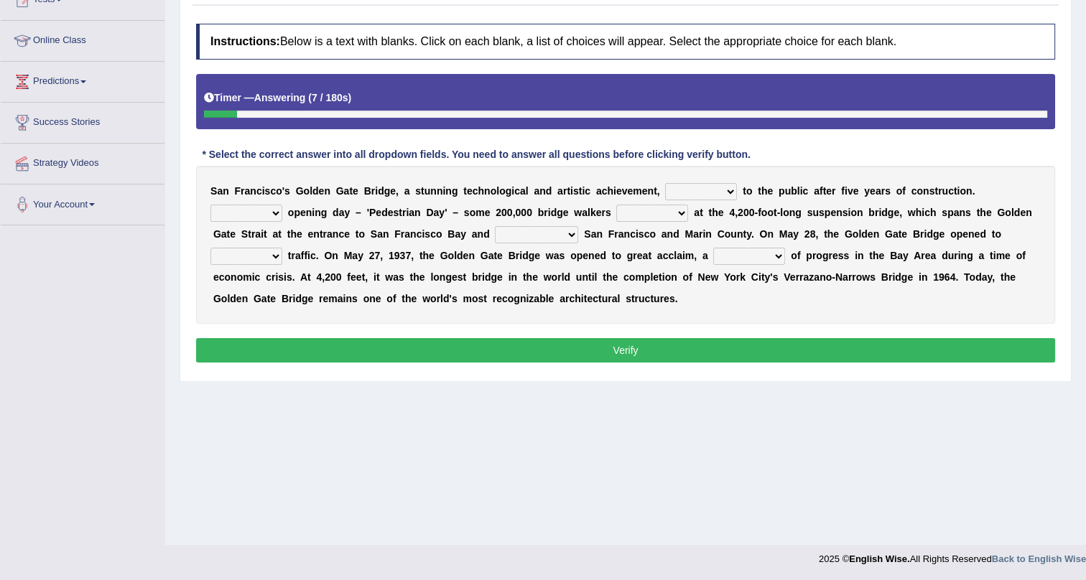
click at [710, 189] on select "opens closes appears equals" at bounding box center [701, 191] width 72 height 17
click at [665, 183] on select "opens closes appears equals" at bounding box center [701, 191] width 72 height 17
click at [703, 183] on select "opens closes appears equals" at bounding box center [701, 191] width 72 height 17
select select "opens"
click at [665, 183] on select "opens closes appears equals" at bounding box center [701, 191] width 72 height 17
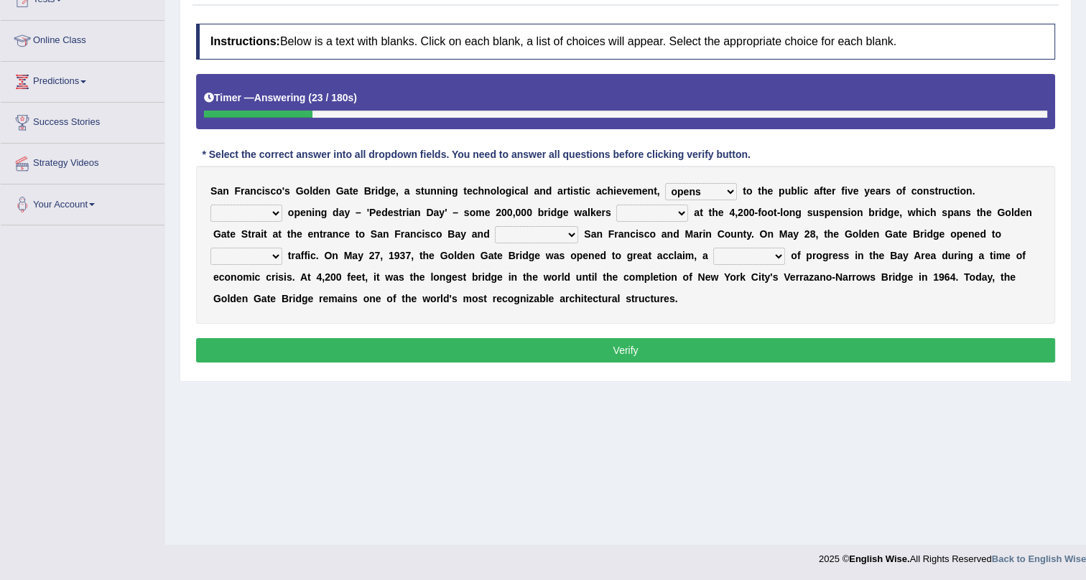
click at [263, 210] on select "On During Since When" at bounding box center [246, 213] width 72 height 17
select select "On"
click at [210, 205] on select "On During Since When" at bounding box center [246, 213] width 72 height 17
click at [646, 210] on select "stationed looked marveled laughed" at bounding box center [652, 213] width 72 height 17
select select "marveled"
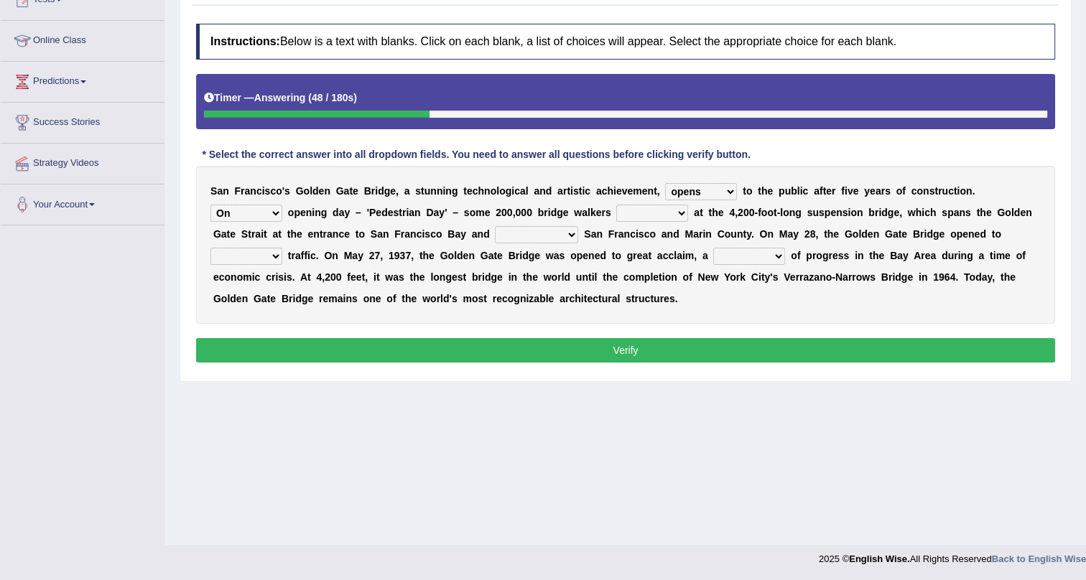
click at [616, 205] on select "stationed looked marveled laughed" at bounding box center [652, 213] width 72 height 17
click at [522, 233] on select "separates connects channels differentiates" at bounding box center [536, 234] width 83 height 17
select select "connects"
click at [495, 226] on select "separates connects channels differentiates" at bounding box center [536, 234] width 83 height 17
click at [244, 255] on select "aquatic vehicular airborne watertight" at bounding box center [246, 256] width 72 height 17
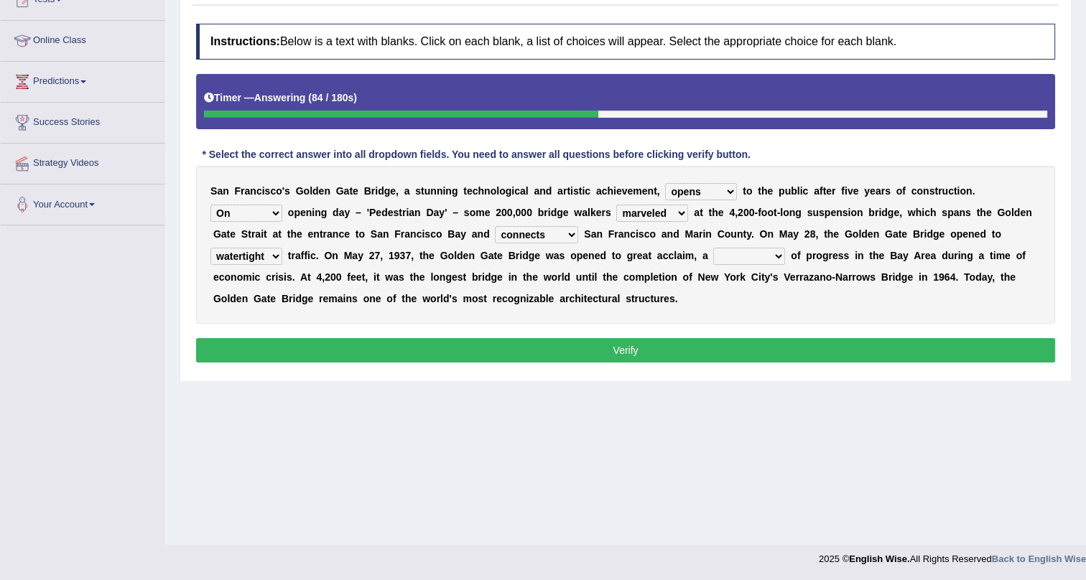
click at [210, 248] on select "aquatic vehicular airborne watertight" at bounding box center [246, 256] width 72 height 17
click at [738, 268] on div "S a n F r a n c i s c o ' s G o l d e n G a t e B r i d g e , a s t u n n i n g…" at bounding box center [625, 245] width 859 height 158
click at [738, 257] on select "denial symbol technique yield" at bounding box center [749, 256] width 72 height 17
click at [263, 251] on select "aquatic vehicular airborne watertight" at bounding box center [246, 256] width 72 height 17
select select "vehicular"
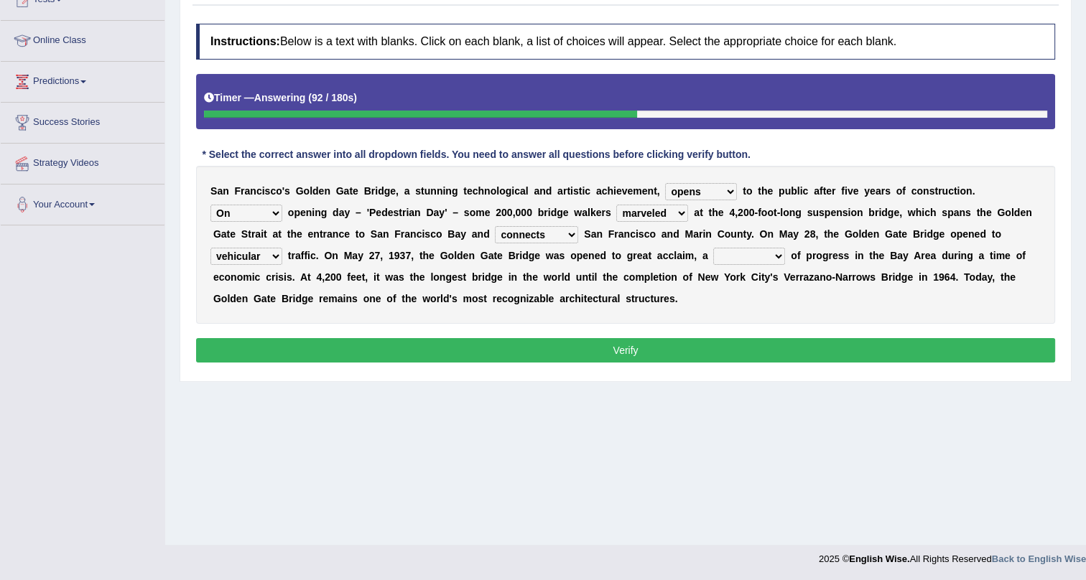
click at [210, 248] on select "aquatic vehicular airborne watertight" at bounding box center [246, 256] width 72 height 17
click at [747, 256] on select "denial symbol technique yield" at bounding box center [749, 256] width 72 height 17
select select "technique"
click at [713, 248] on select "denial symbol technique yield" at bounding box center [749, 256] width 72 height 17
click at [742, 348] on button "Verify" at bounding box center [625, 350] width 859 height 24
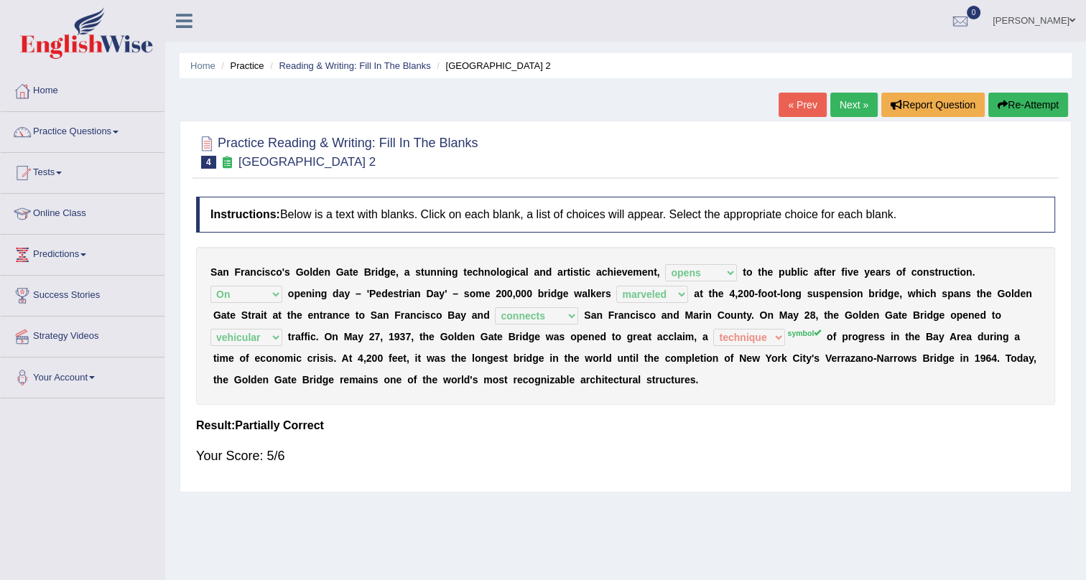
click at [854, 103] on link "Next »" at bounding box center [853, 105] width 47 height 24
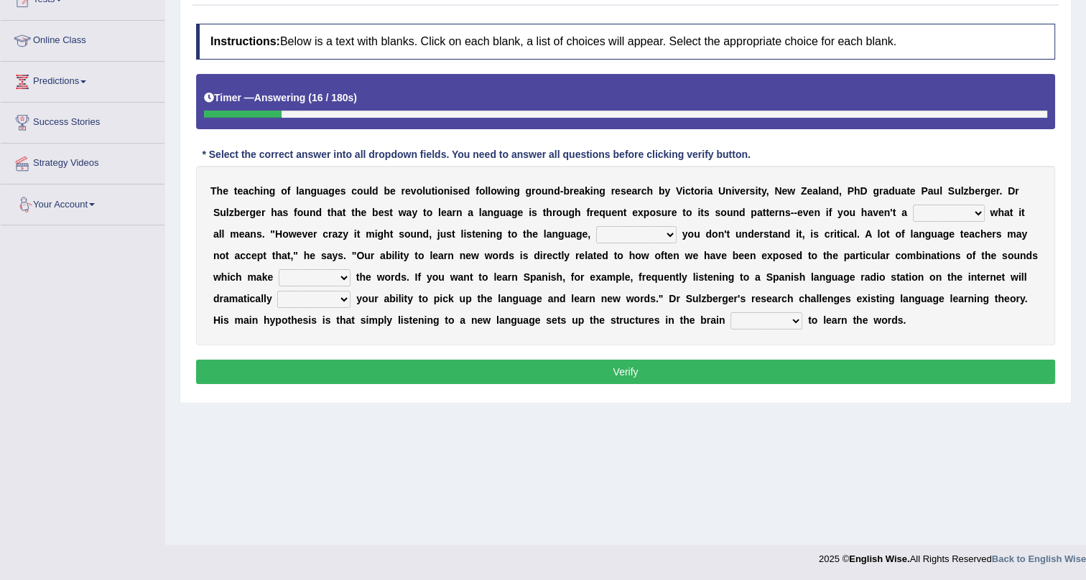
click at [977, 213] on select "dew claw clue due" at bounding box center [949, 213] width 72 height 17
select select "clue"
click at [913, 205] on select "dew claw clue due" at bounding box center [949, 213] width 72 height 17
click at [654, 238] on select "but also all together even though if so" at bounding box center [636, 234] width 80 height 17
select select "but also"
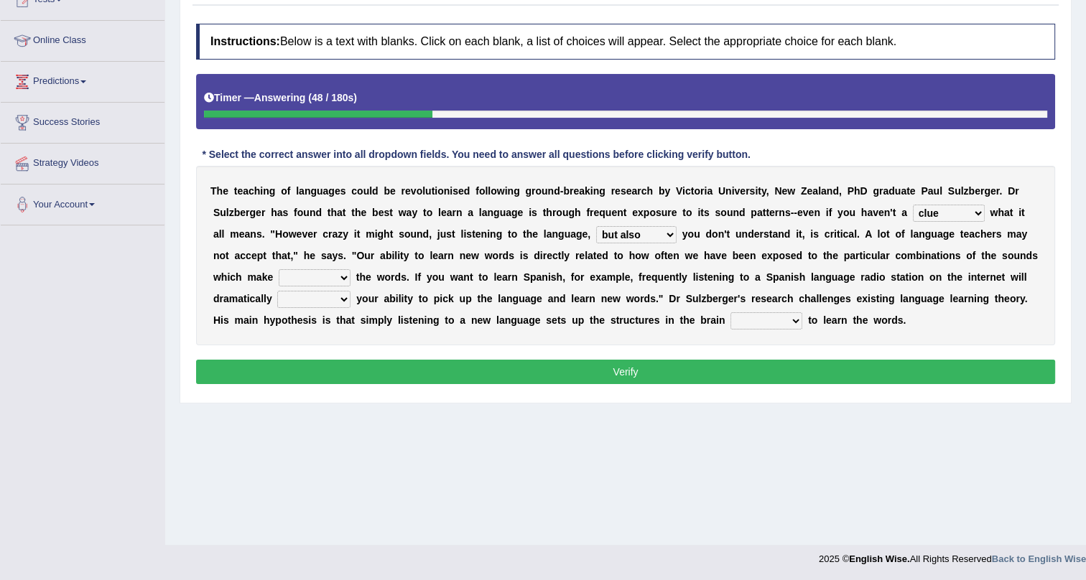
click at [596, 226] on select "but also all together even though if so" at bounding box center [636, 234] width 80 height 17
click at [325, 277] on select "down up of on" at bounding box center [315, 277] width 72 height 17
select select "up"
click at [279, 269] on select "down up of on" at bounding box center [315, 277] width 72 height 17
click at [289, 298] on select "evaluate exaggerate describe boost" at bounding box center [313, 299] width 73 height 17
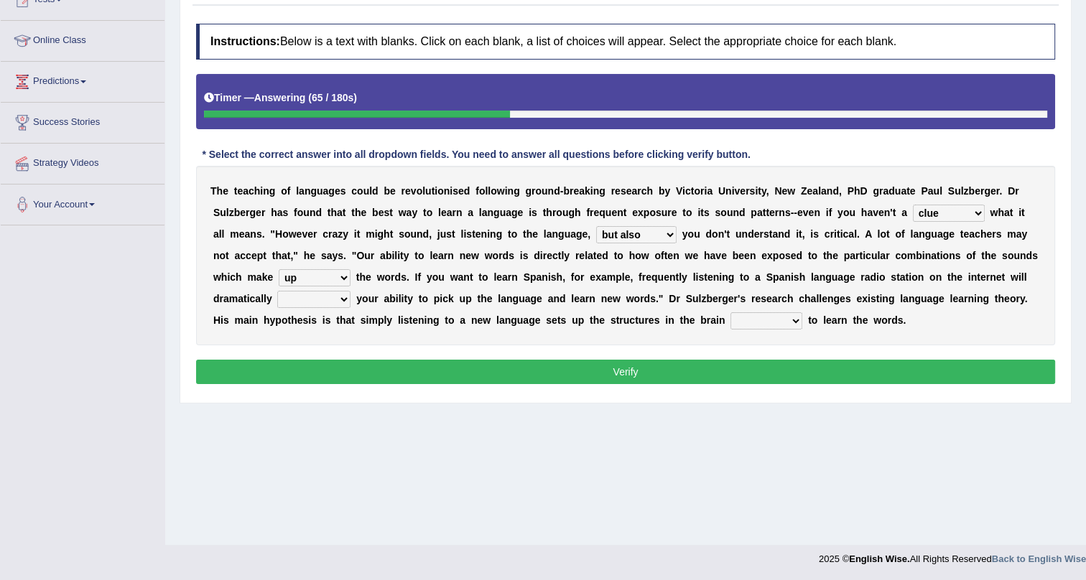
select select "exaggerate"
click at [277, 291] on select "evaluate exaggerate describe boost" at bounding box center [313, 299] width 73 height 17
click at [750, 325] on select "requiring required directed to require" at bounding box center [767, 320] width 72 height 17
select select "required"
click at [731, 312] on select "requiring required directed to require" at bounding box center [767, 320] width 72 height 17
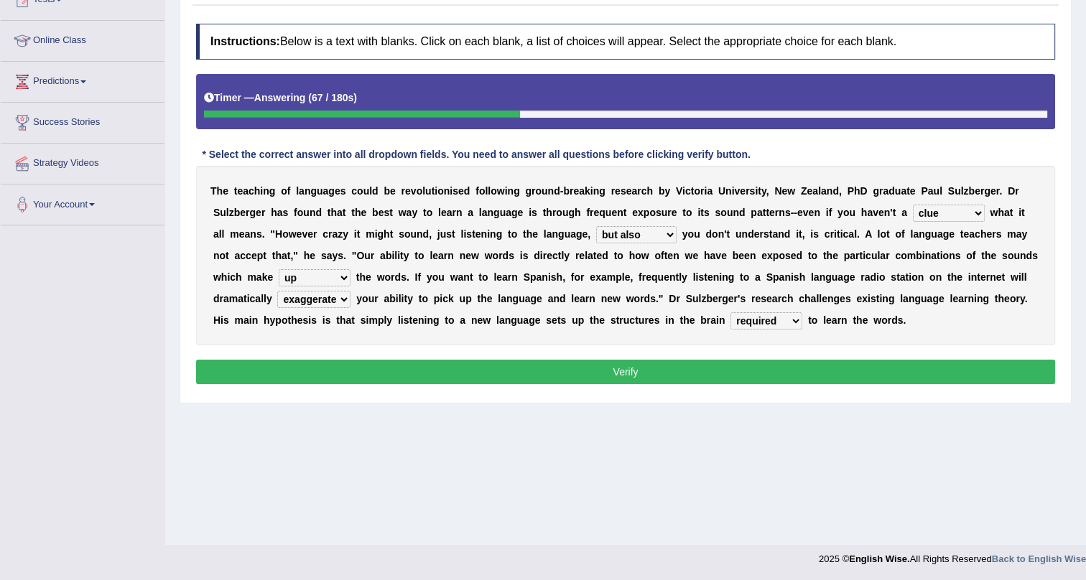
click at [752, 371] on button "Verify" at bounding box center [625, 372] width 859 height 24
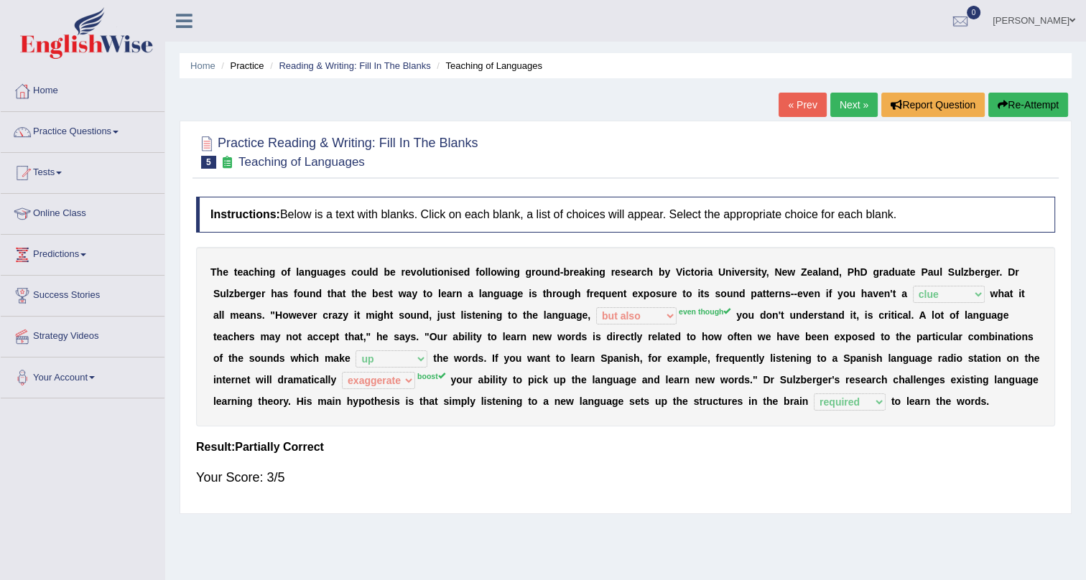
click at [854, 100] on link "Next »" at bounding box center [853, 105] width 47 height 24
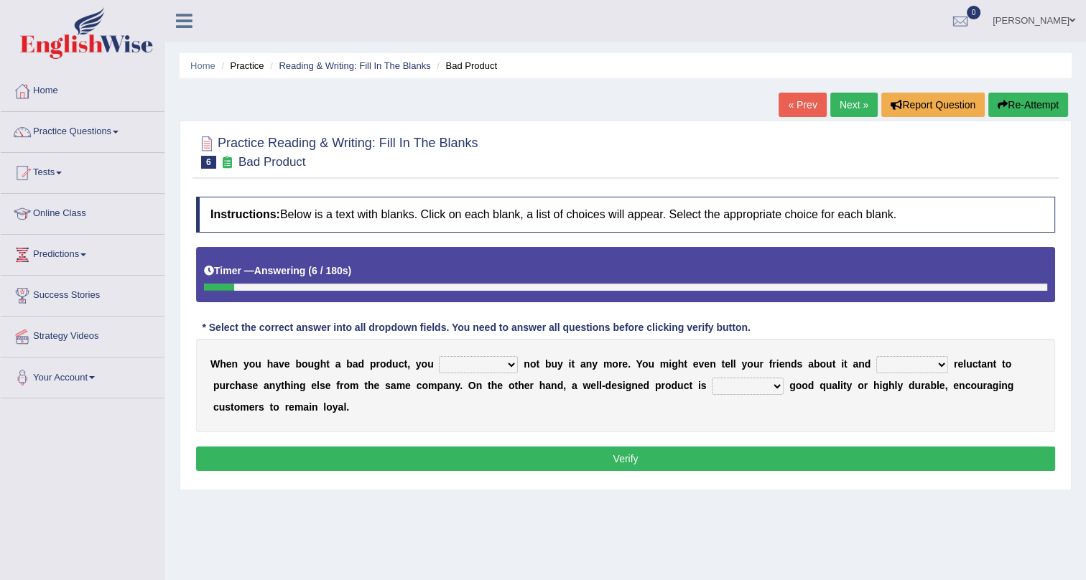
click at [494, 363] on select "would have should have should" at bounding box center [478, 364] width 79 height 17
select select "should"
click at [439, 356] on select "would have should have should" at bounding box center [478, 364] width 79 height 17
click at [495, 374] on div "W h e n y o u h a v e b o u g h t a b a d p r o d u c t , y o u would have shou…" at bounding box center [625, 385] width 859 height 93
click at [495, 366] on select "would have should have should" at bounding box center [478, 364] width 79 height 17
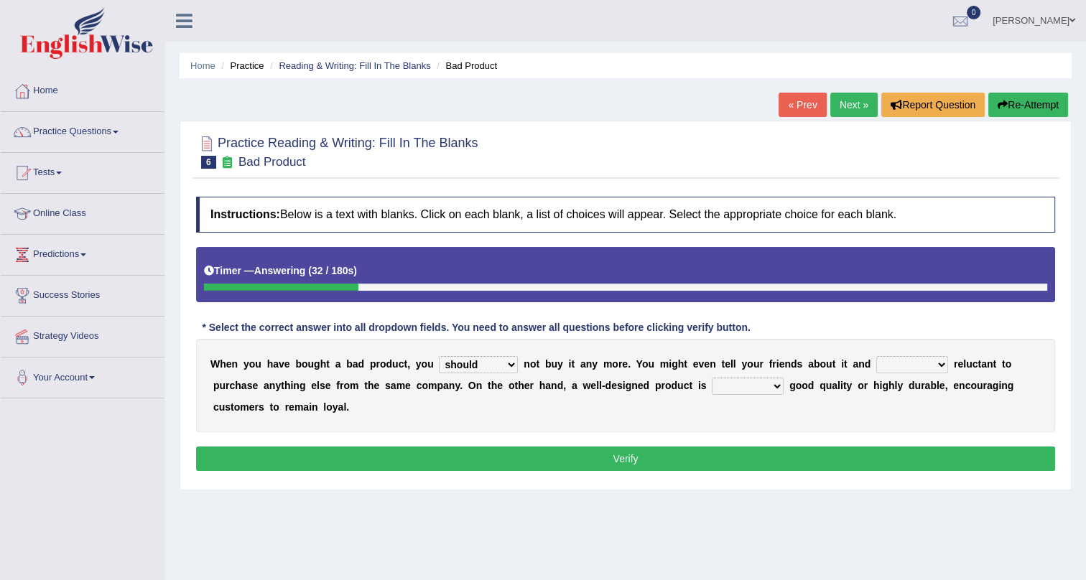
click at [652, 424] on div "W h e n y o u h a v e b o u g h t a b a d p r o d u c t , y o u would have shou…" at bounding box center [625, 385] width 859 height 93
click at [896, 359] on select "is are be being" at bounding box center [912, 364] width 72 height 17
select select "being"
click at [876, 356] on select "is are be being" at bounding box center [912, 364] width 72 height 17
click at [740, 381] on select "both also neither either" at bounding box center [748, 386] width 72 height 17
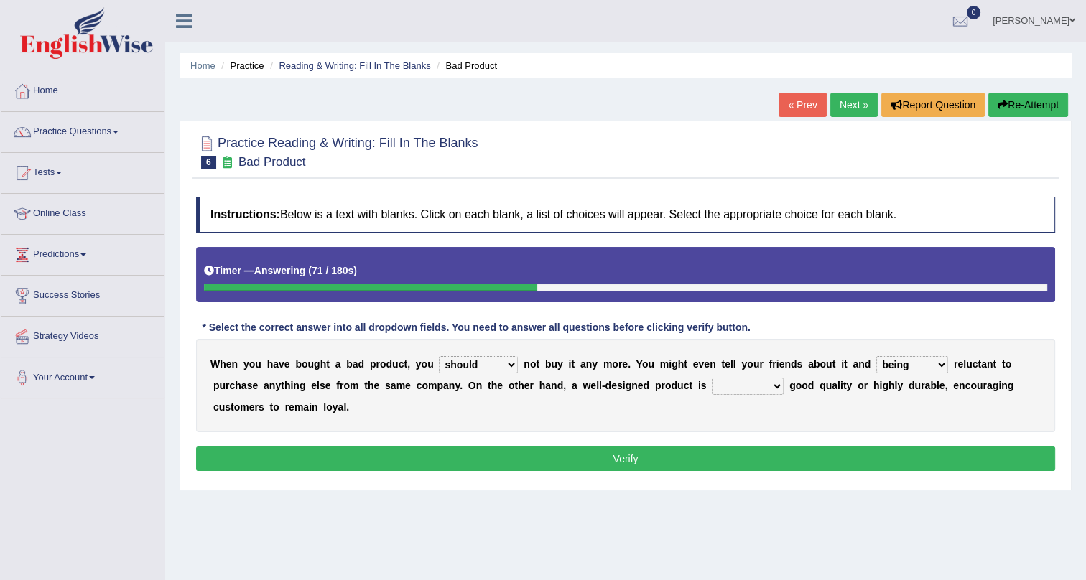
select select "also"
click at [712, 378] on select "both also neither either" at bounding box center [748, 386] width 72 height 17
click at [715, 450] on button "Verify" at bounding box center [625, 459] width 859 height 24
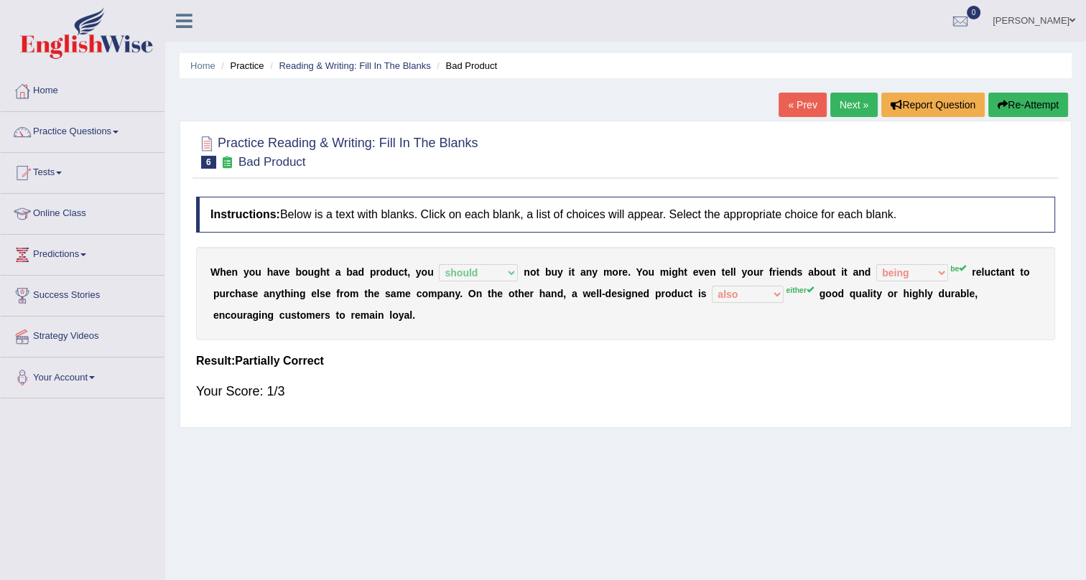
click at [846, 97] on link "Next »" at bounding box center [853, 105] width 47 height 24
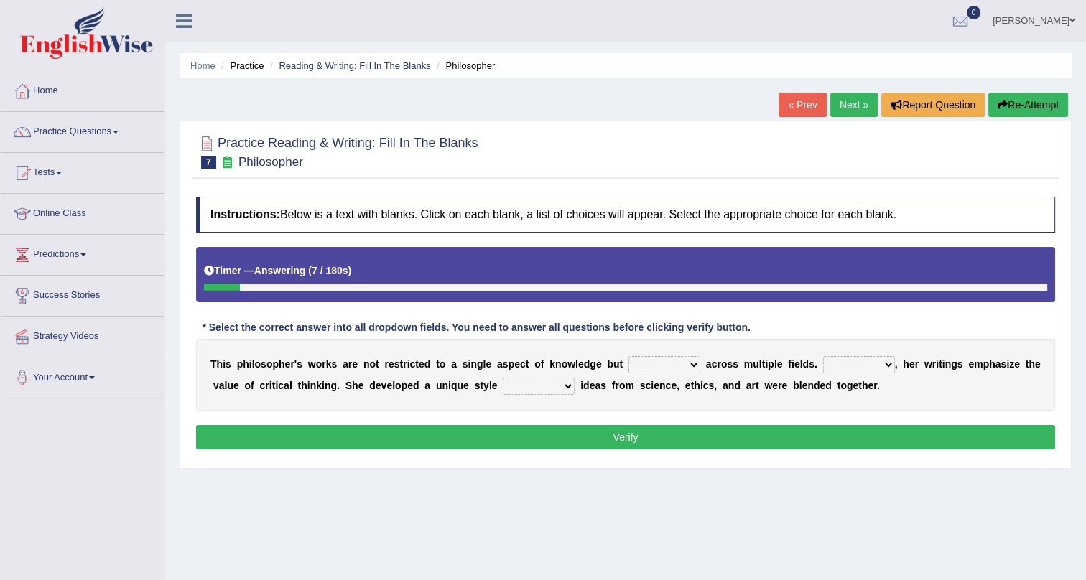
click at [664, 361] on select "constrain contain assemble extend" at bounding box center [665, 364] width 72 height 17
select select "assemble"
click at [629, 356] on select "constrain contain assemble extend" at bounding box center [665, 364] width 72 height 17
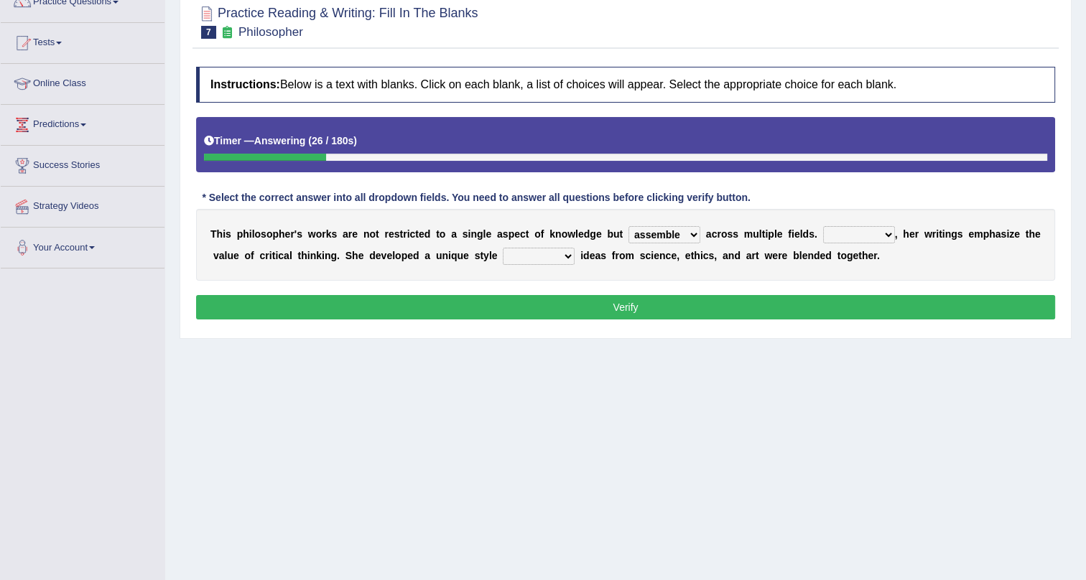
drag, startPoint x: 879, startPoint y: 234, endPoint x: 845, endPoint y: 187, distance: 57.6
click at [879, 234] on select "Rather So Moreover Likely" at bounding box center [859, 234] width 72 height 17
select select "Moreover"
click at [823, 226] on select "Rather So Moreover Likely" at bounding box center [859, 234] width 72 height 17
click at [516, 258] on select "in that that which in which" at bounding box center [539, 256] width 72 height 17
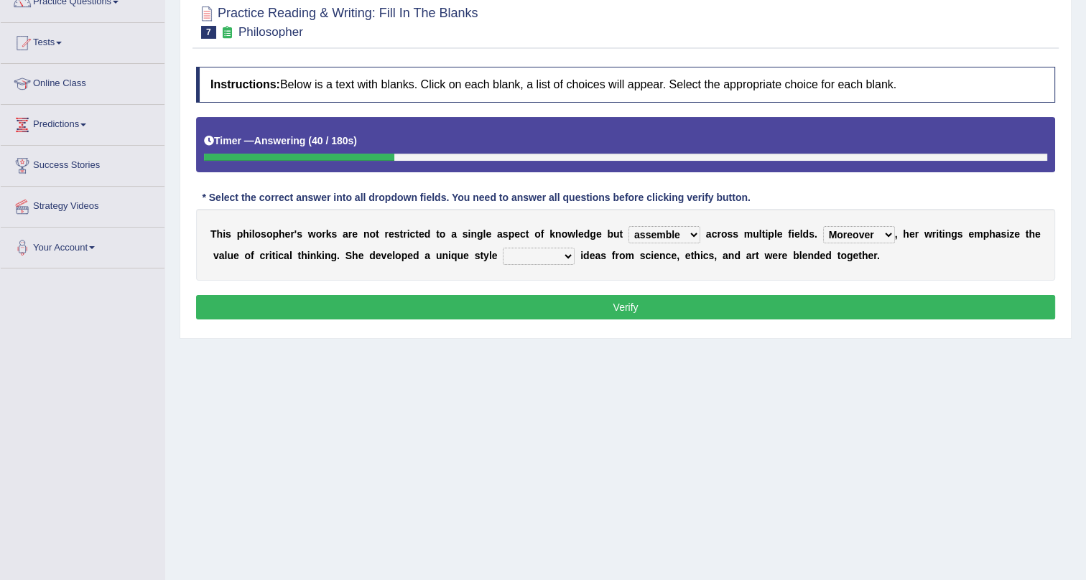
select select "which"
click at [503, 248] on select "in that that which in which" at bounding box center [539, 256] width 72 height 17
click at [622, 311] on button "Verify" at bounding box center [625, 307] width 859 height 24
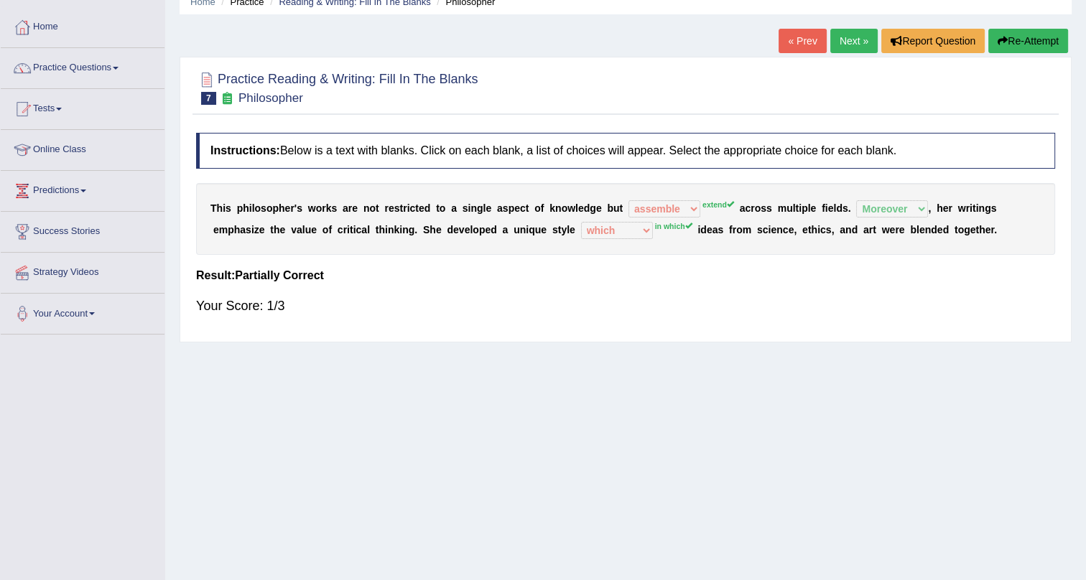
scroll to position [0, 0]
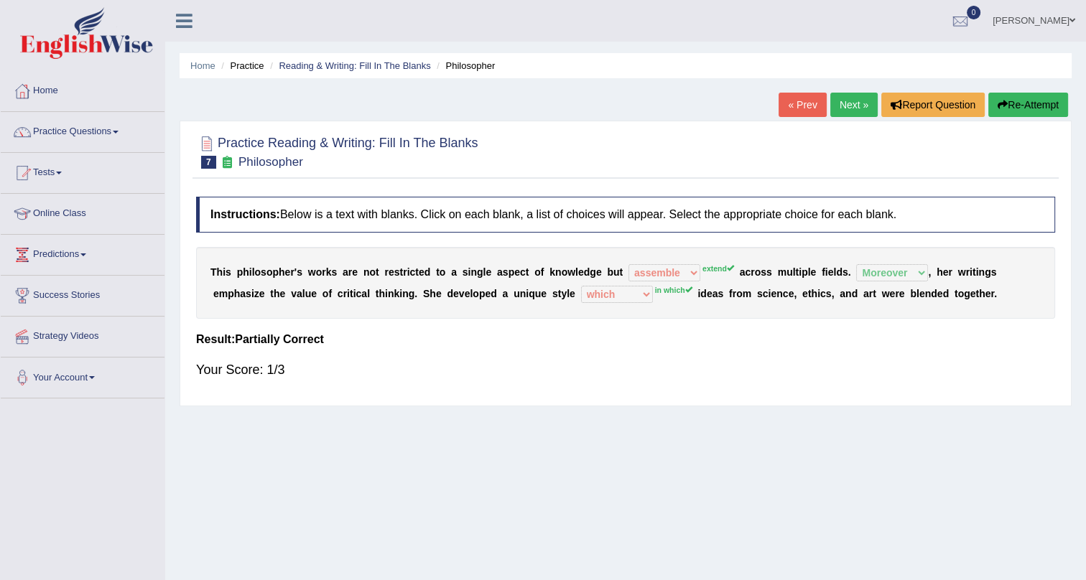
click at [852, 93] on link "Next »" at bounding box center [853, 105] width 47 height 24
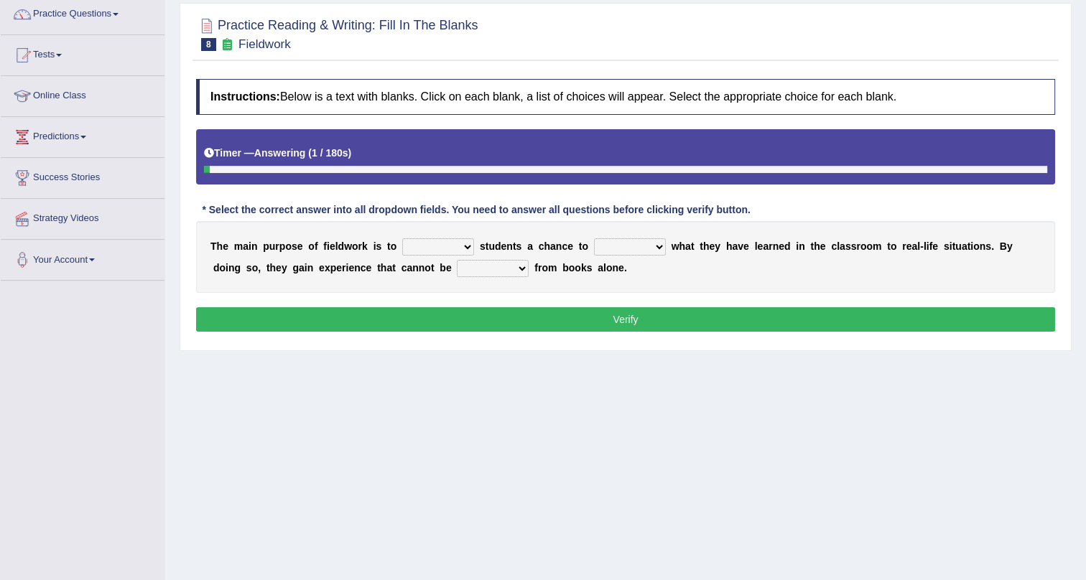
scroll to position [173, 0]
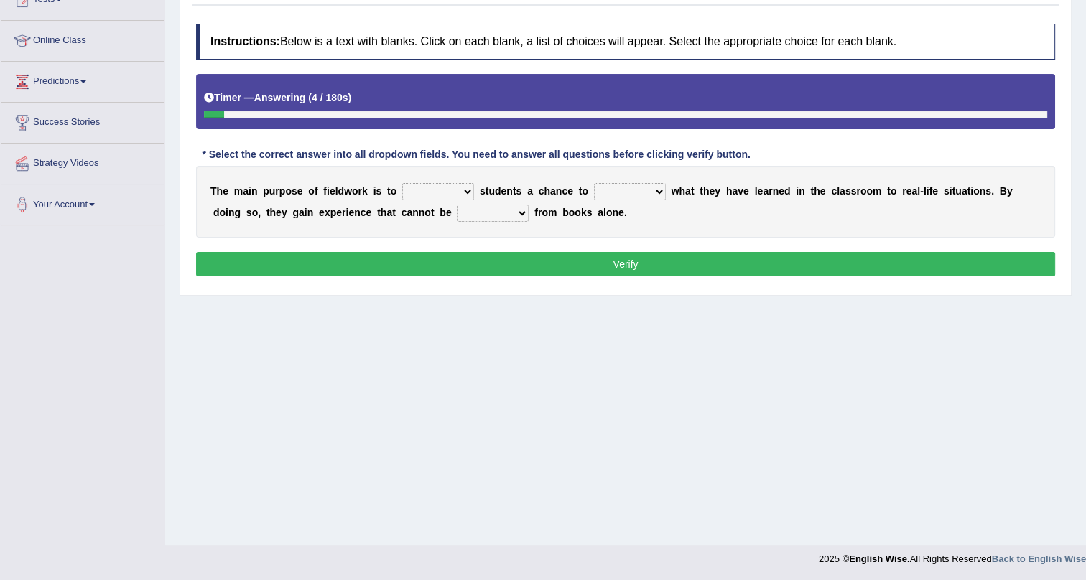
click at [435, 192] on select "resemble stow rave offer" at bounding box center [438, 191] width 72 height 17
select select "resemble"
click at [402, 183] on select "resemble stow rave offer" at bounding box center [438, 191] width 72 height 17
click at [629, 183] on select "compare align apply dismount" at bounding box center [630, 191] width 72 height 17
select select "align"
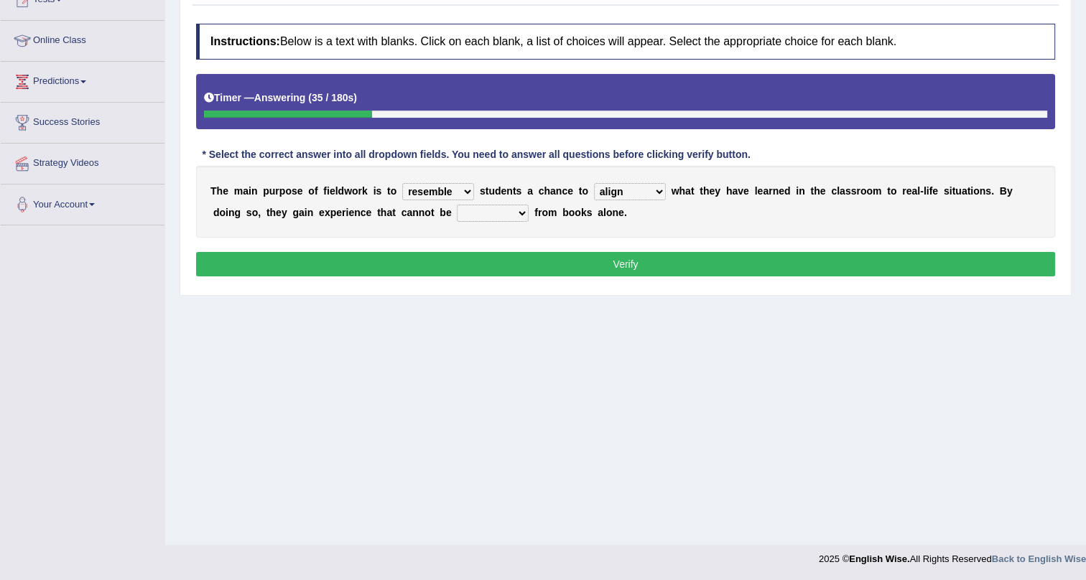
click at [594, 183] on select "compare align apply dismount" at bounding box center [630, 191] width 72 height 17
click at [481, 213] on select "originated prepared obtained touted" at bounding box center [493, 213] width 72 height 17
select select "originated"
click at [457, 205] on select "originated prepared obtained touted" at bounding box center [493, 213] width 72 height 17
click at [446, 187] on select "resemble stow rave offer" at bounding box center [438, 191] width 72 height 17
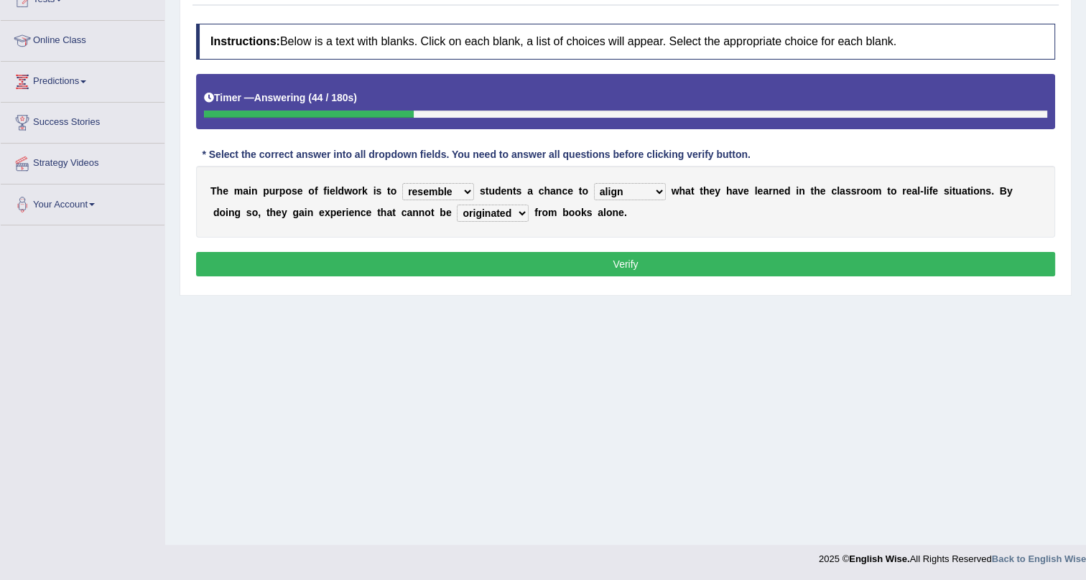
select select "stow"
click at [402, 183] on select "resemble stow rave offer" at bounding box center [438, 191] width 72 height 17
click at [459, 264] on button "Verify" at bounding box center [625, 264] width 859 height 24
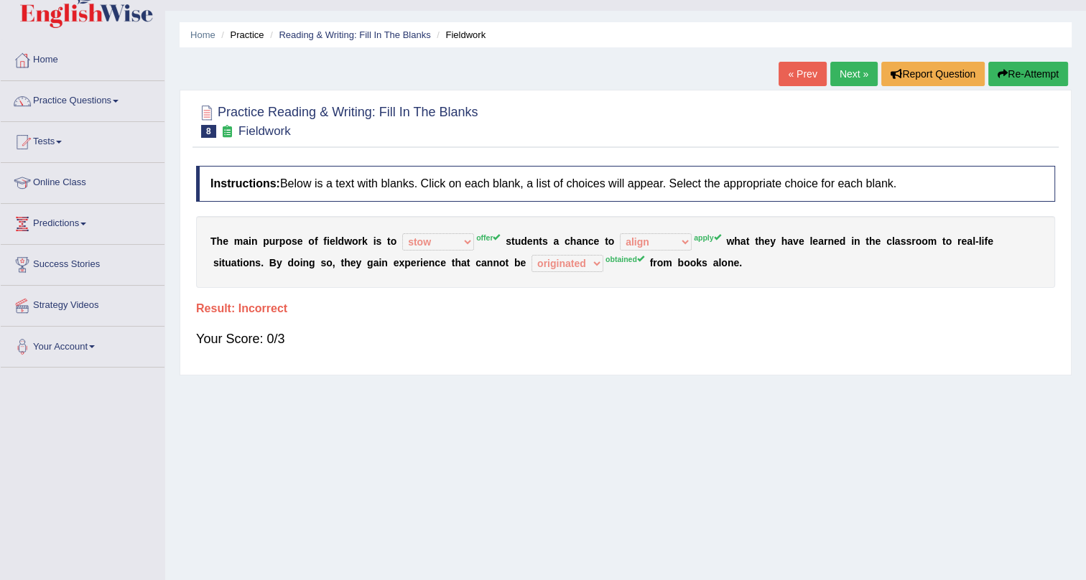
scroll to position [0, 0]
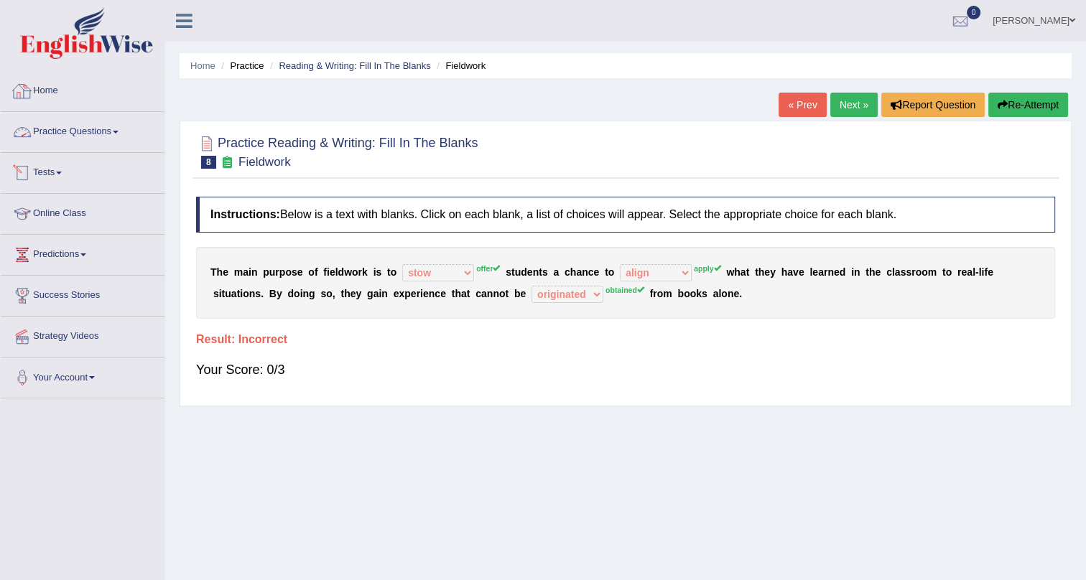
click at [116, 129] on link "Practice Questions" at bounding box center [83, 130] width 164 height 36
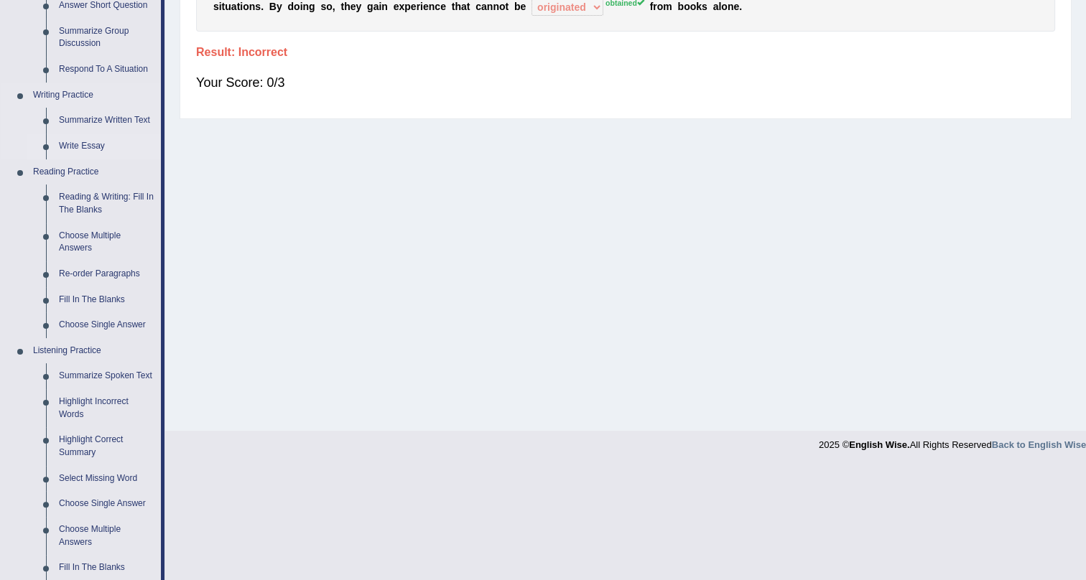
scroll to position [304, 0]
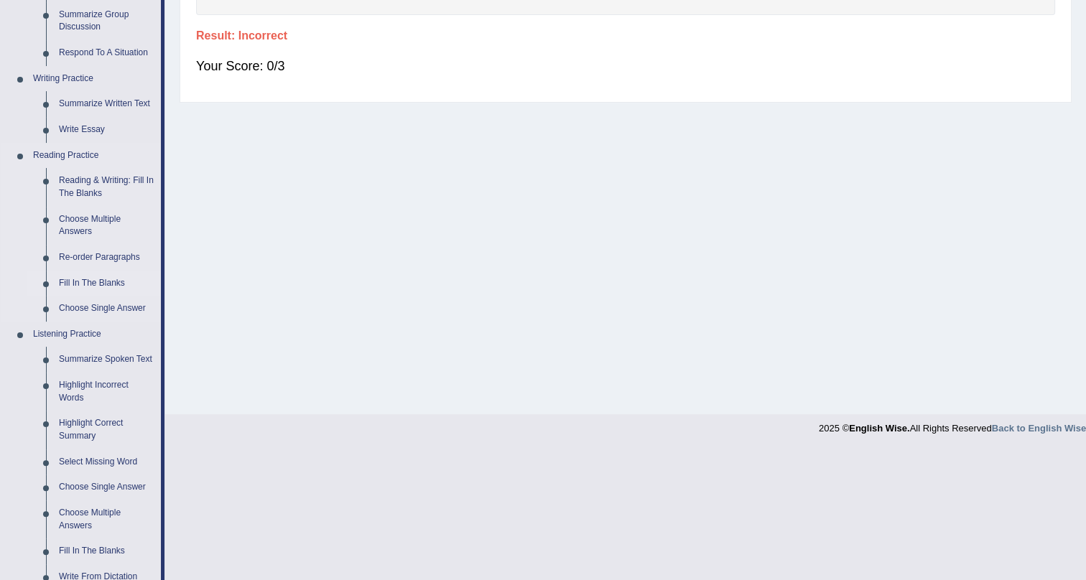
click at [87, 282] on link "Fill In The Blanks" at bounding box center [106, 284] width 108 height 26
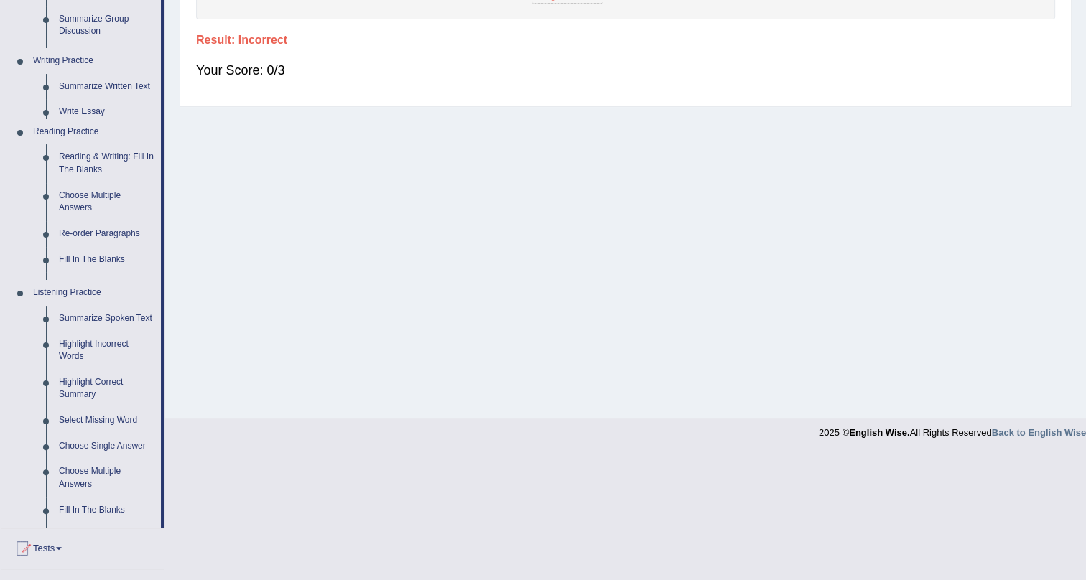
scroll to position [173, 0]
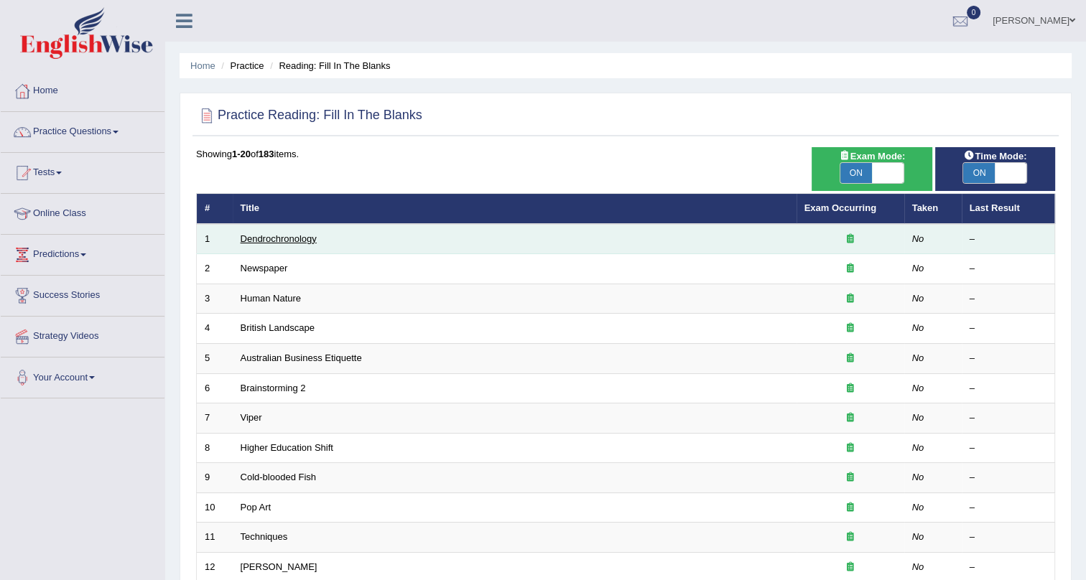
click at [280, 235] on link "Dendrochronology" at bounding box center [279, 238] width 76 height 11
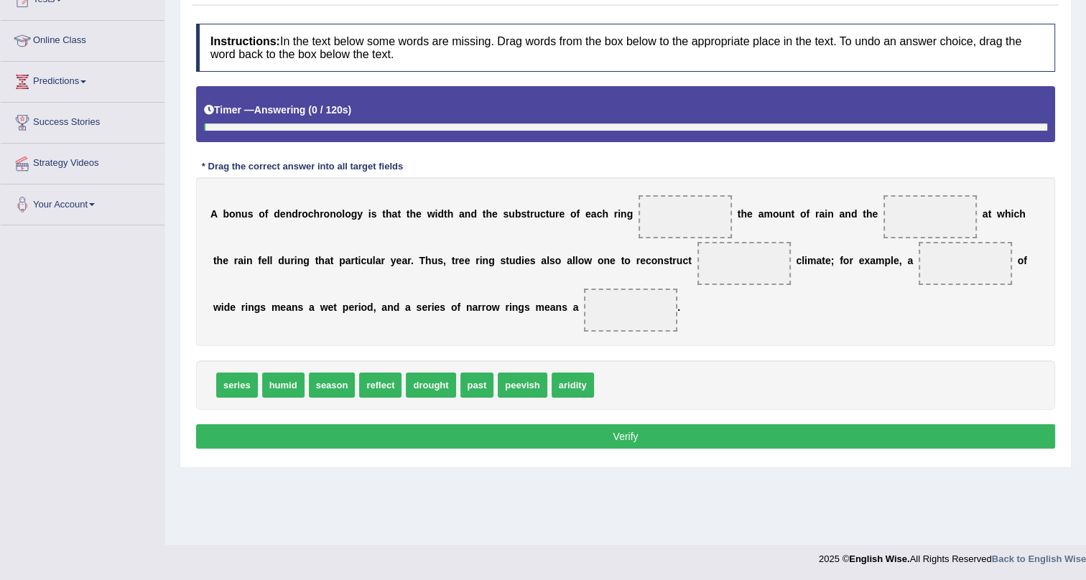
scroll to position [173, 0]
drag, startPoint x: 379, startPoint y: 391, endPoint x: 667, endPoint y: 227, distance: 331.1
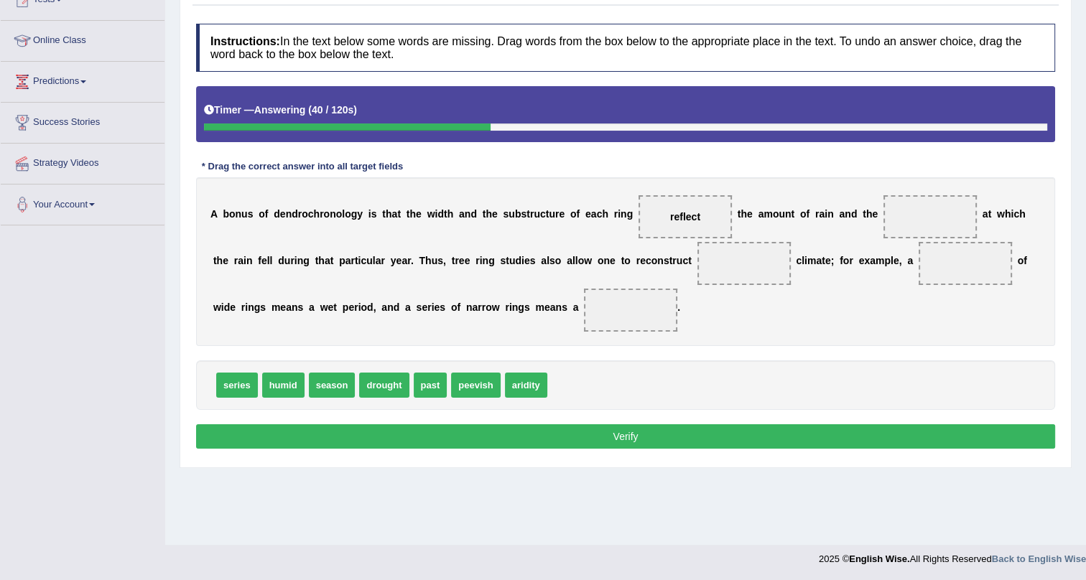
click at [924, 213] on span at bounding box center [930, 216] width 93 height 43
drag, startPoint x: 293, startPoint y: 377, endPoint x: 941, endPoint y: 206, distance: 670.1
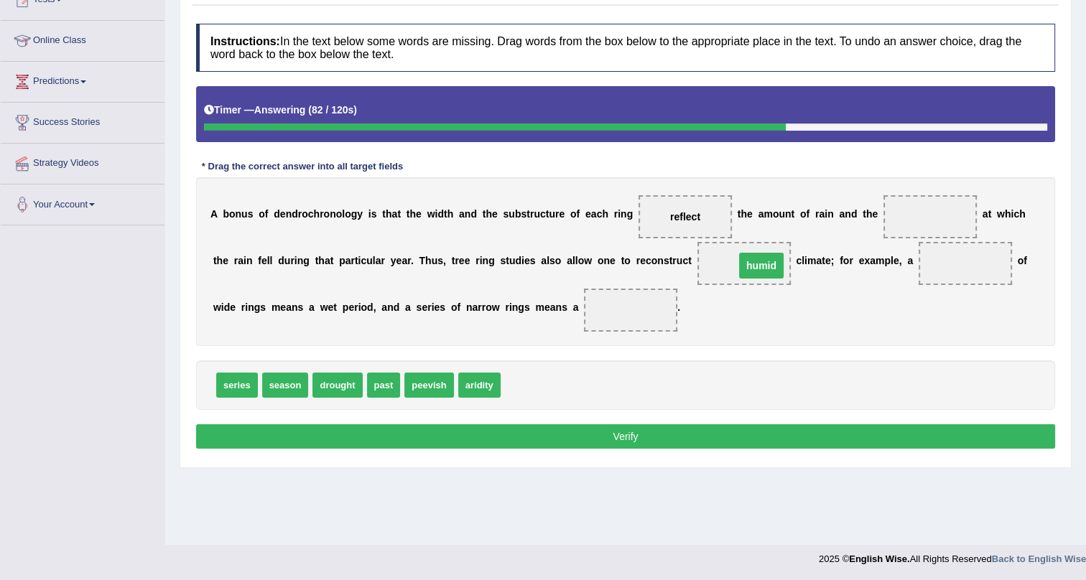
drag, startPoint x: 932, startPoint y: 215, endPoint x: 756, endPoint y: 264, distance: 182.1
drag, startPoint x: 221, startPoint y: 376, endPoint x: 976, endPoint y: 259, distance: 764.7
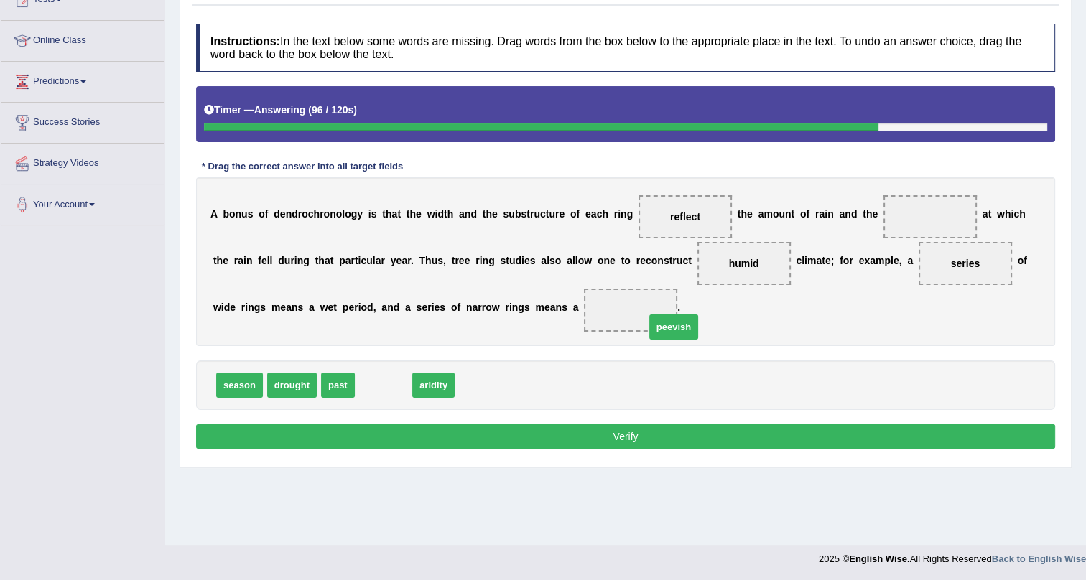
drag, startPoint x: 379, startPoint y: 378, endPoint x: 652, endPoint y: 318, distance: 280.1
drag, startPoint x: 425, startPoint y: 375, endPoint x: 961, endPoint y: 225, distance: 556.5
click at [783, 428] on button "Verify" at bounding box center [625, 437] width 859 height 24
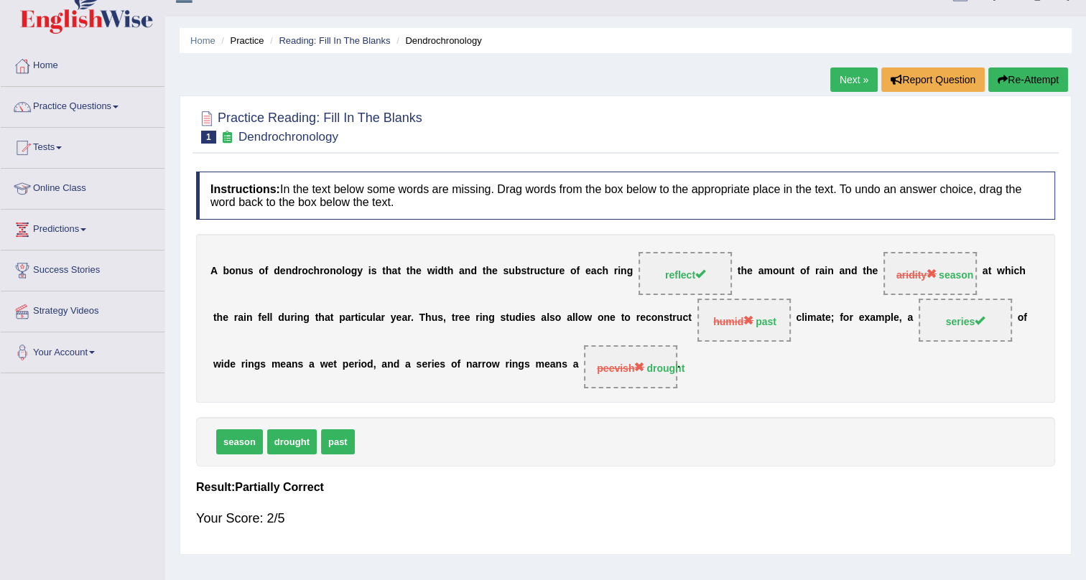
scroll to position [0, 0]
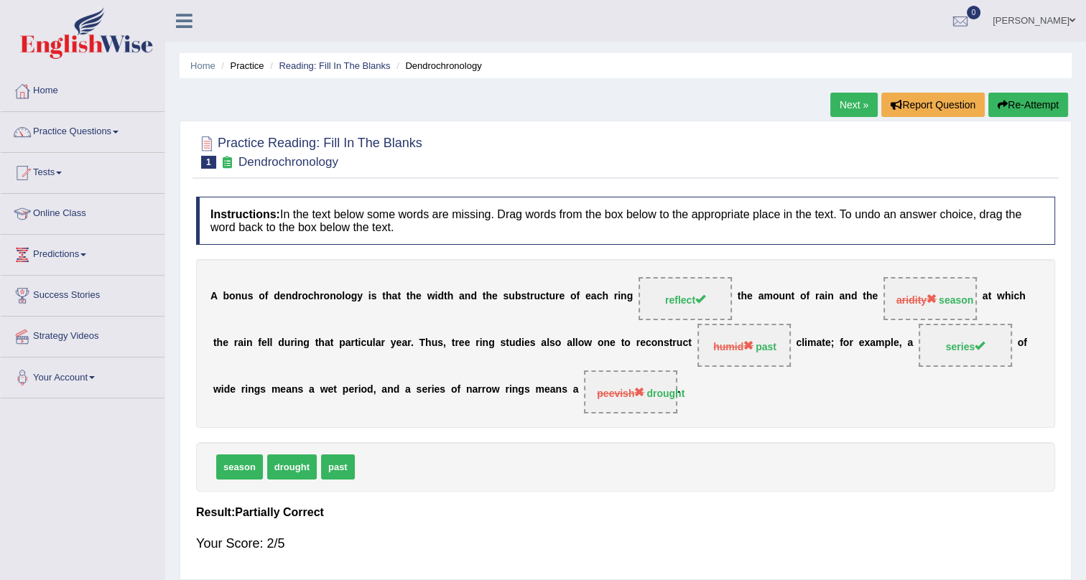
click at [847, 108] on link "Next »" at bounding box center [853, 105] width 47 height 24
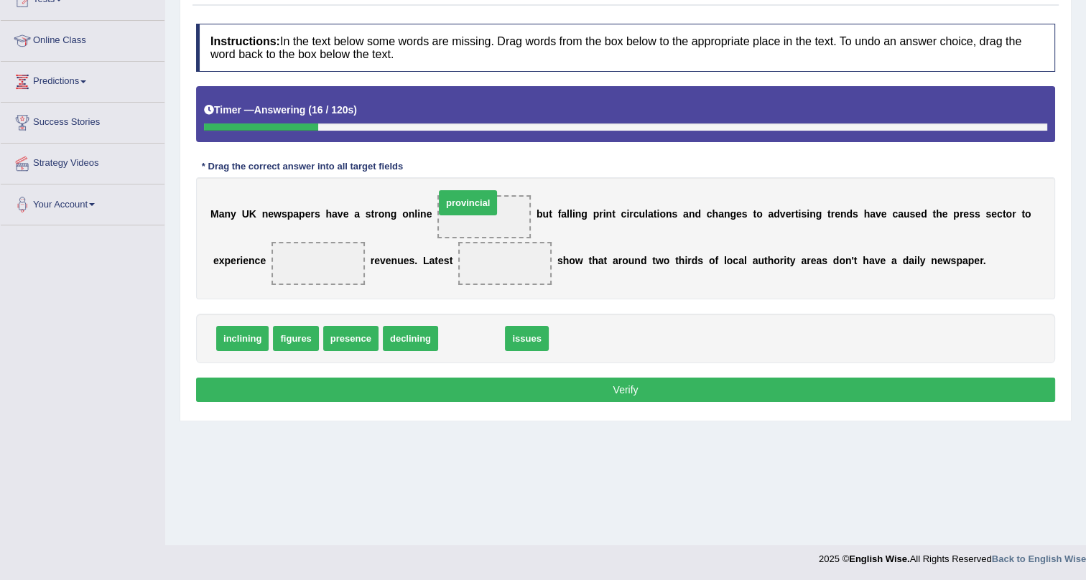
drag, startPoint x: 465, startPoint y: 333, endPoint x: 470, endPoint y: 205, distance: 127.9
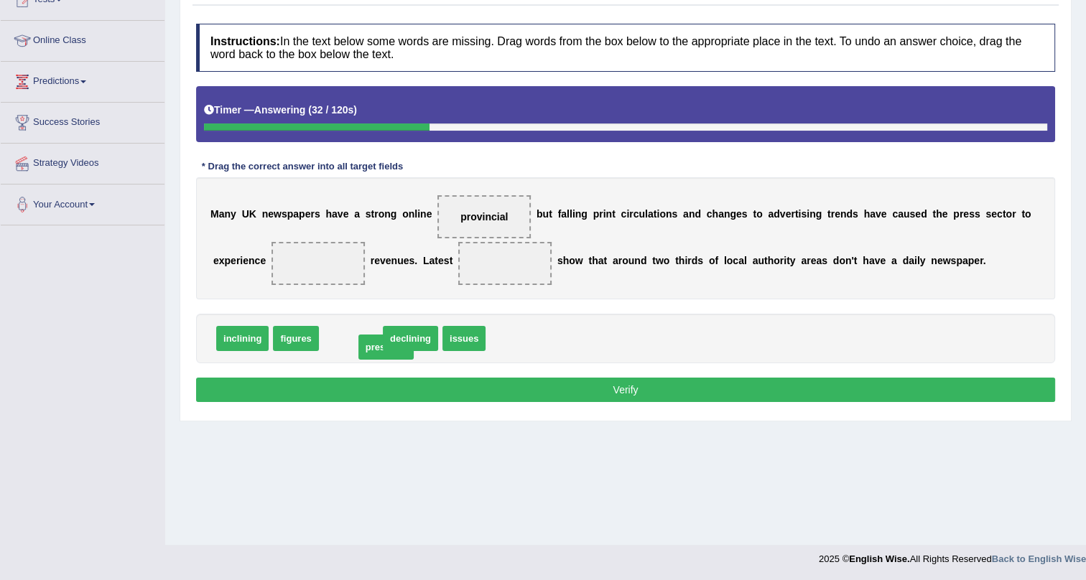
drag, startPoint x: 330, startPoint y: 333, endPoint x: 370, endPoint y: 344, distance: 41.6
drag, startPoint x: 370, startPoint y: 344, endPoint x: 358, endPoint y: 338, distance: 13.2
drag, startPoint x: 296, startPoint y: 337, endPoint x: 325, endPoint y: 244, distance: 97.9
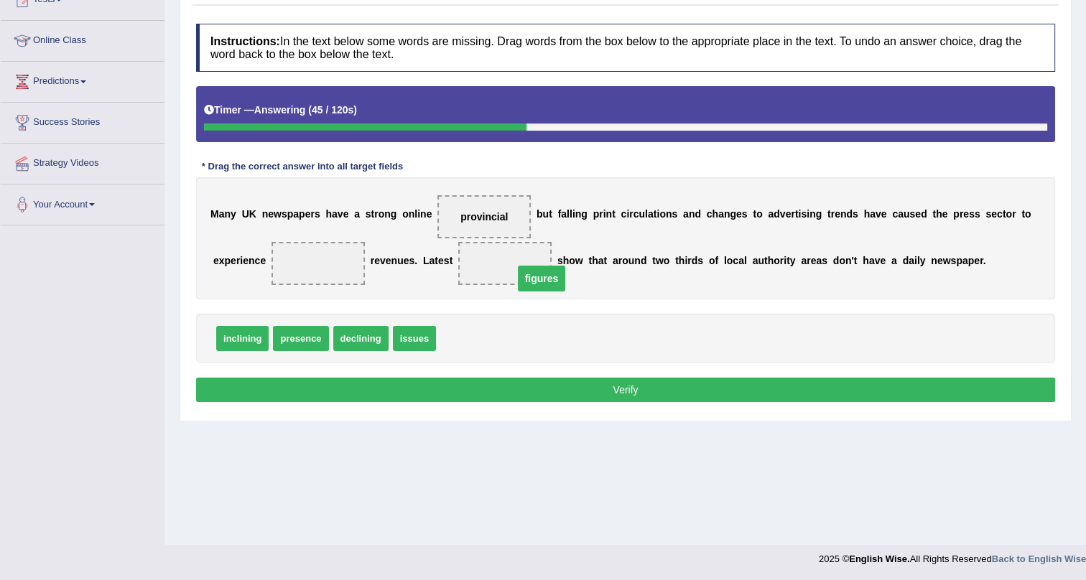
drag, startPoint x: 311, startPoint y: 257, endPoint x: 534, endPoint y: 272, distance: 223.9
click at [300, 340] on span "presence" at bounding box center [300, 338] width 55 height 25
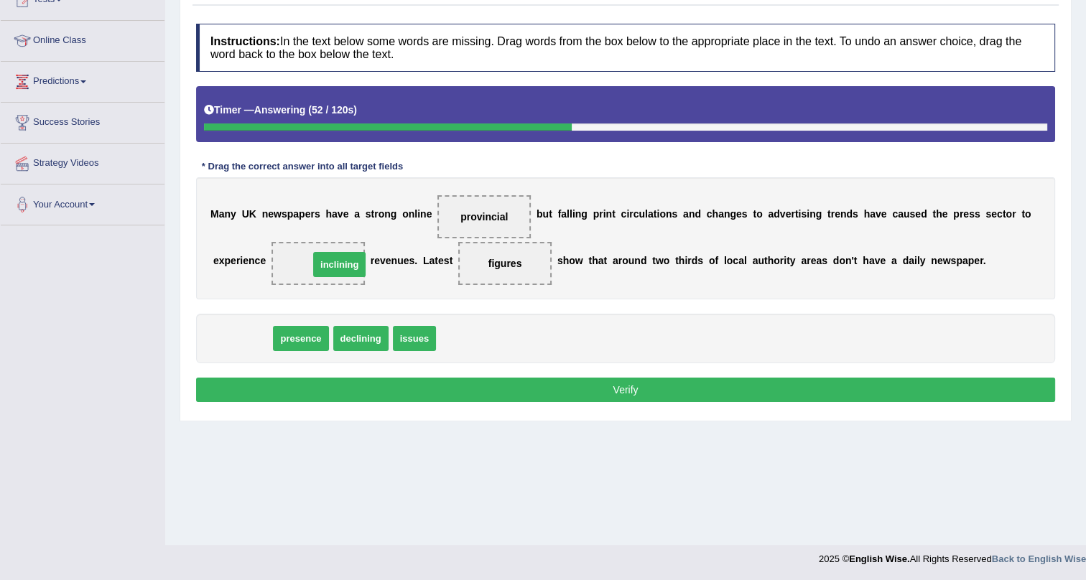
drag, startPoint x: 238, startPoint y: 339, endPoint x: 392, endPoint y: 330, distance: 154.7
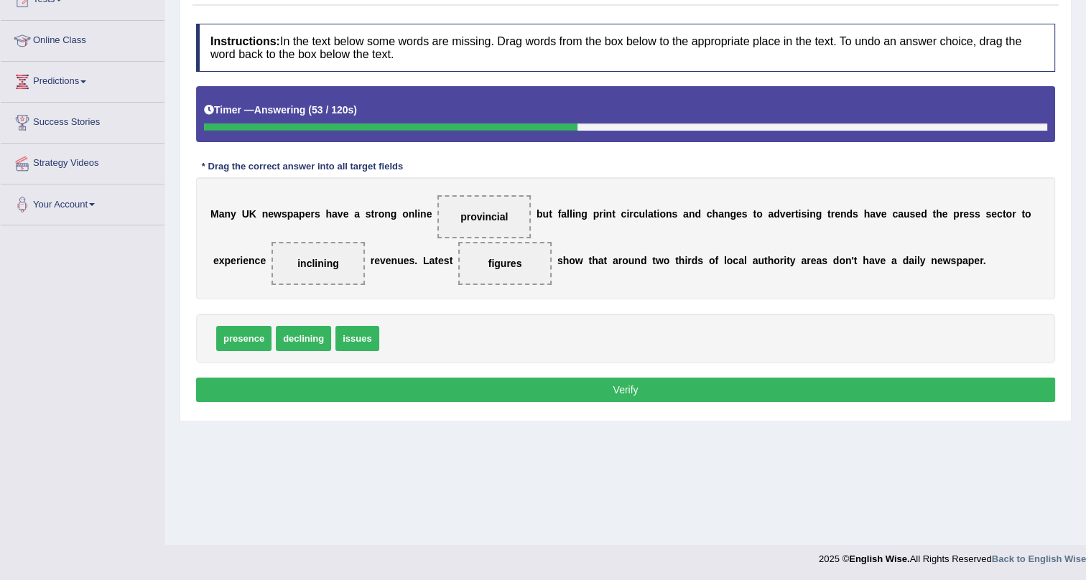
click at [386, 384] on button "Verify" at bounding box center [625, 390] width 859 height 24
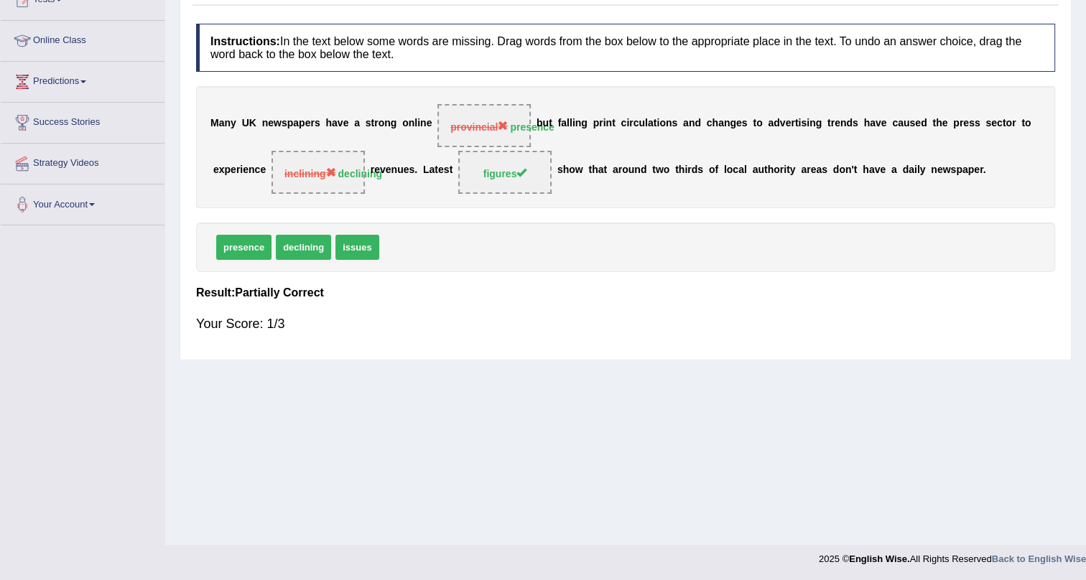
drag, startPoint x: 483, startPoint y: 181, endPoint x: 476, endPoint y: 172, distance: 11.4
click at [510, 172] on span "figures" at bounding box center [504, 172] width 93 height 43
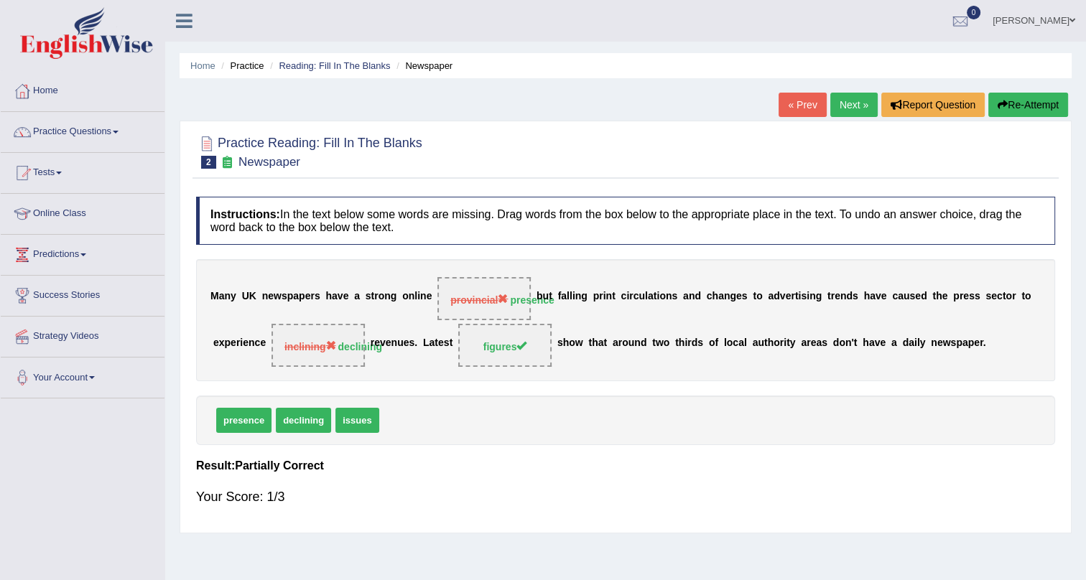
click at [833, 99] on link "Next »" at bounding box center [853, 105] width 47 height 24
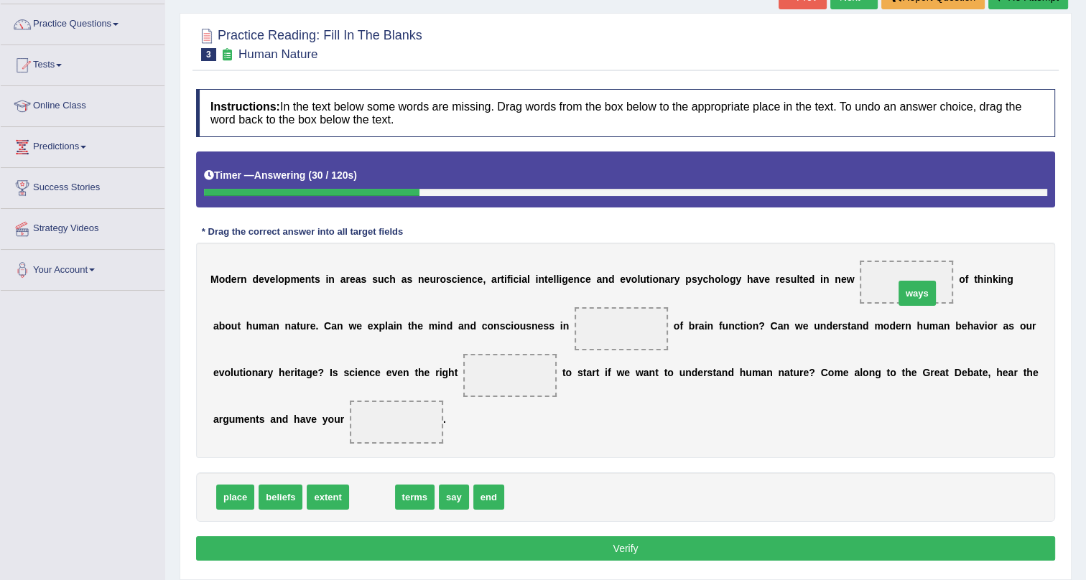
drag, startPoint x: 367, startPoint y: 506, endPoint x: 911, endPoint y: 293, distance: 583.9
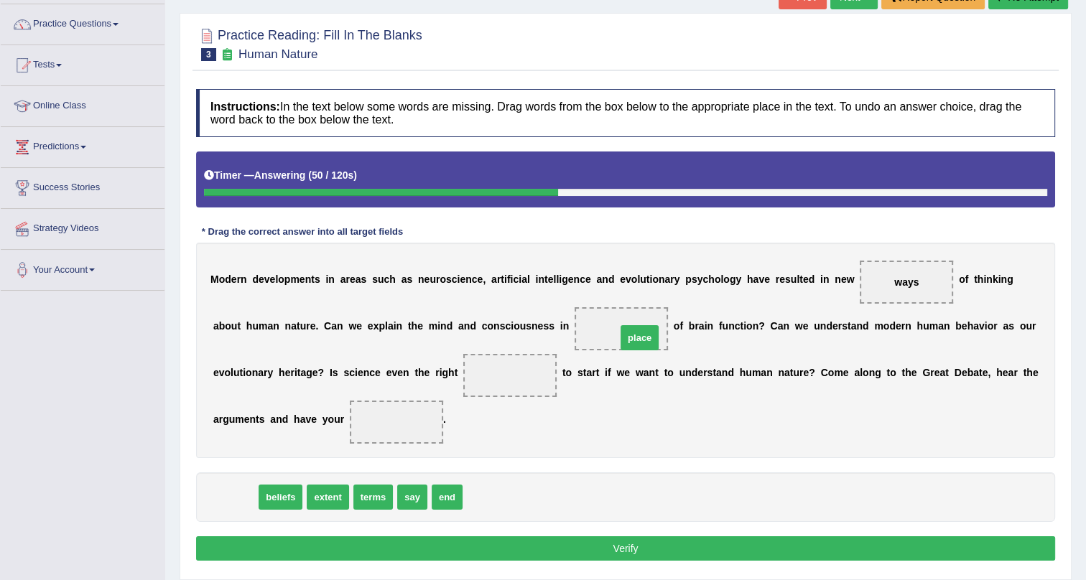
drag, startPoint x: 234, startPoint y: 496, endPoint x: 639, endPoint y: 334, distance: 436.2
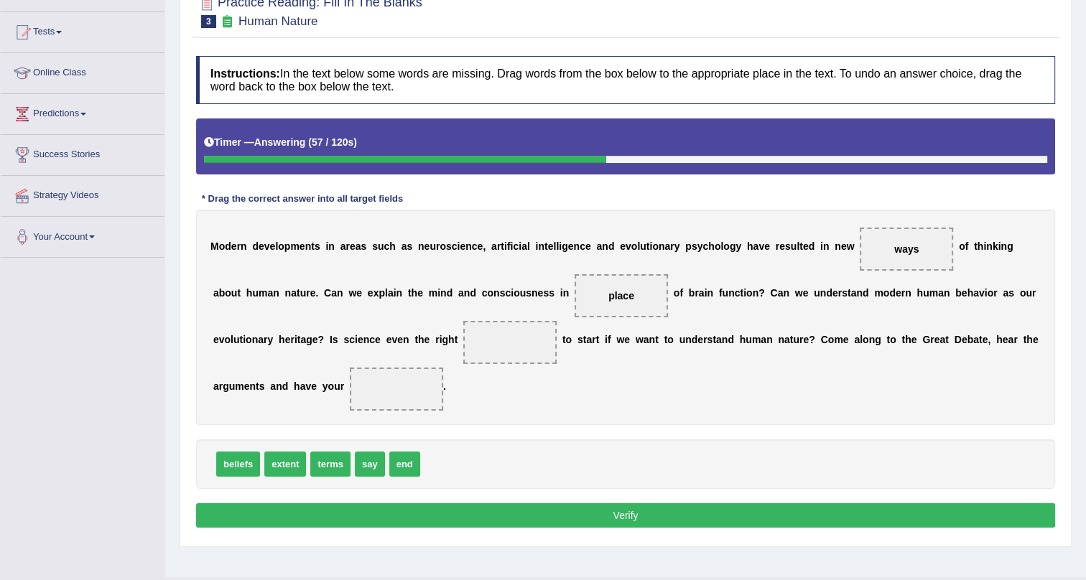
scroll to position [173, 0]
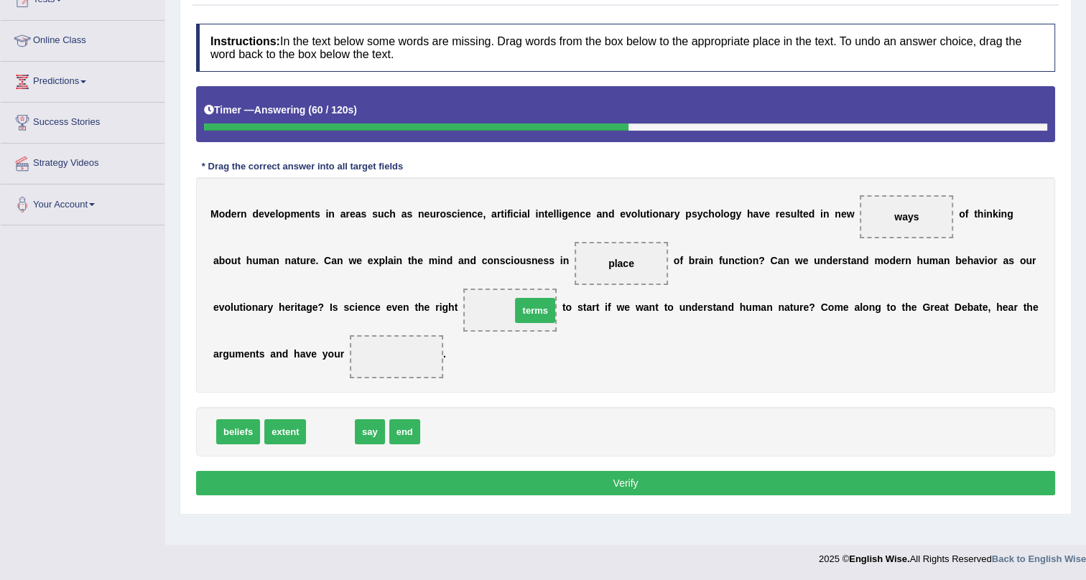
drag, startPoint x: 320, startPoint y: 429, endPoint x: 525, endPoint y: 308, distance: 237.6
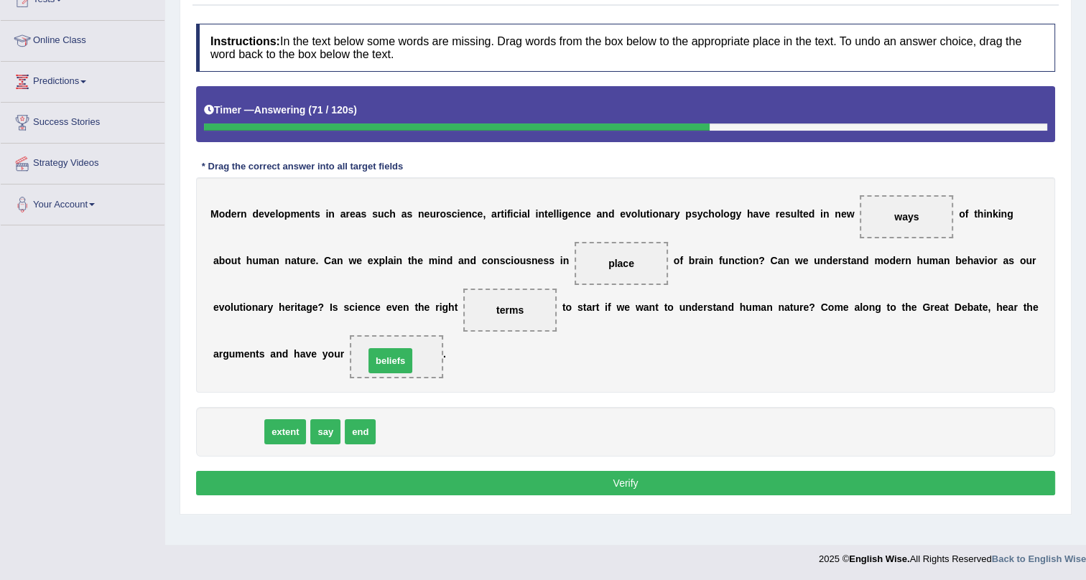
drag, startPoint x: 241, startPoint y: 432, endPoint x: 409, endPoint y: 361, distance: 181.8
click at [407, 478] on button "Verify" at bounding box center [625, 483] width 859 height 24
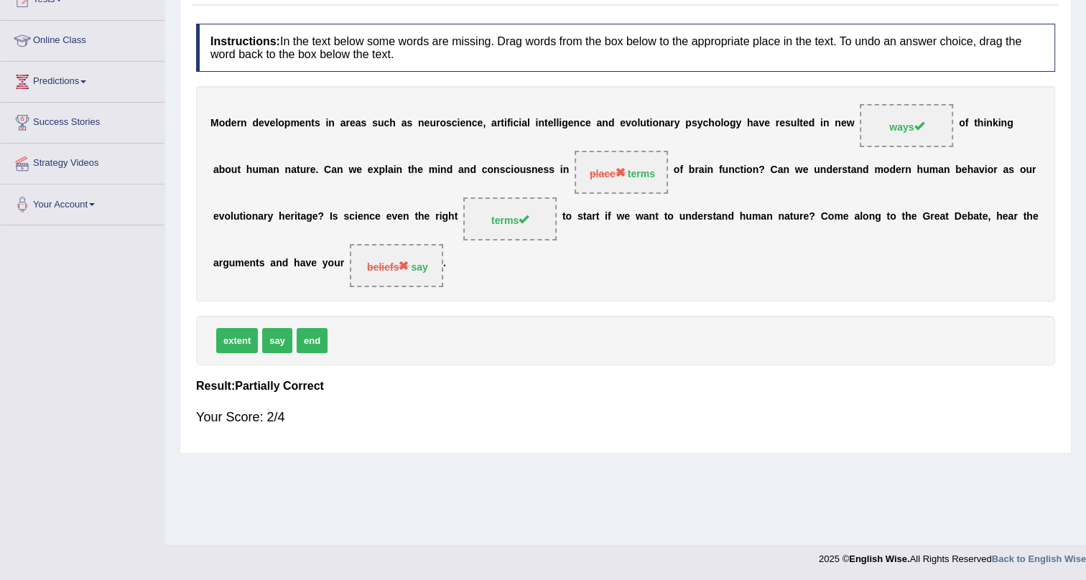
drag, startPoint x: 635, startPoint y: 171, endPoint x: 614, endPoint y: 200, distance: 35.5
click at [626, 184] on span "place terms" at bounding box center [621, 172] width 93 height 43
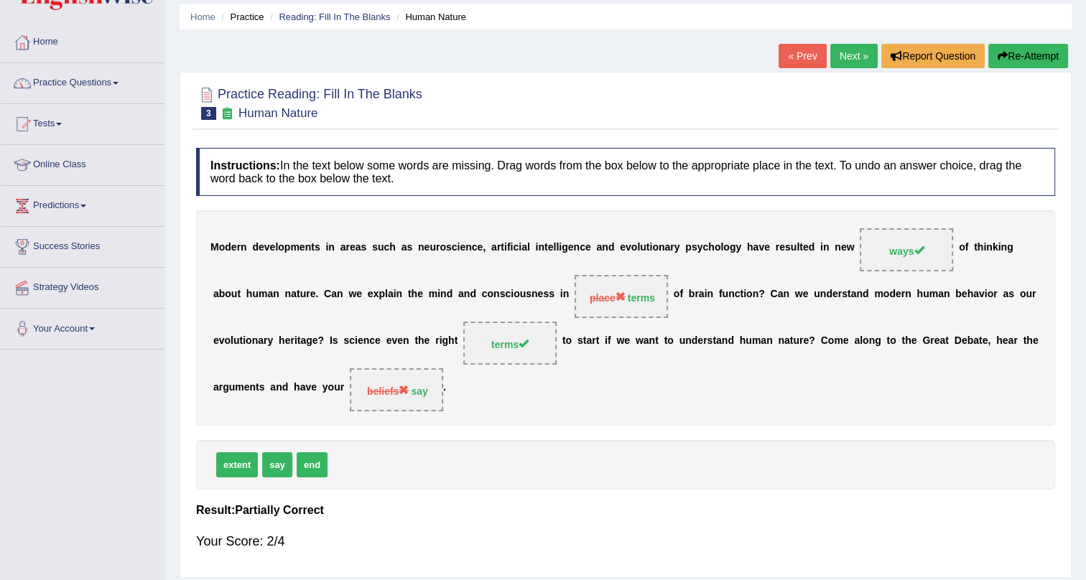
scroll to position [43, 0]
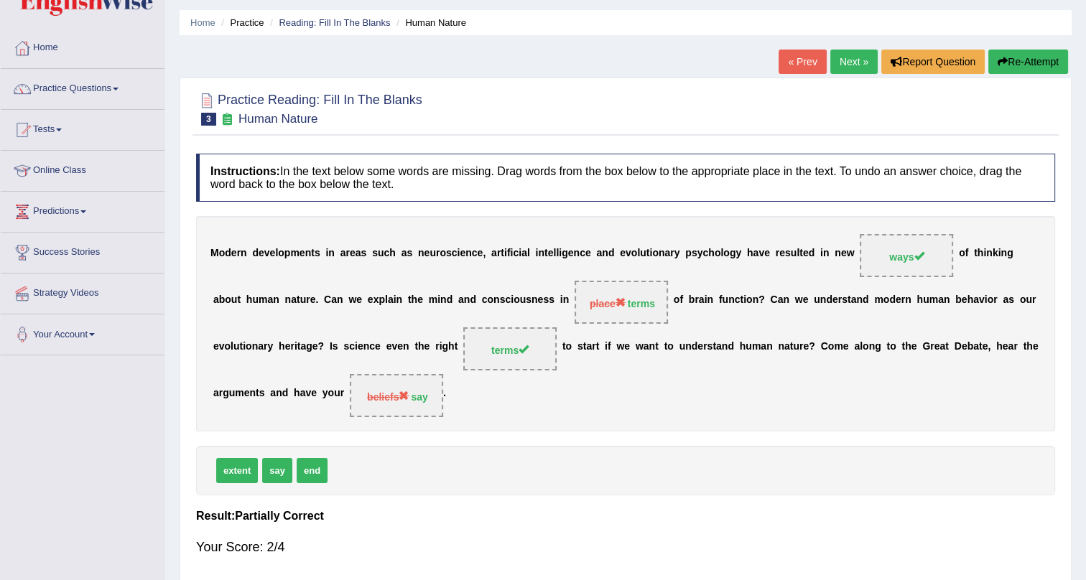
click at [1022, 55] on button "Re-Attempt" at bounding box center [1028, 62] width 80 height 24
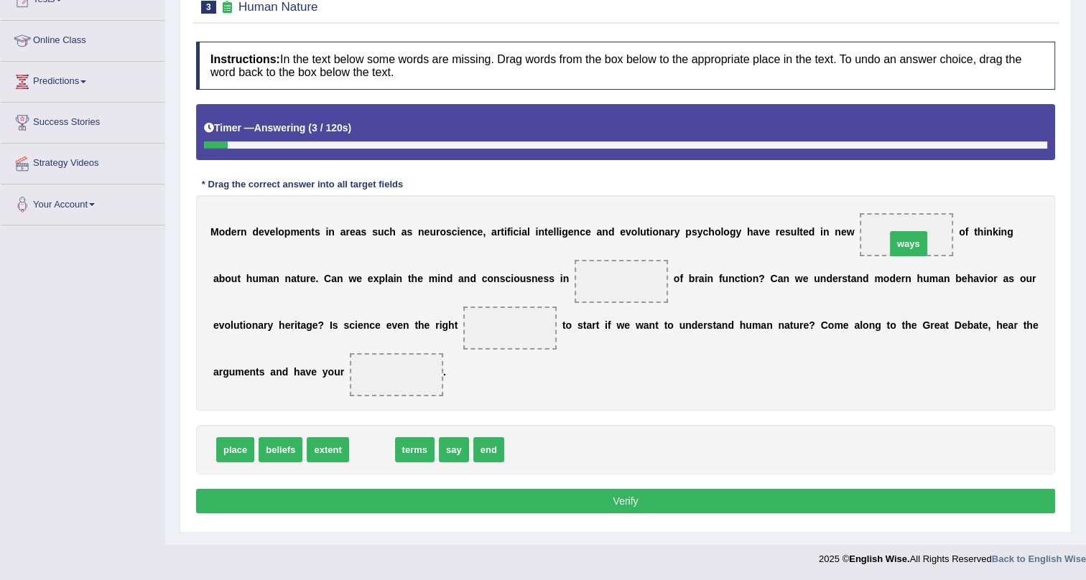
drag, startPoint x: 371, startPoint y: 453, endPoint x: 907, endPoint y: 246, distance: 574.1
drag, startPoint x: 372, startPoint y: 446, endPoint x: 502, endPoint y: 320, distance: 180.8
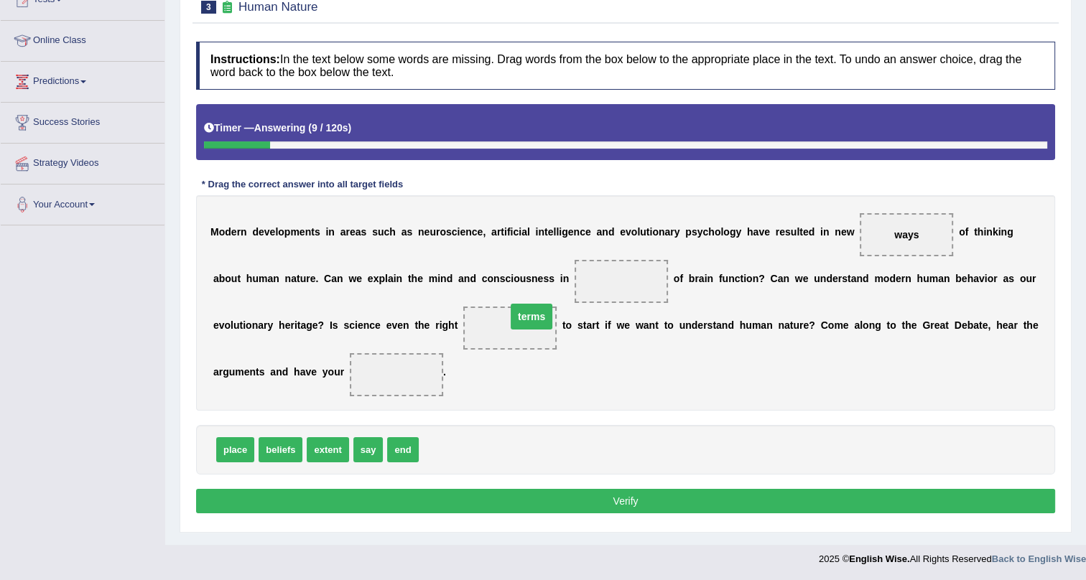
drag, startPoint x: 508, startPoint y: 323, endPoint x: 529, endPoint y: 311, distance: 24.4
click at [608, 288] on span at bounding box center [621, 281] width 93 height 43
drag, startPoint x: 514, startPoint y: 327, endPoint x: 630, endPoint y: 281, distance: 124.5
click at [617, 489] on button "Verify" at bounding box center [625, 501] width 859 height 24
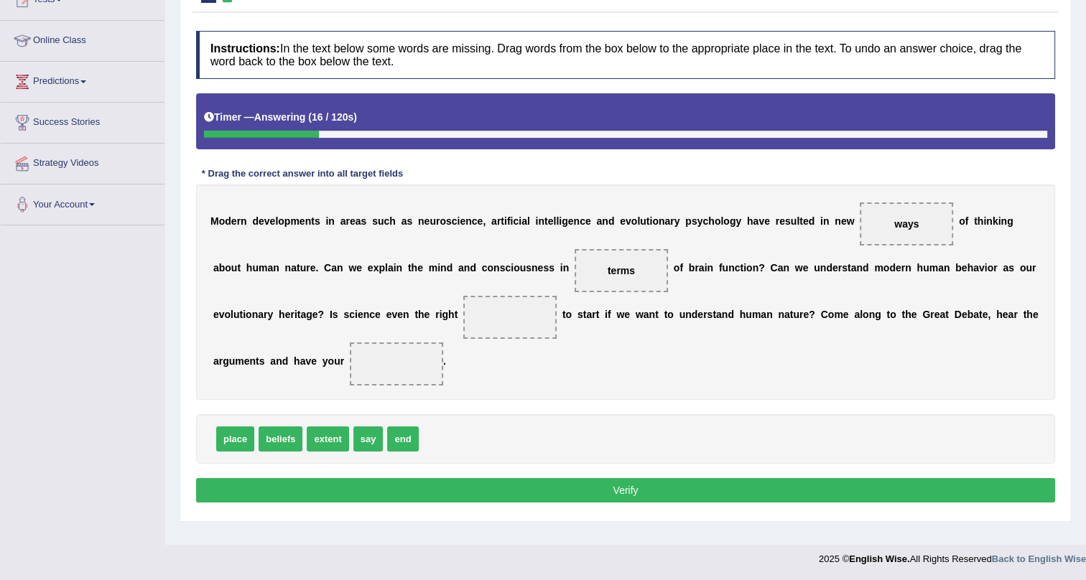
drag, startPoint x: 351, startPoint y: 437, endPoint x: 437, endPoint y: 394, distance: 96.1
click at [460, 372] on div "Instructions: In the text below some words are missing. Drag words from the box…" at bounding box center [626, 269] width 866 height 491
drag, startPoint x: 370, startPoint y: 437, endPoint x: 517, endPoint y: 308, distance: 195.5
drag, startPoint x: 368, startPoint y: 446, endPoint x: 412, endPoint y: 357, distance: 99.6
click at [464, 491] on button "Verify" at bounding box center [625, 490] width 859 height 24
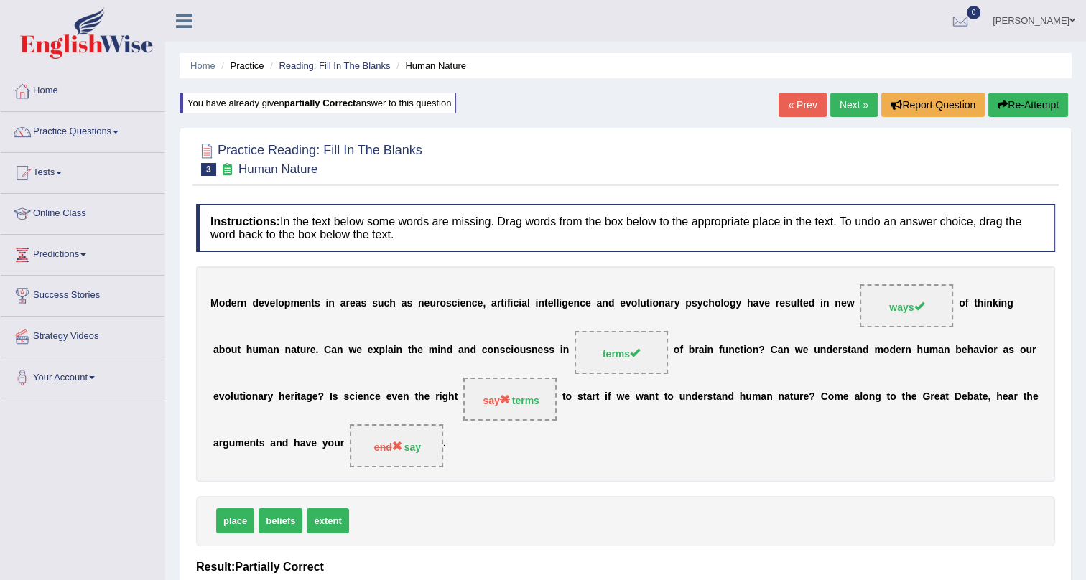
click at [850, 99] on link "Next »" at bounding box center [853, 105] width 47 height 24
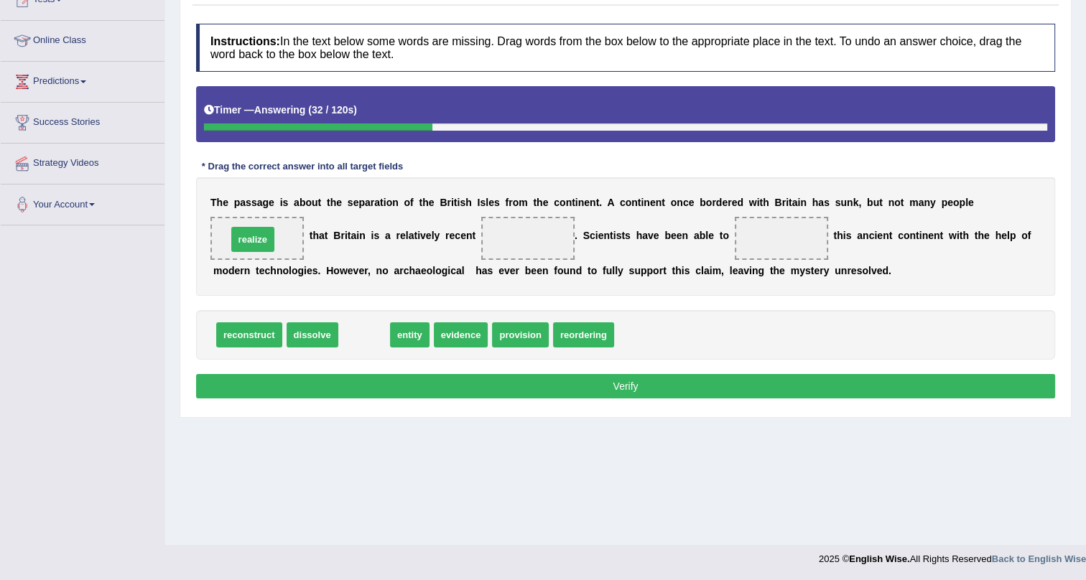
drag, startPoint x: 365, startPoint y: 335, endPoint x: 254, endPoint y: 239, distance: 146.7
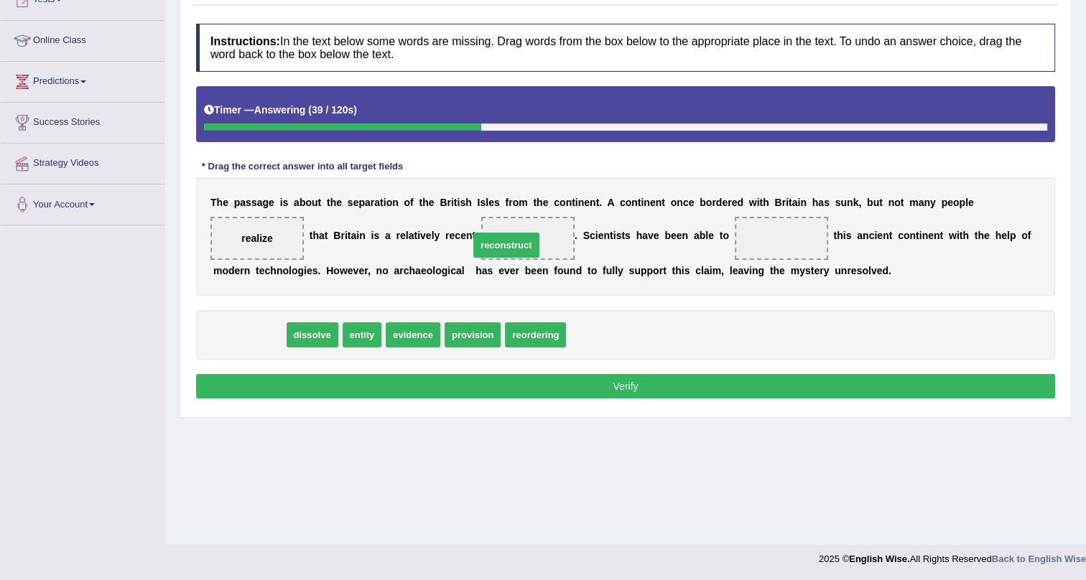
drag, startPoint x: 253, startPoint y: 332, endPoint x: 517, endPoint y: 238, distance: 280.3
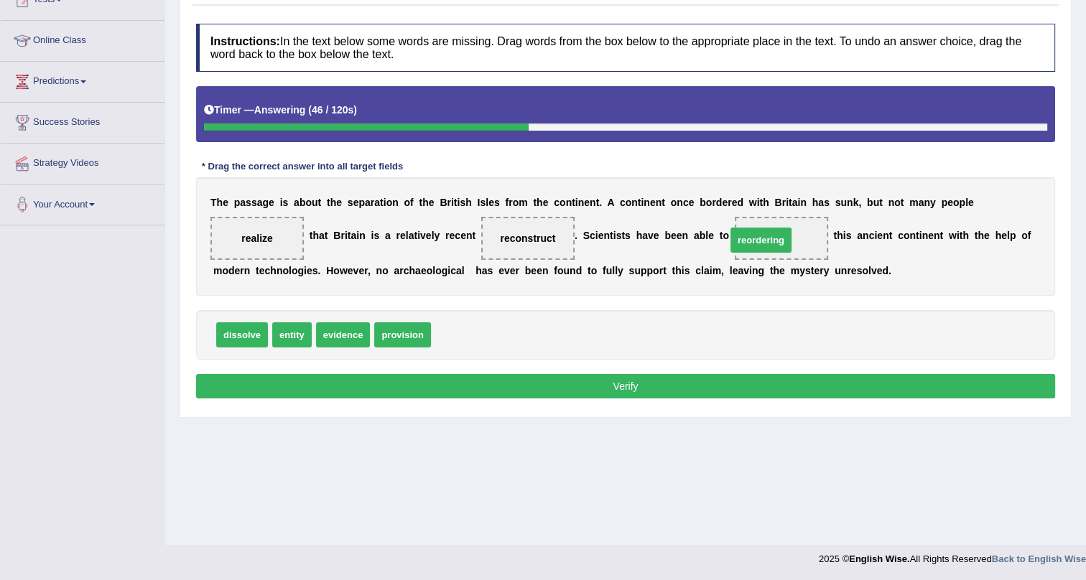
drag, startPoint x: 458, startPoint y: 335, endPoint x: 759, endPoint y: 240, distance: 315.6
click at [733, 382] on button "Verify" at bounding box center [625, 386] width 859 height 24
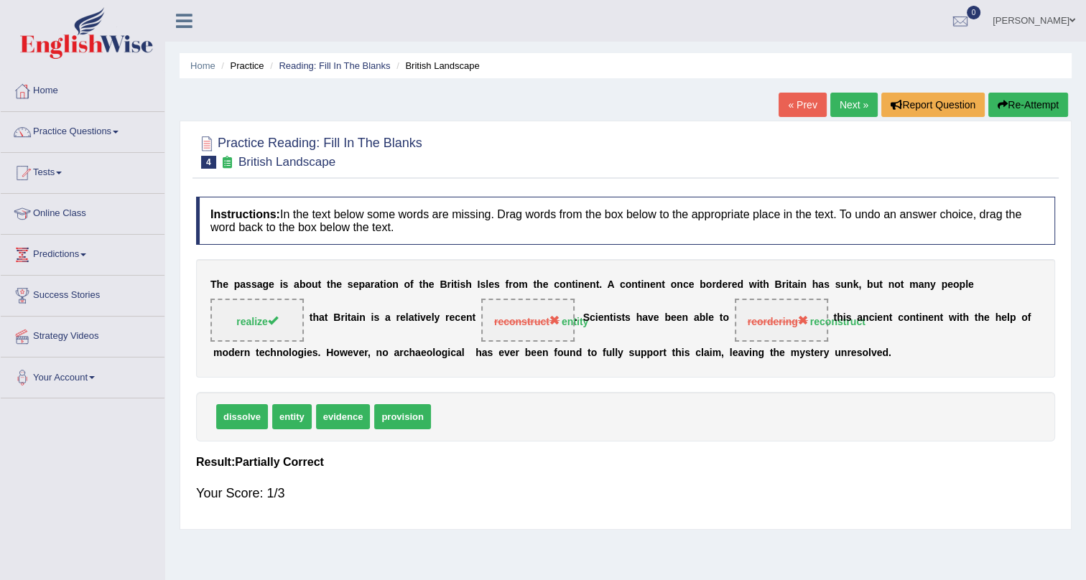
click at [858, 98] on link "Next »" at bounding box center [853, 105] width 47 height 24
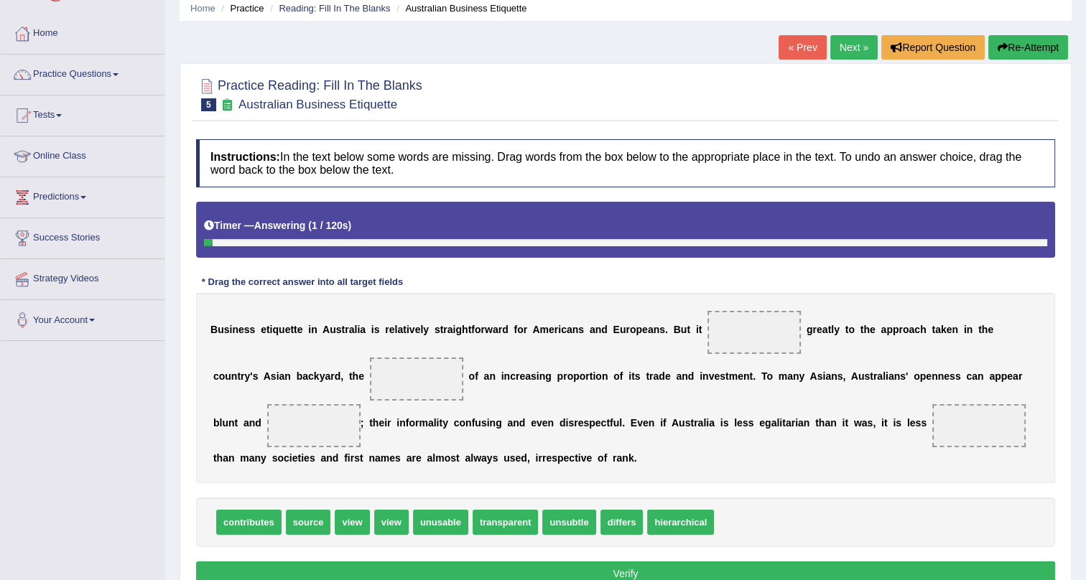
scroll to position [130, 0]
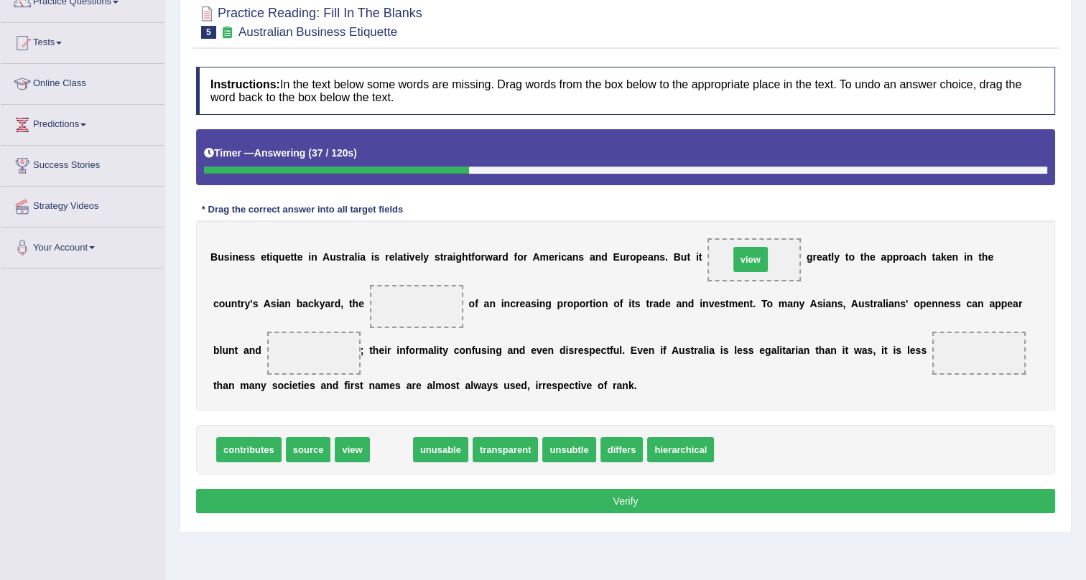
drag, startPoint x: 394, startPoint y: 448, endPoint x: 753, endPoint y: 259, distance: 406.1
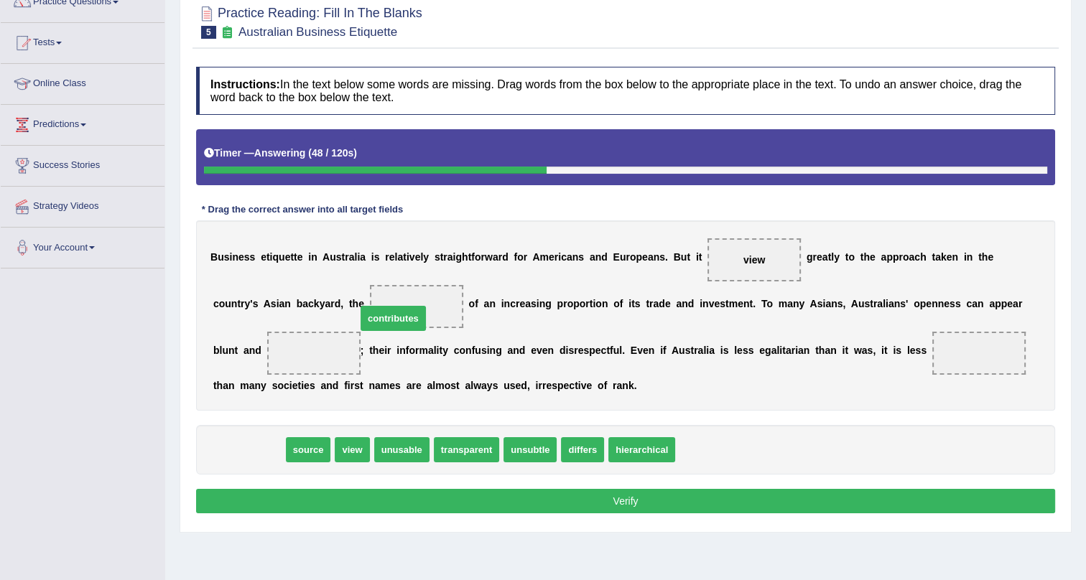
drag, startPoint x: 253, startPoint y: 448, endPoint x: 423, endPoint y: 298, distance: 226.5
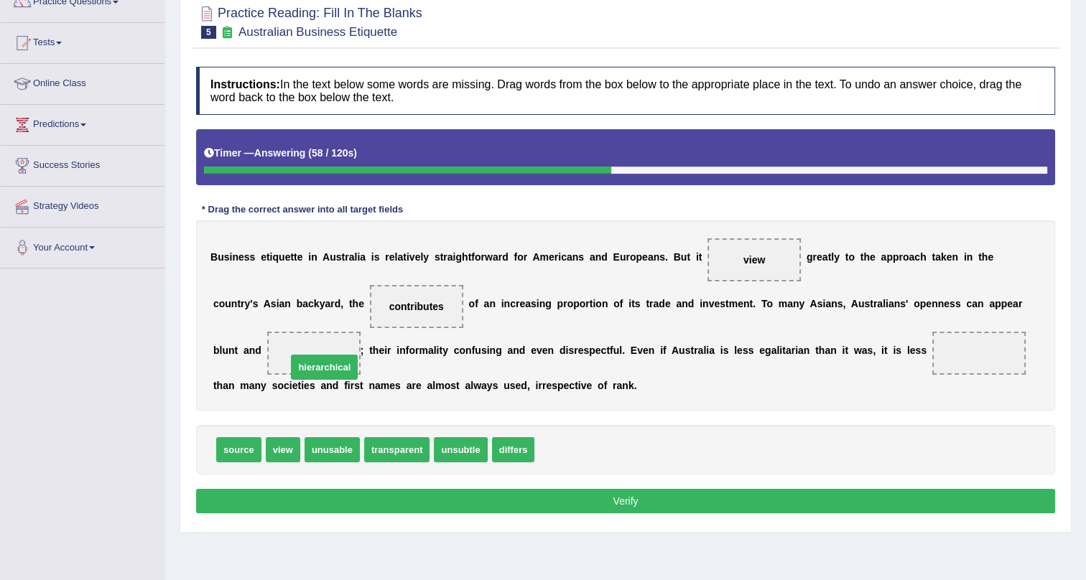
drag, startPoint x: 564, startPoint y: 442, endPoint x: 315, endPoint y: 358, distance: 262.1
drag, startPoint x: 502, startPoint y: 416, endPoint x: 688, endPoint y: 399, distance: 186.8
click at [688, 399] on div "Instructions: In the text below some words are missing. Drag words from the box…" at bounding box center [626, 292] width 866 height 465
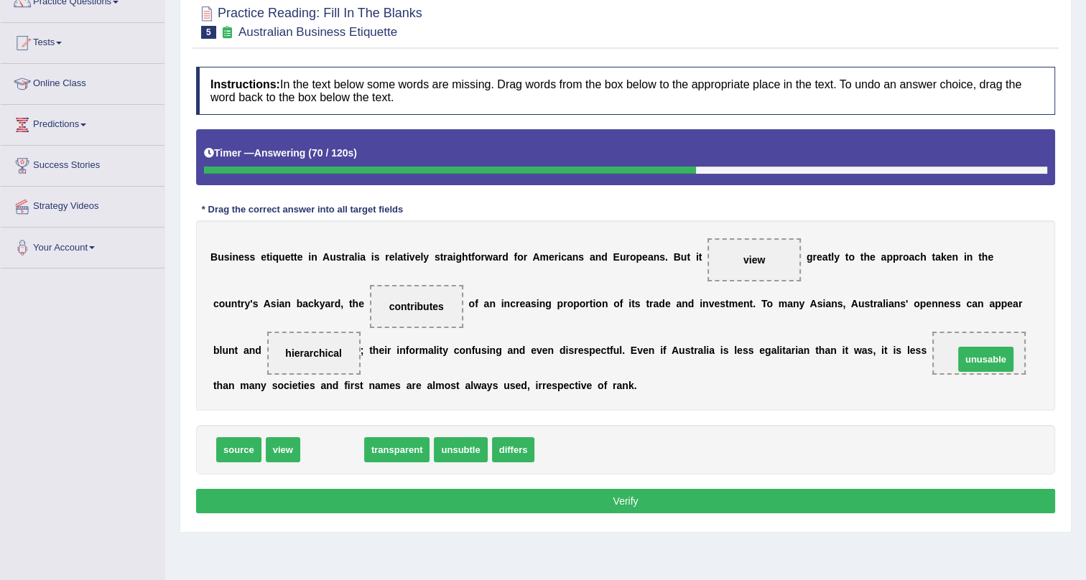
drag, startPoint x: 320, startPoint y: 440, endPoint x: 980, endPoint y: 332, distance: 668.9
click at [654, 494] on button "Verify" at bounding box center [625, 501] width 859 height 24
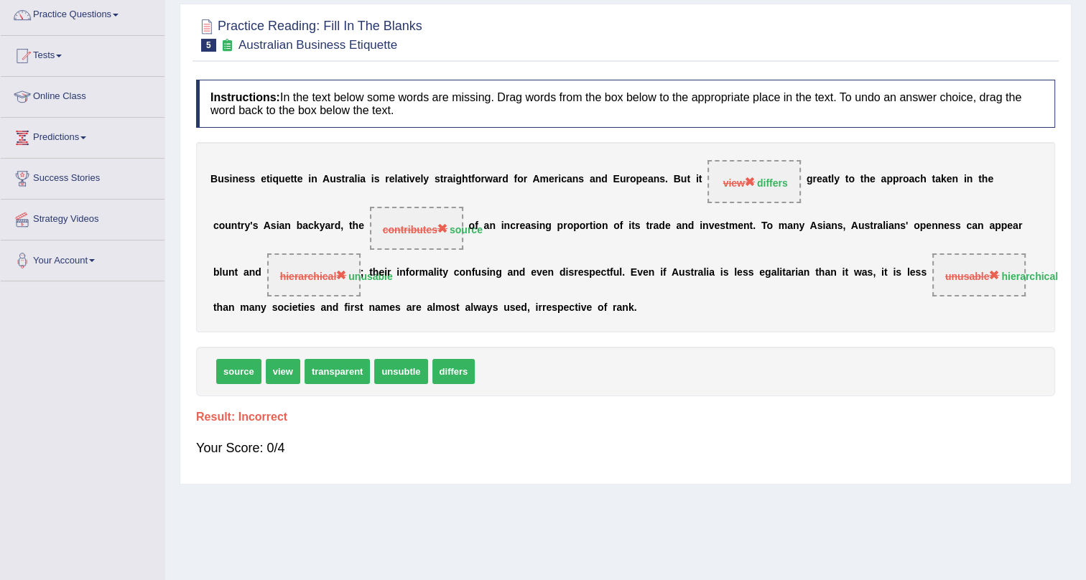
scroll to position [0, 0]
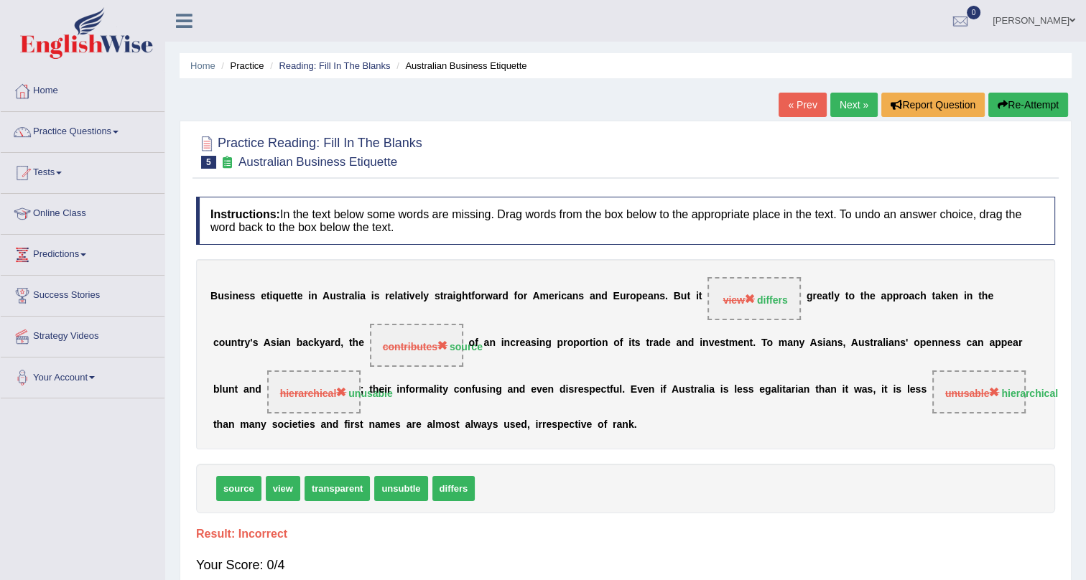
click at [848, 104] on link "Next »" at bounding box center [853, 105] width 47 height 24
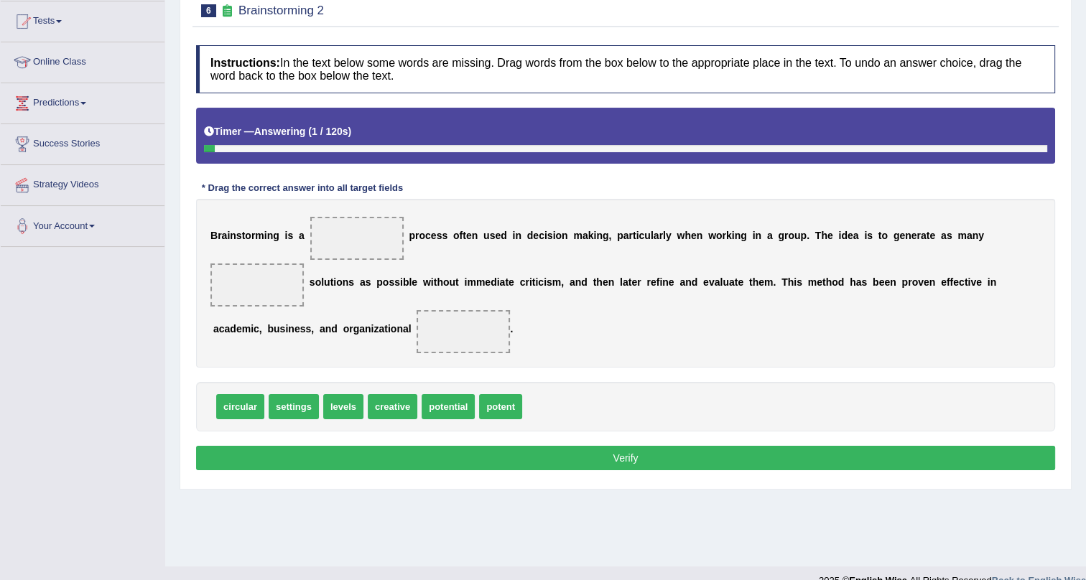
scroll to position [173, 0]
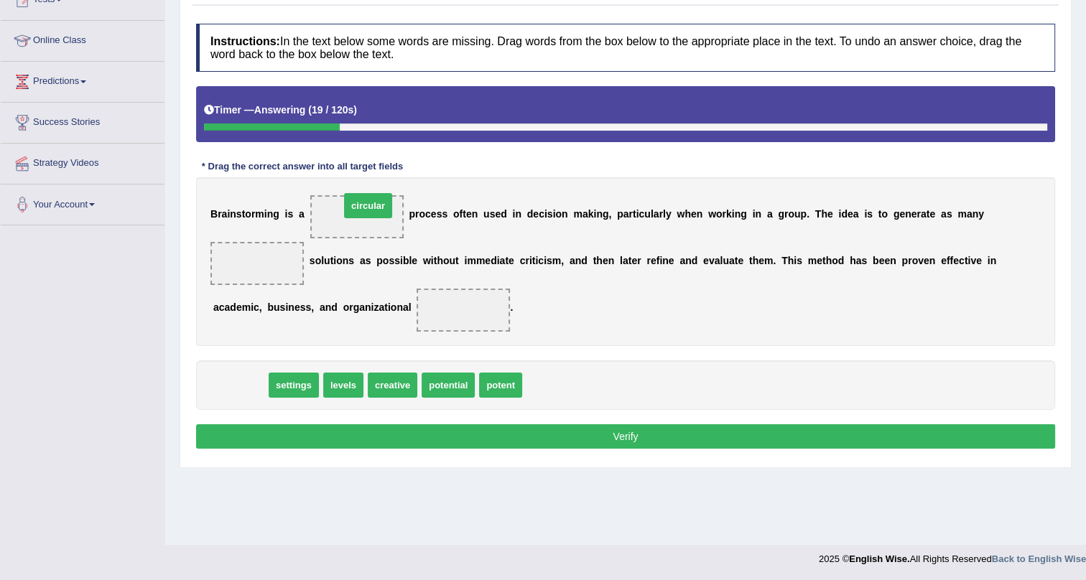
drag, startPoint x: 238, startPoint y: 387, endPoint x: 366, endPoint y: 208, distance: 220.4
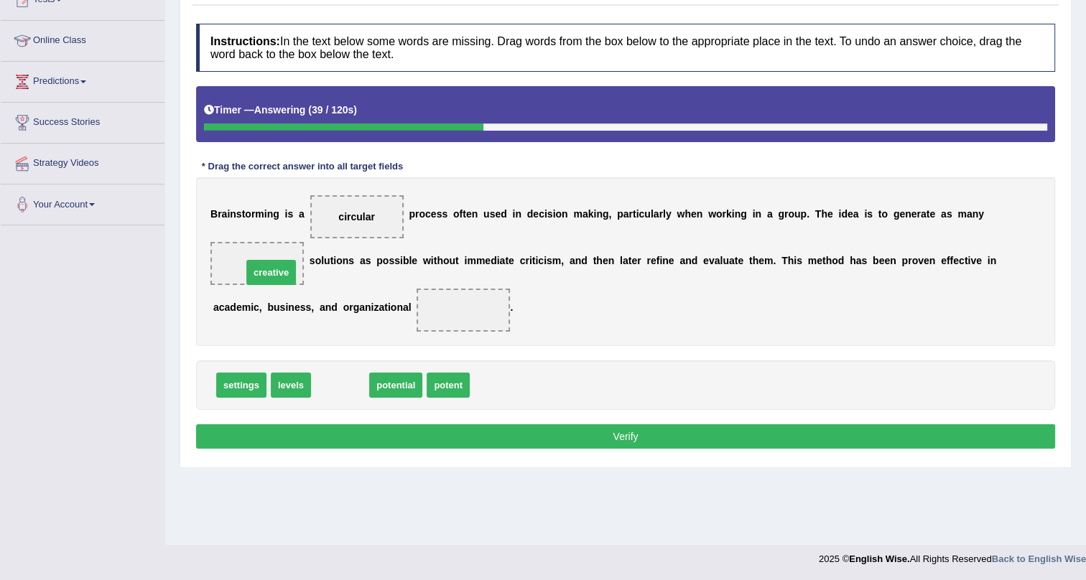
drag, startPoint x: 344, startPoint y: 385, endPoint x: 270, endPoint y: 266, distance: 139.7
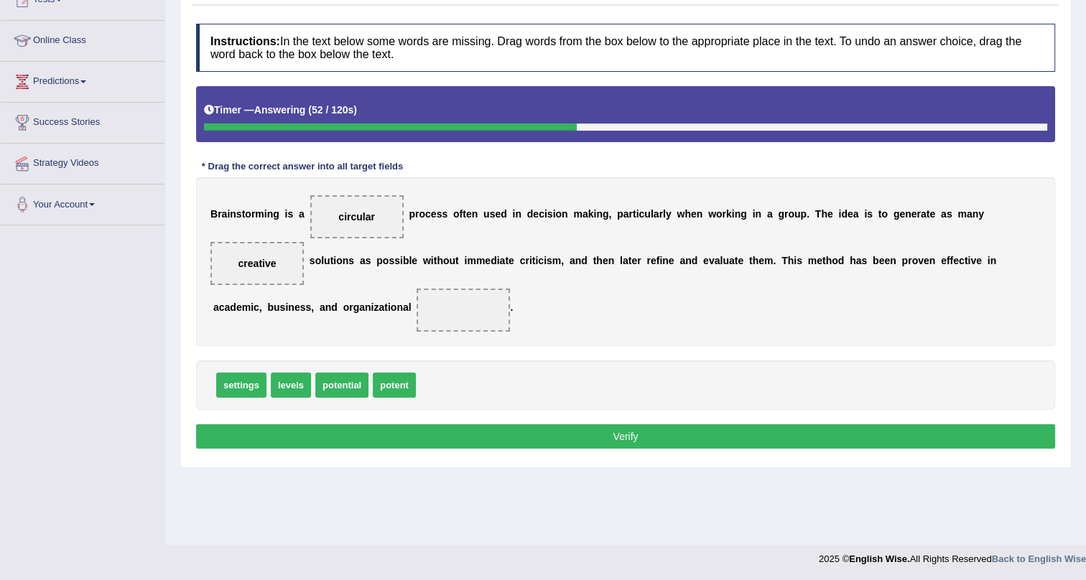
drag, startPoint x: 423, startPoint y: 356, endPoint x: 390, endPoint y: 363, distance: 34.0
click at [397, 361] on div "Instructions: In the text below some words are missing. Drag words from the box…" at bounding box center [626, 239] width 866 height 444
drag, startPoint x: 337, startPoint y: 384, endPoint x: 467, endPoint y: 316, distance: 146.5
click at [450, 437] on button "Verify" at bounding box center [625, 437] width 859 height 24
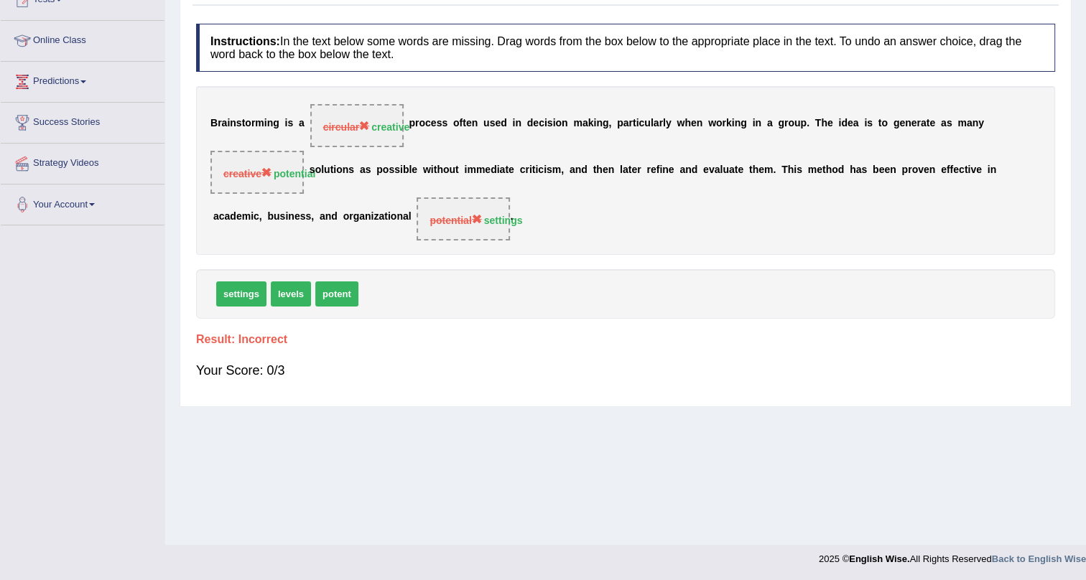
scroll to position [0, 0]
